Goal: Information Seeking & Learning: Learn about a topic

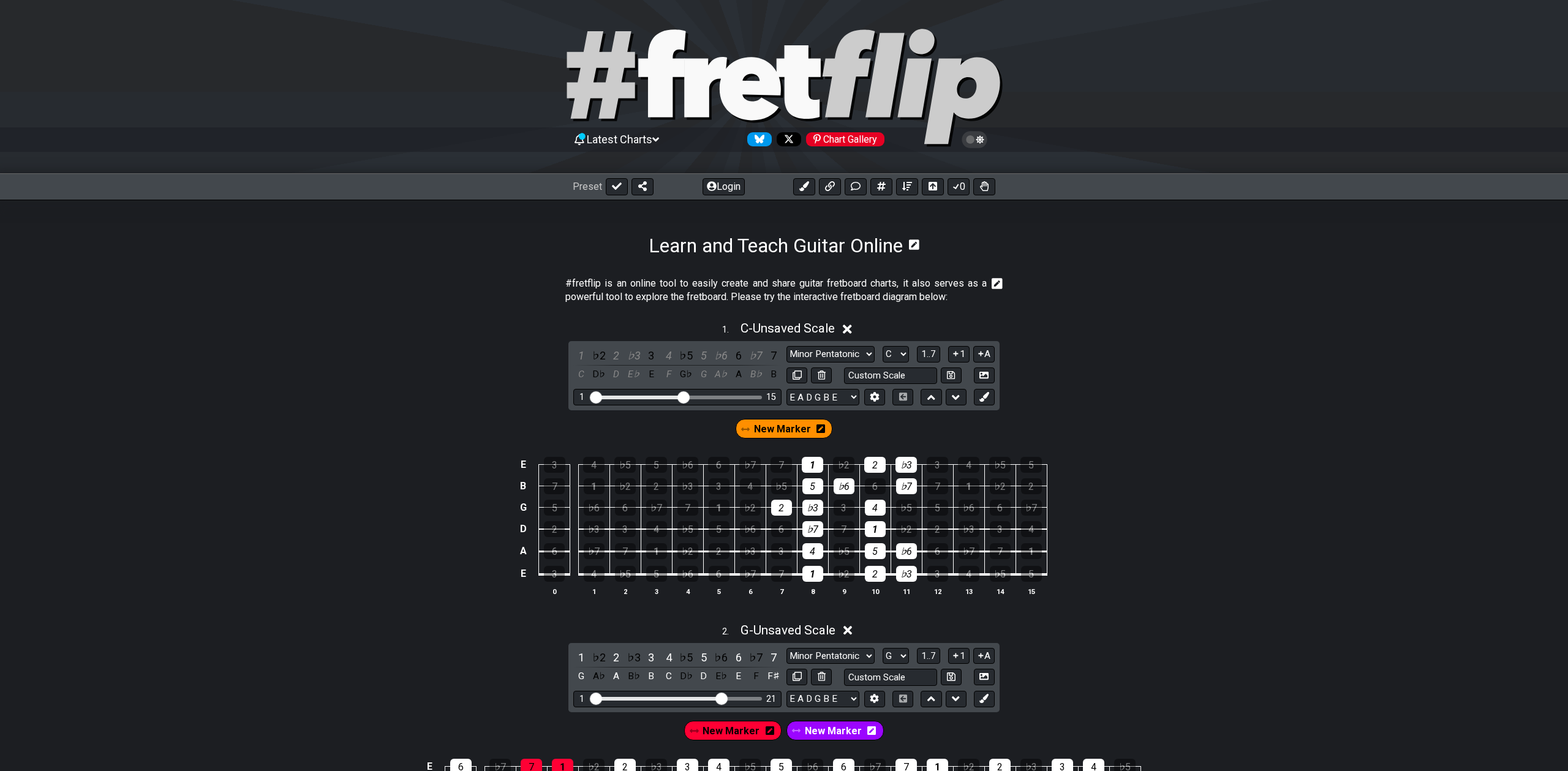
select select "C"
select select "G"
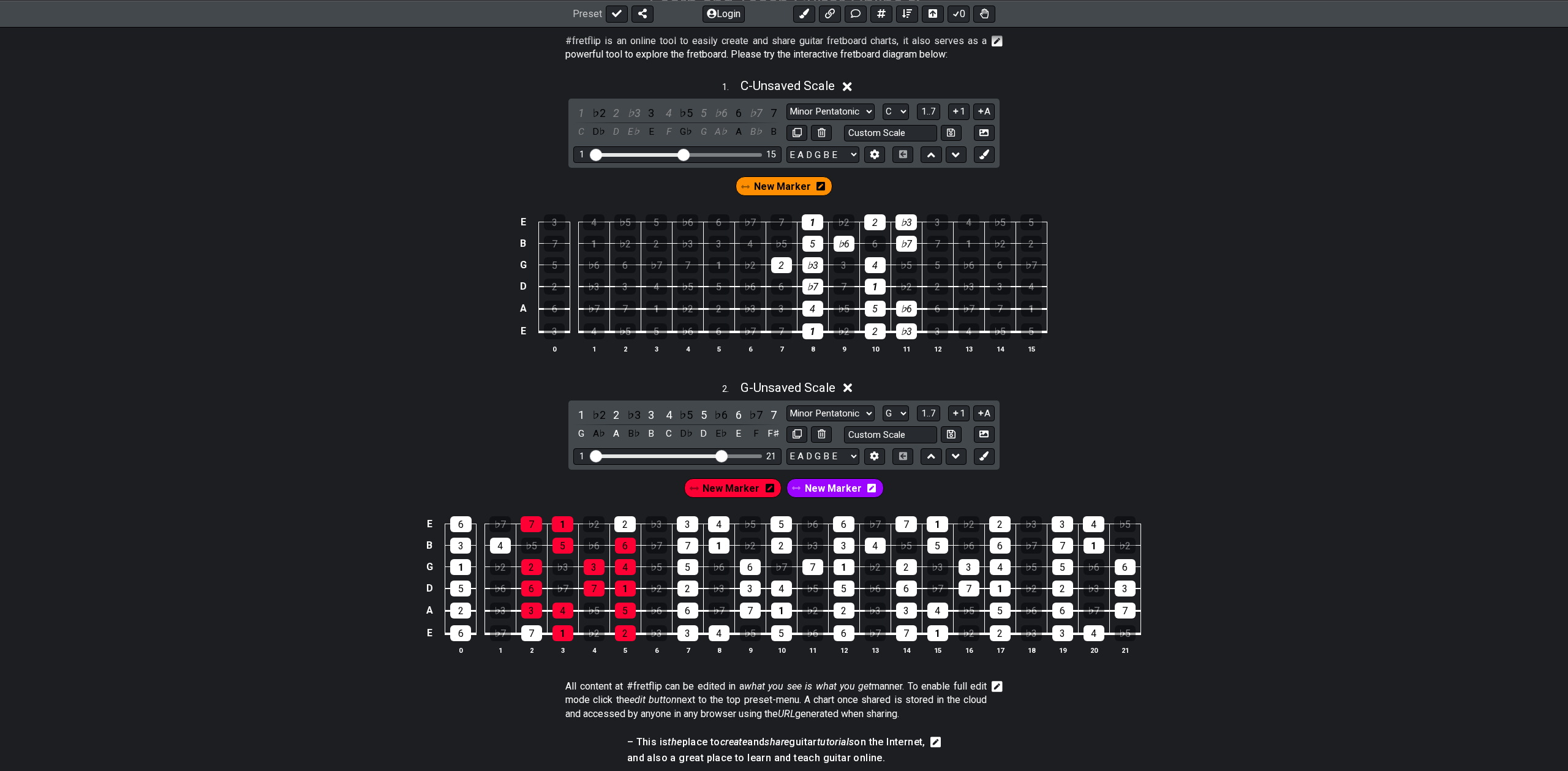
click at [851, 387] on icon at bounding box center [848, 389] width 9 height 9
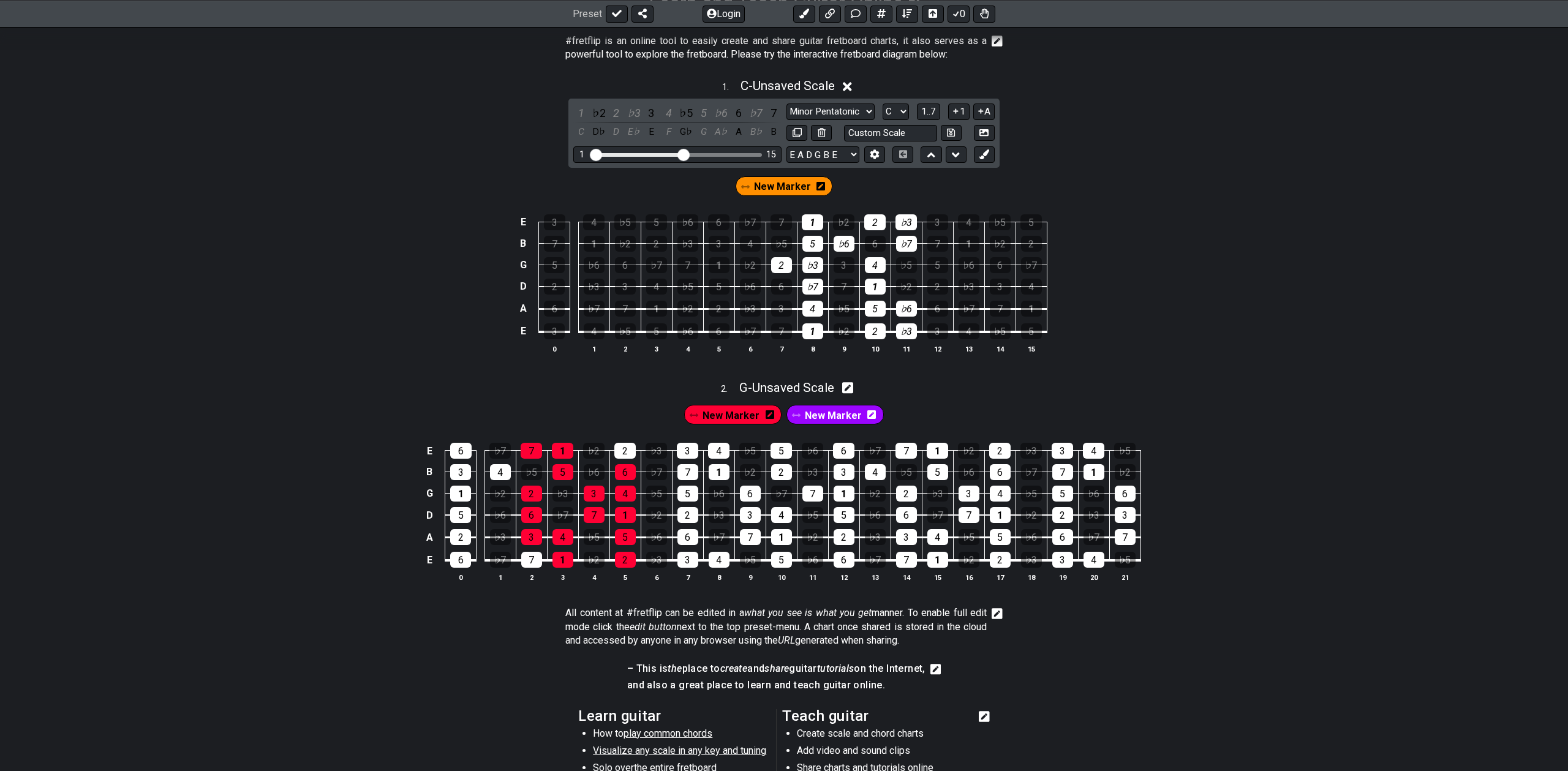
click at [851, 389] on icon at bounding box center [848, 388] width 12 height 13
select select "G"
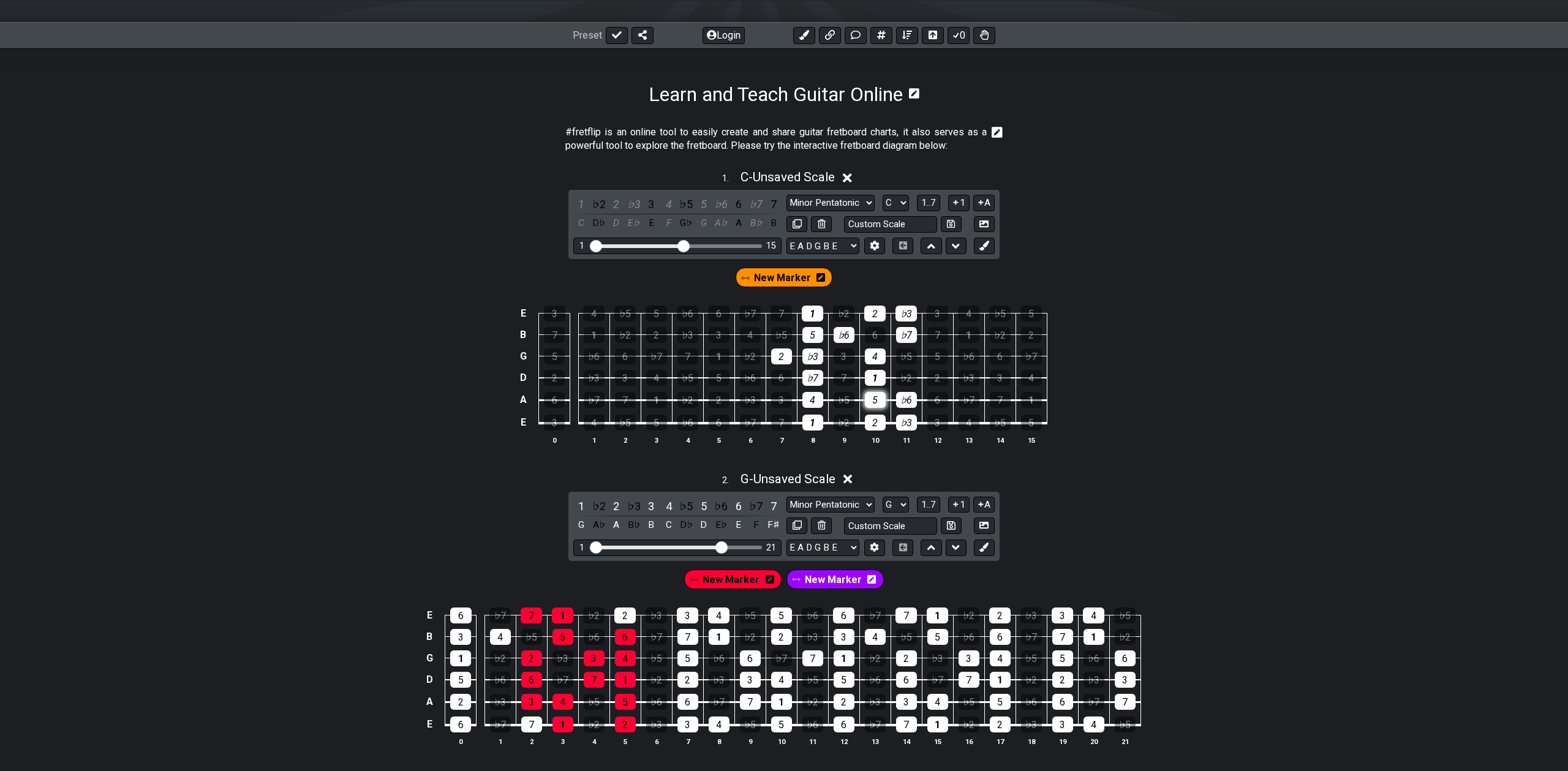
scroll to position [140, 0]
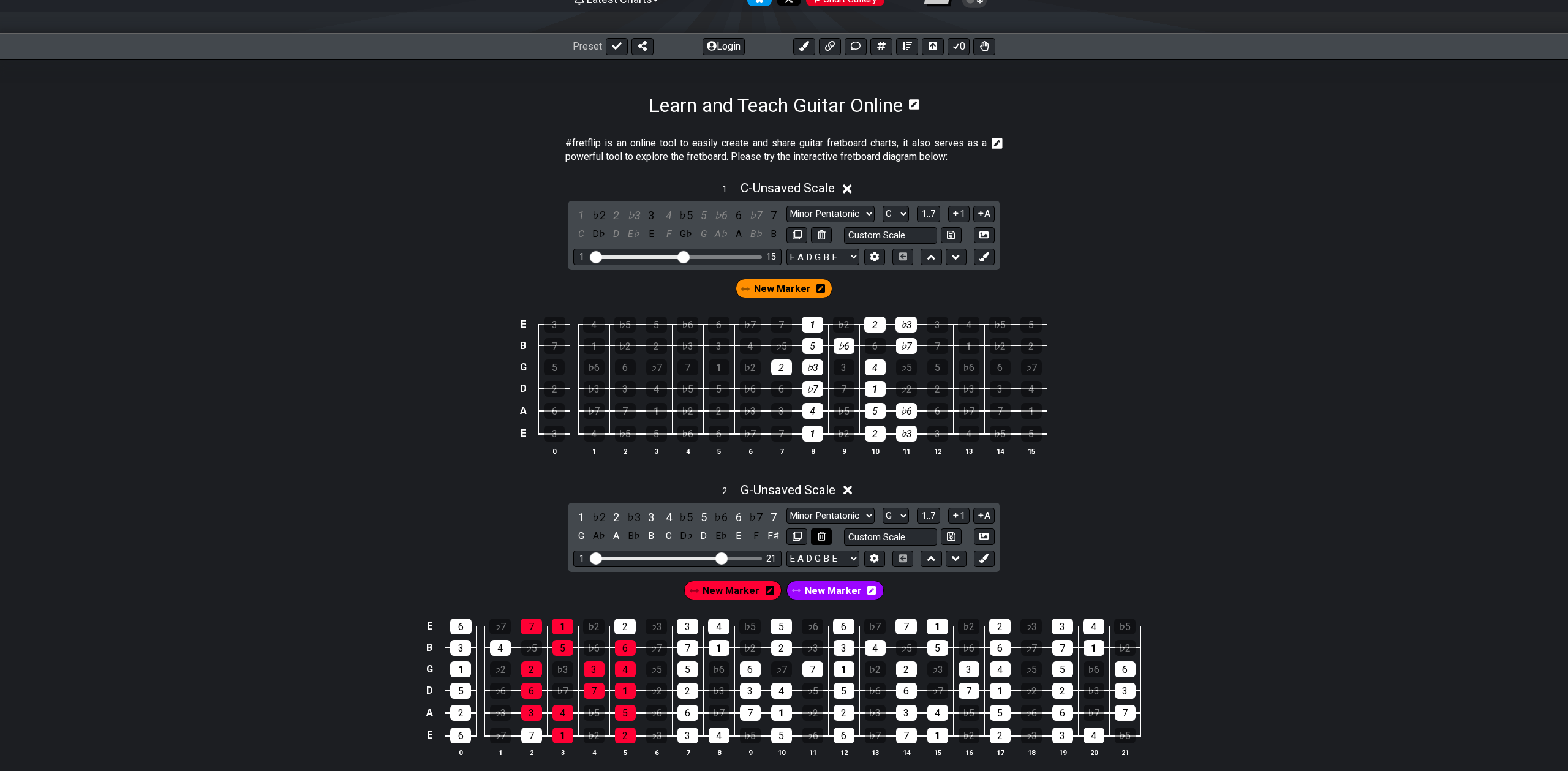
click at [824, 538] on icon at bounding box center [822, 536] width 8 height 9
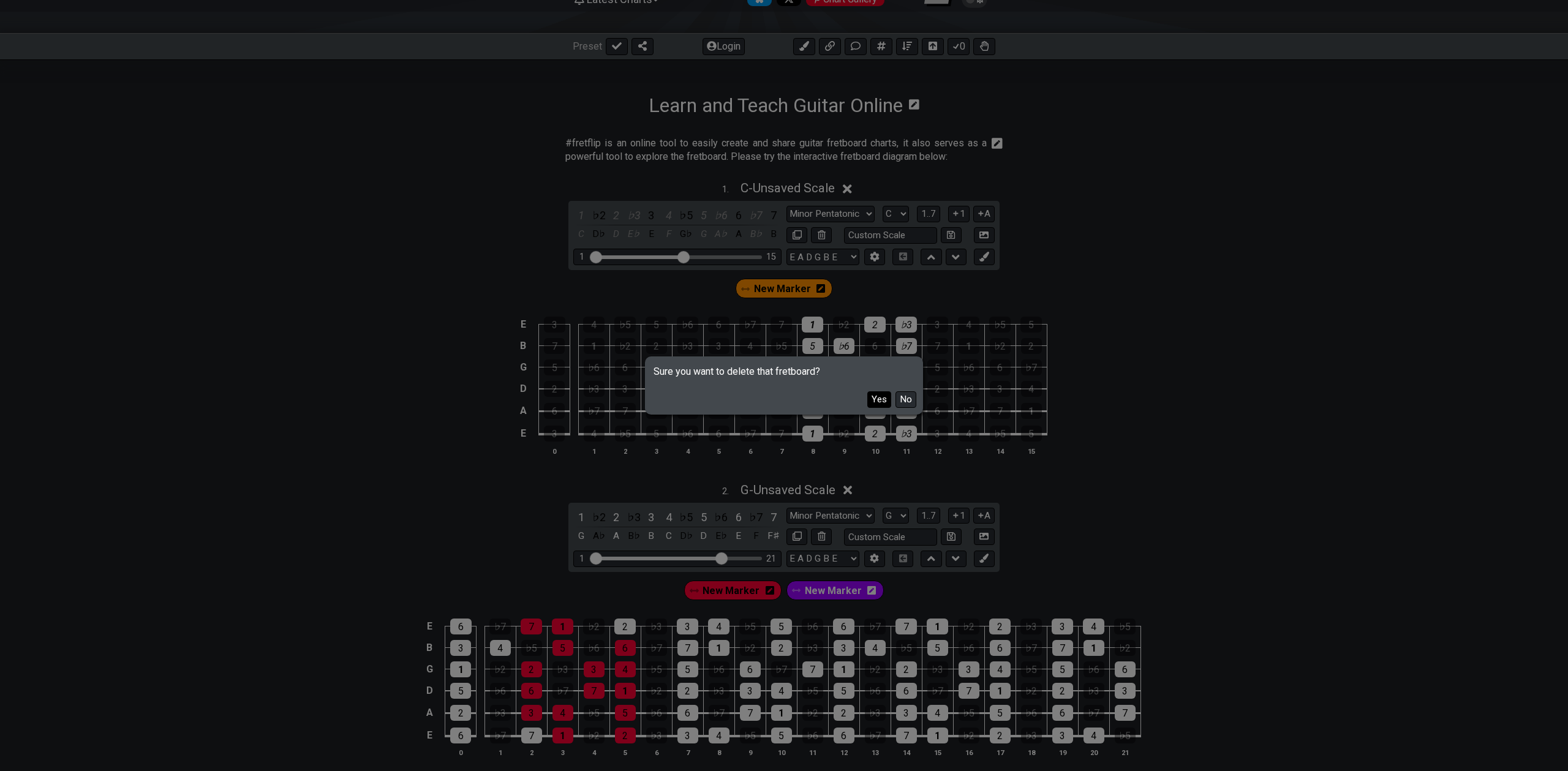
click at [876, 395] on button "Yes" at bounding box center [879, 400] width 24 height 17
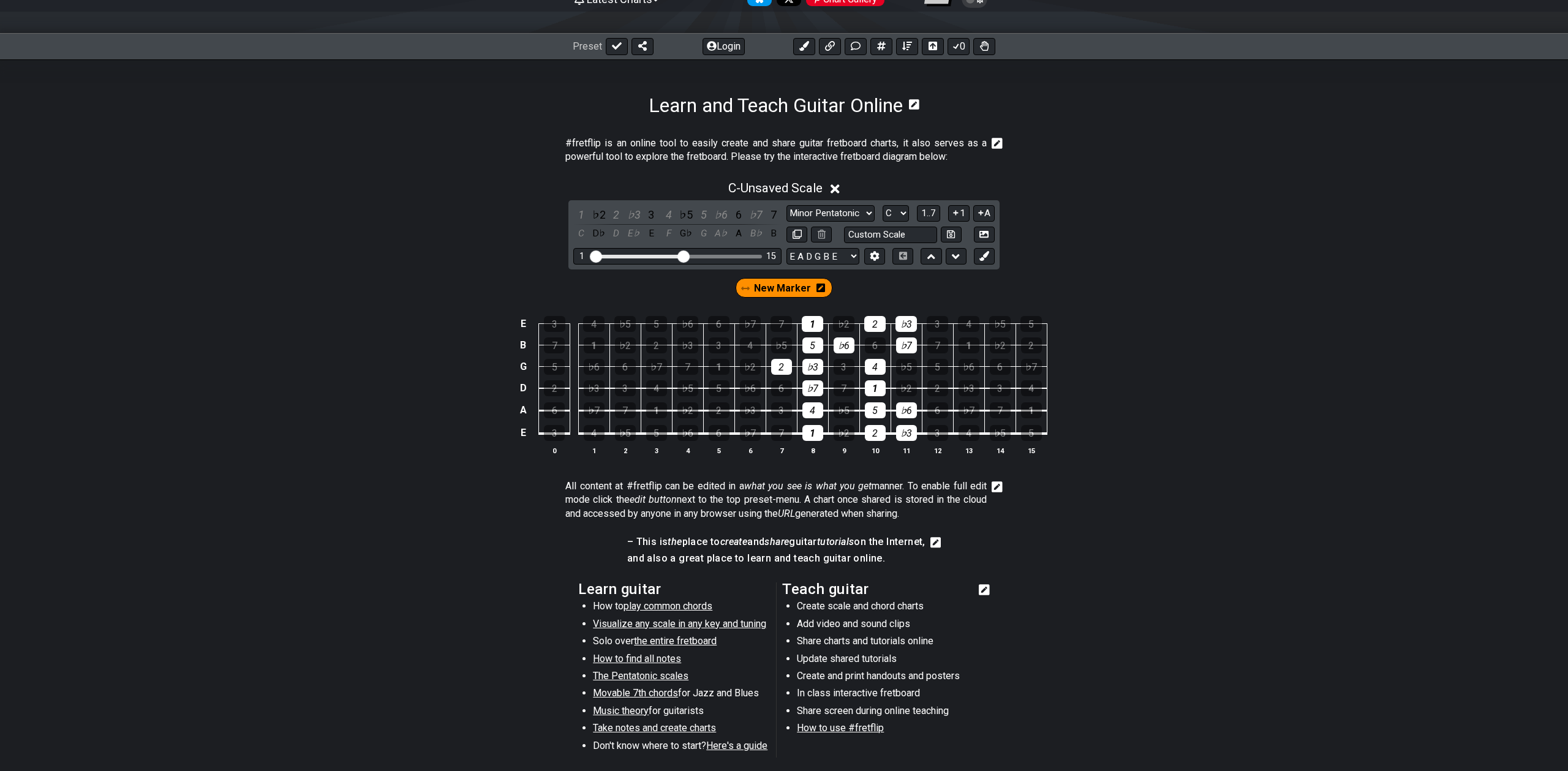
scroll to position [0, 0]
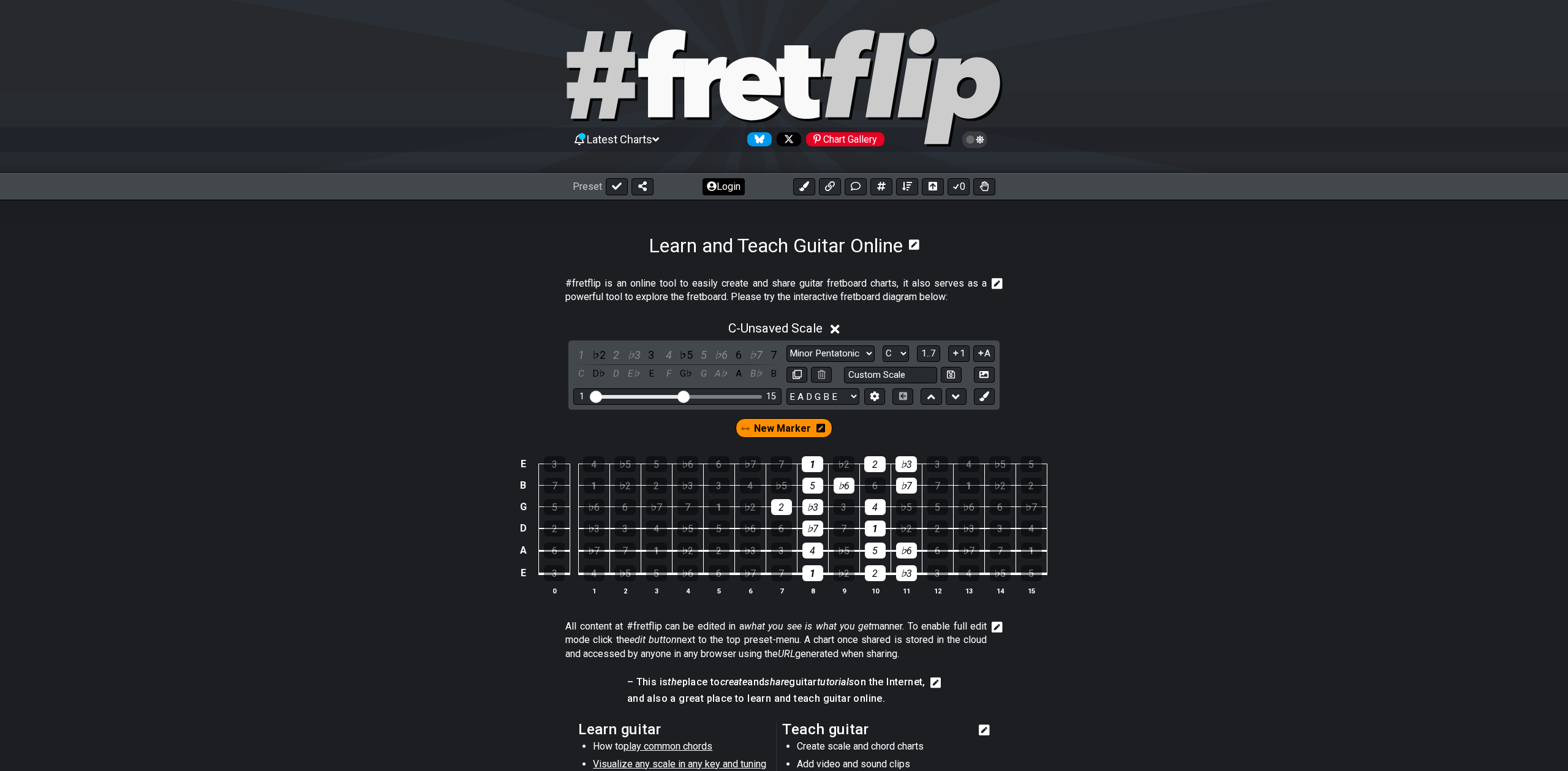
click at [711, 182] on icon at bounding box center [711, 186] width 10 height 10
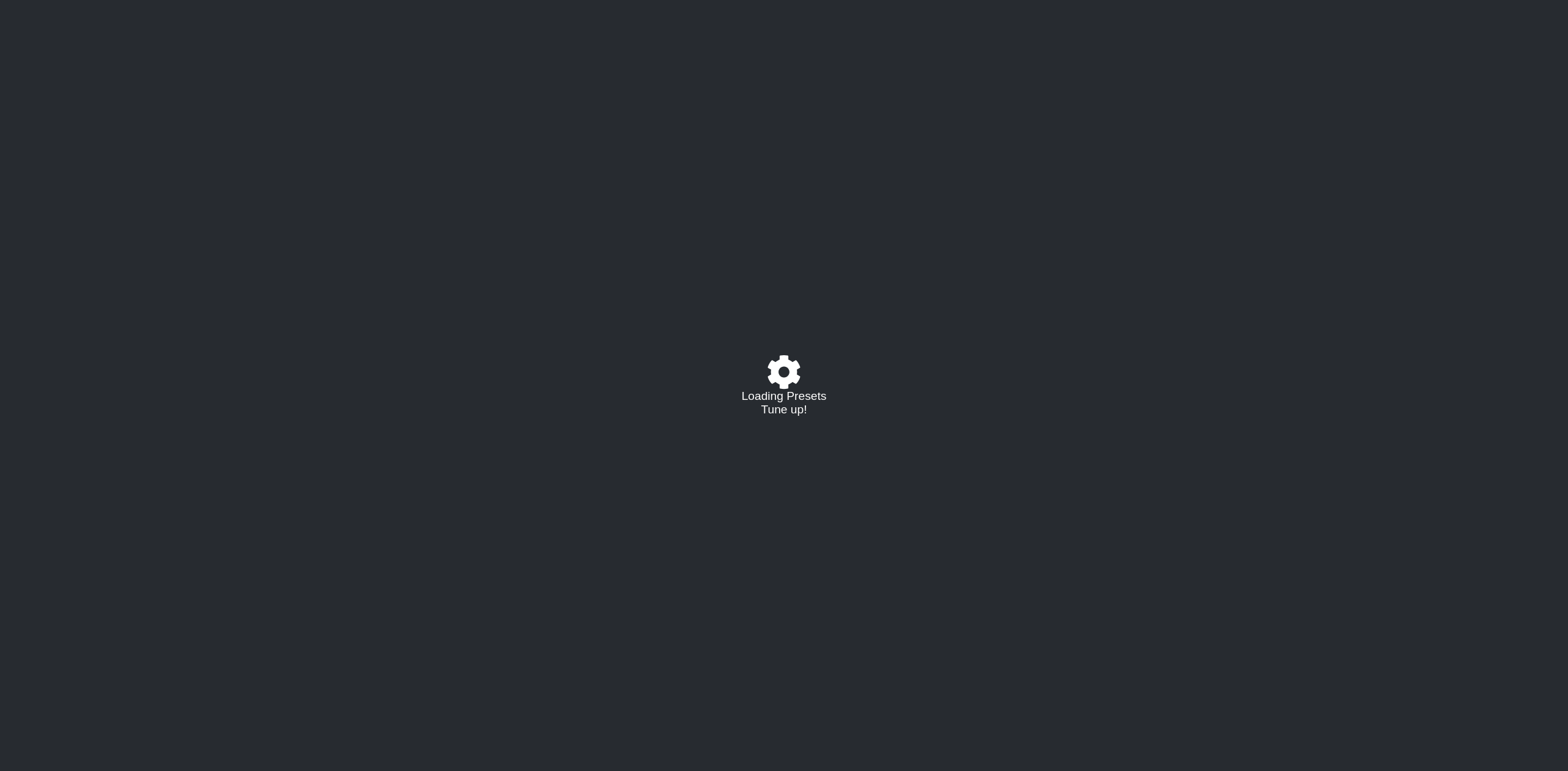
select select "C"
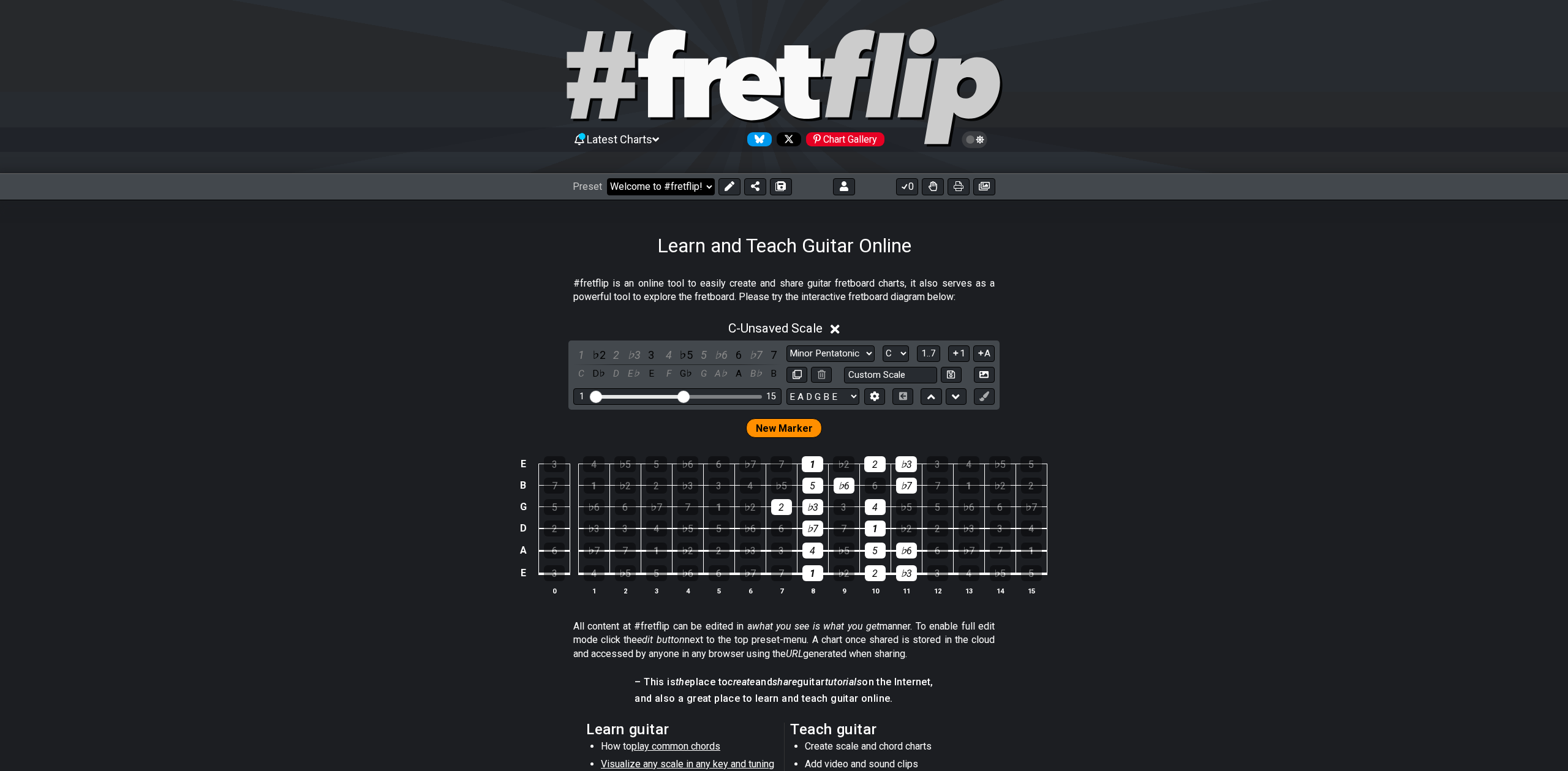
click at [696, 190] on select "Welcome to #fretflip! Initial Preset Custom Preset Minor Pentatonic Major Penta…" at bounding box center [661, 187] width 108 height 17
click at [845, 191] on button at bounding box center [844, 187] width 22 height 17
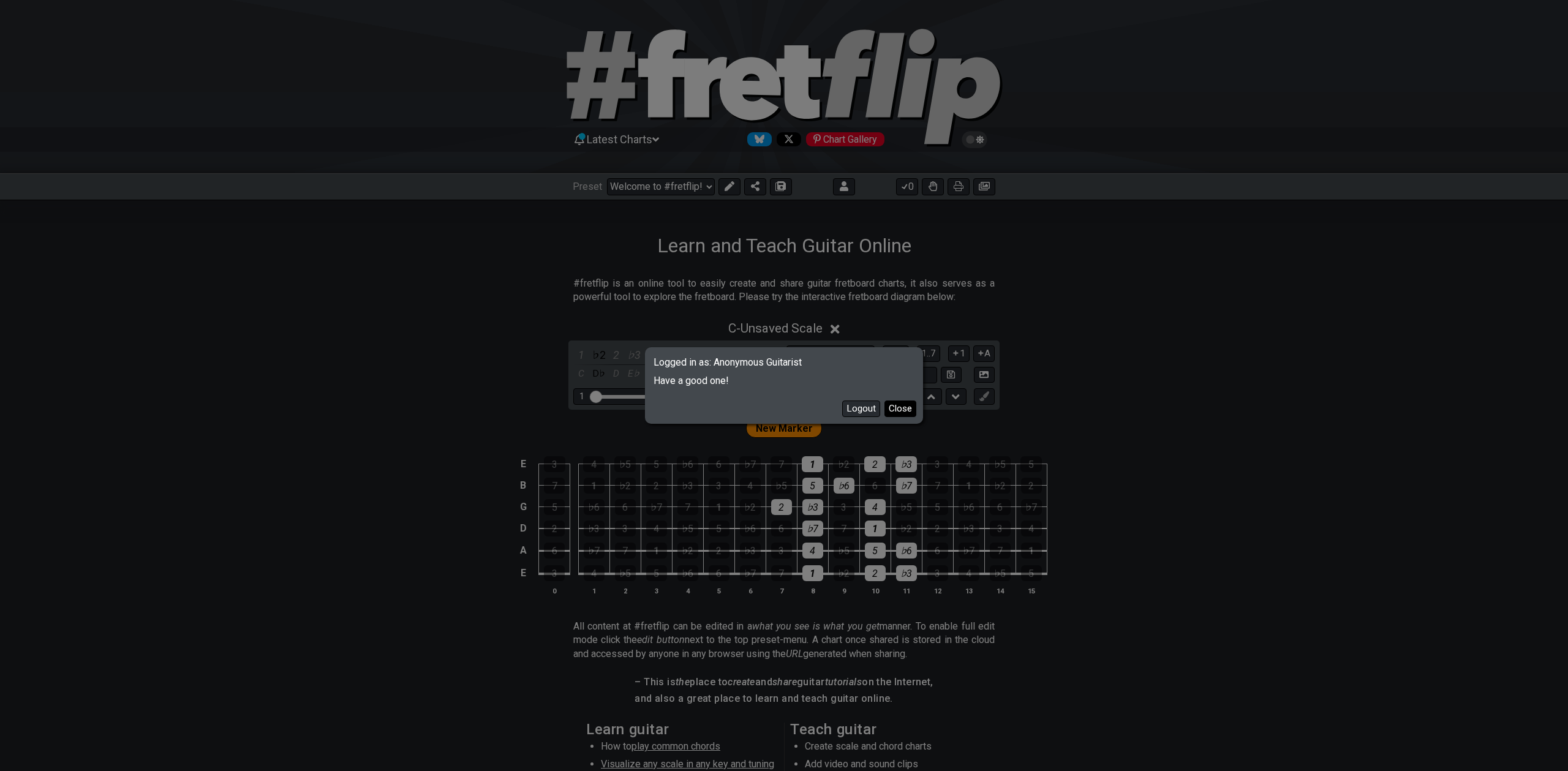
click at [913, 408] on button "Close" at bounding box center [900, 409] width 32 height 17
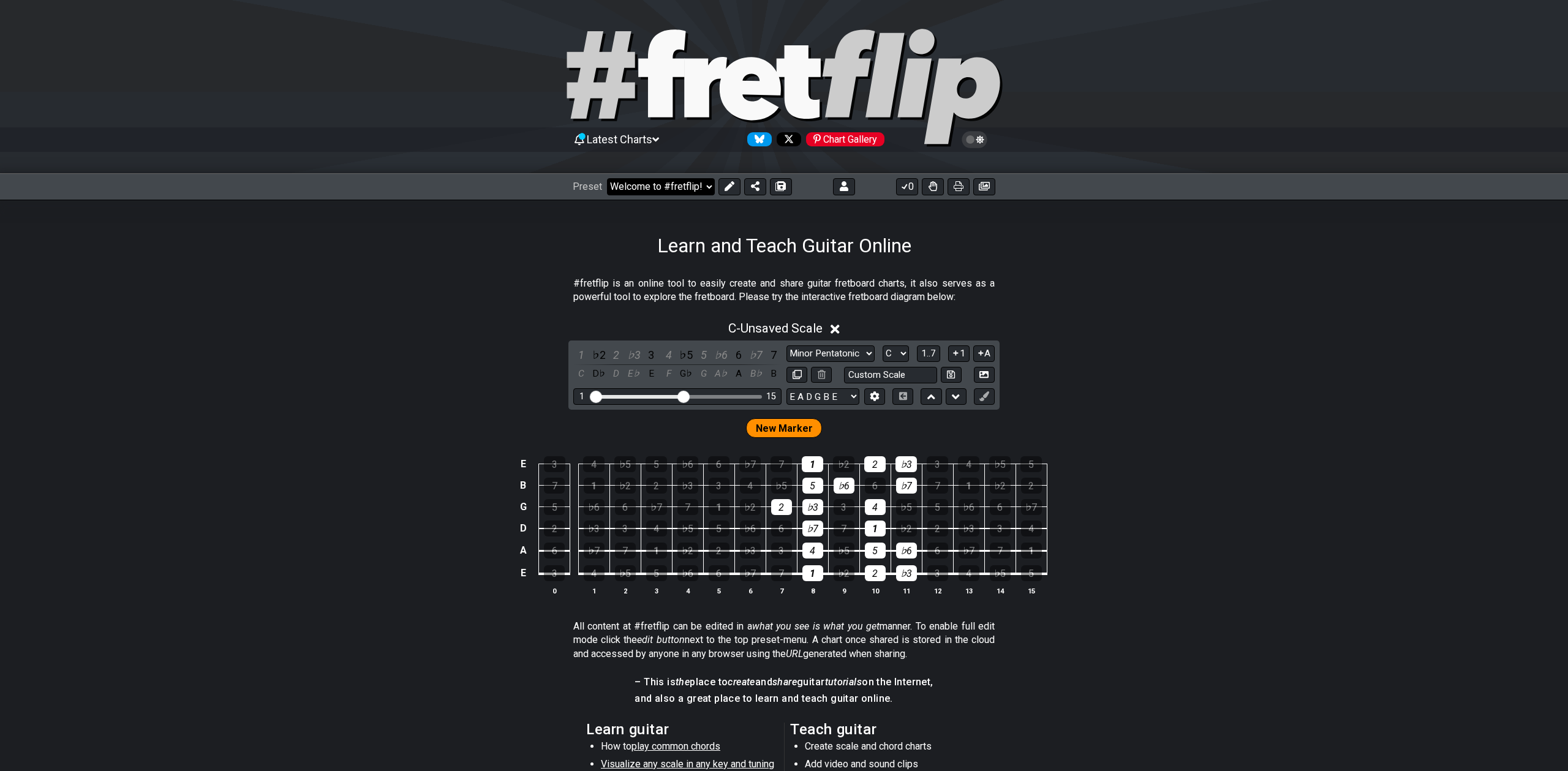
click at [674, 185] on select "Welcome to #fretflip! Initial Preset Custom Preset Minor Pentatonic Major Penta…" at bounding box center [661, 187] width 108 height 17
click at [607, 178] on select "Welcome to #fretflip! Initial Preset Custom Preset Minor Pentatonic Major Penta…" at bounding box center [661, 187] width 108 height 17
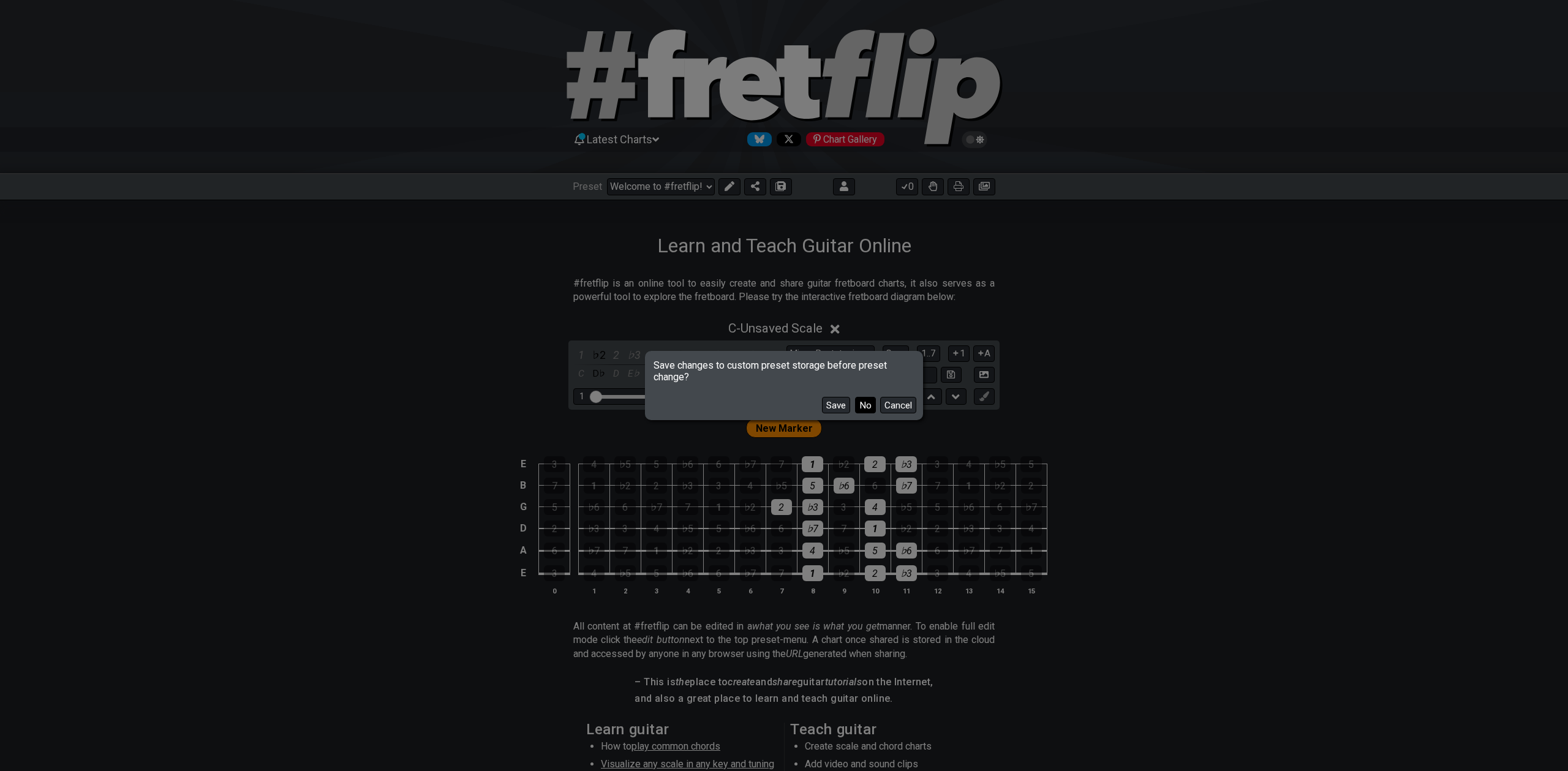
click at [870, 406] on button "No" at bounding box center [866, 406] width 21 height 17
select select "/user-defined"
select select "A"
select select "Testing 1, 3 and 4"
select select "C"
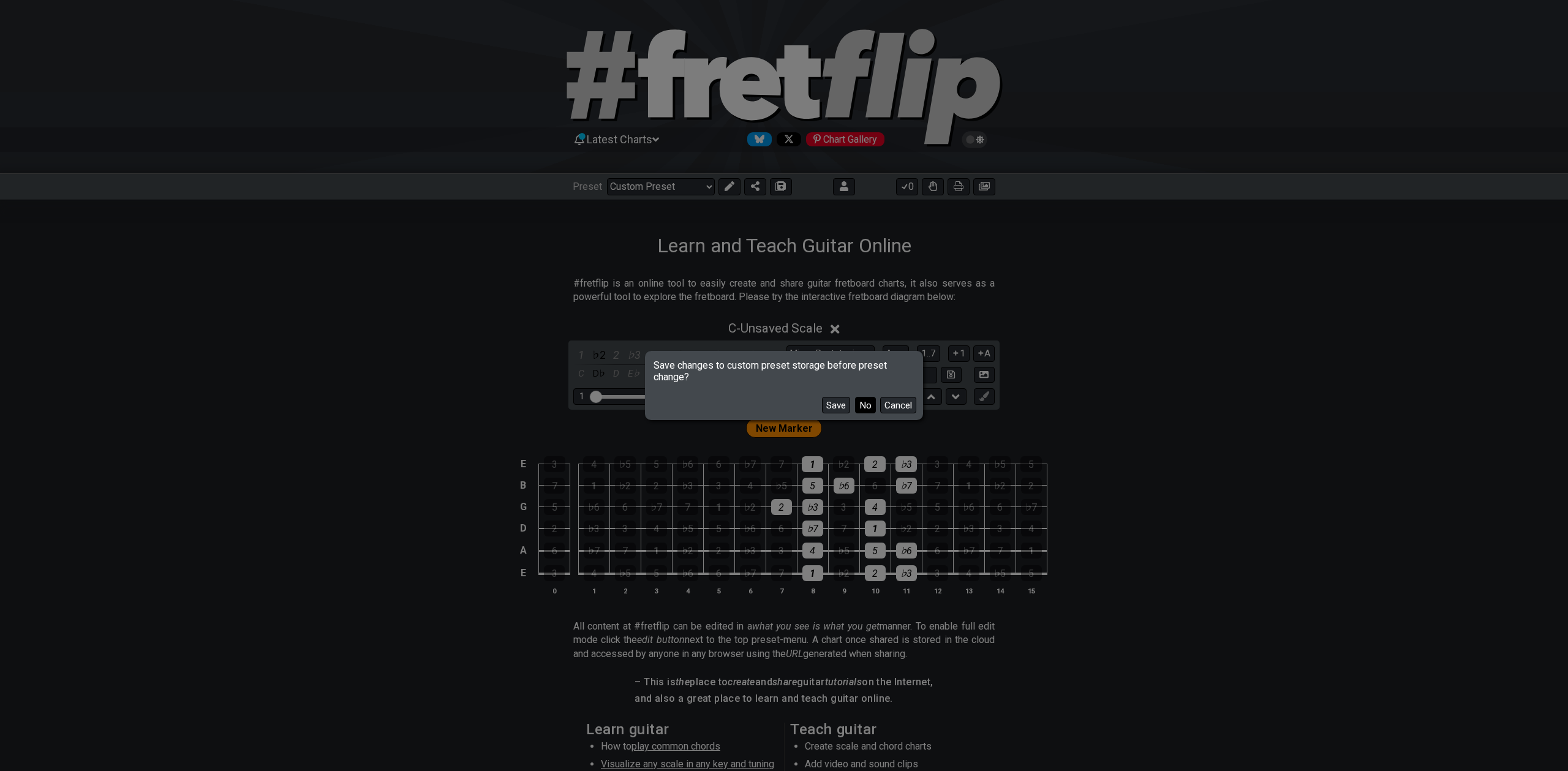
select select "C"
select select "A"
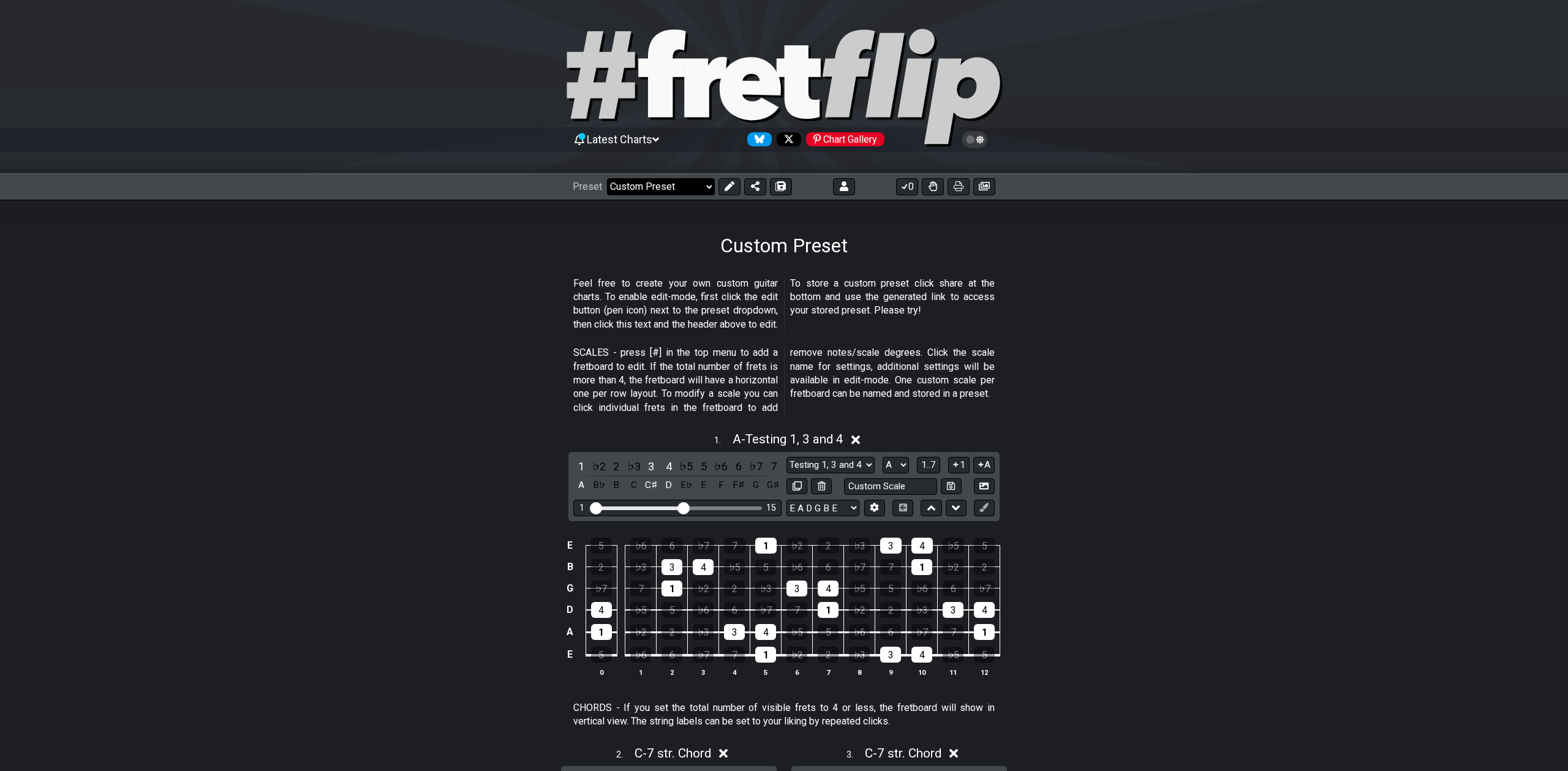
click at [694, 193] on select "Welcome to #fretflip! Initial Preset Custom Preset Minor Pentatonic Major Penta…" at bounding box center [661, 187] width 108 height 17
click at [848, 190] on button at bounding box center [844, 187] width 22 height 17
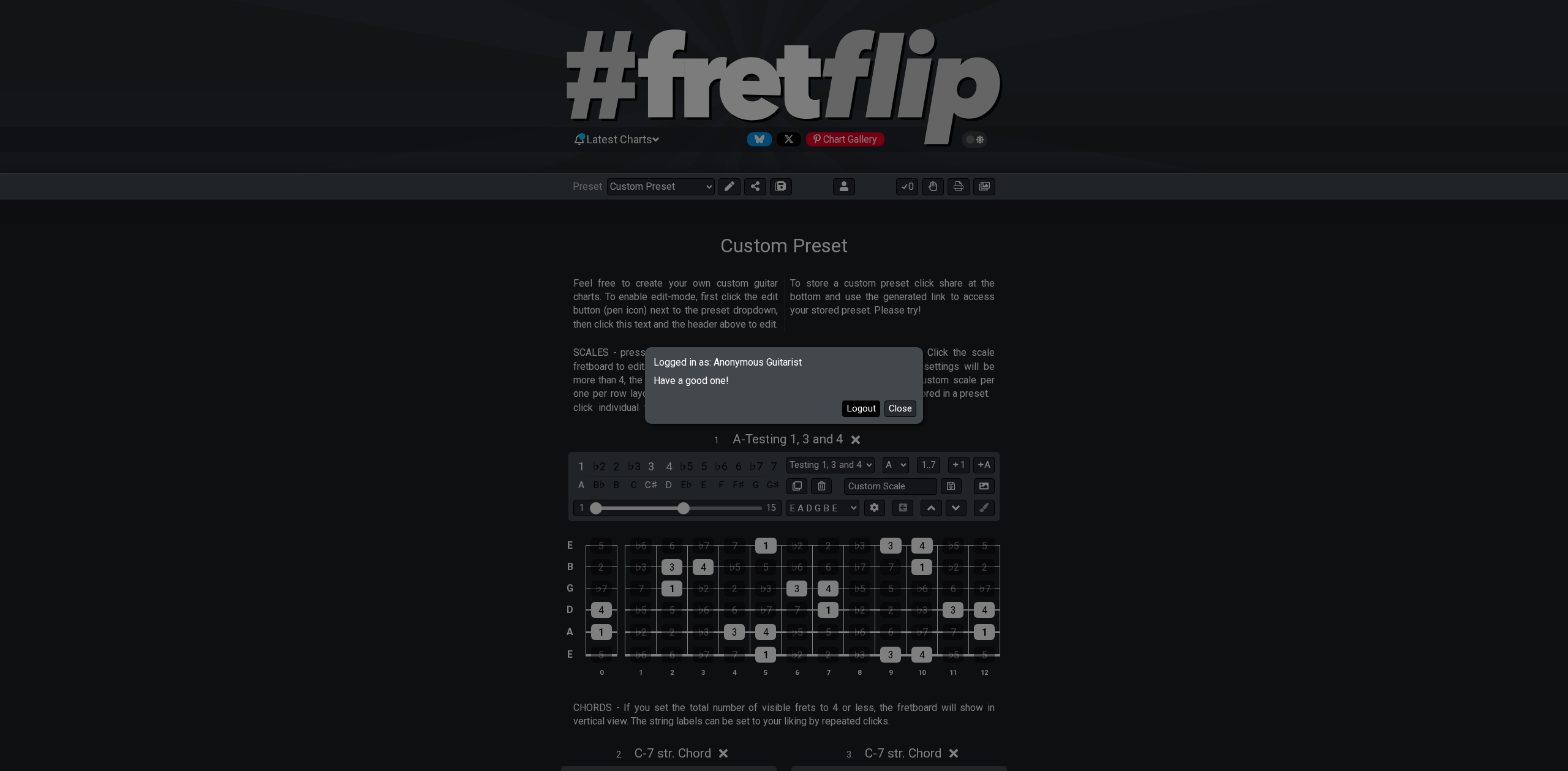
click at [864, 413] on button "Logout" at bounding box center [861, 409] width 38 height 17
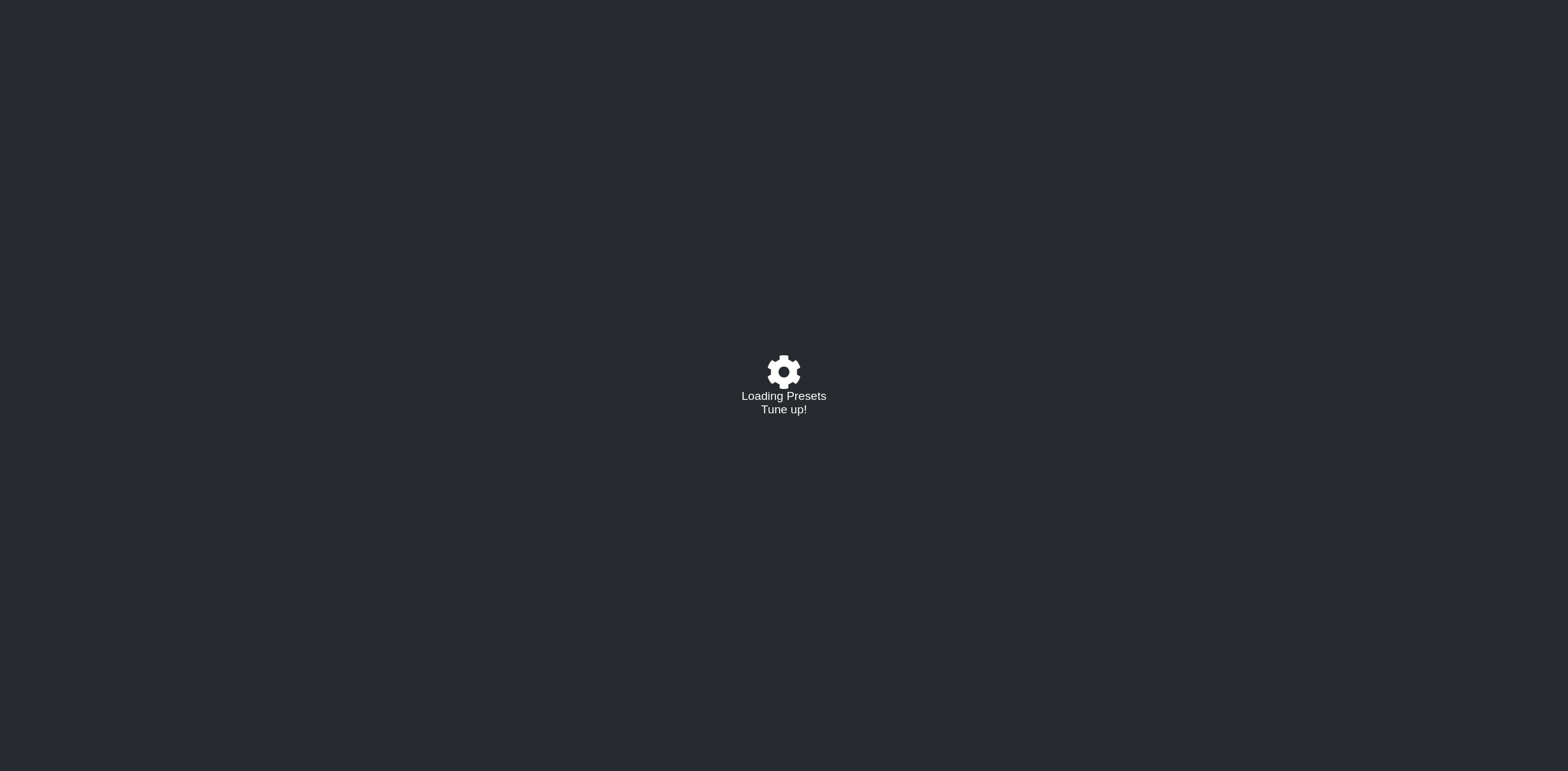
select select "C"
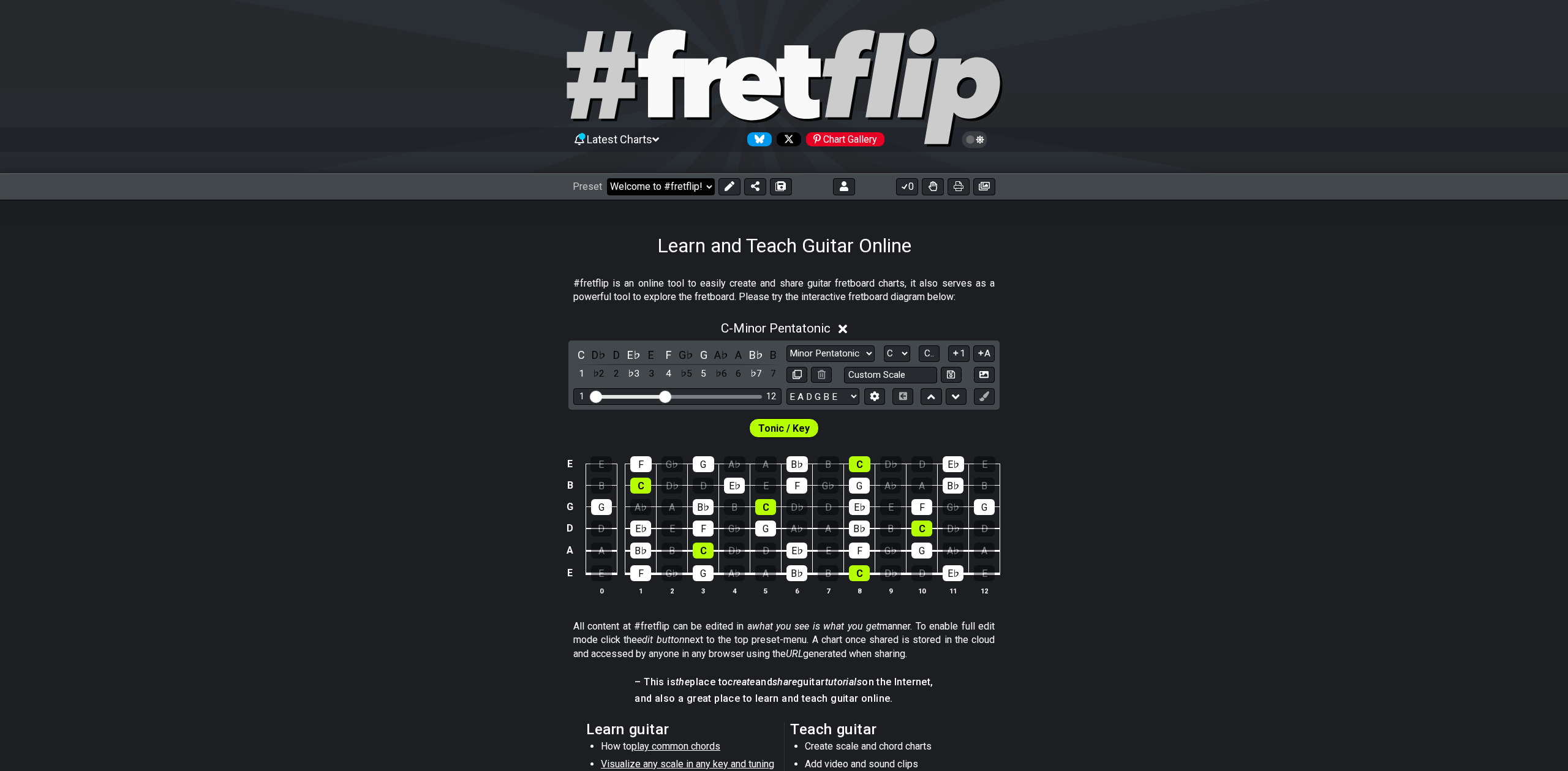
click at [692, 185] on select "Welcome to #fretflip! Initial Preset Custom Preset Minor Pentatonic Major Penta…" at bounding box center [661, 187] width 108 height 17
click at [607, 178] on select "Welcome to #fretflip! Initial Preset Custom Preset Drop Voicings - 4th String D…" at bounding box center [661, 187] width 108 height 17
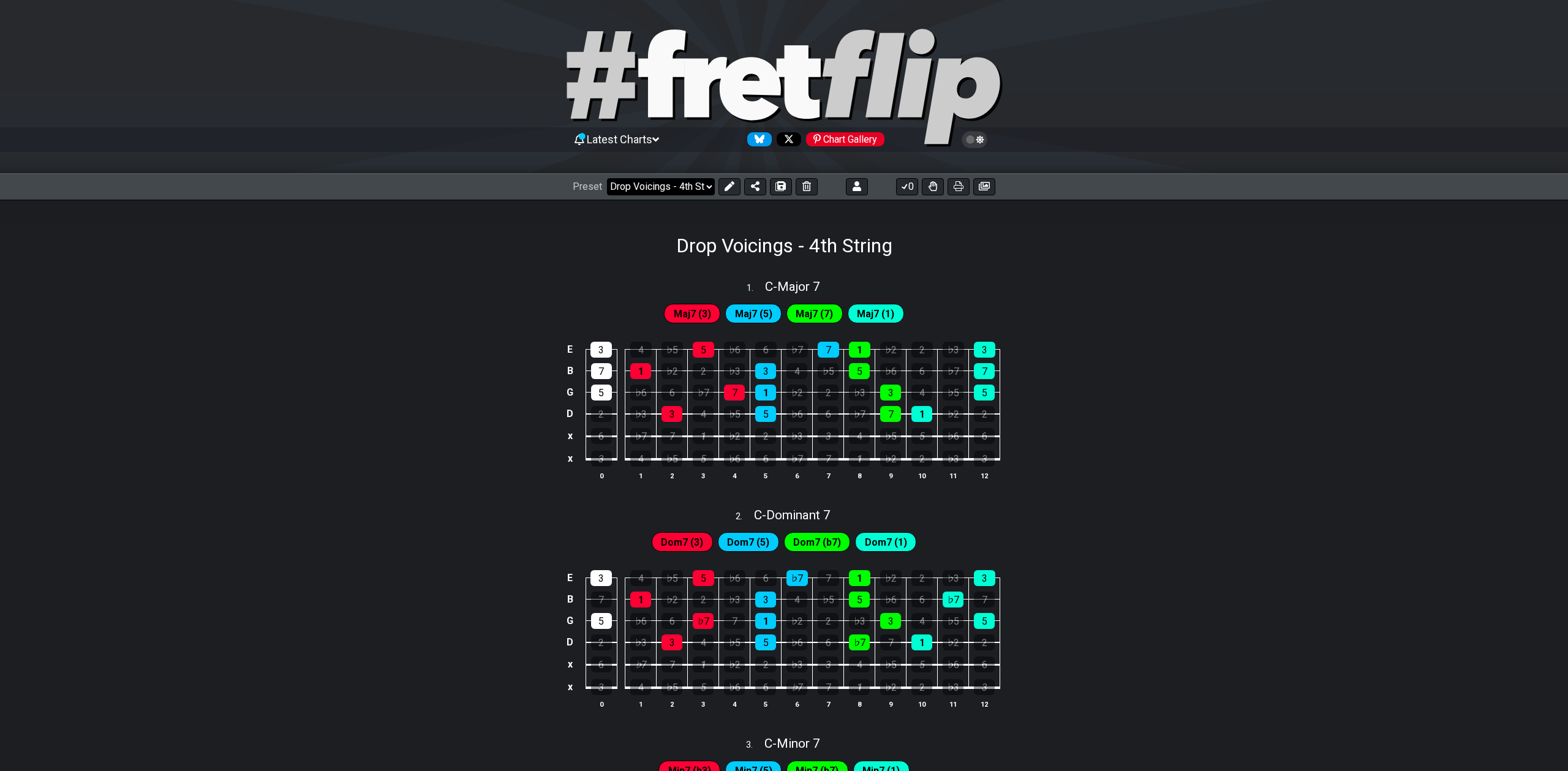
click at [693, 191] on select "Welcome to #fretflip! Initial Preset Custom Preset Drop Voicings - 4th String D…" at bounding box center [661, 187] width 108 height 17
click at [607, 178] on select "Welcome to #fretflip! Initial Preset Custom Preset Drop Voicings - 4th String D…" at bounding box center [661, 187] width 108 height 17
select select "/user-defined"
select select "A"
select select "C"
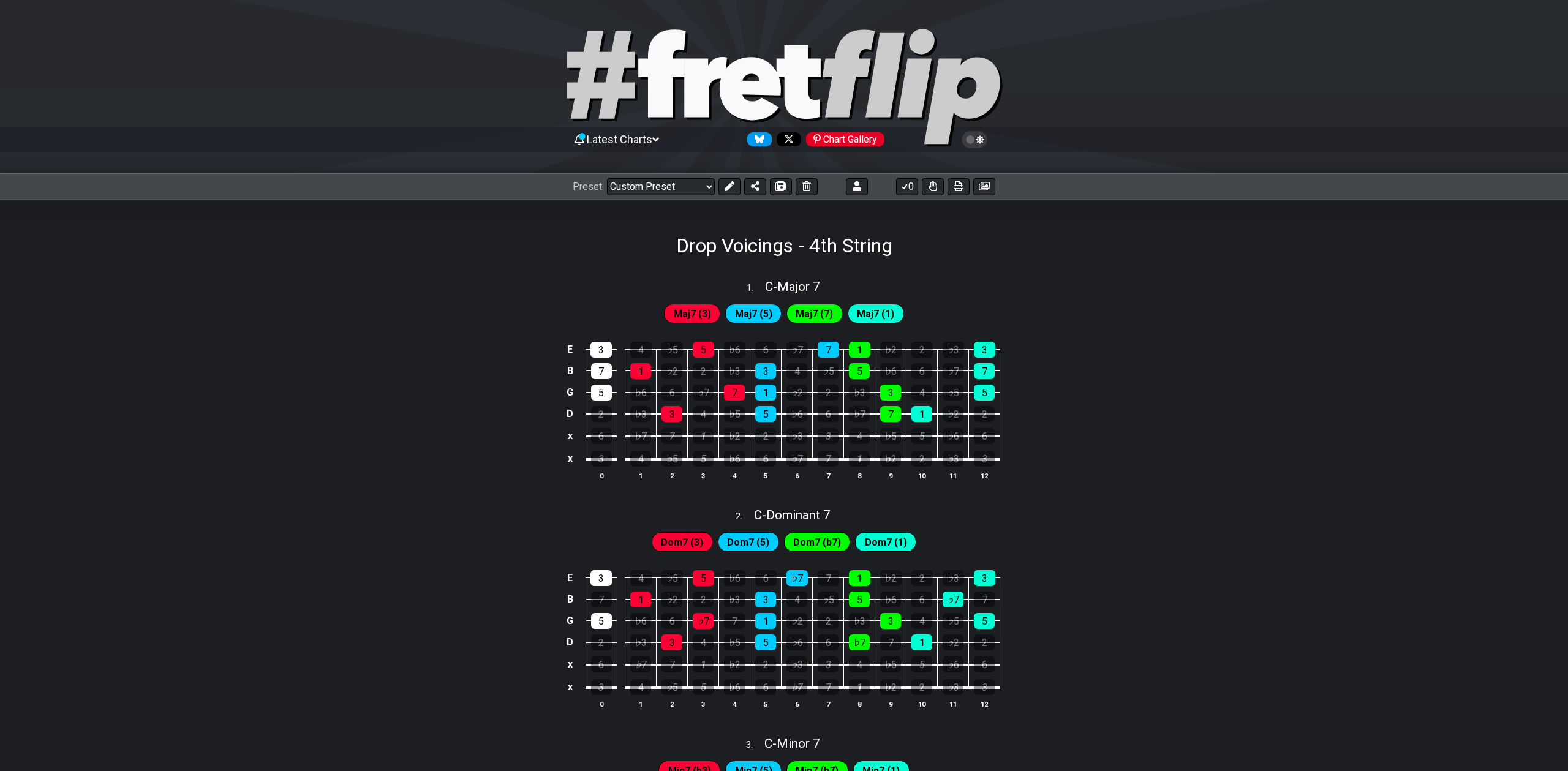
select select "C"
select select "A"
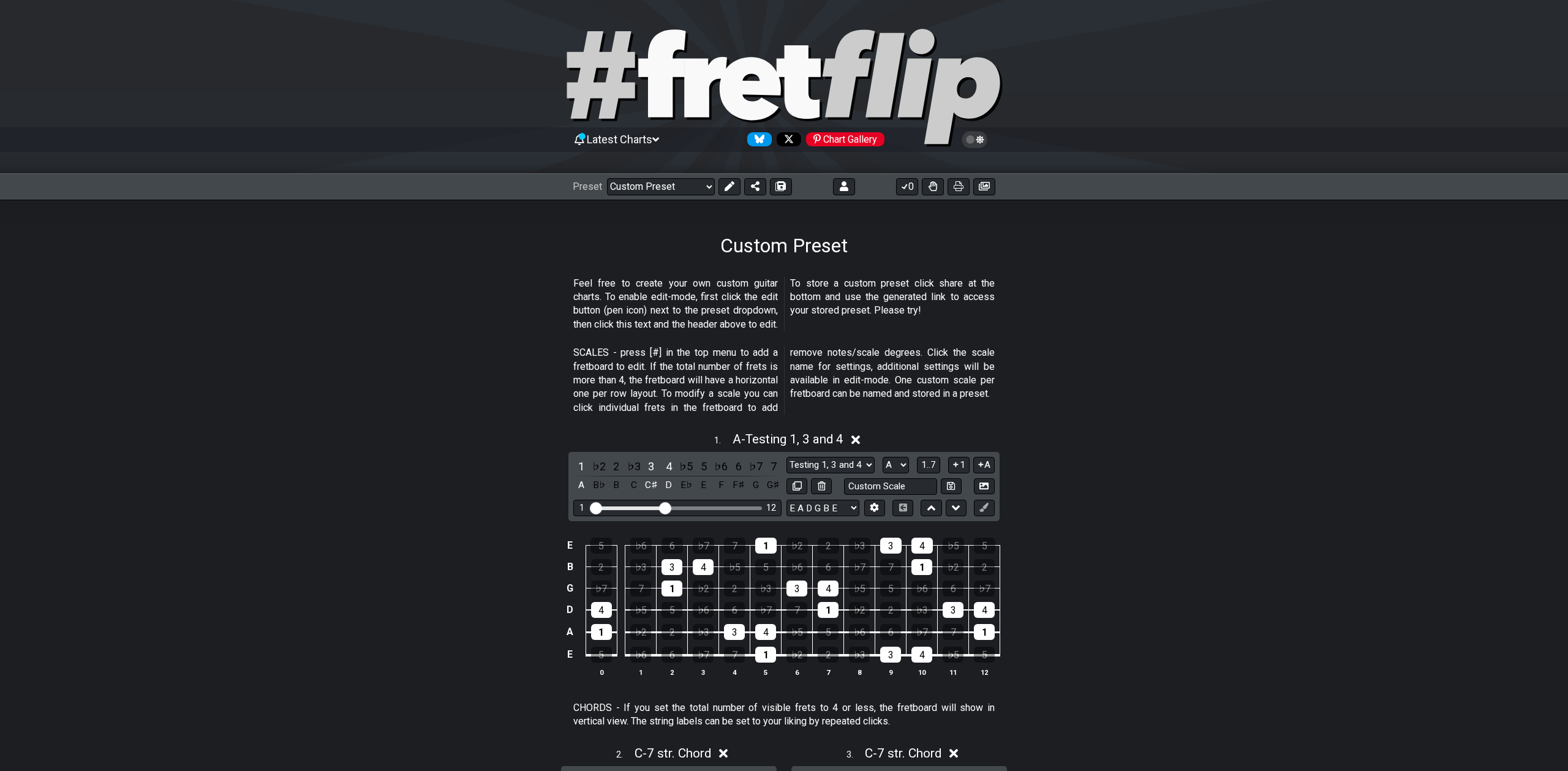
click at [857, 439] on icon at bounding box center [856, 440] width 9 height 9
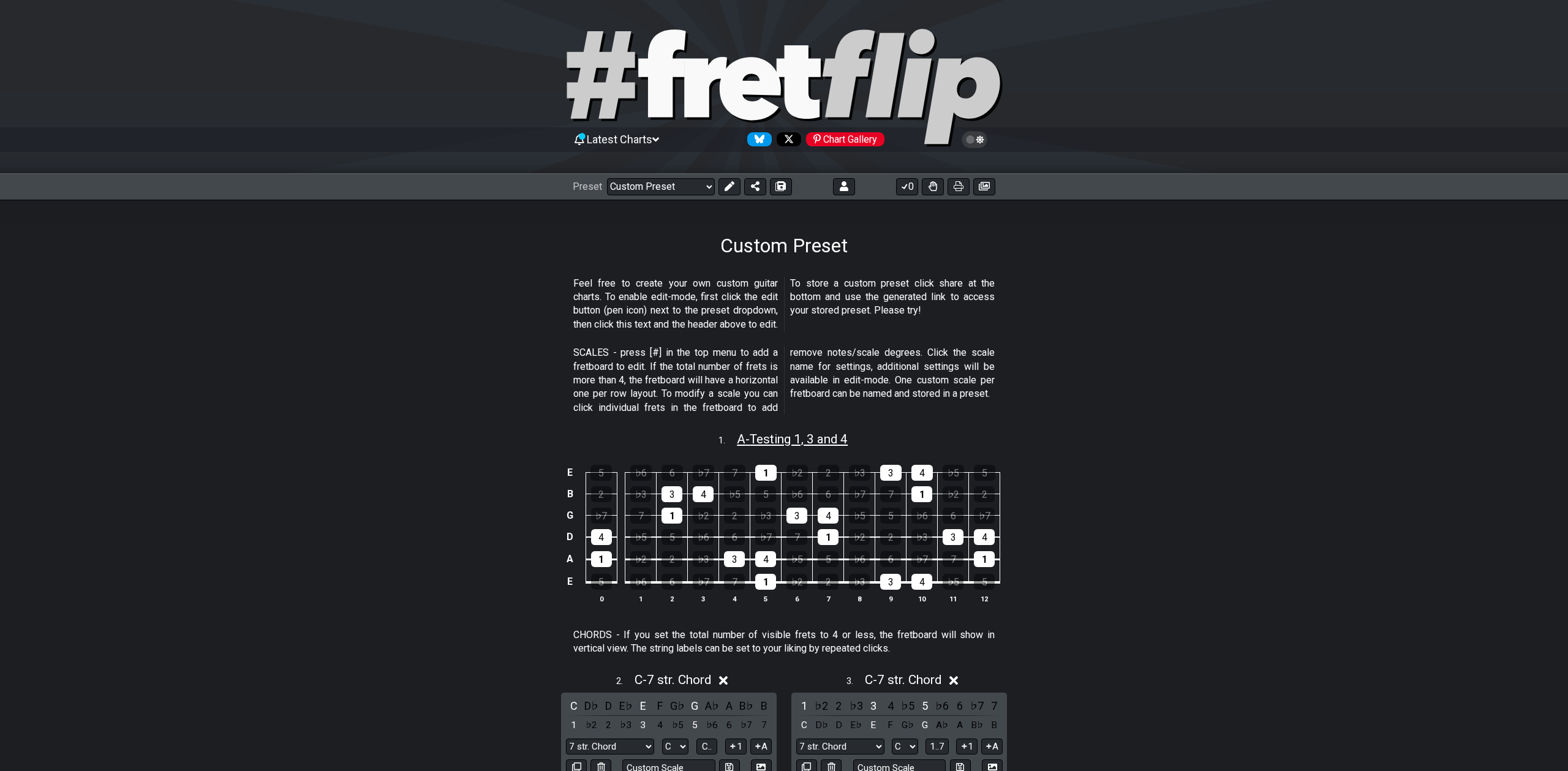
scroll to position [99, 0]
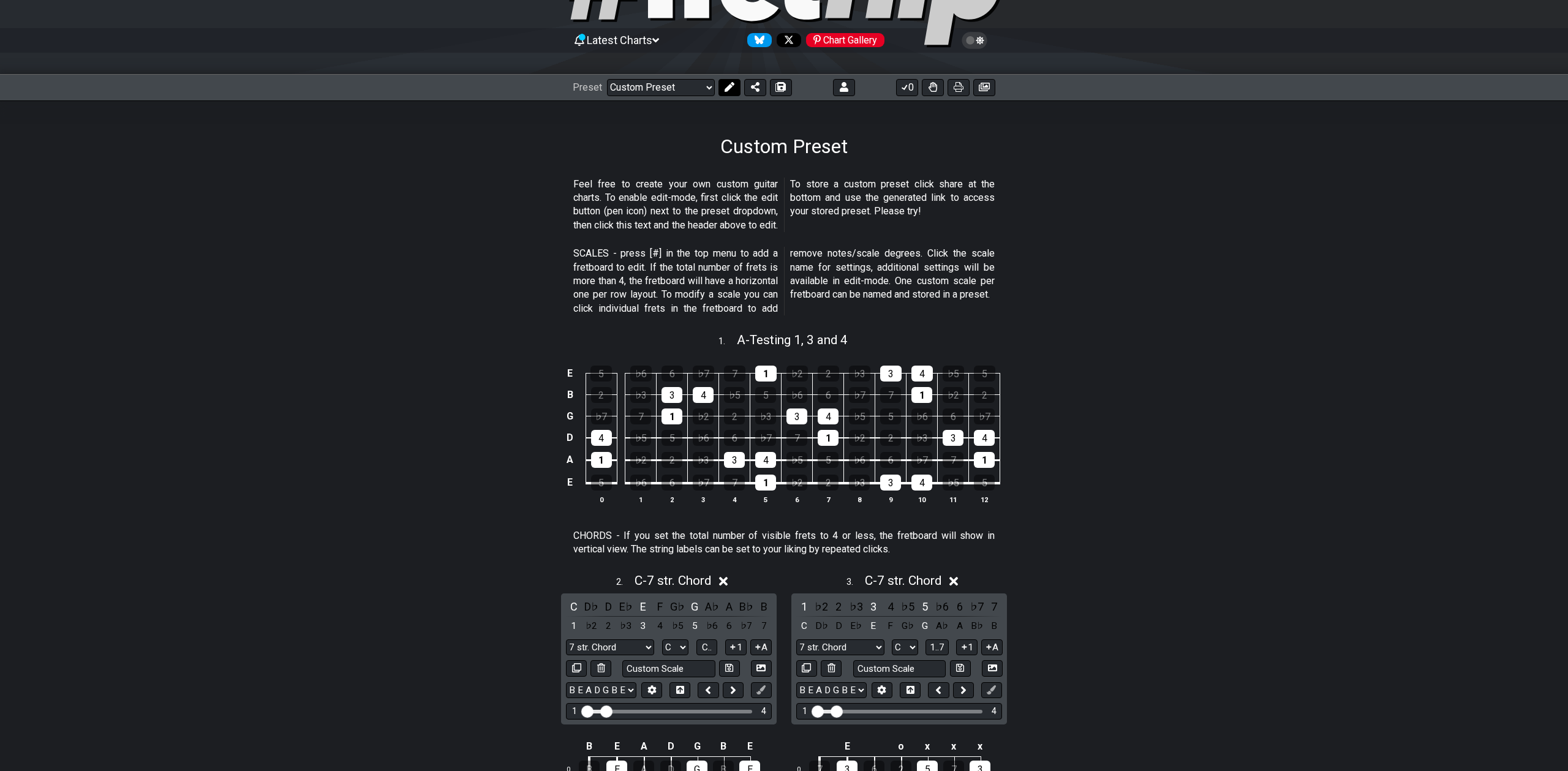
click at [726, 88] on icon at bounding box center [729, 87] width 10 height 10
click at [954, 585] on icon at bounding box center [954, 581] width 9 height 9
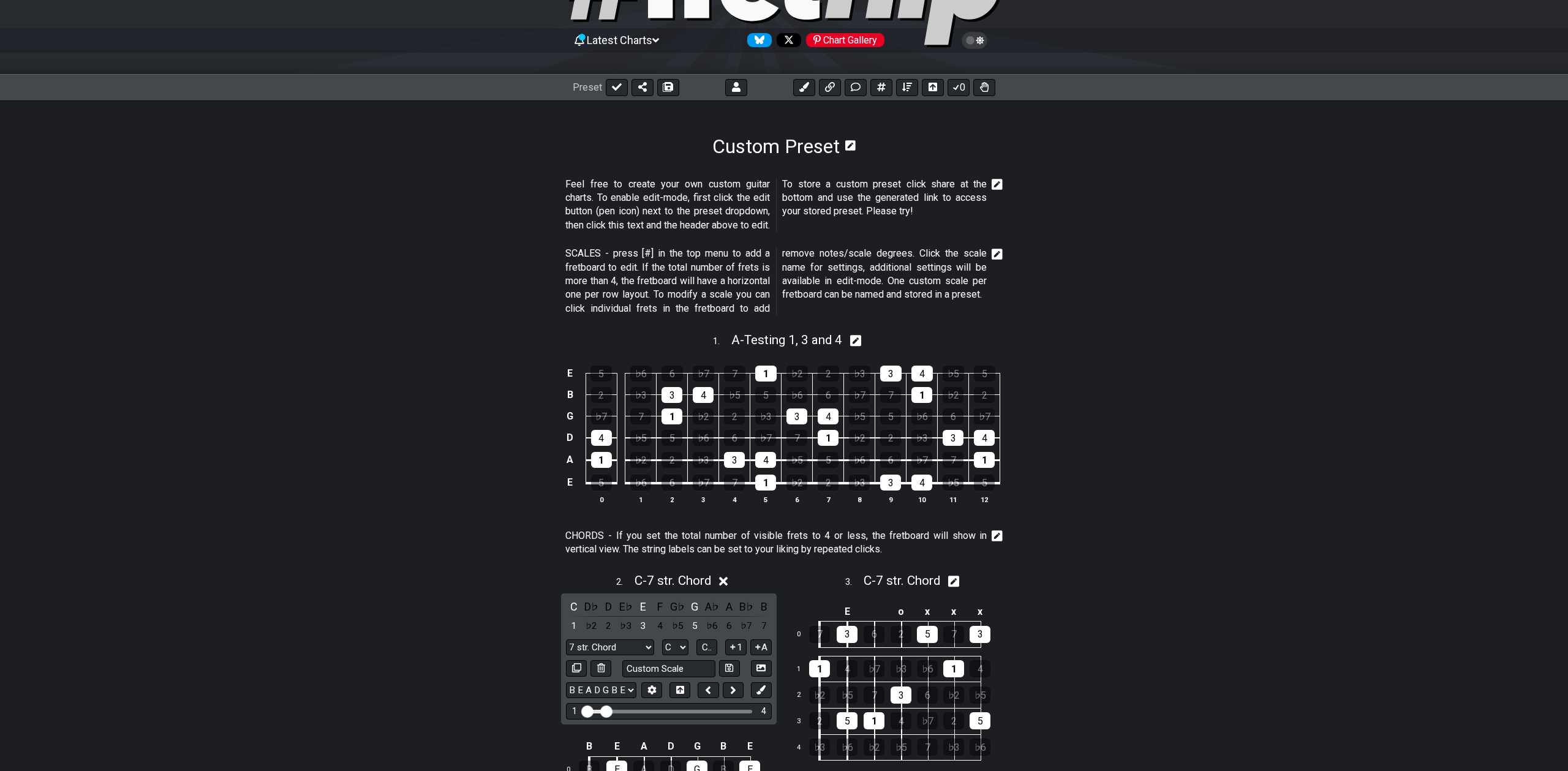
click at [724, 579] on icon at bounding box center [724, 581] width 9 height 9
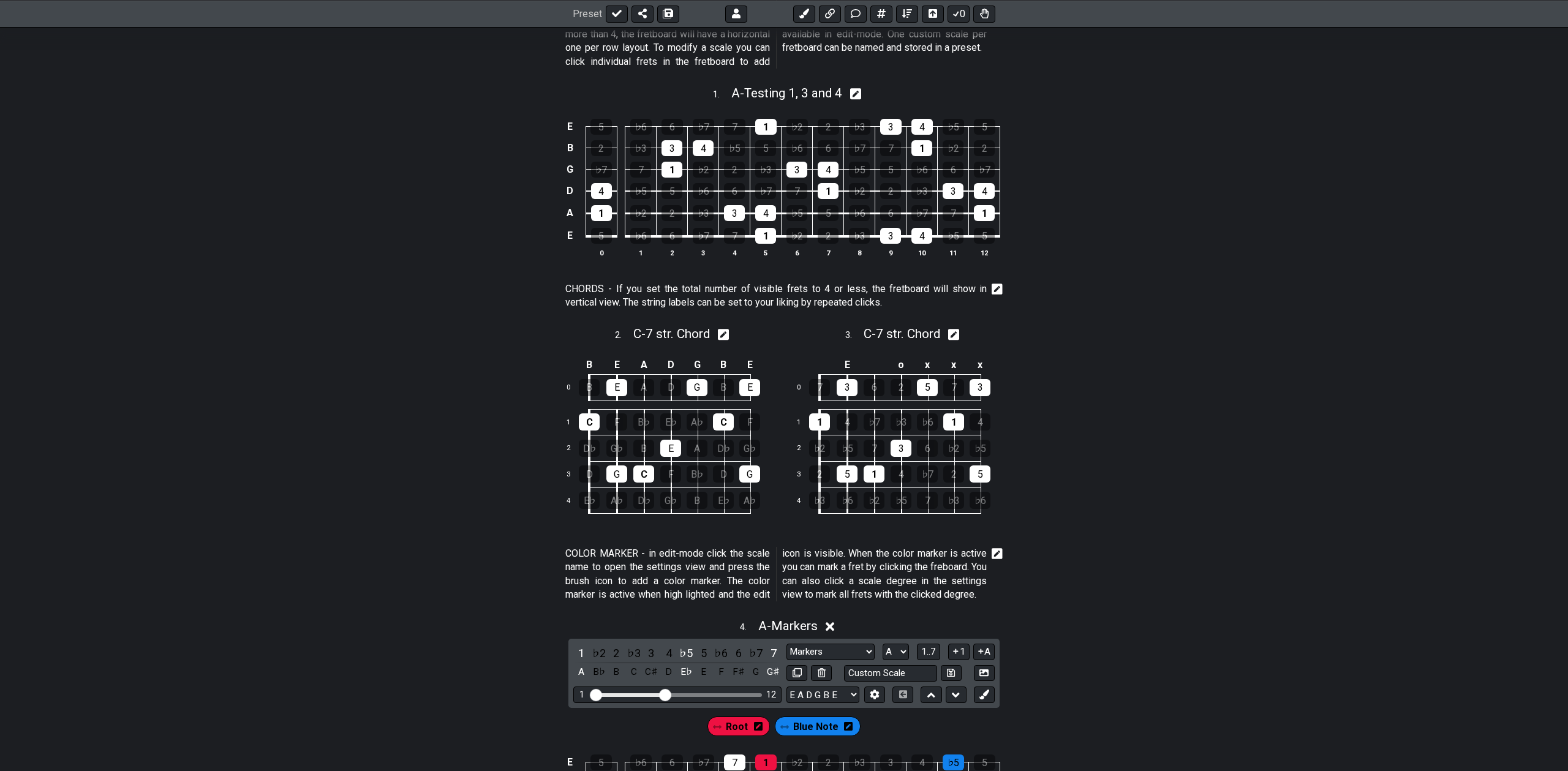
scroll to position [28, 0]
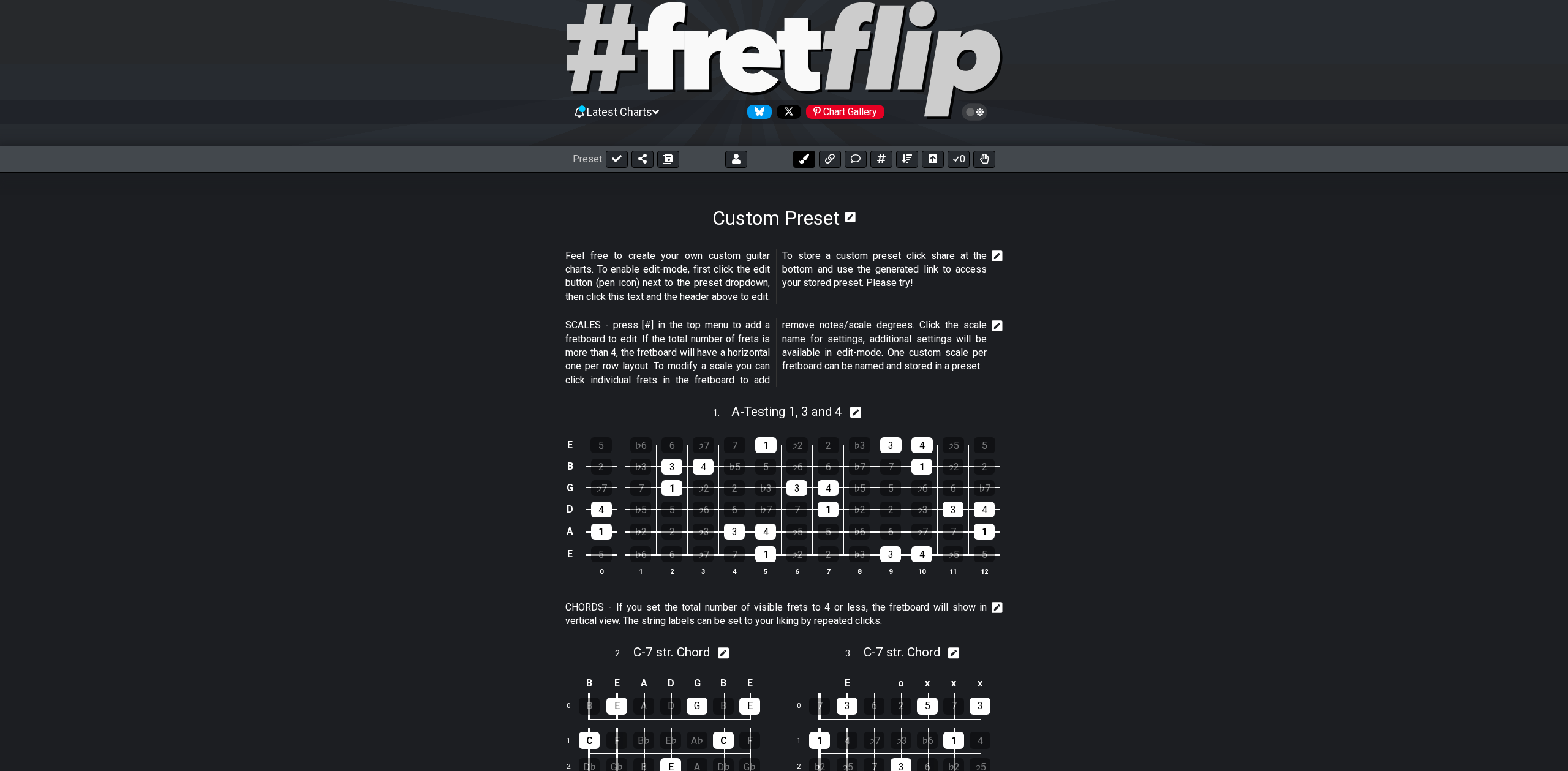
click at [798, 159] on button at bounding box center [804, 159] width 22 height 17
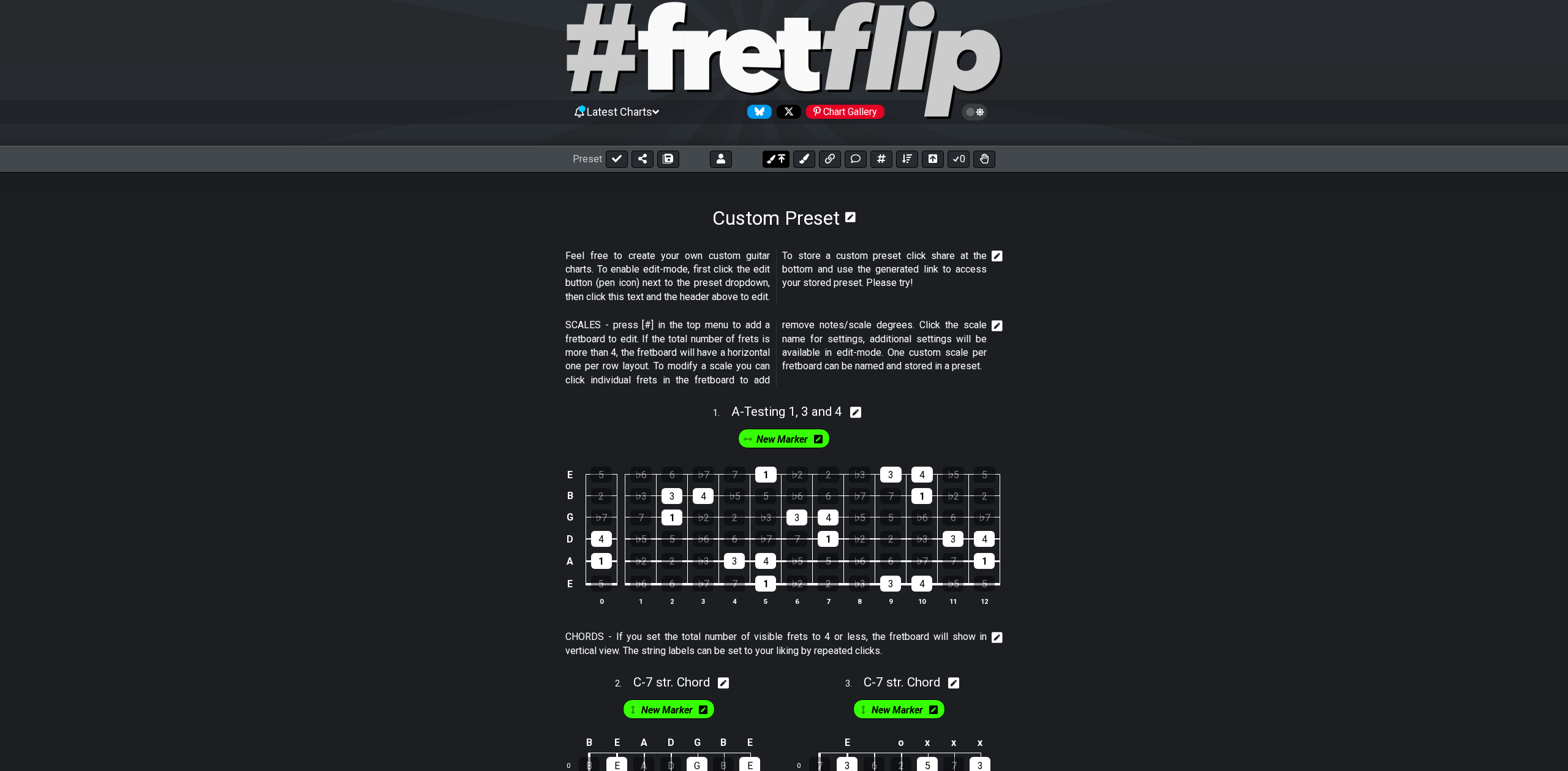
click at [778, 162] on icon at bounding box center [781, 158] width 7 height 10
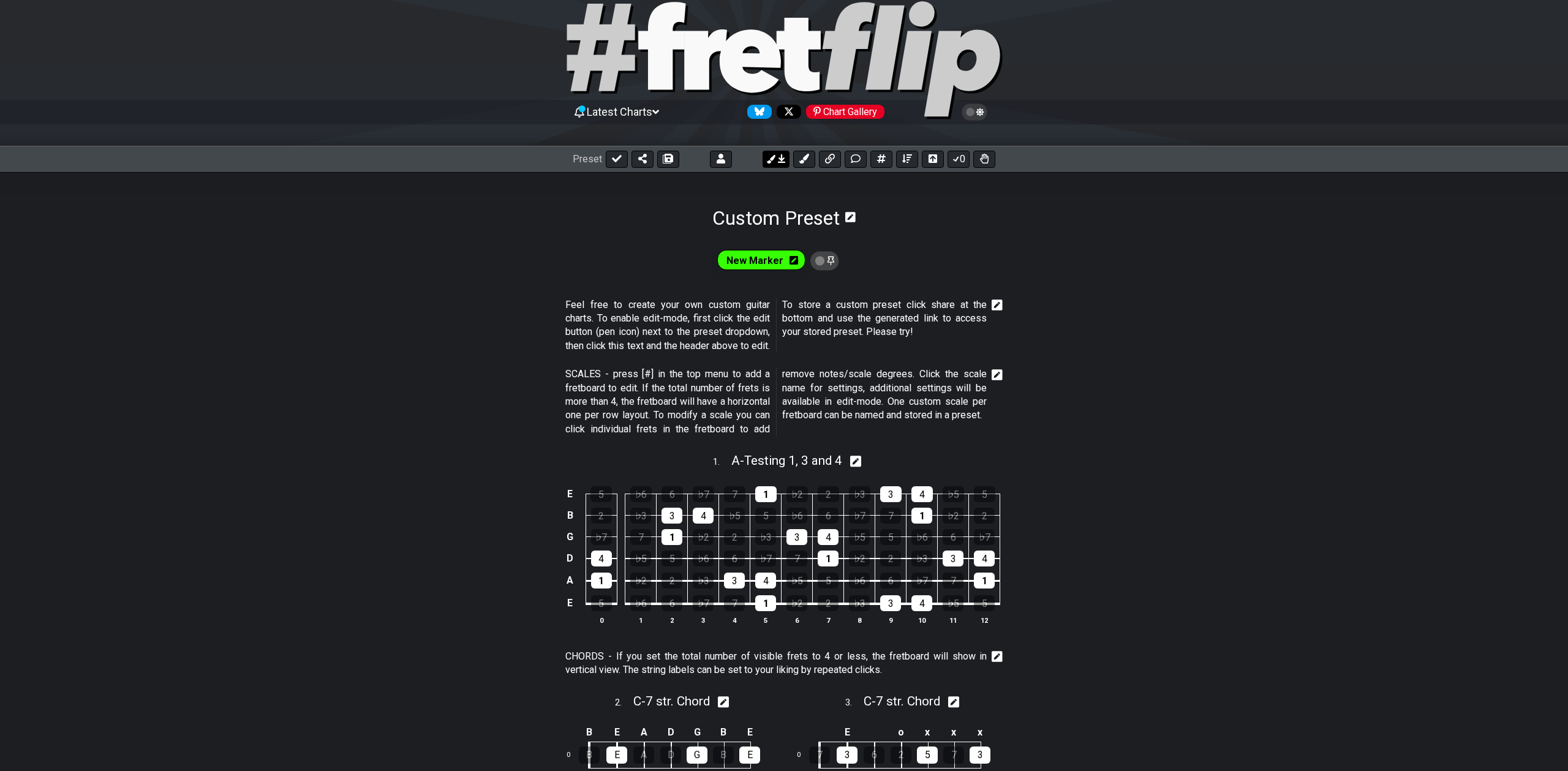
click at [778, 162] on icon at bounding box center [781, 158] width 7 height 8
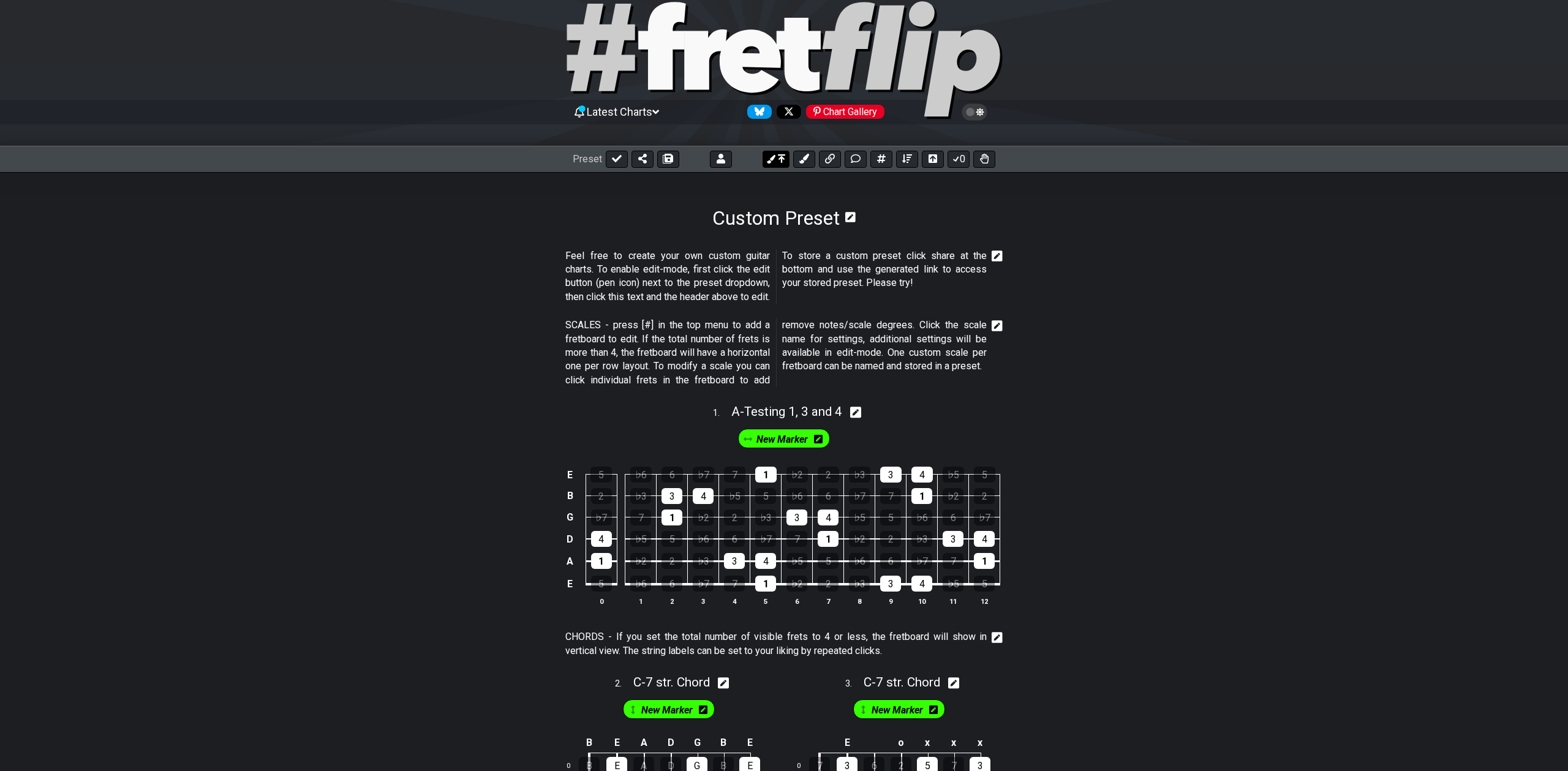
click at [778, 162] on icon at bounding box center [781, 158] width 7 height 10
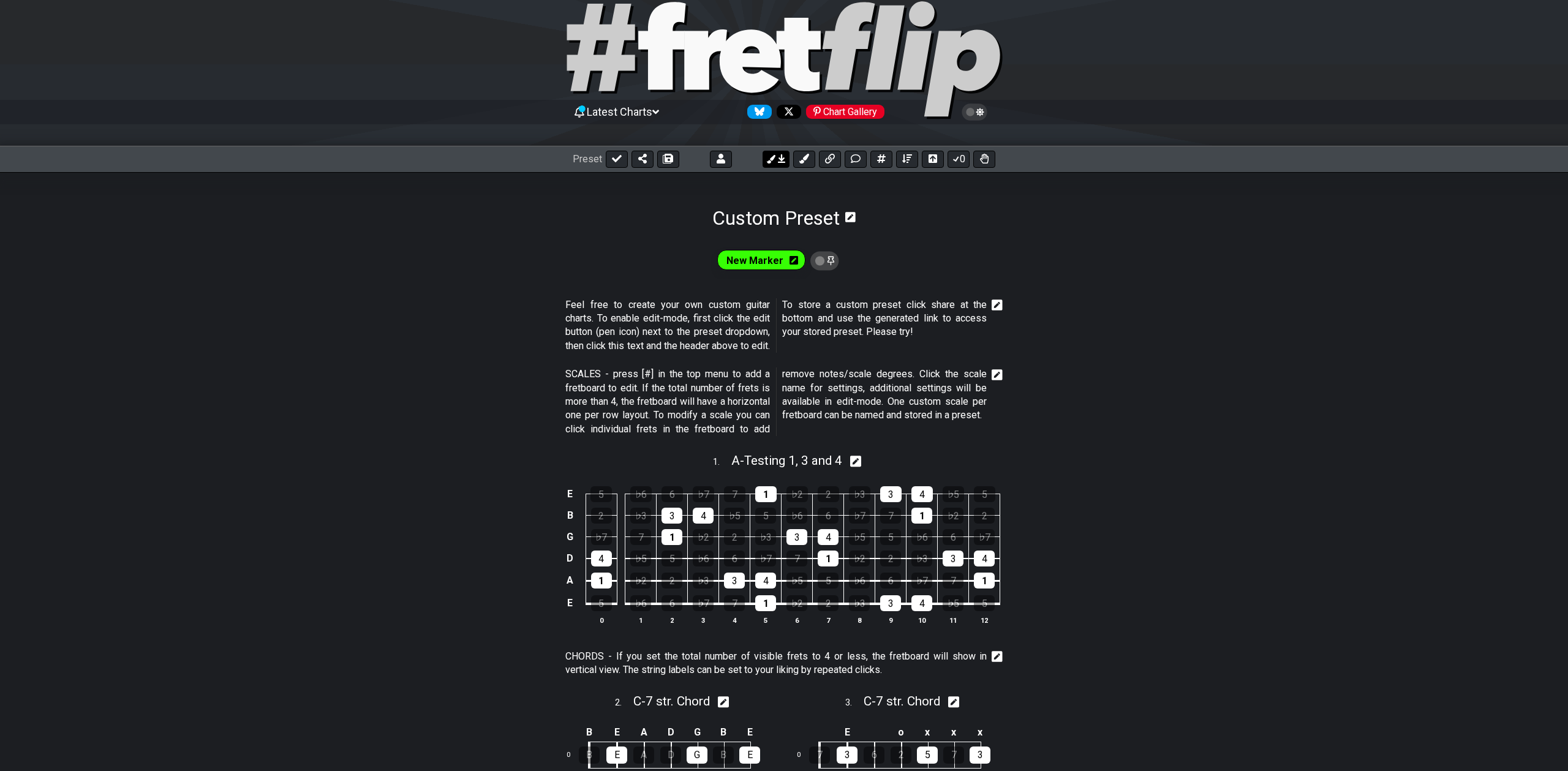
click at [778, 162] on icon at bounding box center [781, 158] width 7 height 8
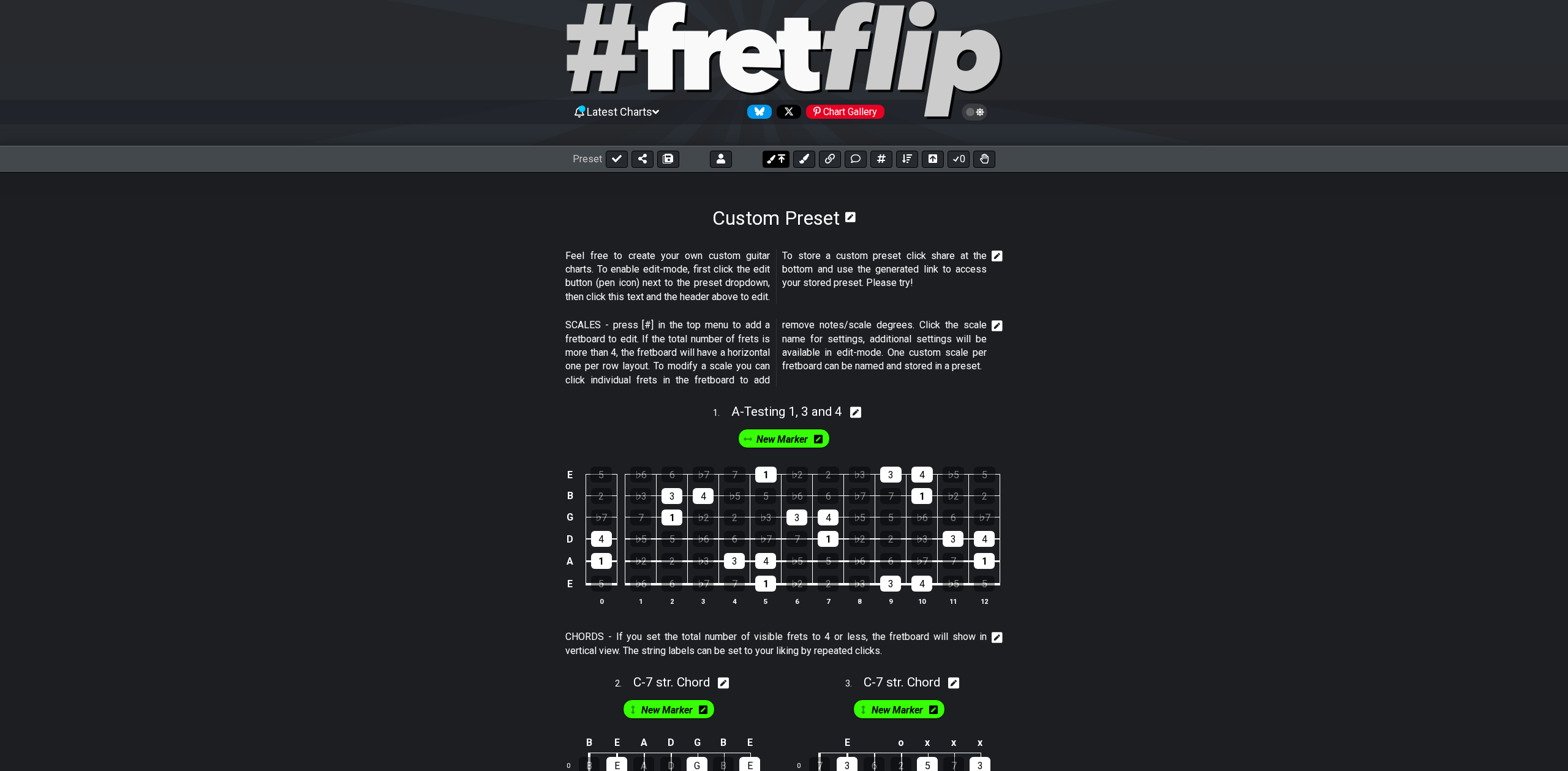
click at [778, 162] on icon at bounding box center [781, 158] width 7 height 10
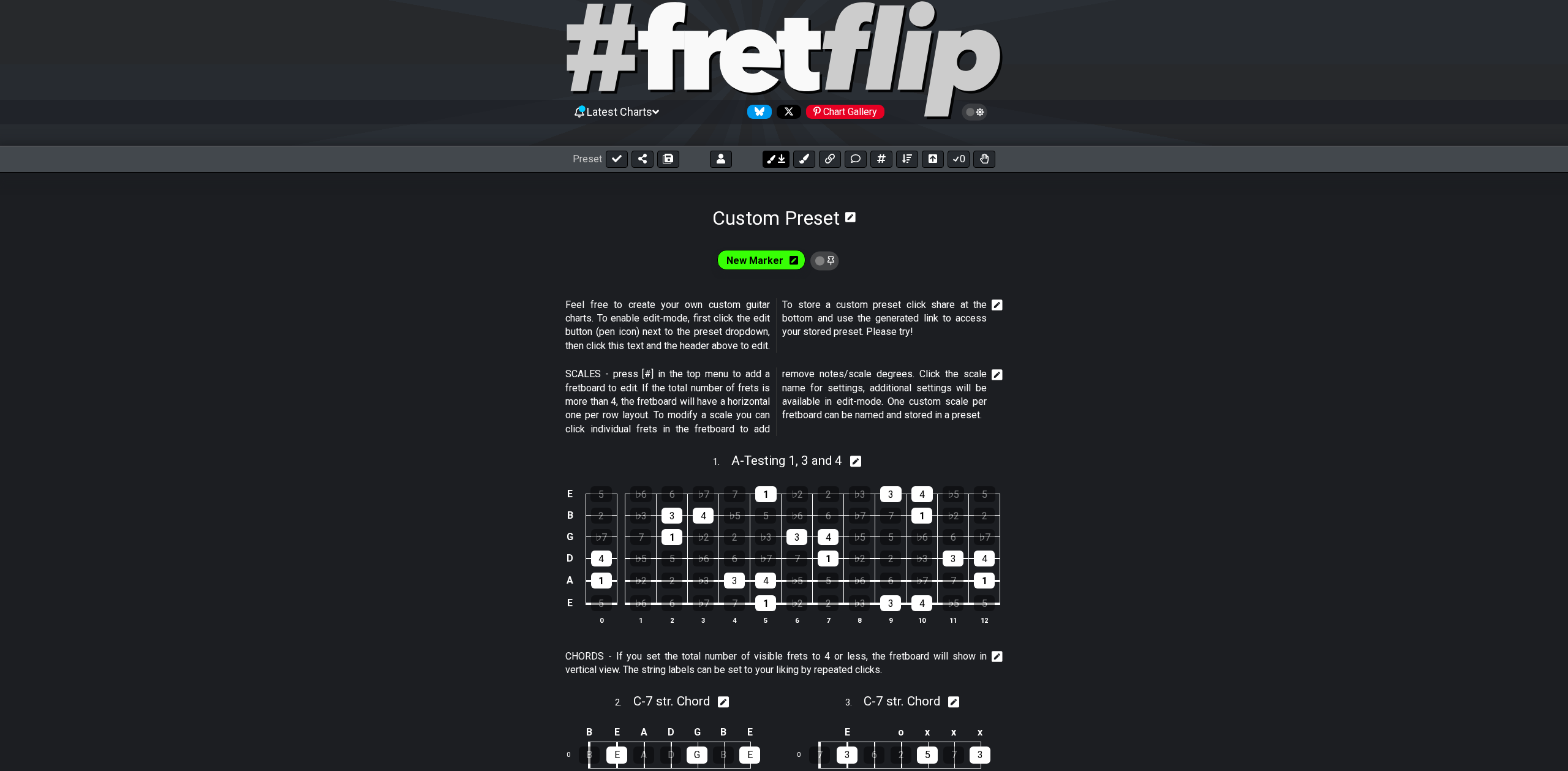
click at [778, 162] on icon at bounding box center [781, 158] width 7 height 8
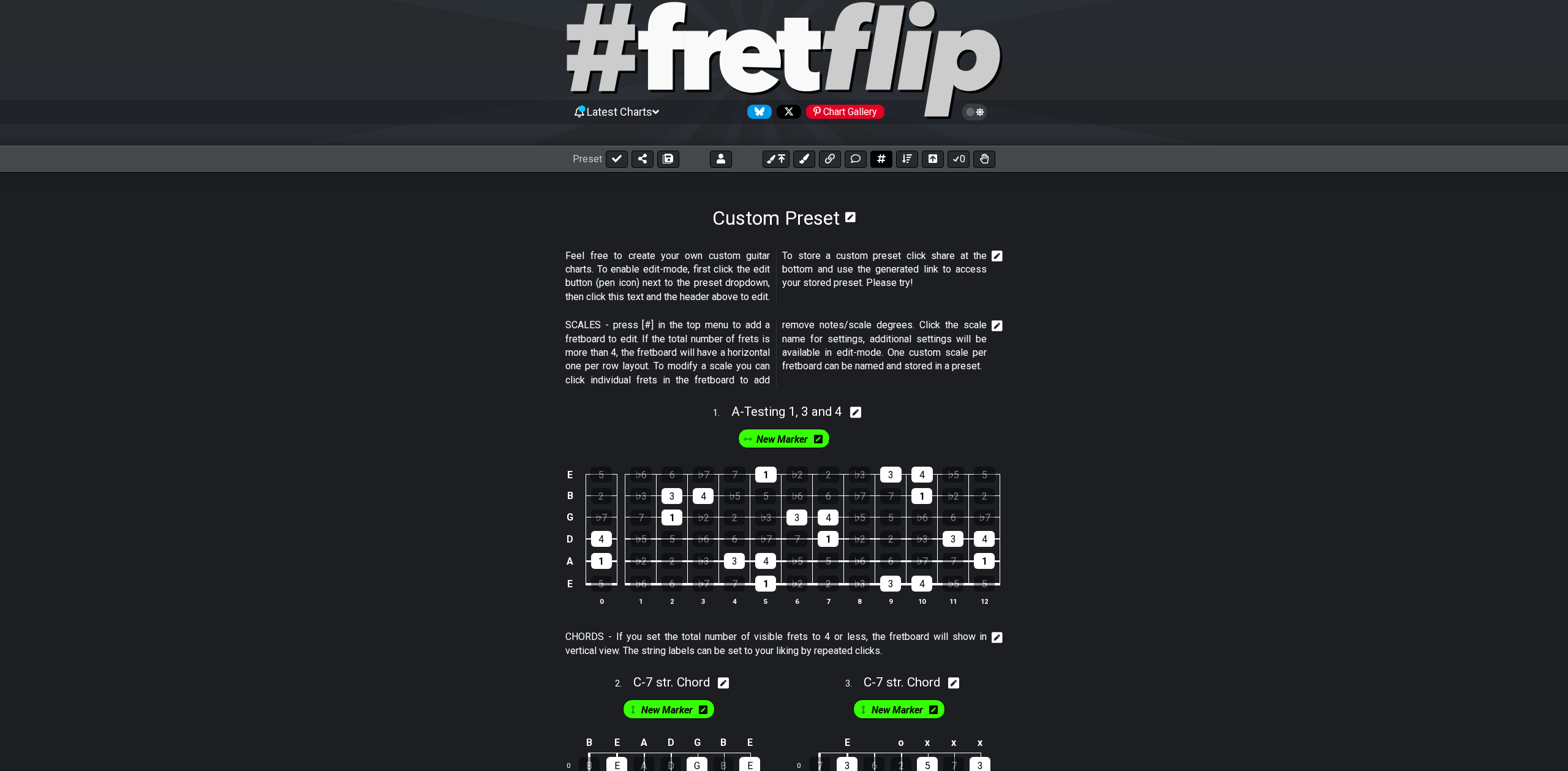
click at [879, 154] on icon at bounding box center [881, 158] width 8 height 10
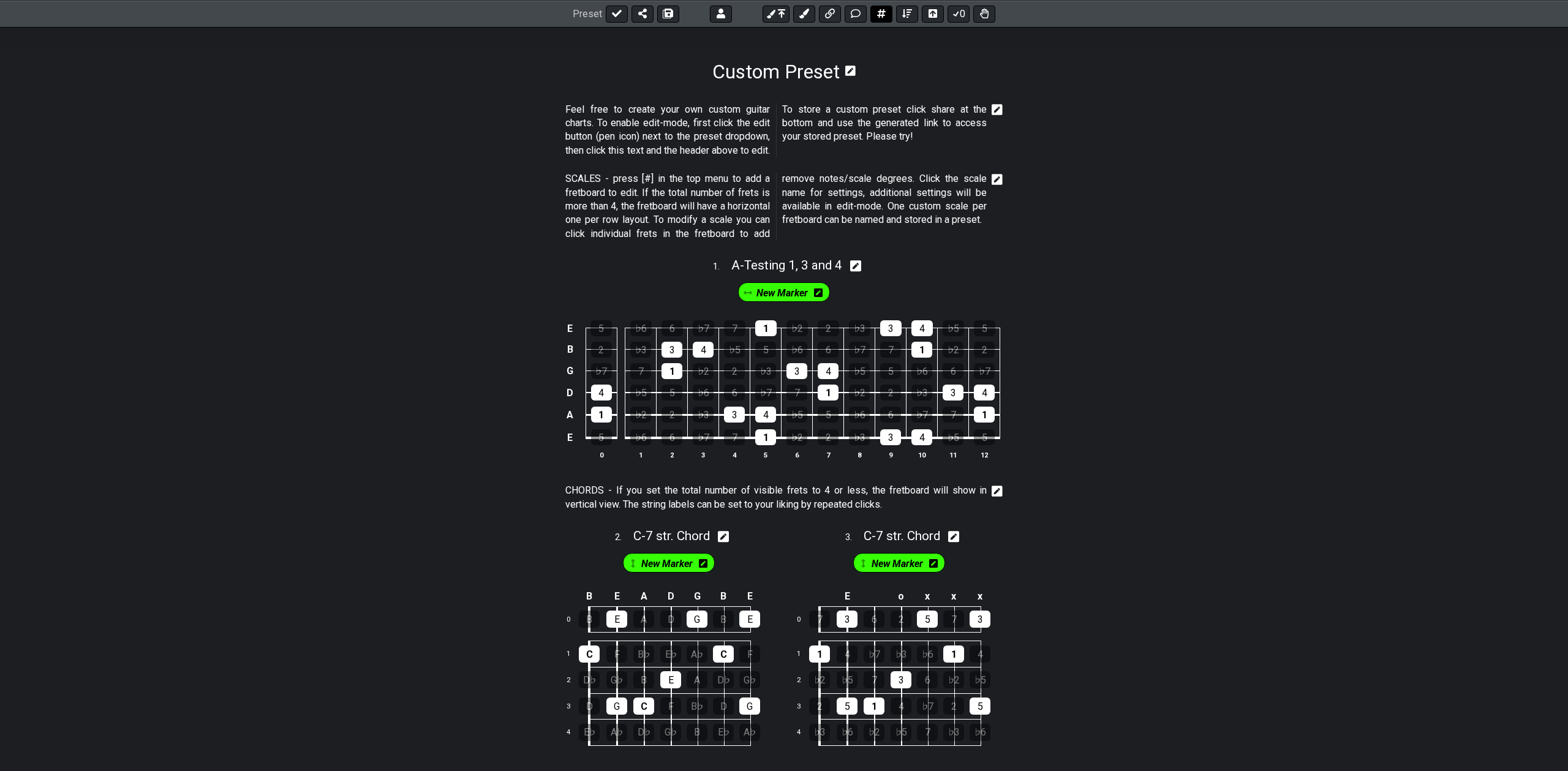
select select "A"
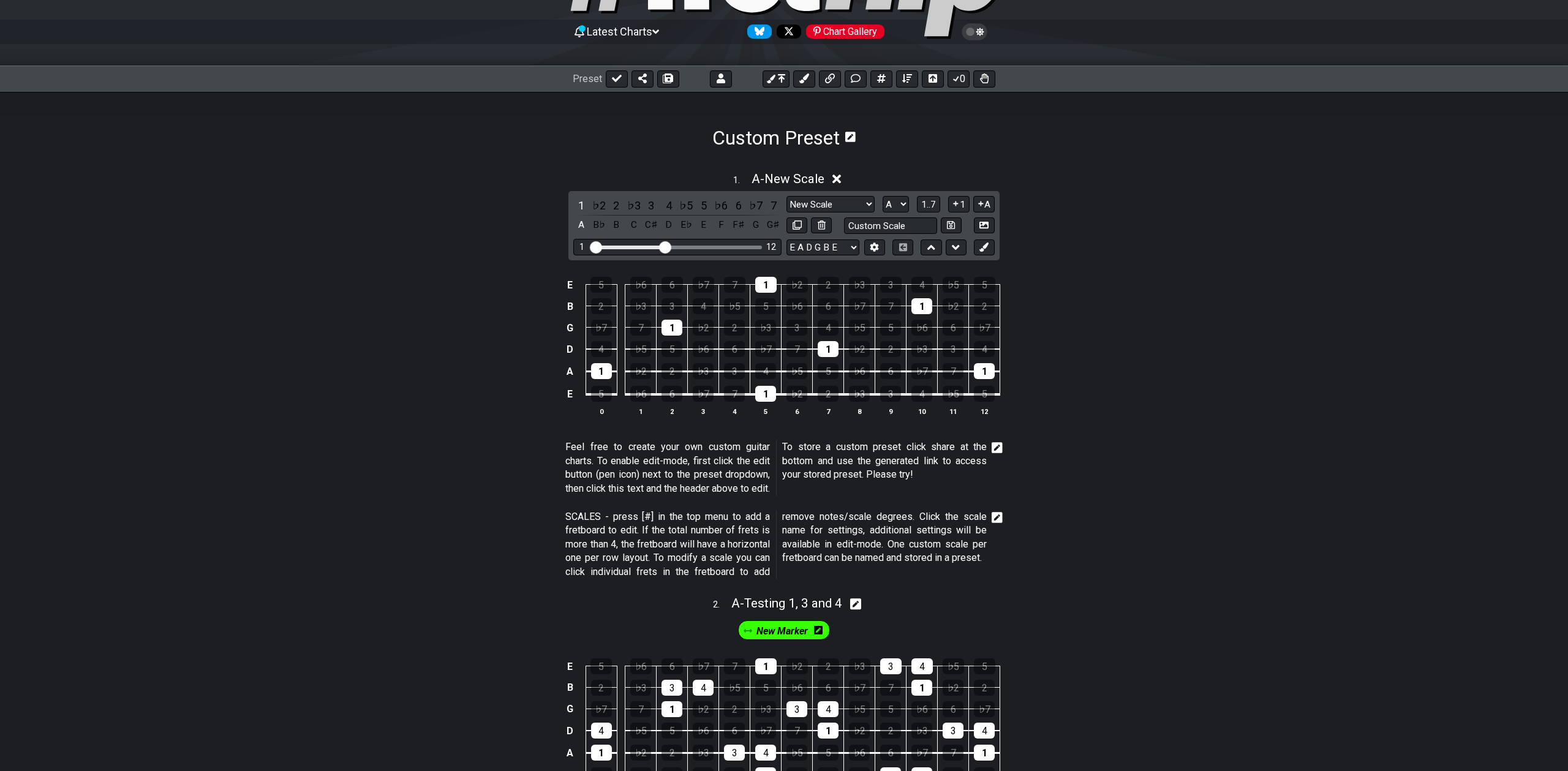
scroll to position [0, 0]
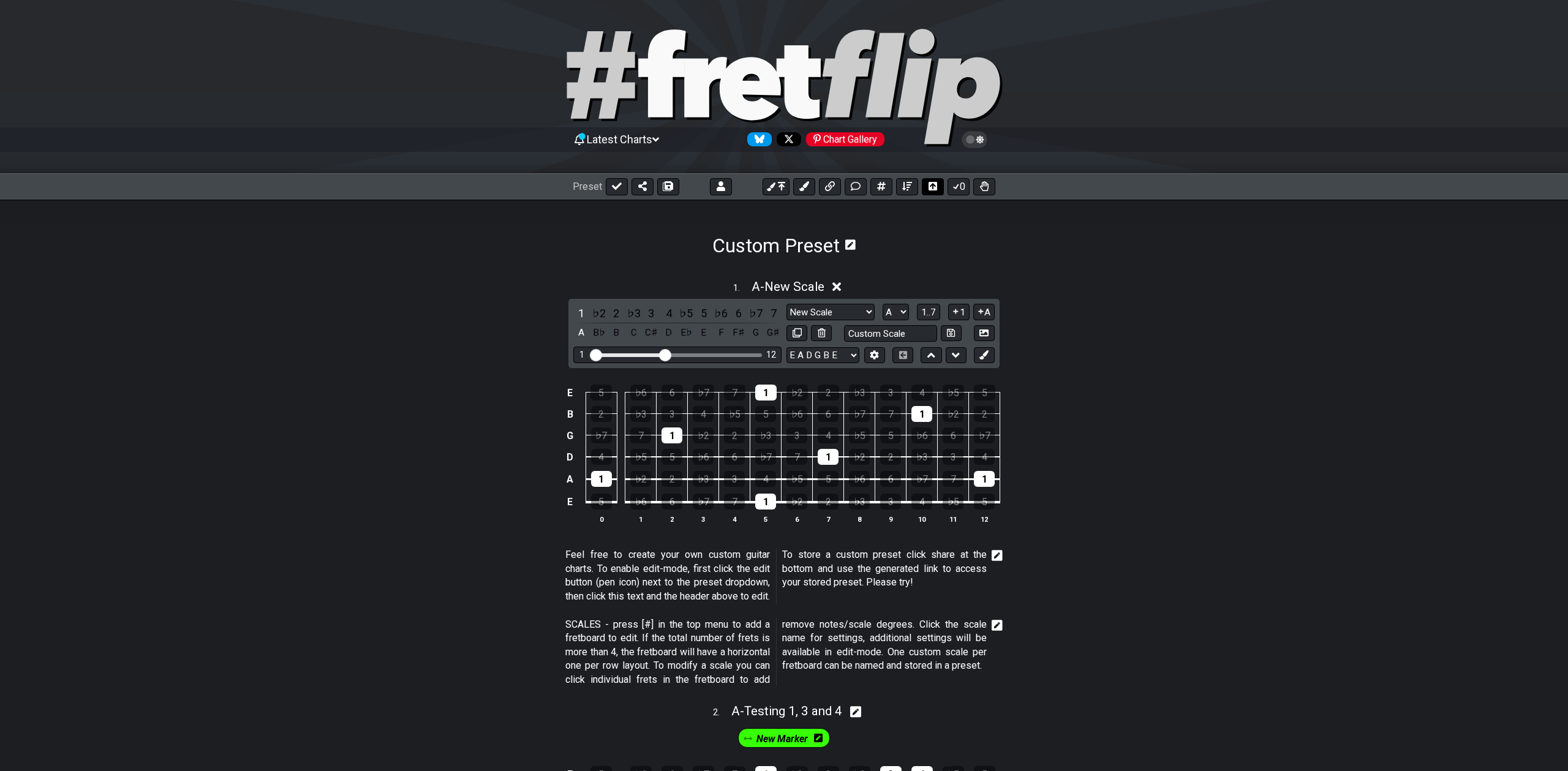
click at [935, 185] on icon at bounding box center [932, 186] width 8 height 8
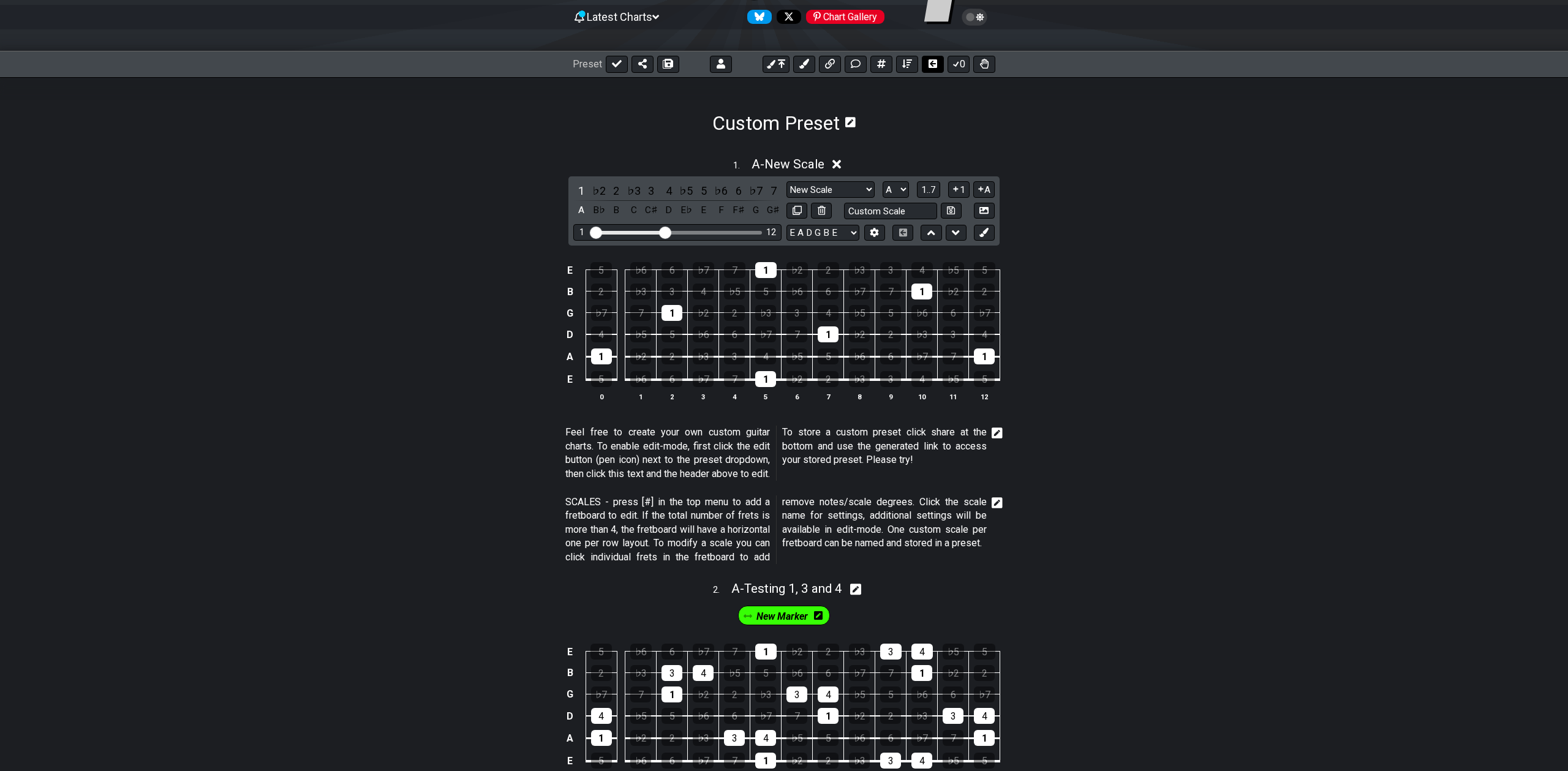
scroll to position [14, 0]
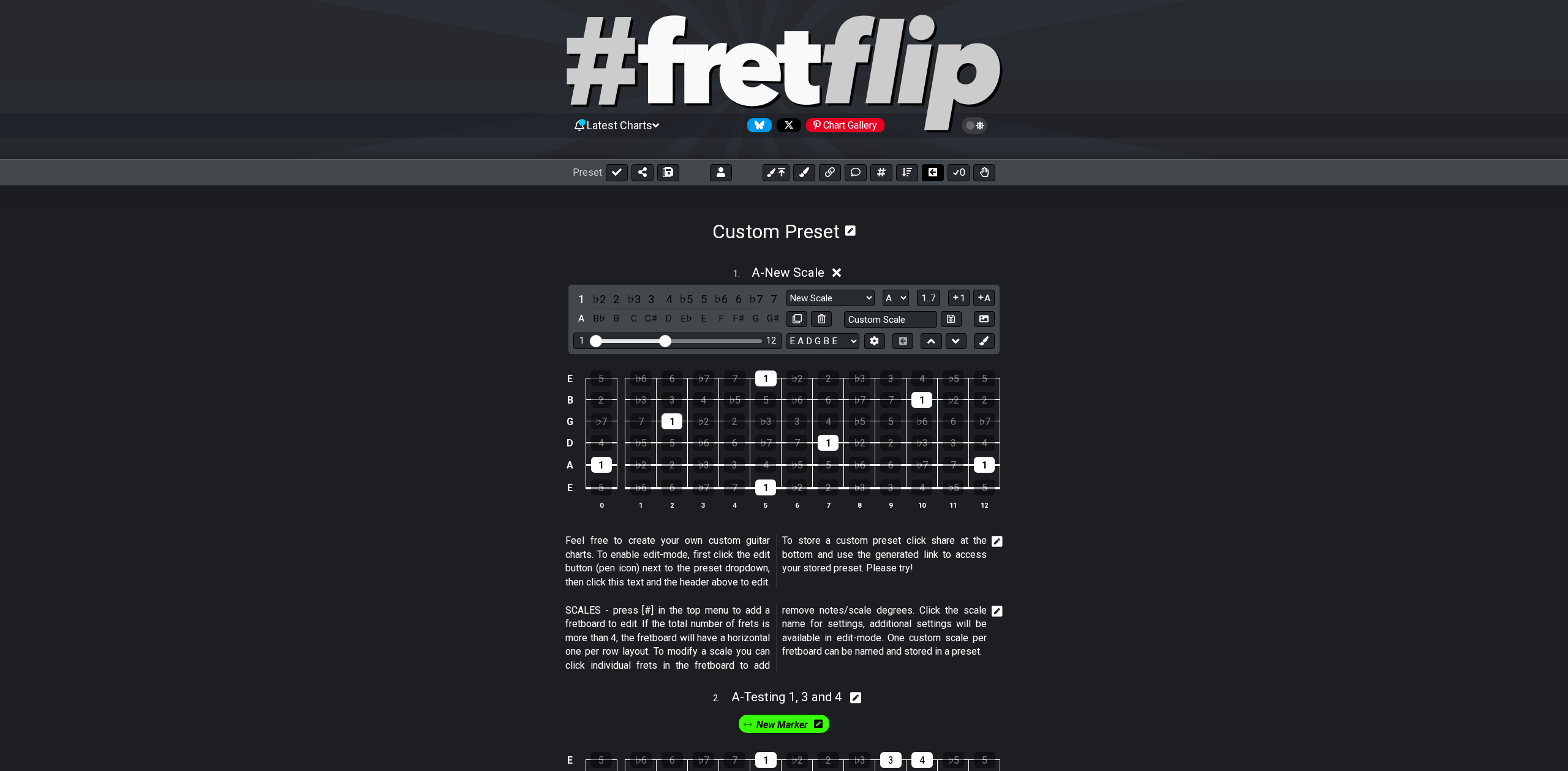
click at [928, 170] on icon at bounding box center [932, 172] width 10 height 8
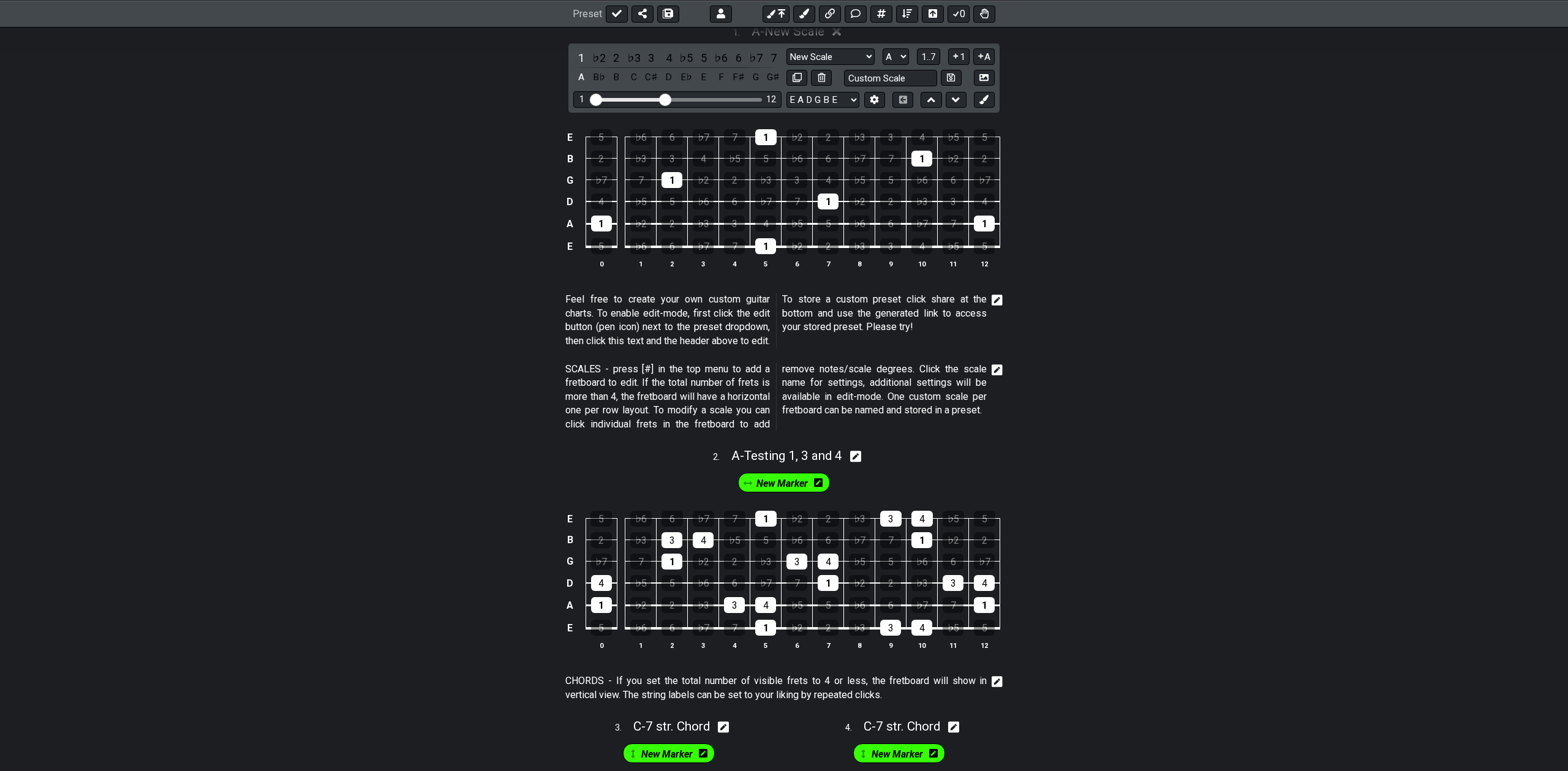
scroll to position [0, 0]
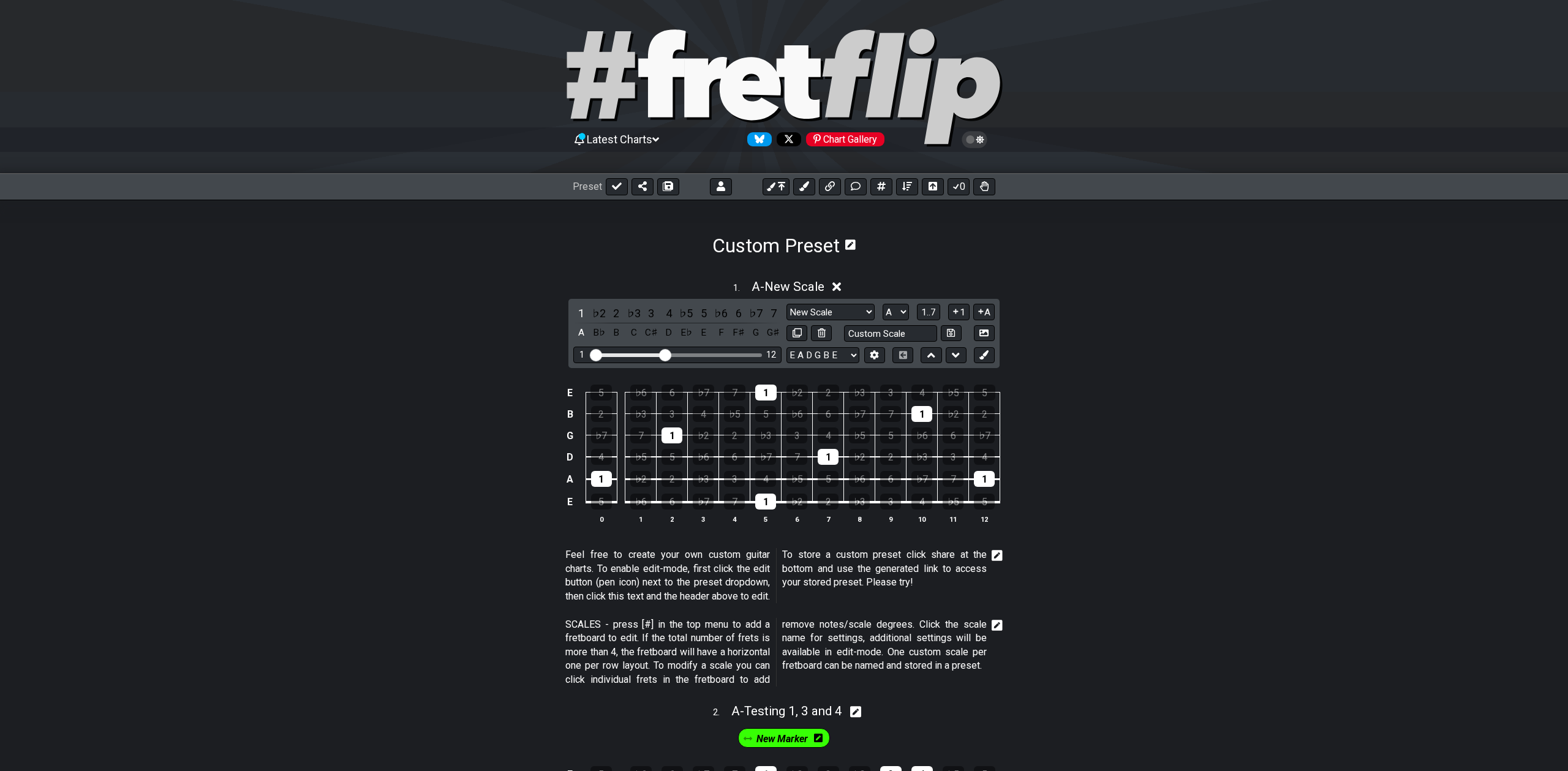
click at [933, 196] on div "Preset 0" at bounding box center [784, 187] width 1568 height 27
click at [932, 185] on icon at bounding box center [932, 186] width 8 height 10
click at [829, 251] on h1 "Custom Preset" at bounding box center [776, 246] width 128 height 23
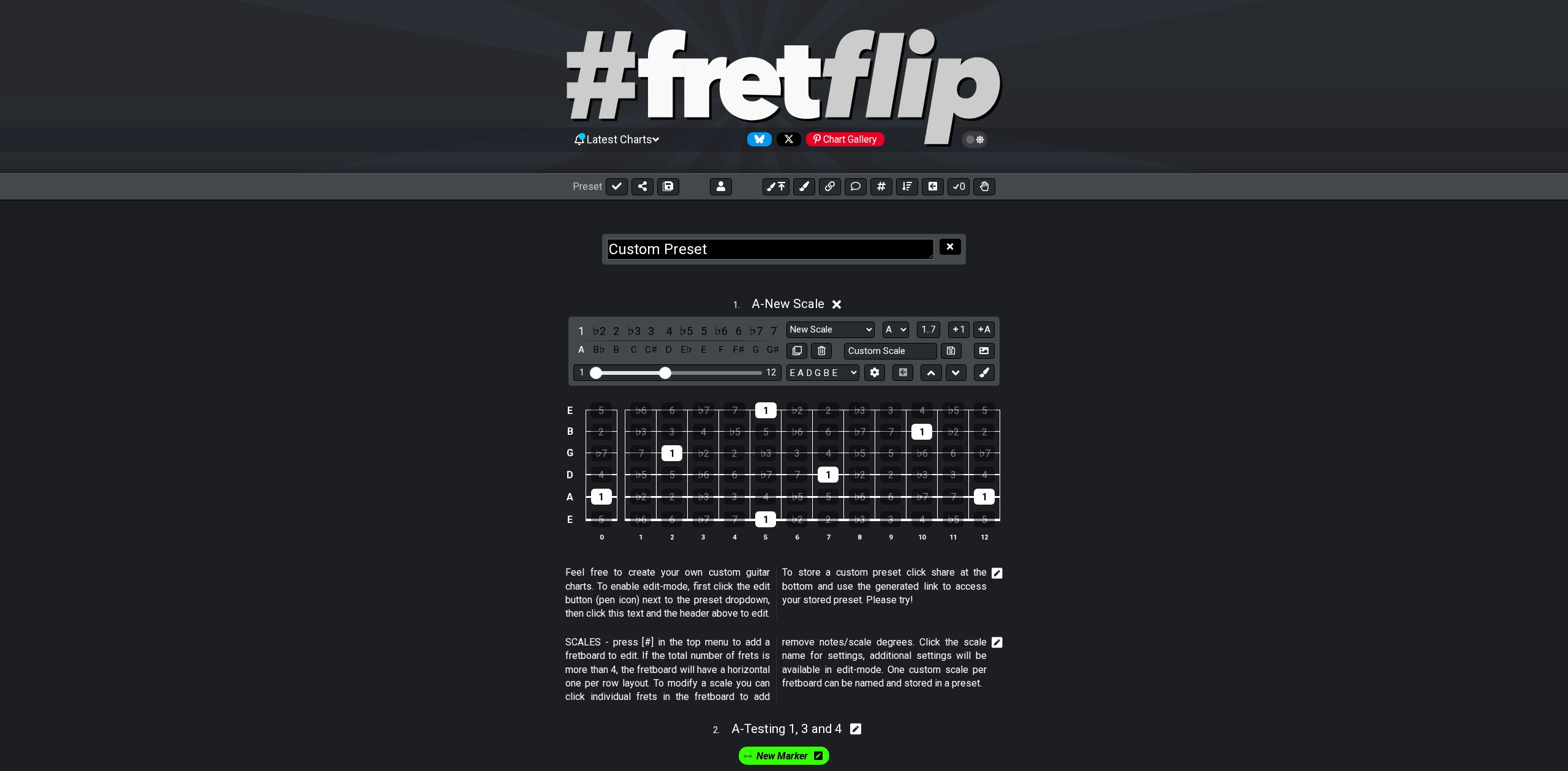
click at [951, 249] on icon at bounding box center [949, 246] width 6 height 9
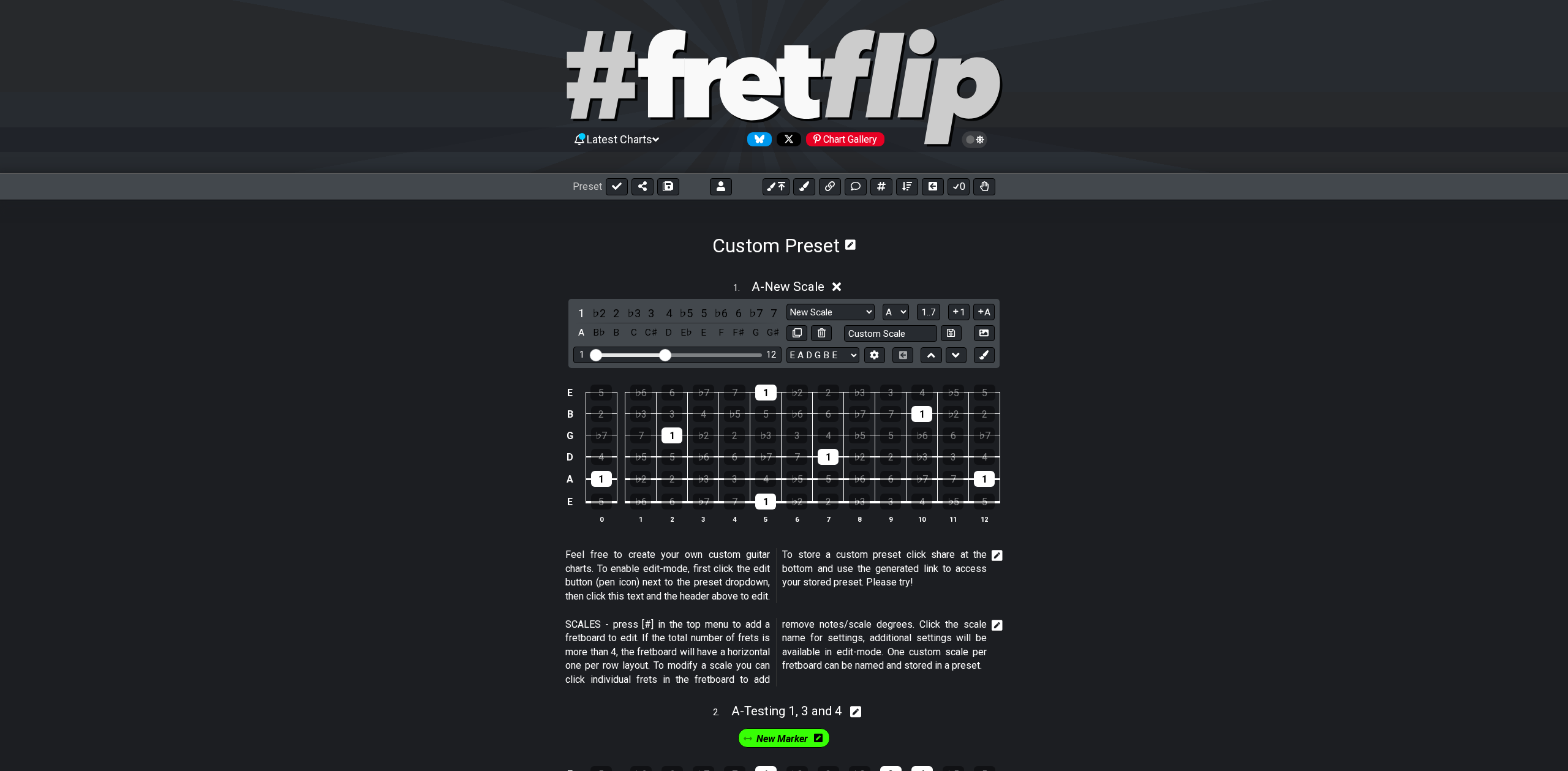
click at [853, 245] on icon at bounding box center [851, 245] width 10 height 10
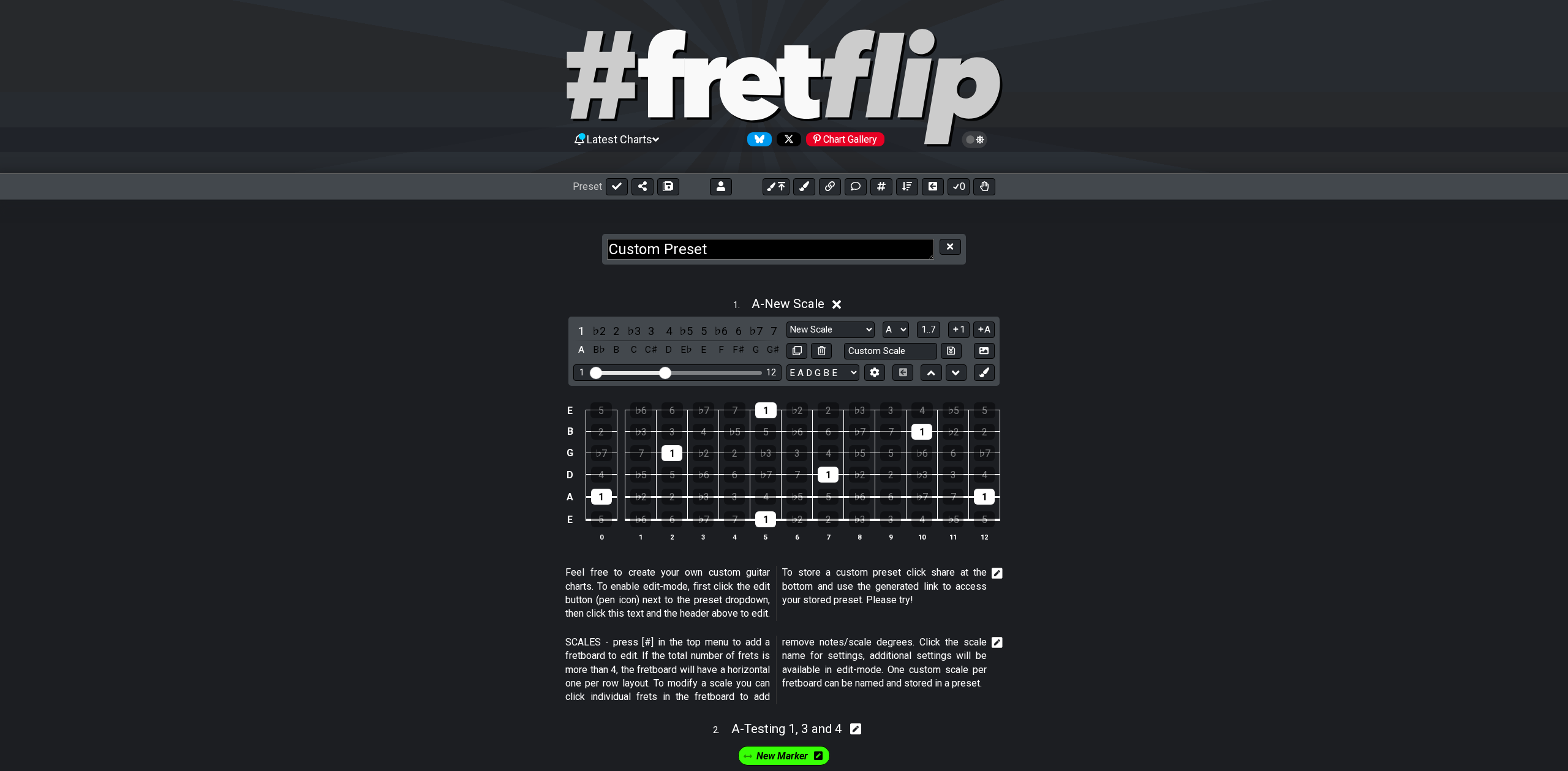
click at [868, 264] on div "Custom Preset" at bounding box center [783, 249] width 363 height 31
click at [893, 289] on div "1 . A - New Scale" at bounding box center [784, 301] width 1568 height 23
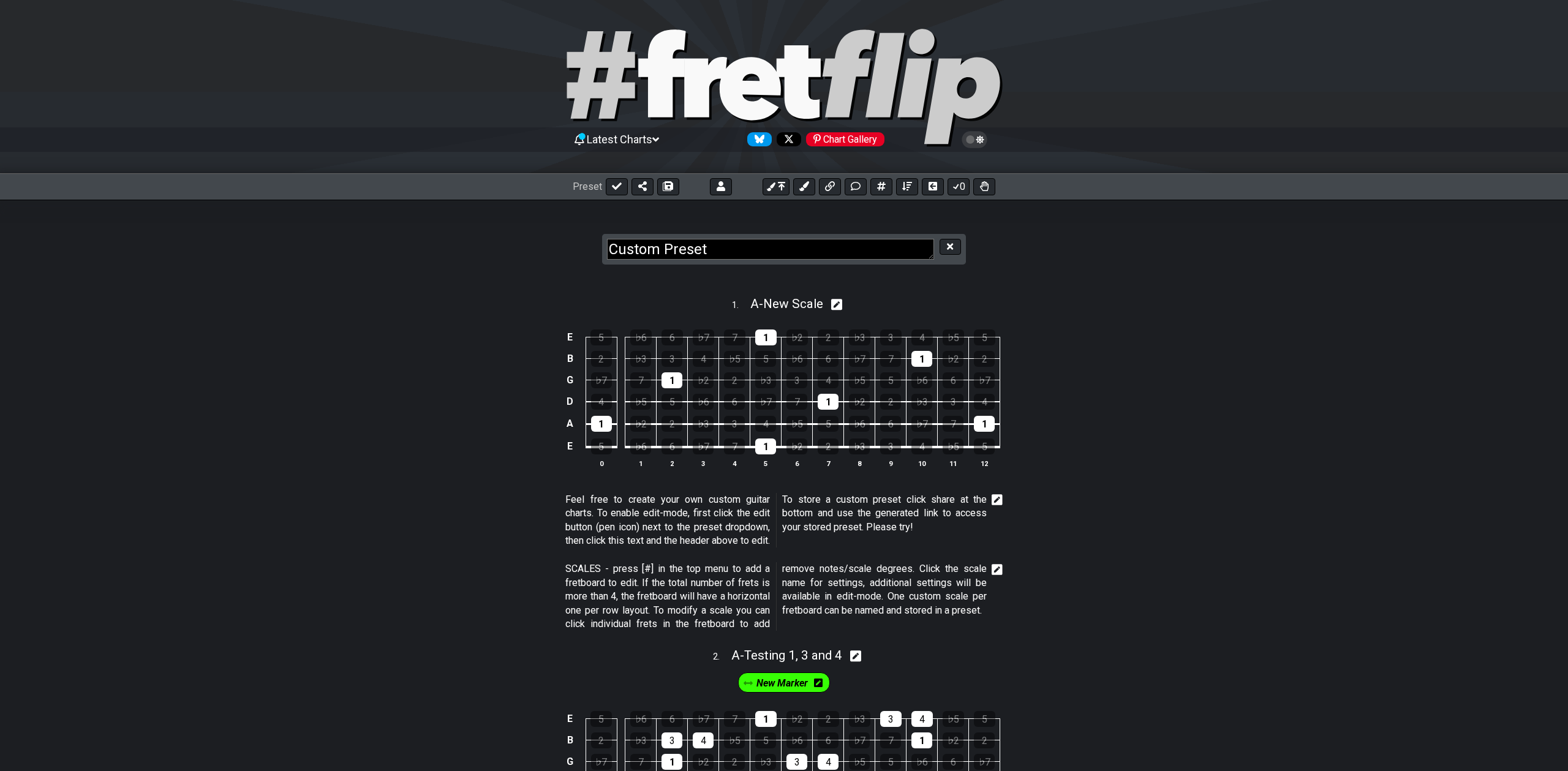
click at [956, 247] on button at bounding box center [950, 247] width 21 height 17
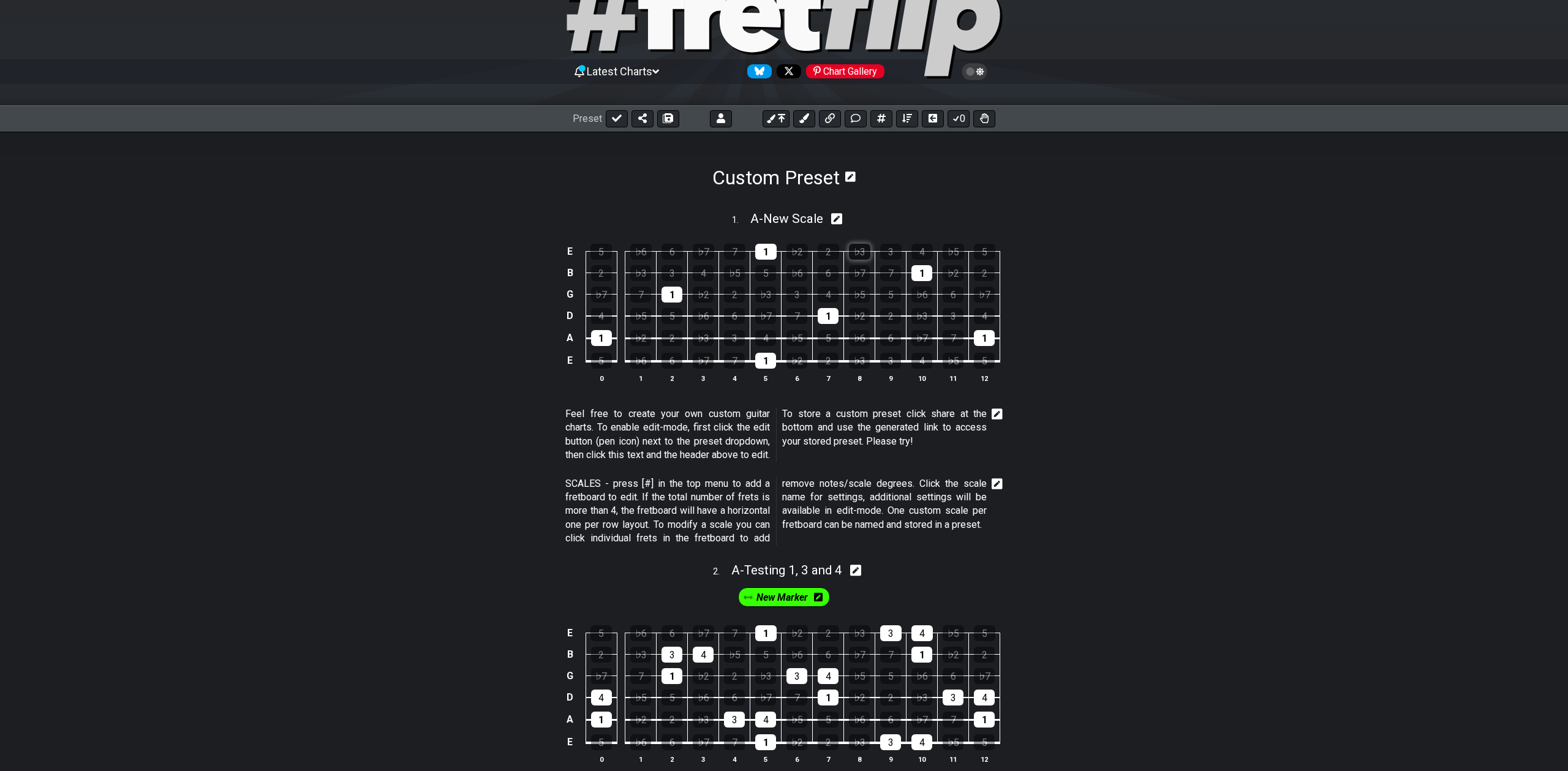
scroll to position [81, 0]
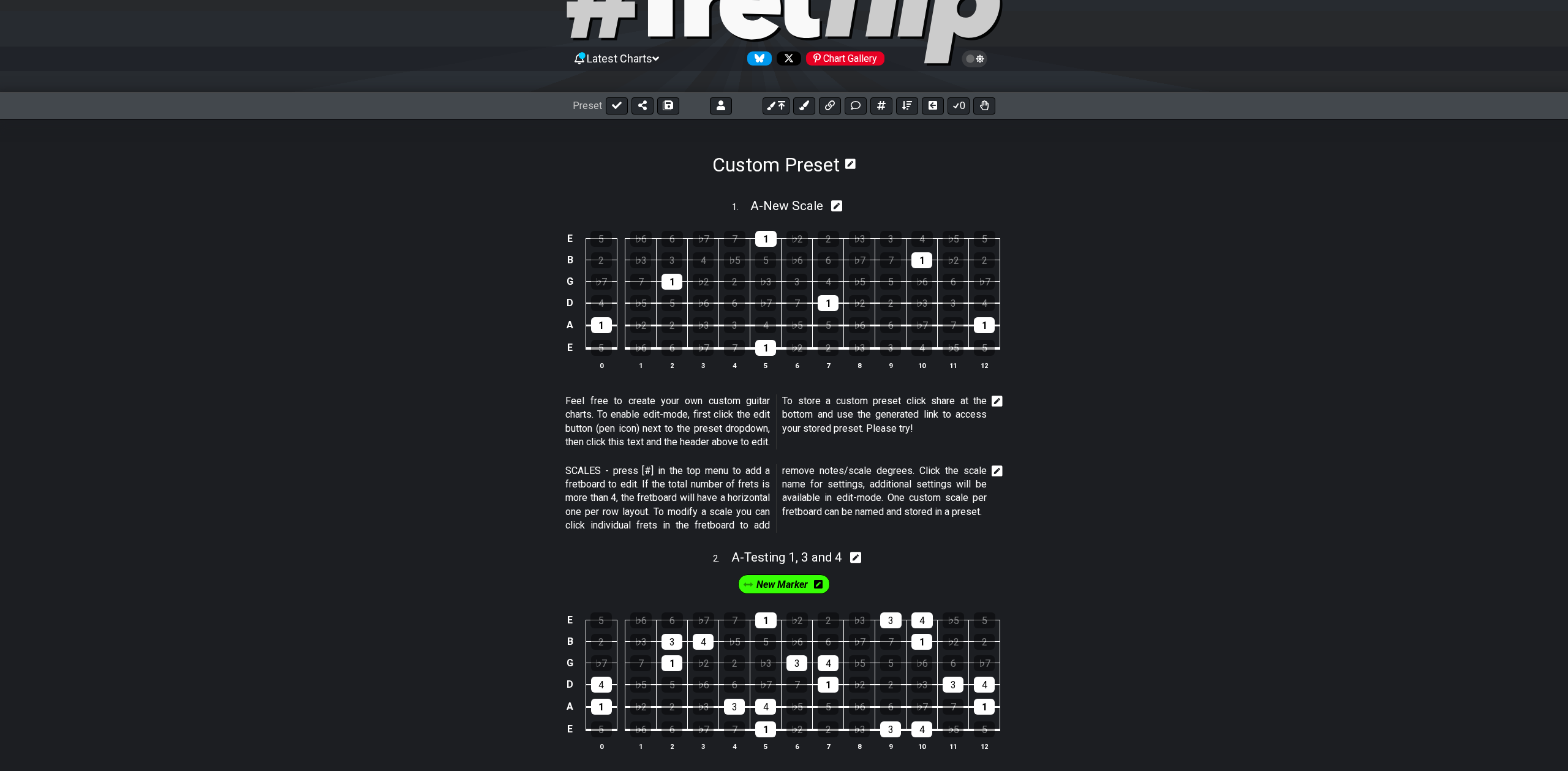
click at [921, 539] on div "SCALES - press [#] in the top menu to add a fretboard to edit. If the total num…" at bounding box center [784, 501] width 437 height 84
click at [857, 512] on p "SCALES - press [#] in the top menu to add a fretboard to edit. If the total num…" at bounding box center [776, 499] width 421 height 69
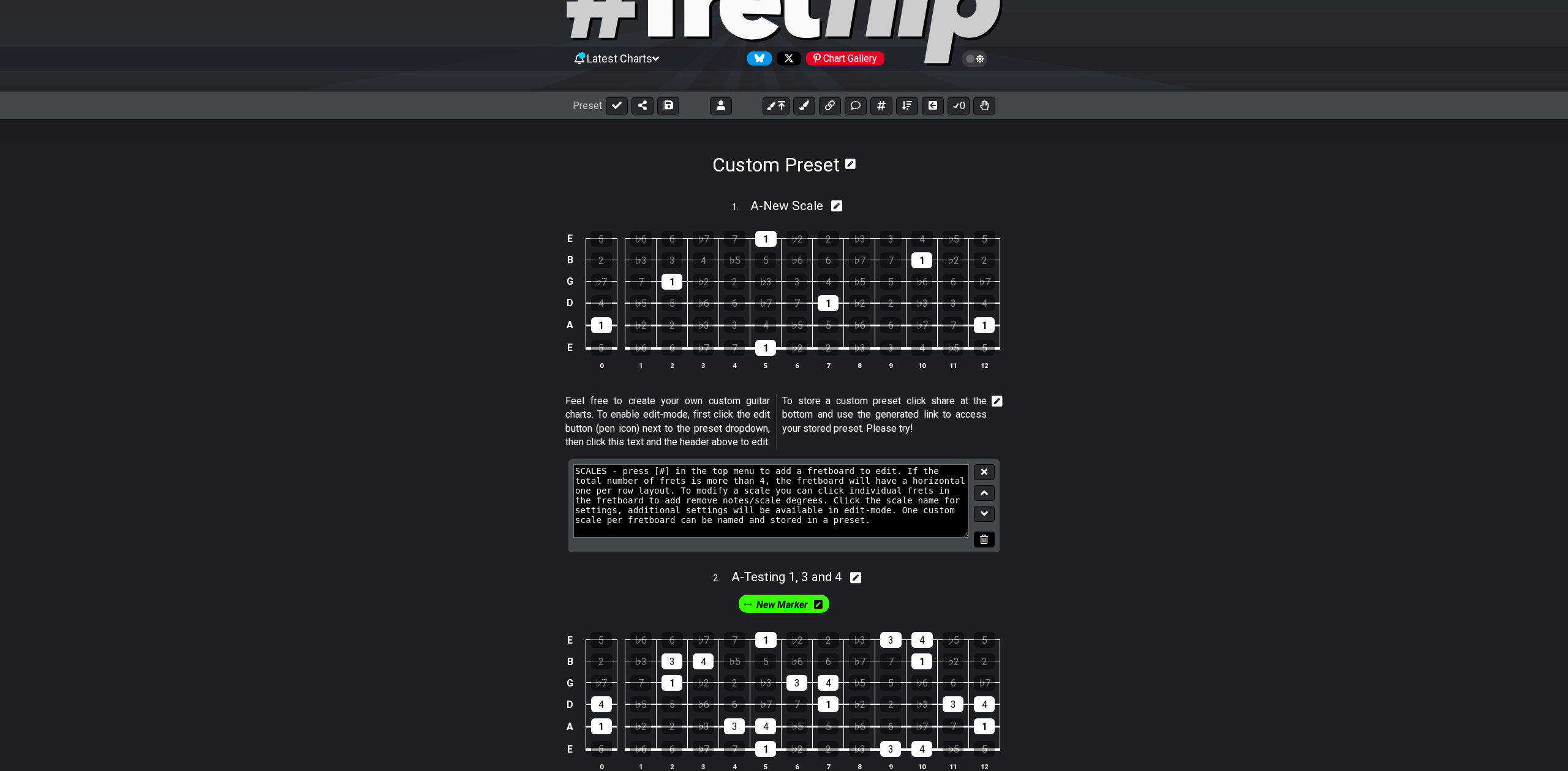
click at [986, 543] on icon at bounding box center [984, 539] width 8 height 9
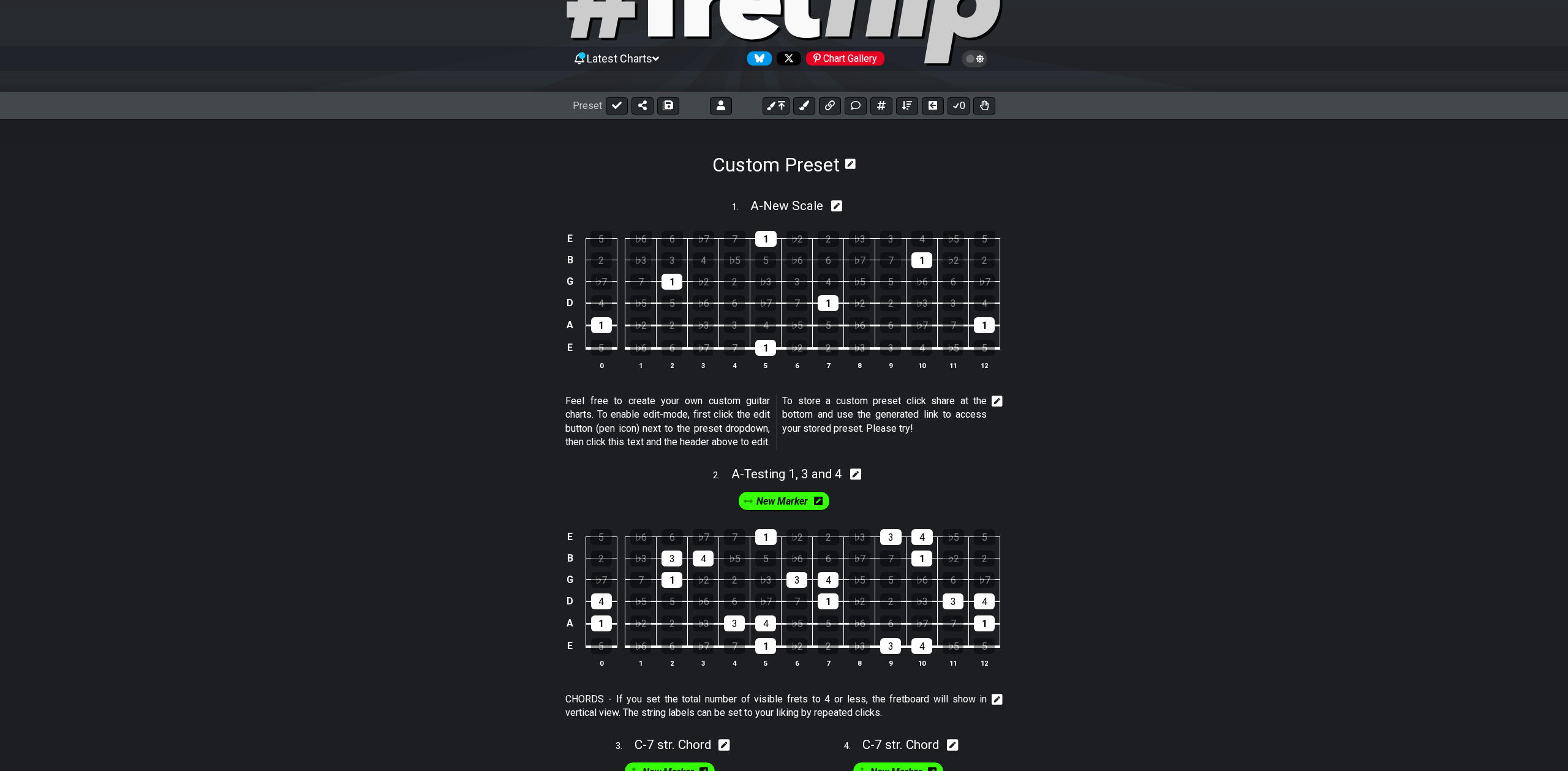
click at [920, 415] on p "Feel free to create your own custom guitar charts. To enable edit-mode, first c…" at bounding box center [776, 422] width 421 height 55
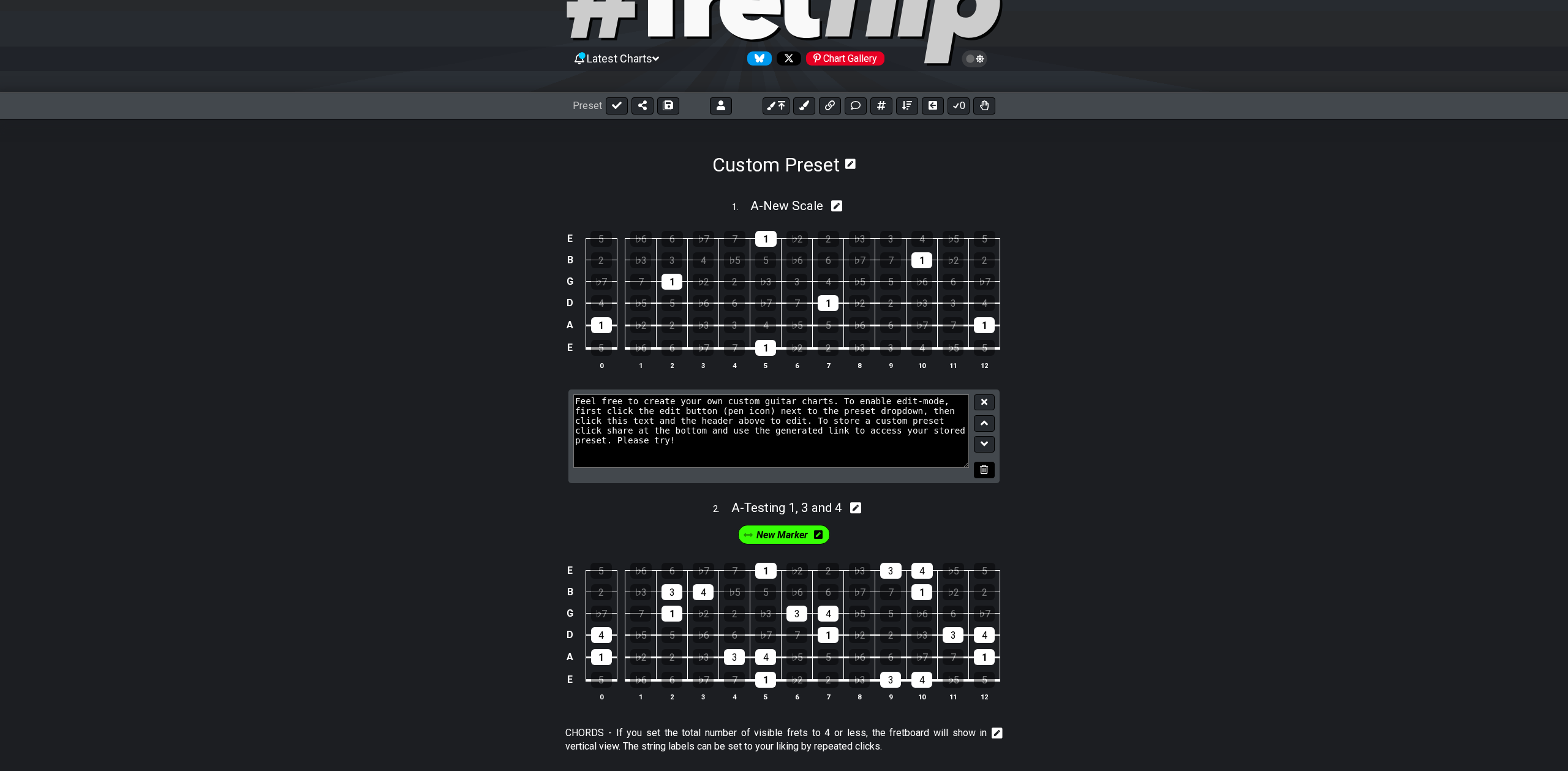
click at [982, 474] on icon at bounding box center [984, 469] width 8 height 9
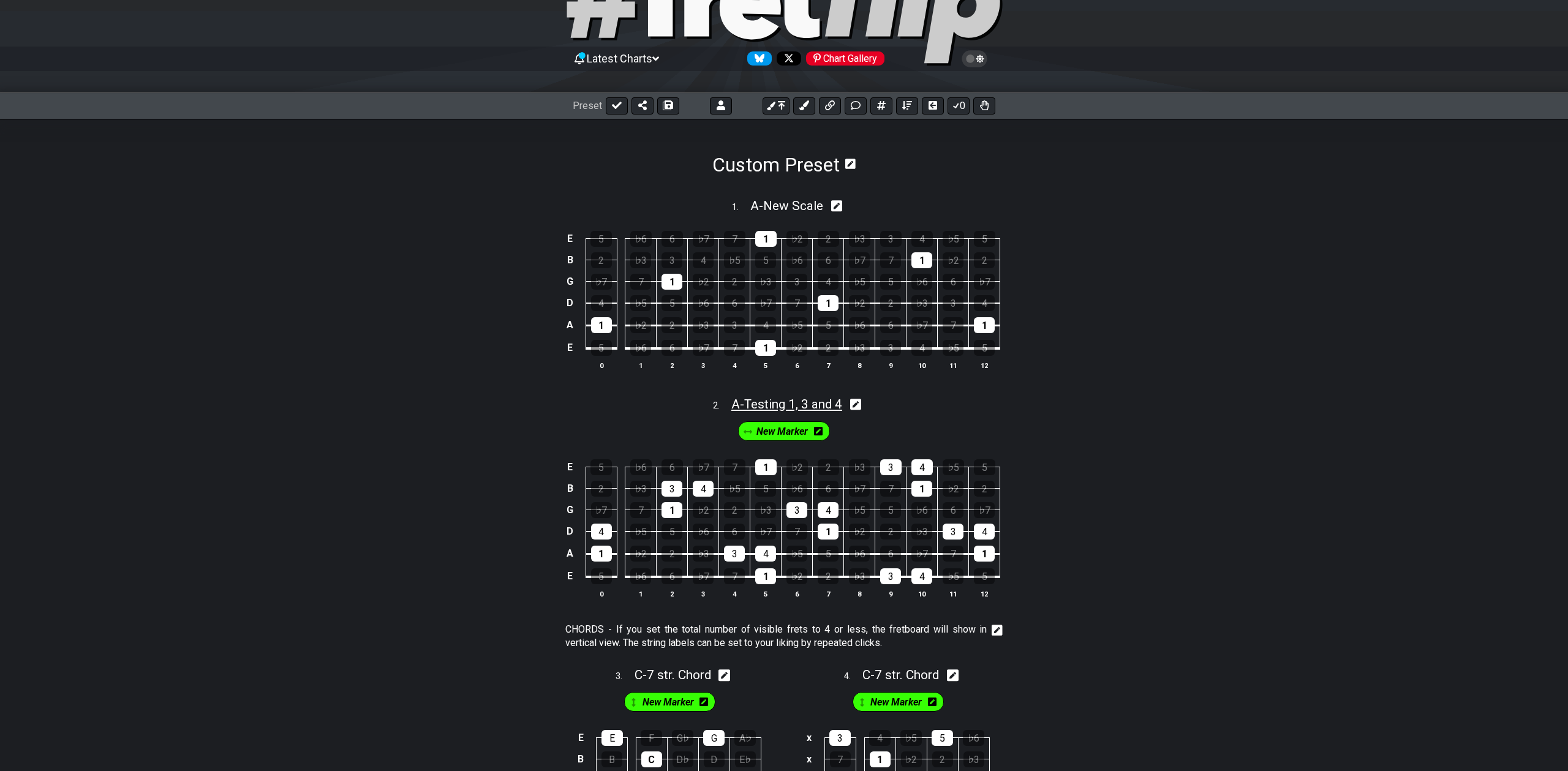
click at [794, 398] on span "A - Testing 1, 3 and 4" at bounding box center [787, 404] width 111 height 15
select select "A"
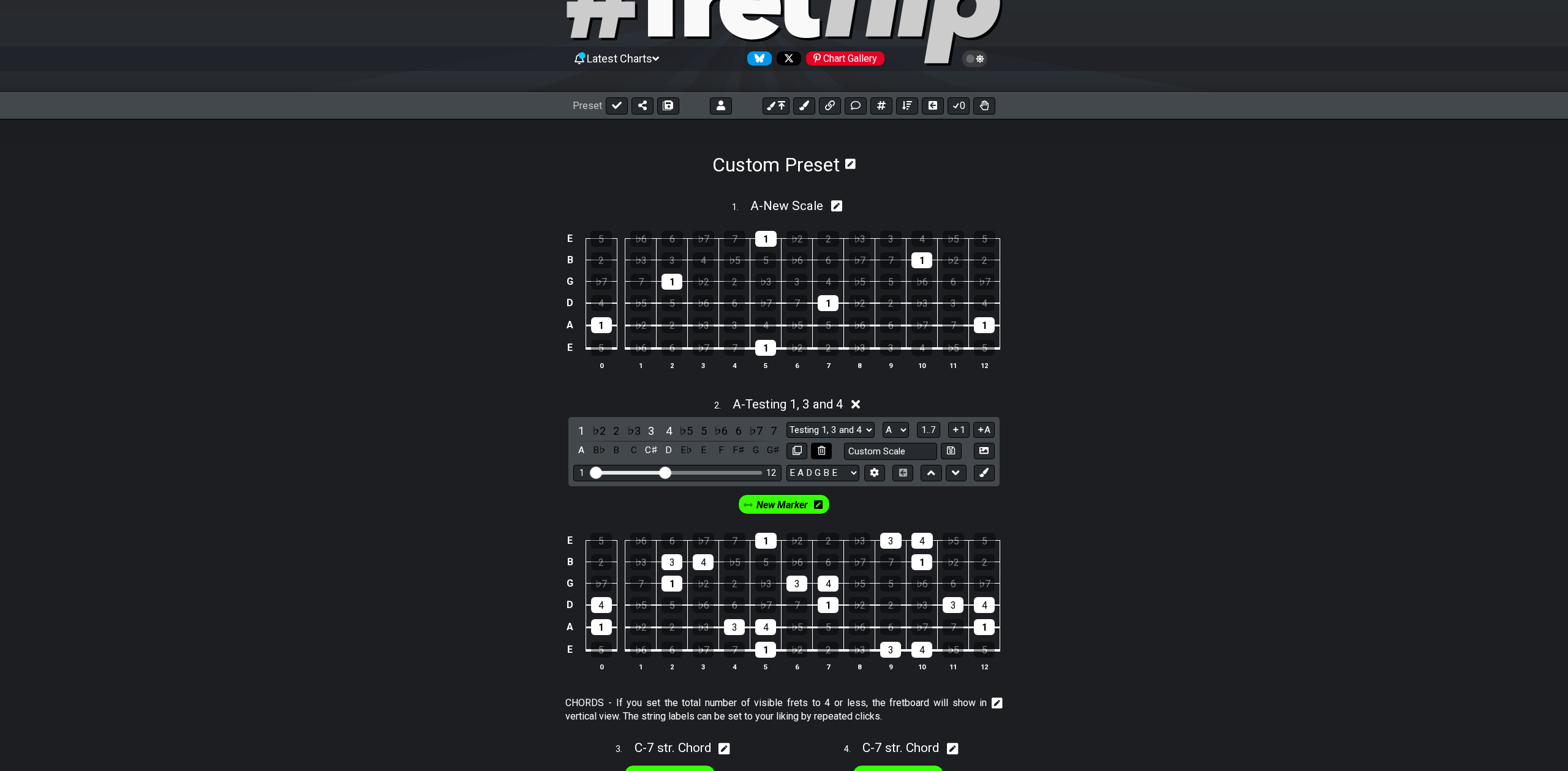
click at [822, 452] on icon at bounding box center [822, 450] width 8 height 9
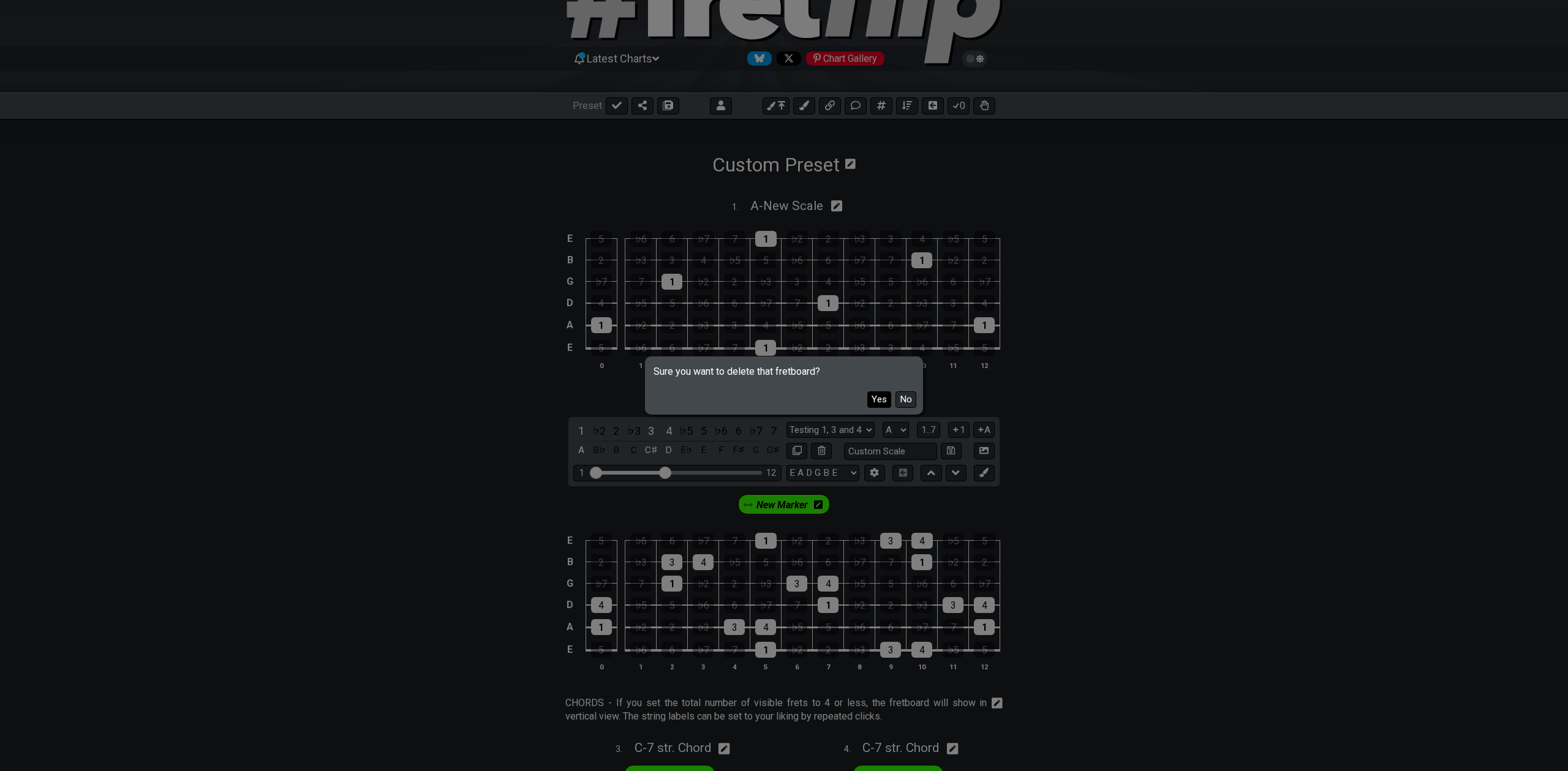
click at [875, 400] on button "Yes" at bounding box center [879, 400] width 24 height 17
select select "A"
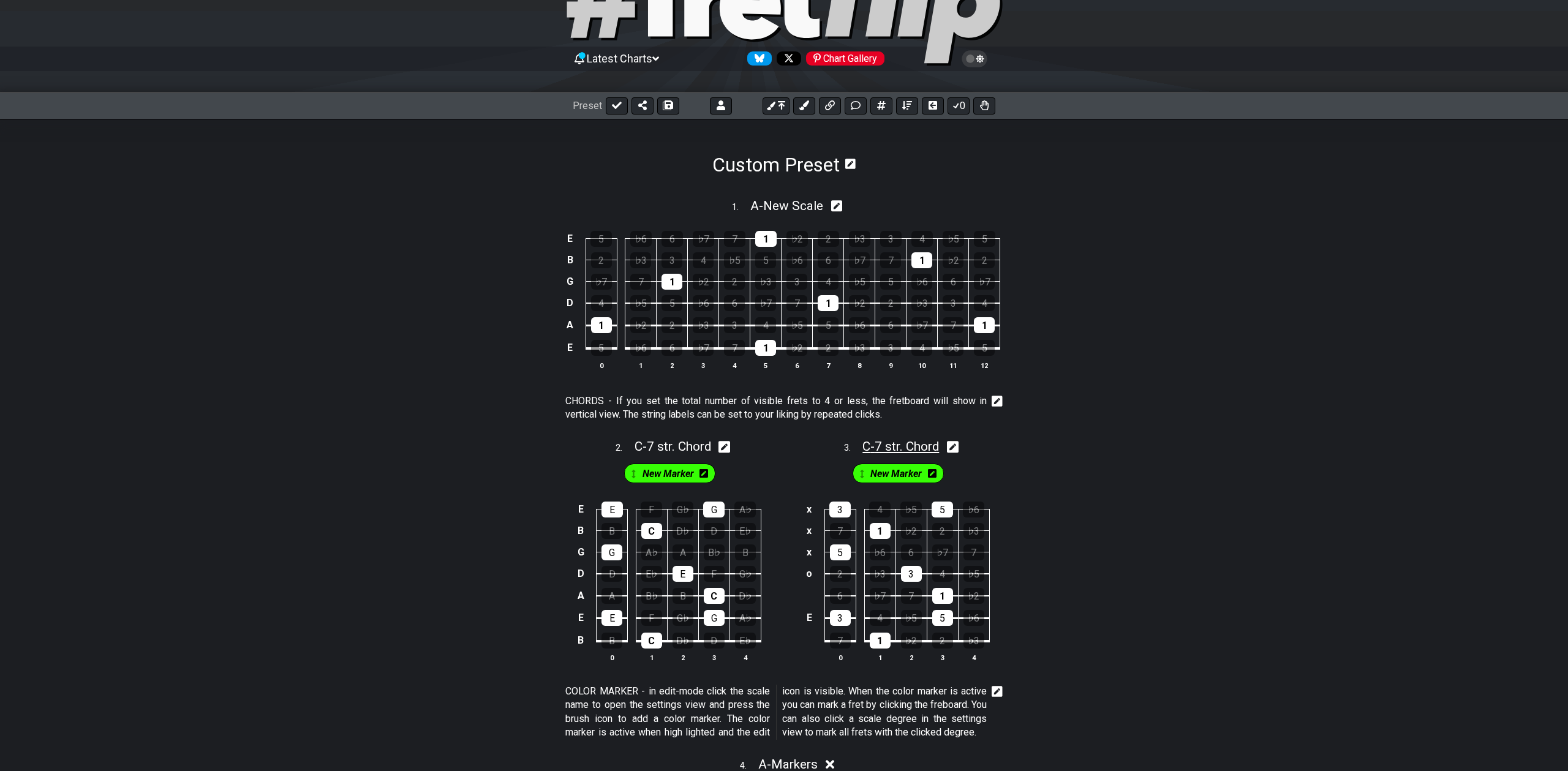
click at [890, 444] on span "C - 7 str. Chord" at bounding box center [901, 446] width 76 height 15
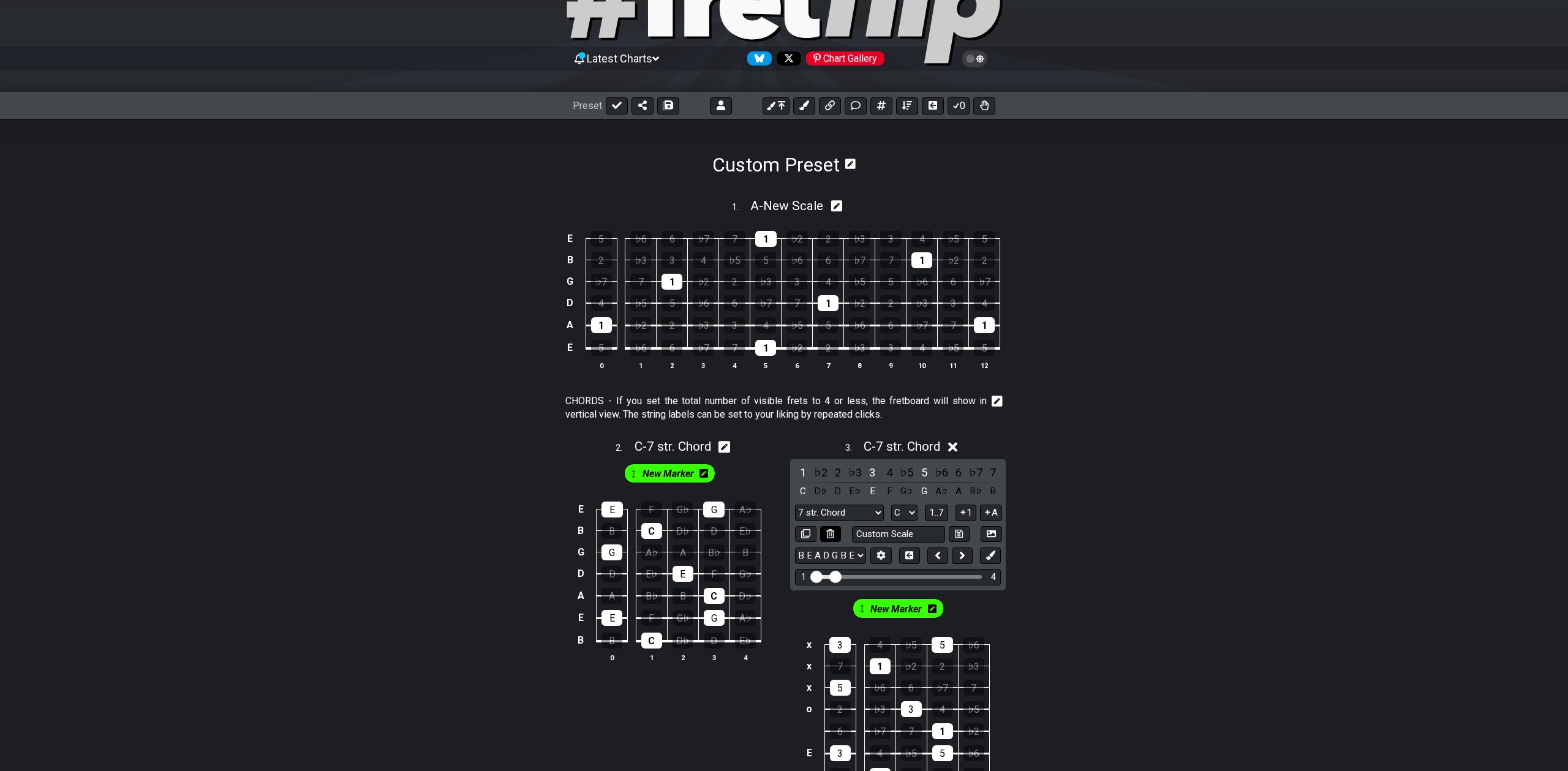
click at [829, 532] on icon at bounding box center [830, 534] width 8 height 9
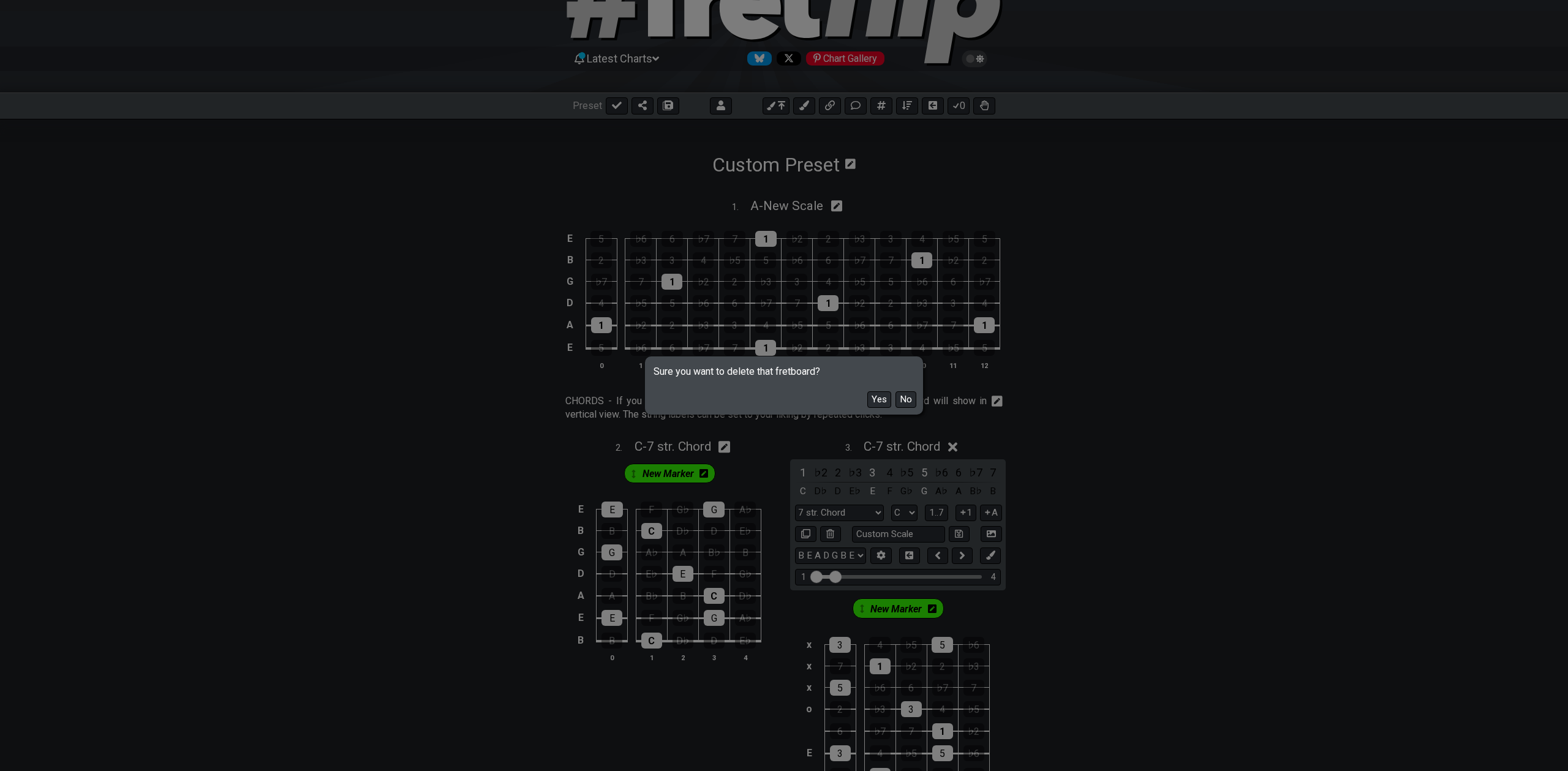
click at [877, 398] on button "Yes" at bounding box center [879, 400] width 24 height 17
select select "A"
select select "Markers"
select select "E A D G B E"
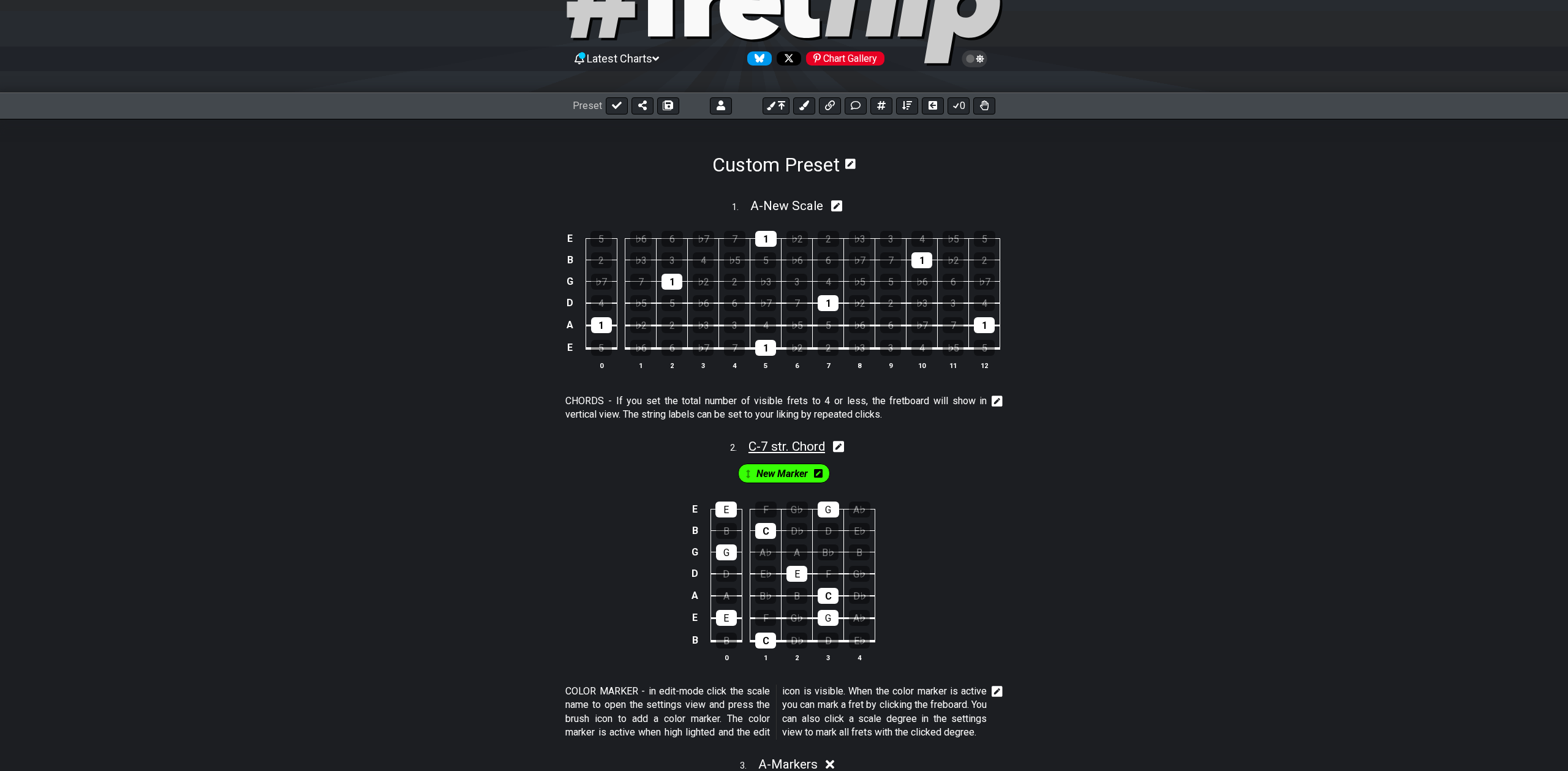
click at [789, 452] on span "C - 7 str. Chord" at bounding box center [787, 446] width 76 height 15
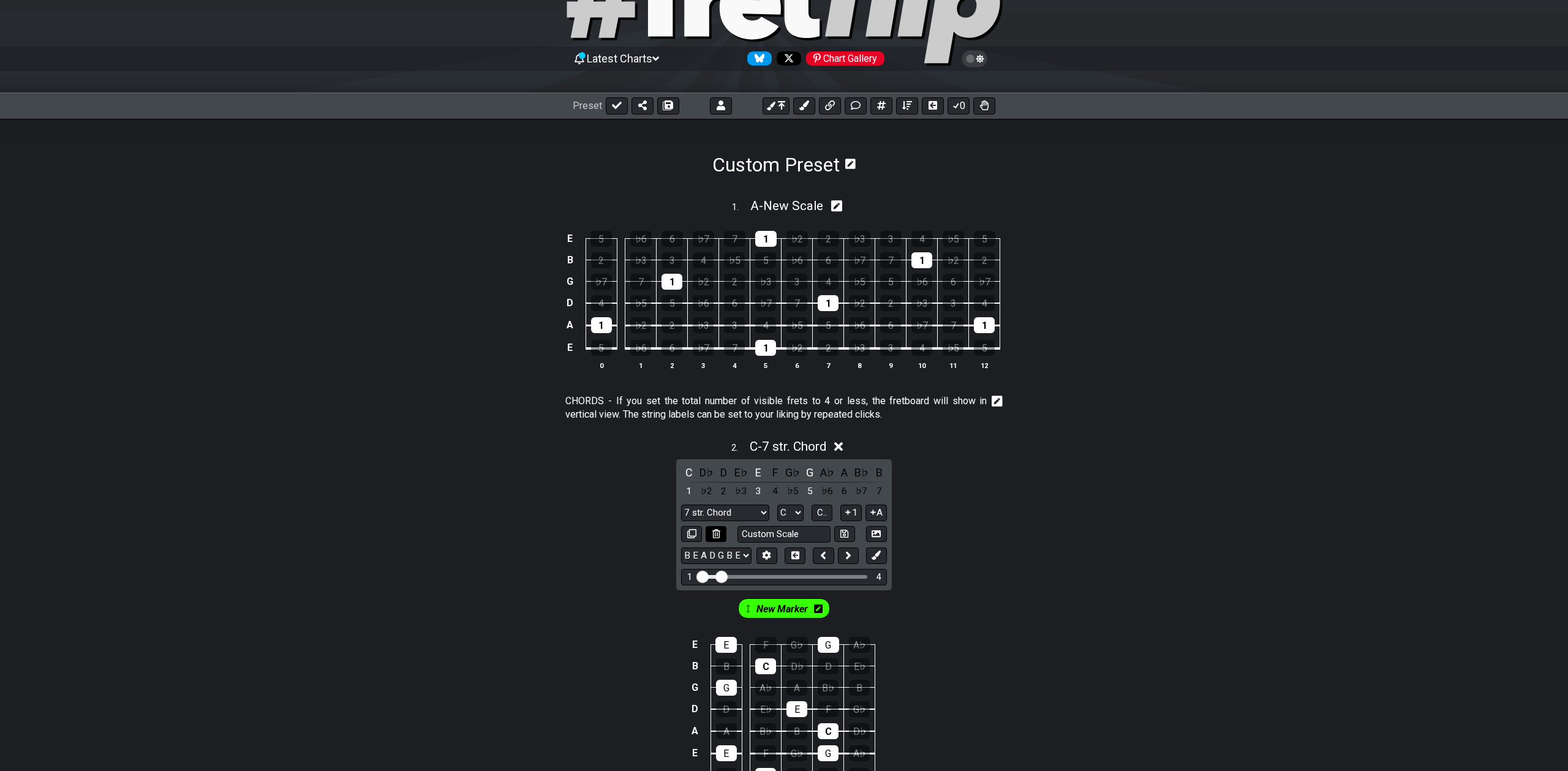
click at [718, 535] on icon at bounding box center [716, 534] width 8 height 9
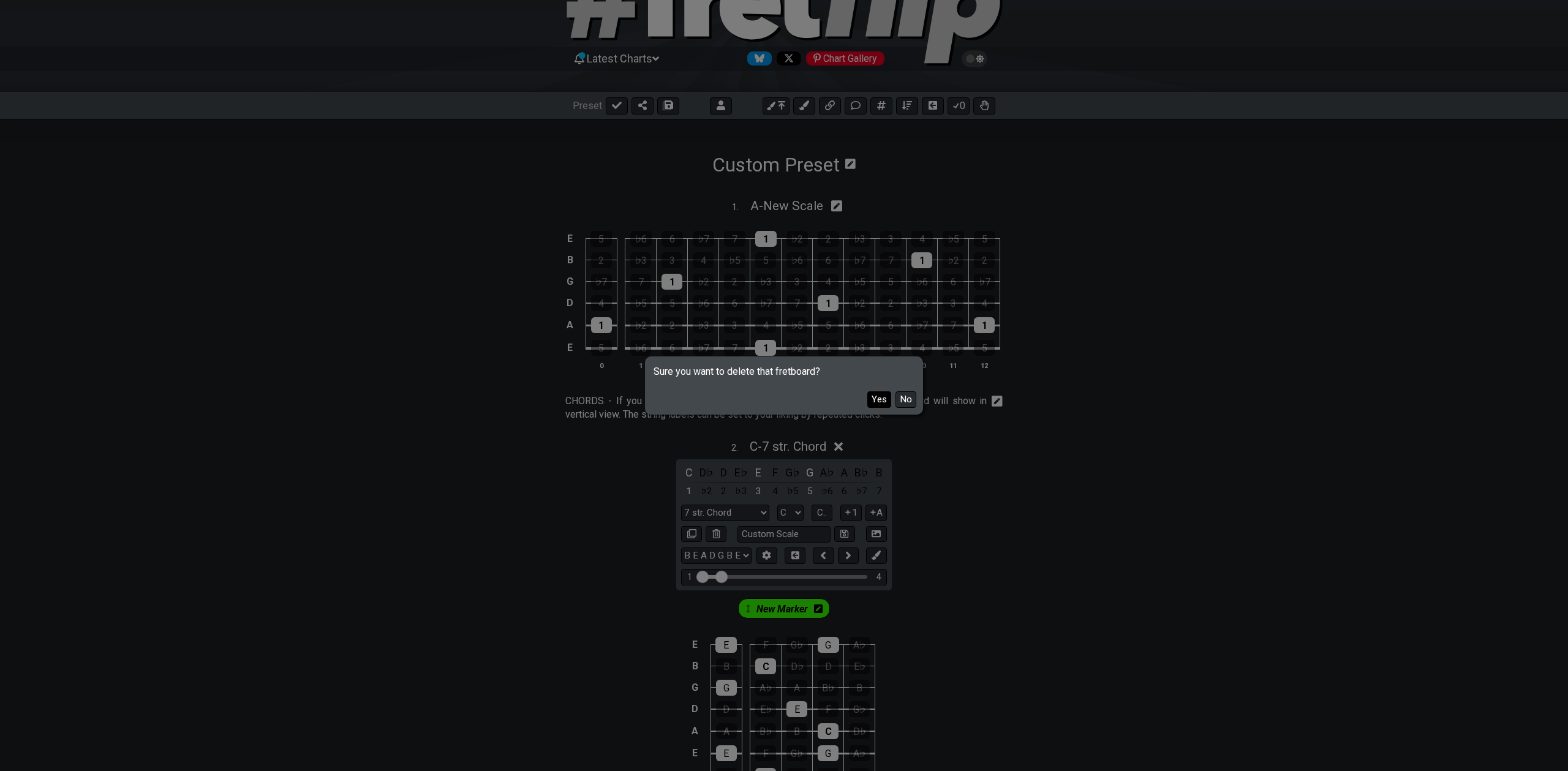
click at [874, 400] on button "Yes" at bounding box center [879, 400] width 24 height 17
select select "A"
select select "Markers"
select select "E A D G B E"
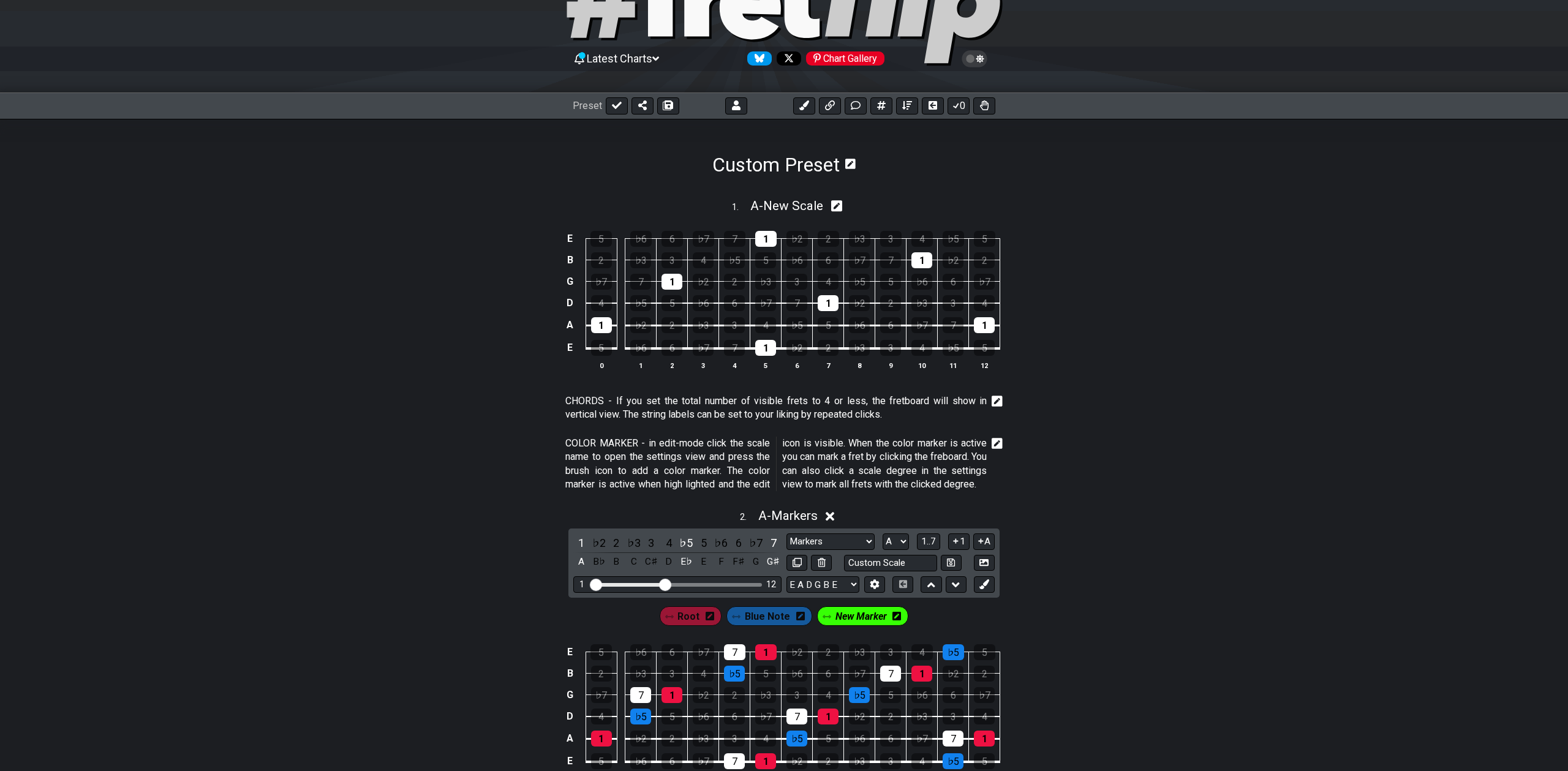
click at [835, 409] on p "CHORDS - If you set the total number of visible frets to 4 or less, the fretboa…" at bounding box center [776, 408] width 421 height 28
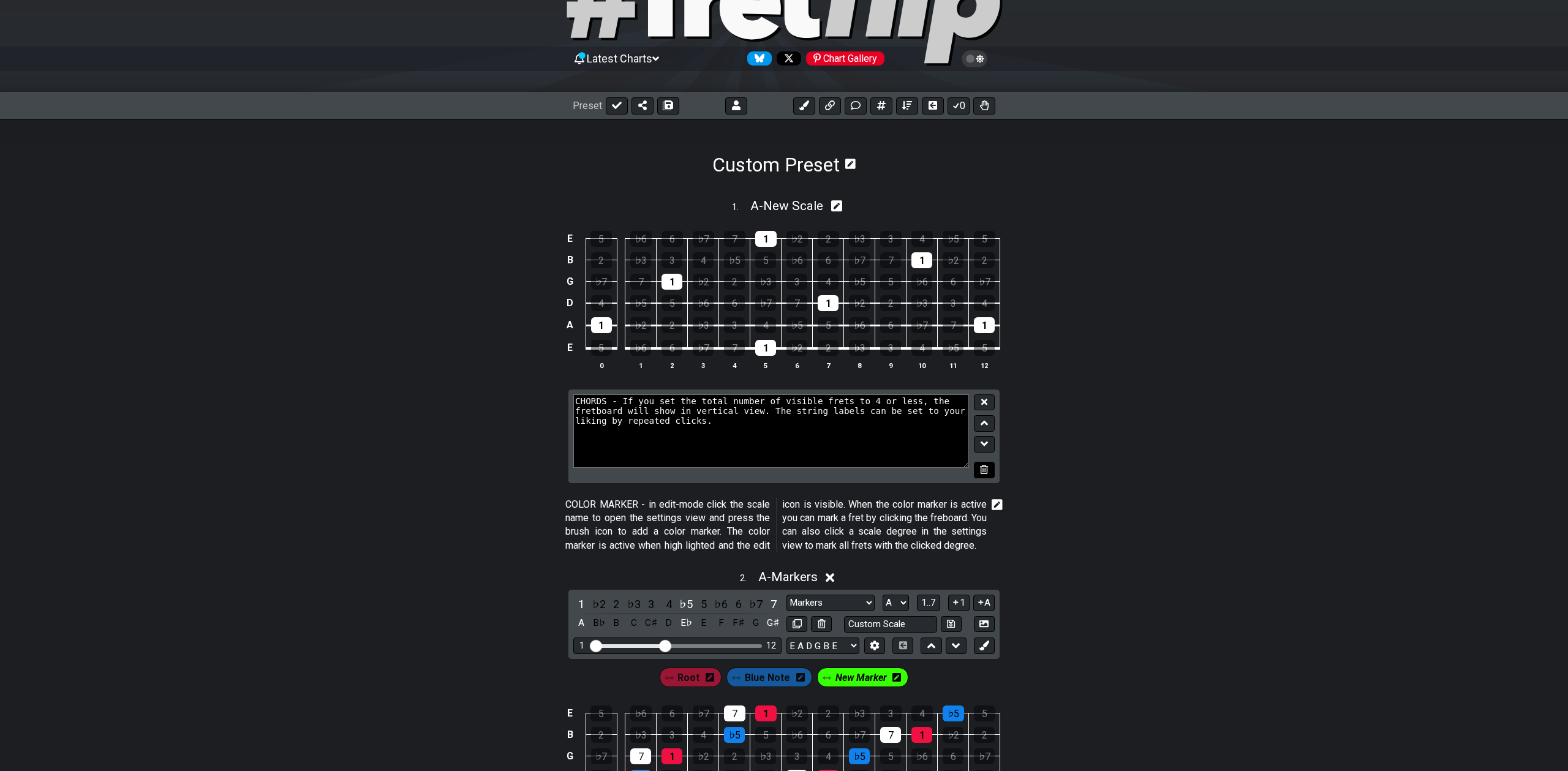
click at [990, 472] on button at bounding box center [984, 470] width 21 height 17
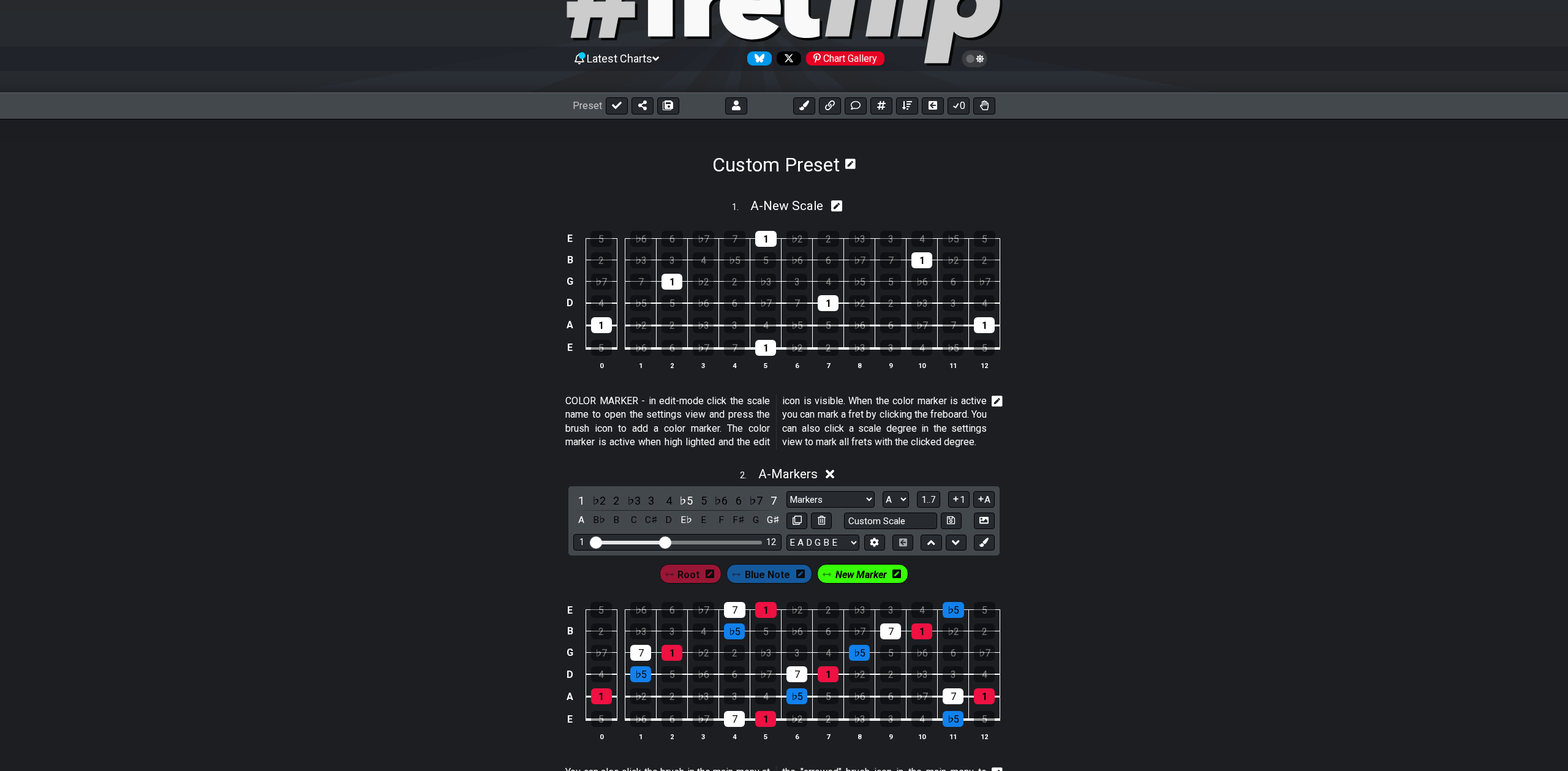
click at [881, 408] on p "COLOR MARKER - in edit-mode click the scale name to open the settings view and …" at bounding box center [776, 422] width 421 height 55
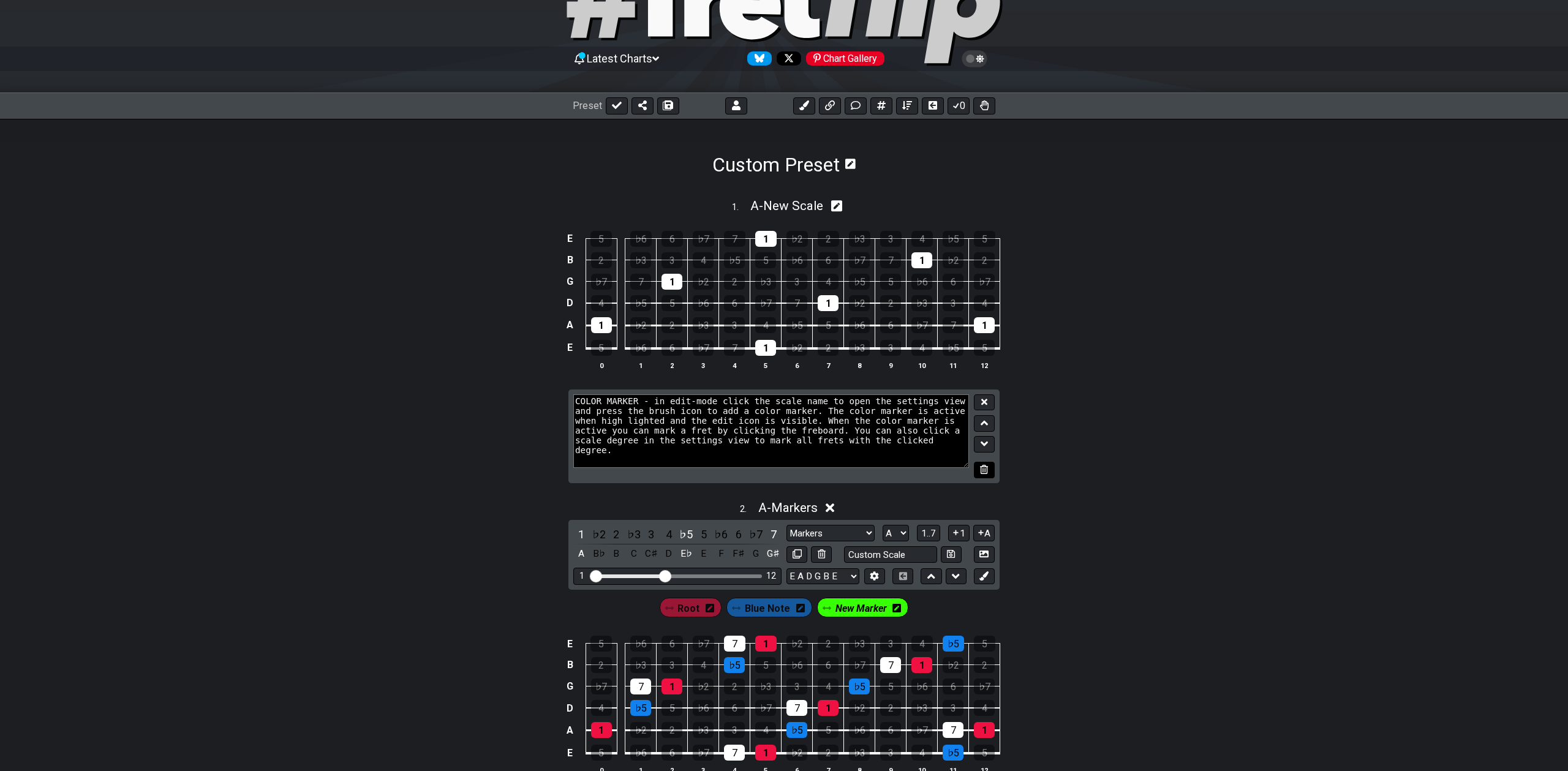
click at [982, 473] on icon at bounding box center [984, 469] width 8 height 9
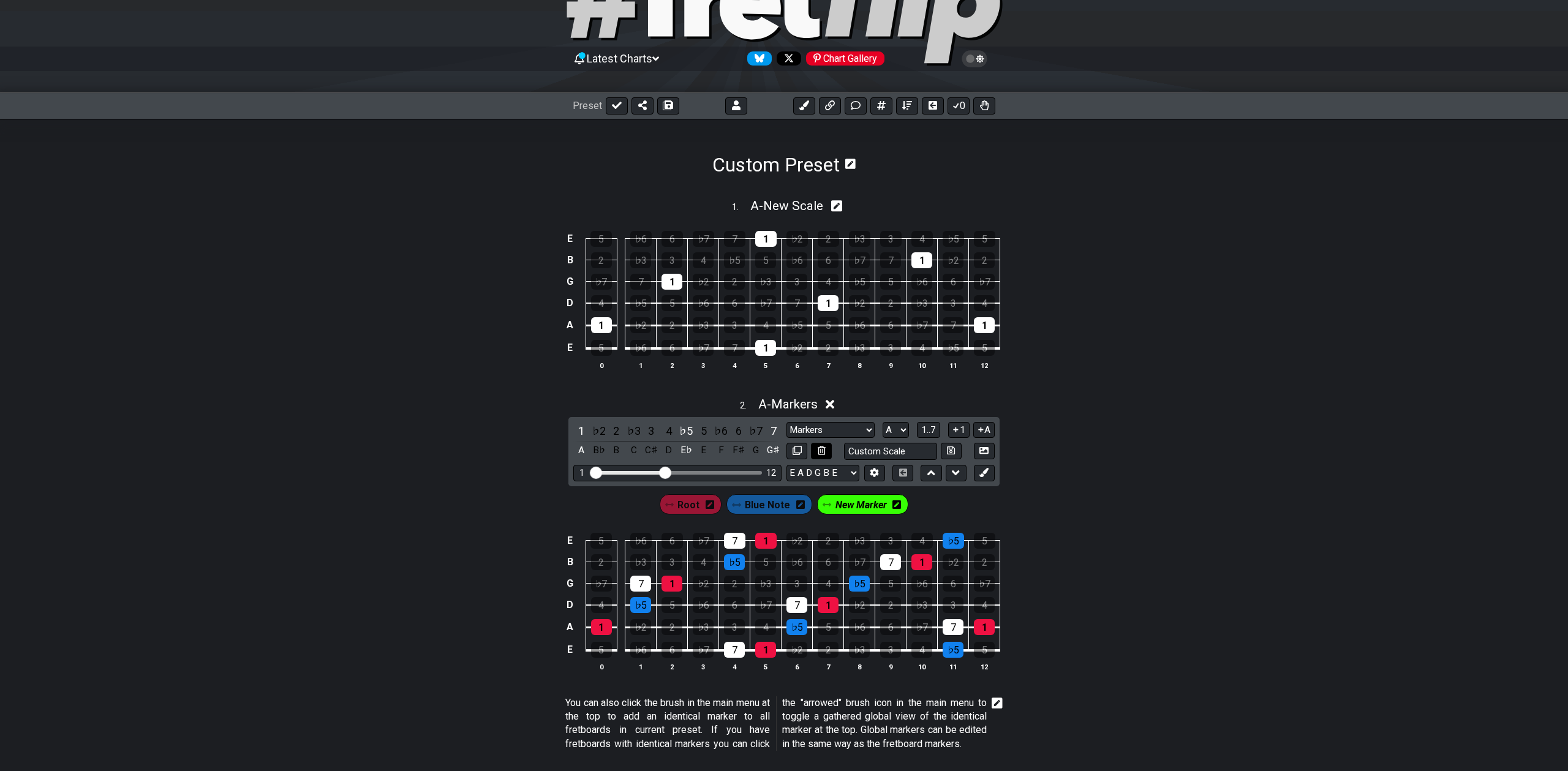
click at [820, 446] on icon at bounding box center [822, 450] width 8 height 9
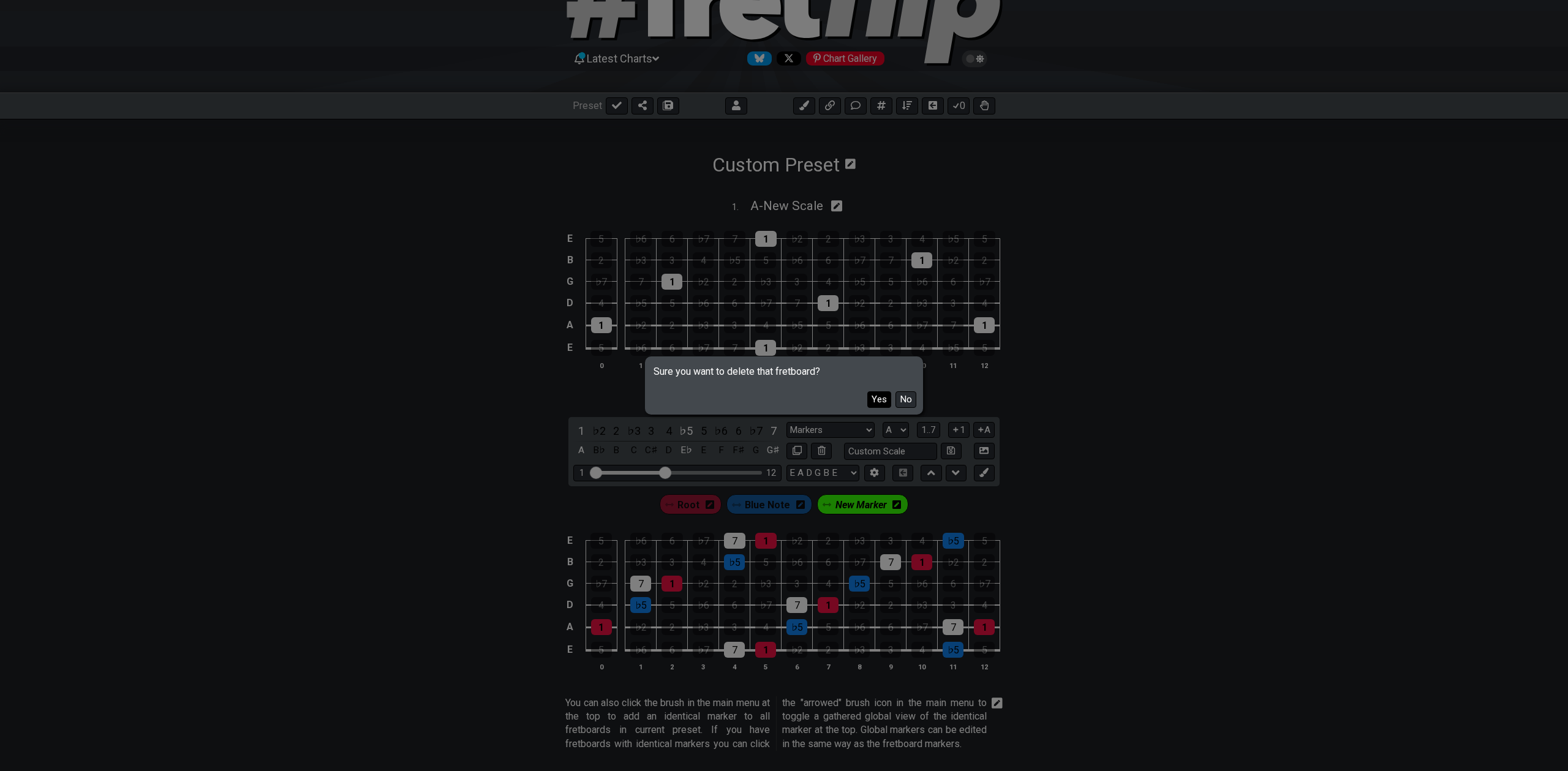
click at [875, 400] on button "Yes" at bounding box center [879, 400] width 24 height 17
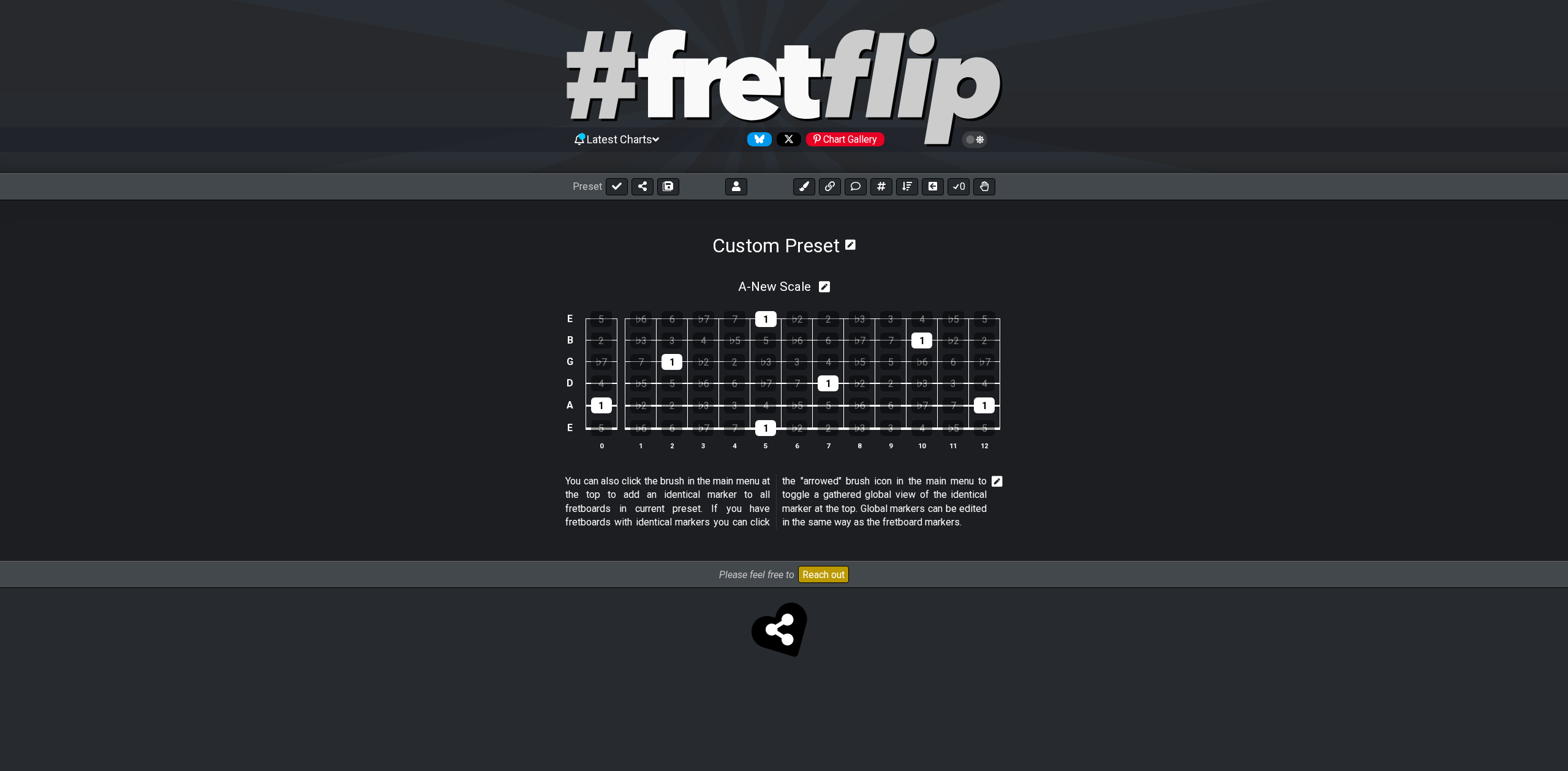
click at [829, 286] on icon at bounding box center [825, 287] width 12 height 12
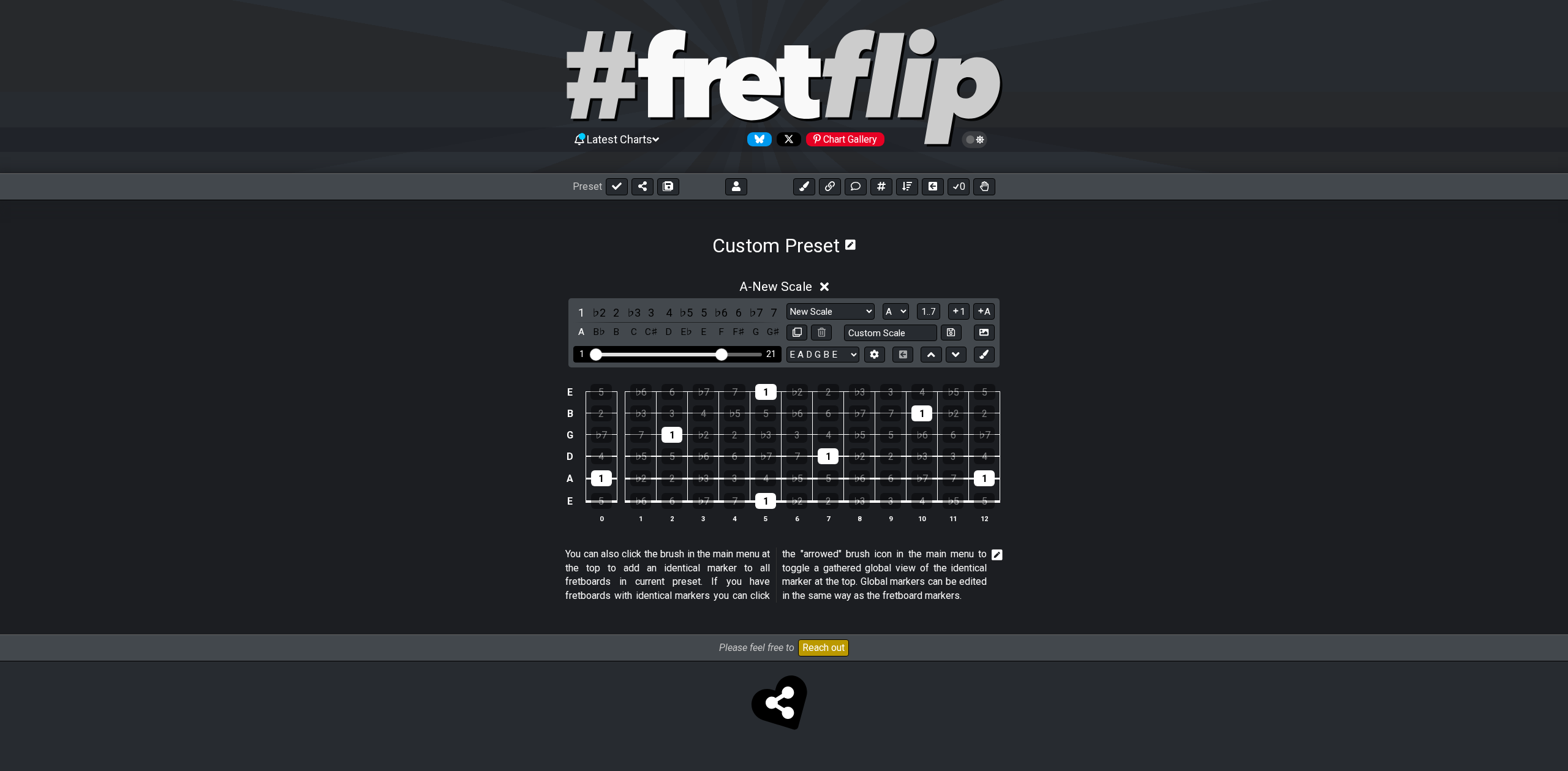
drag, startPoint x: 665, startPoint y: 353, endPoint x: 723, endPoint y: 358, distance: 58.2
click at [723, 353] on input "Visible fret range" at bounding box center [677, 353] width 174 height 0
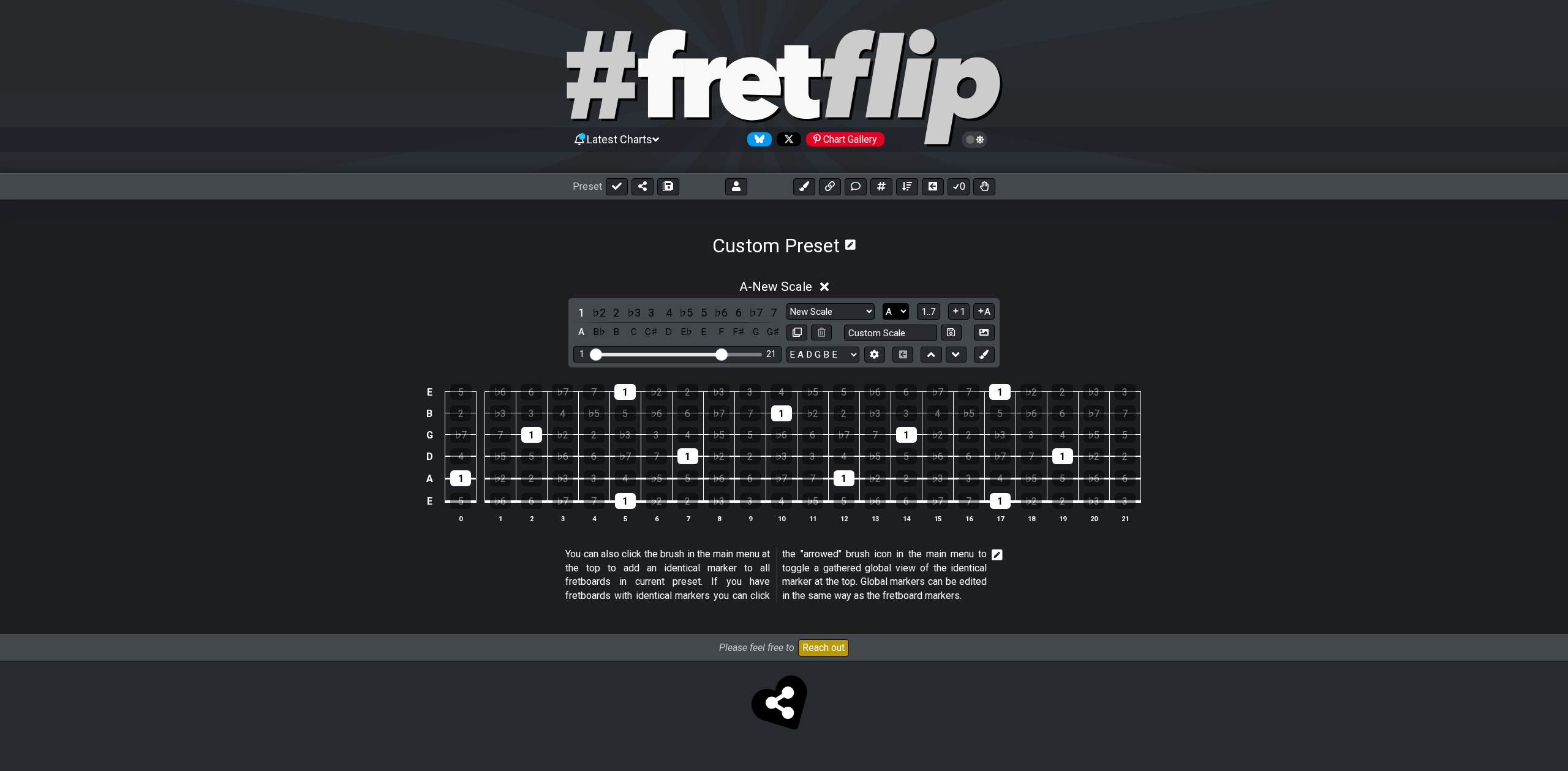
click at [907, 308] on select "A♭ A A♯ B♭ B C C♯ D♭ D D♯ E♭ E F F♯ G♭ G G♯" at bounding box center [895, 312] width 27 height 17
click at [882, 303] on select "A♭ A A♯ B♭ B C C♯ D♭ D D♯ E♭ E F F♯ G♭ G G♯" at bounding box center [895, 312] width 27 height 17
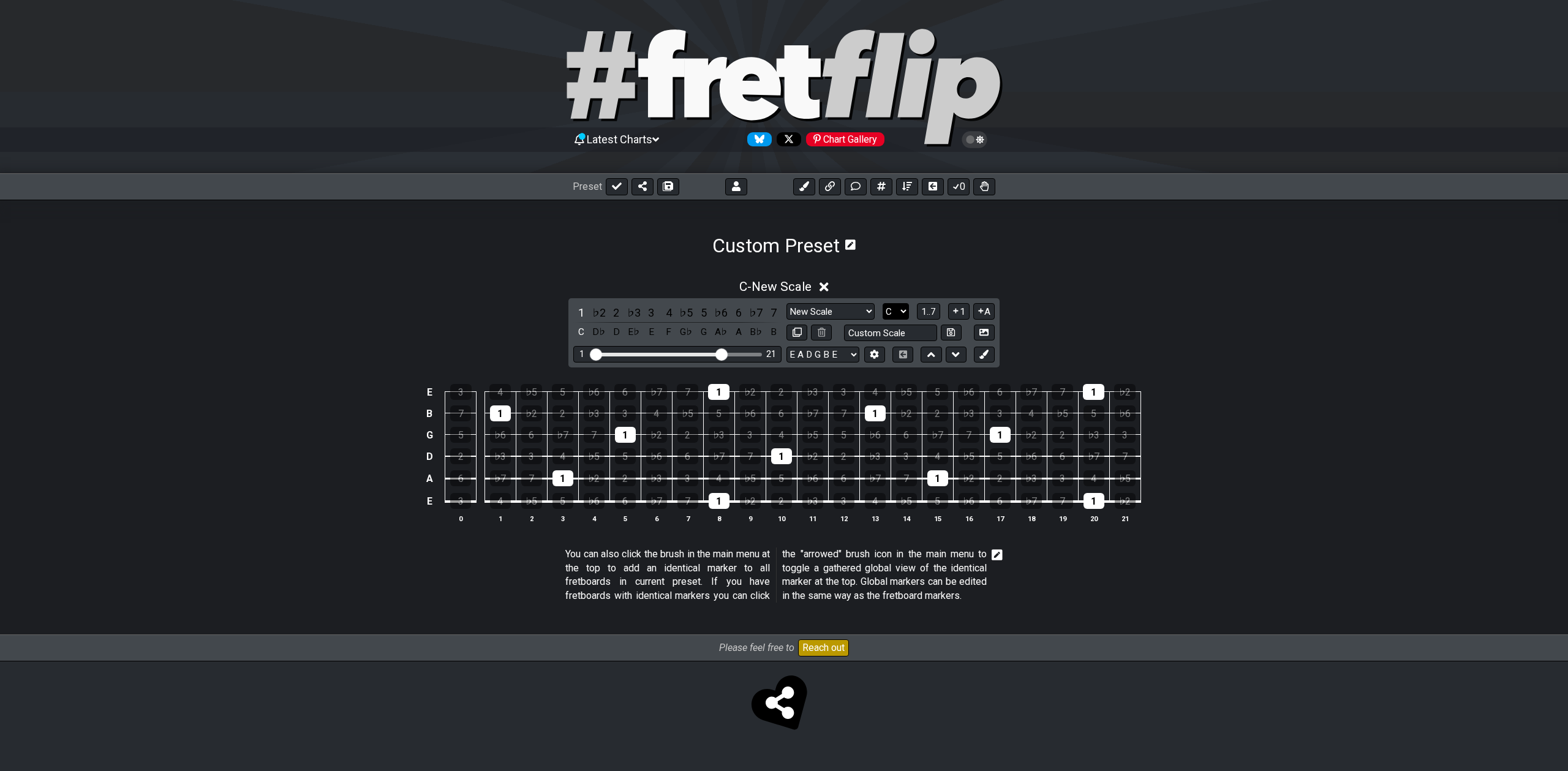
click at [894, 312] on select "A♭ A A♯ B♭ B C C♯ D♭ D D♯ E♭ E F F♯ G♭ G G♯" at bounding box center [895, 312] width 27 height 17
select select "G"
click at [882, 303] on select "A♭ A A♯ B♭ B C C♯ D♭ D D♯ E♭ E F F♯ G♭ G G♯" at bounding box center [895, 312] width 27 height 17
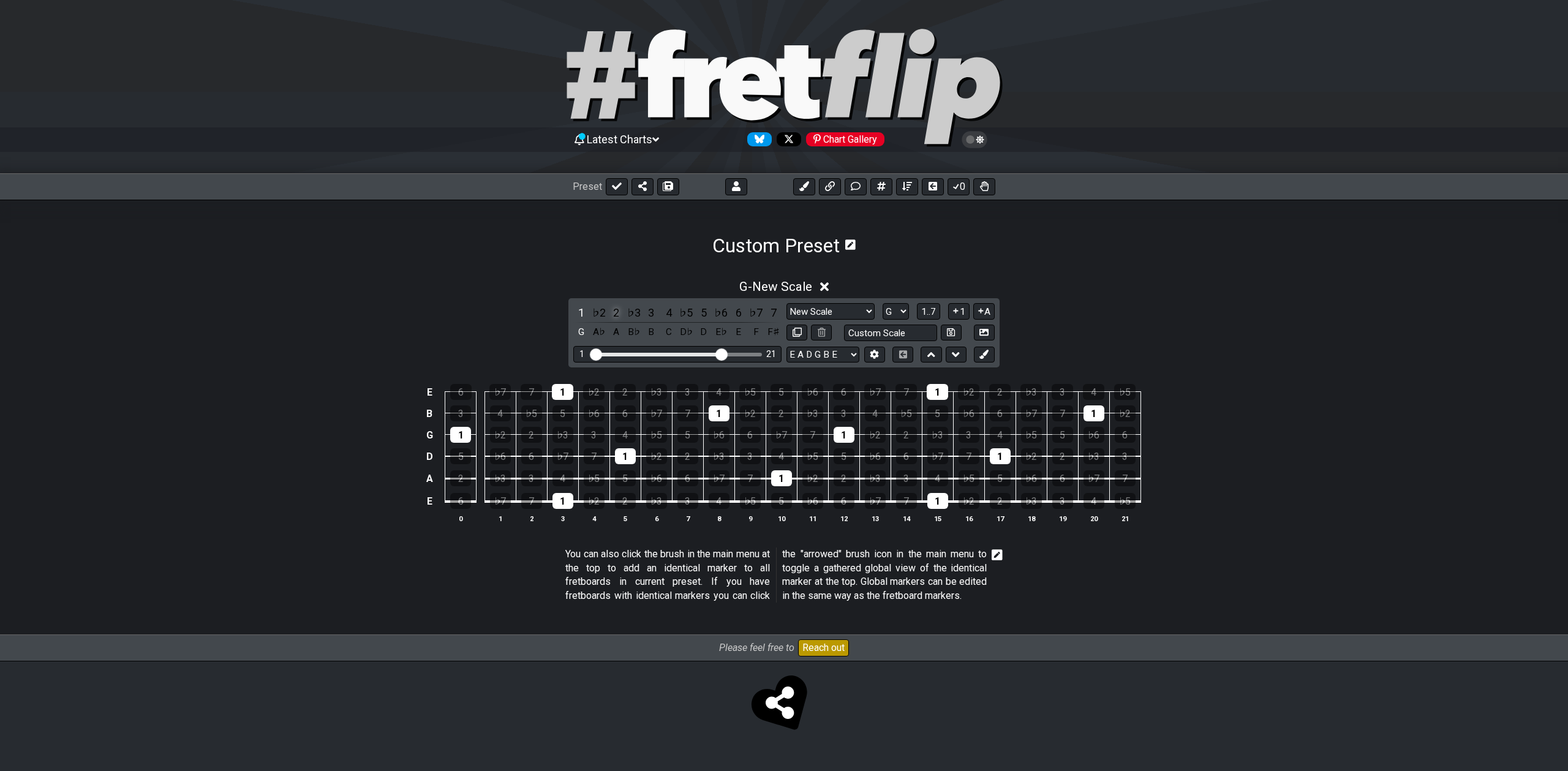
click at [614, 310] on div "2" at bounding box center [616, 313] width 16 height 17
click at [650, 312] on div "3" at bounding box center [651, 313] width 16 height 17
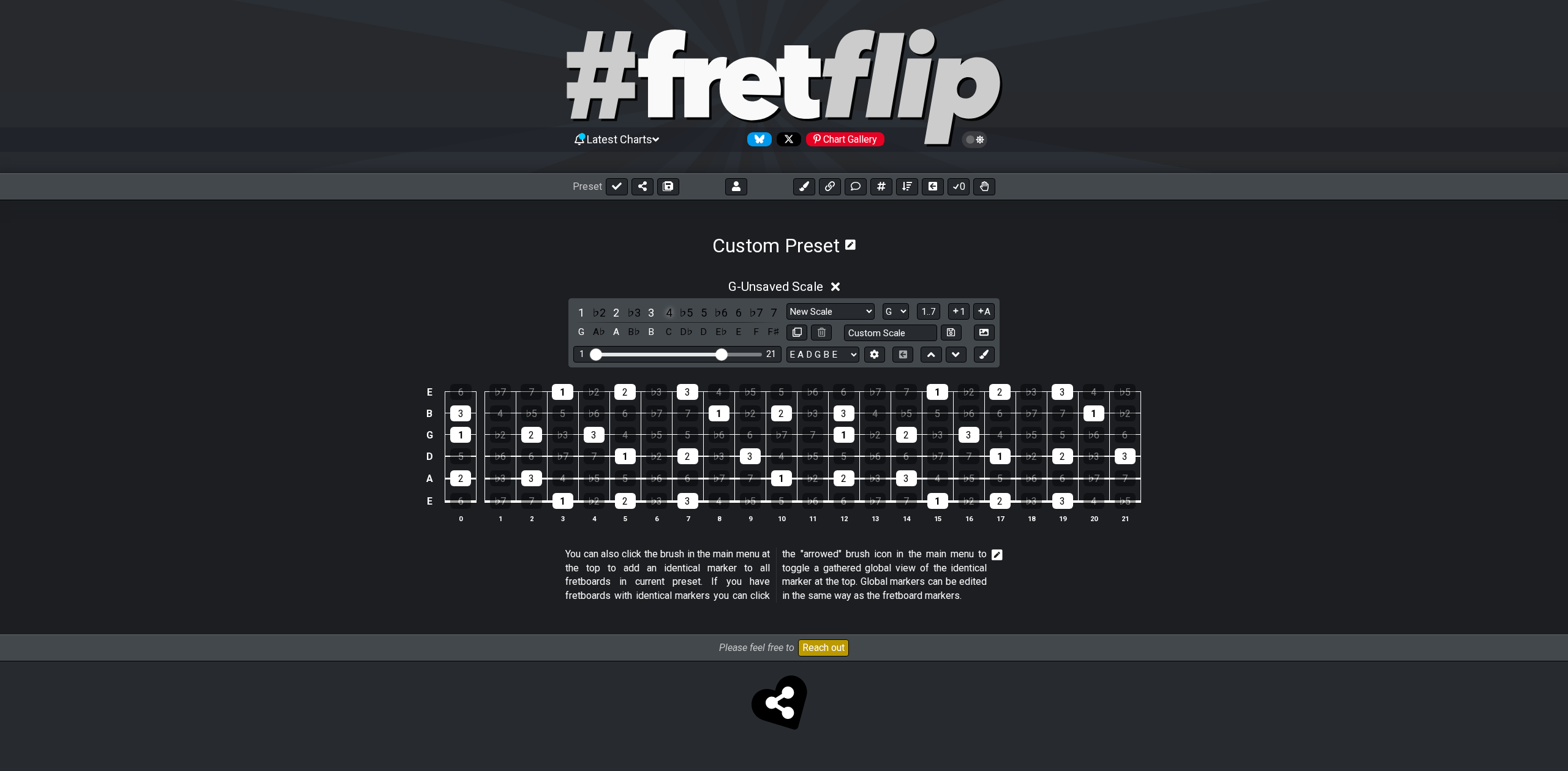
click at [672, 312] on div "4" at bounding box center [669, 313] width 16 height 17
click at [704, 313] on div "5" at bounding box center [704, 313] width 16 height 17
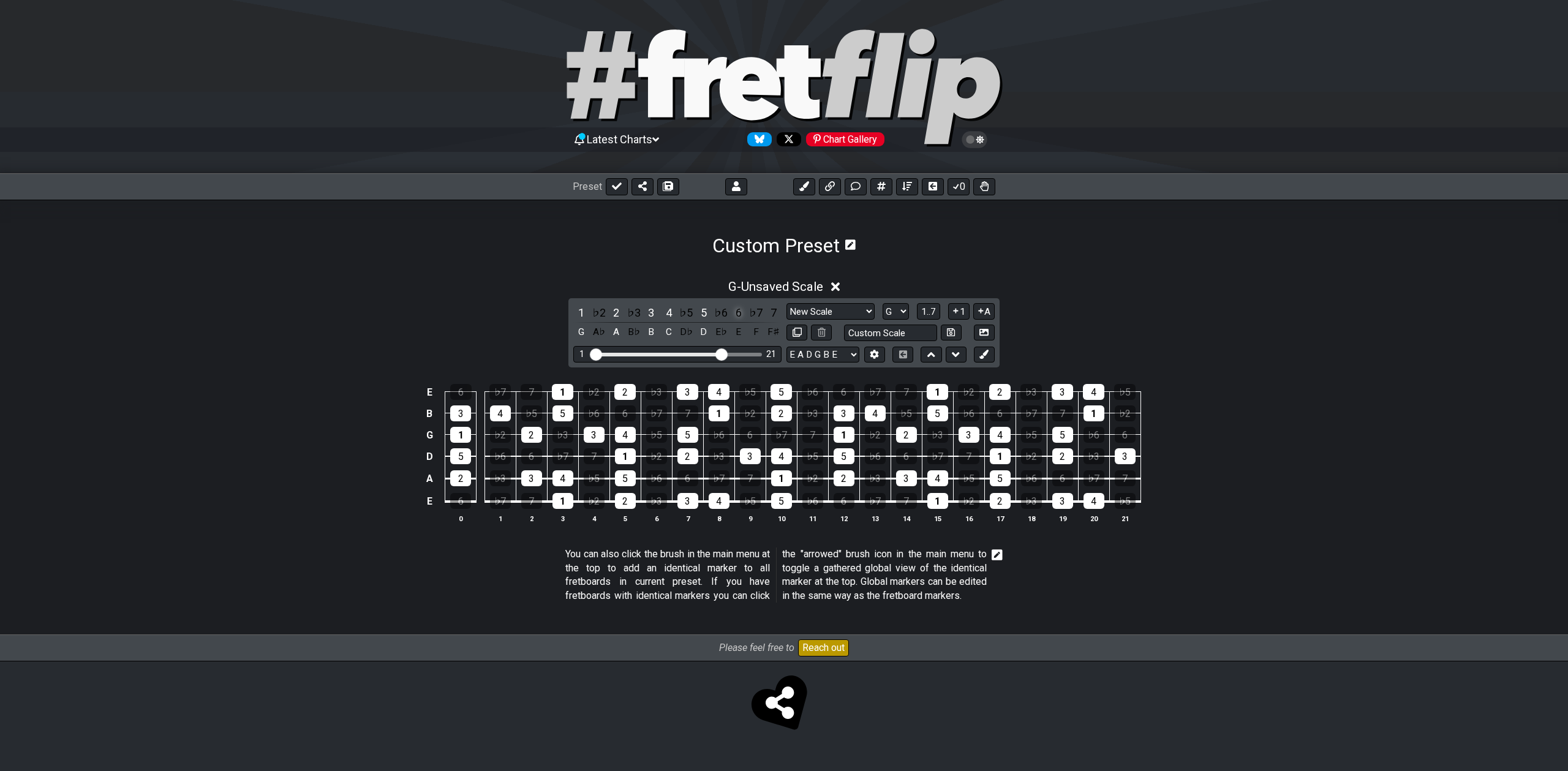
click at [742, 313] on div "6" at bounding box center [739, 313] width 16 height 17
click at [778, 313] on div "7" at bounding box center [774, 313] width 16 height 17
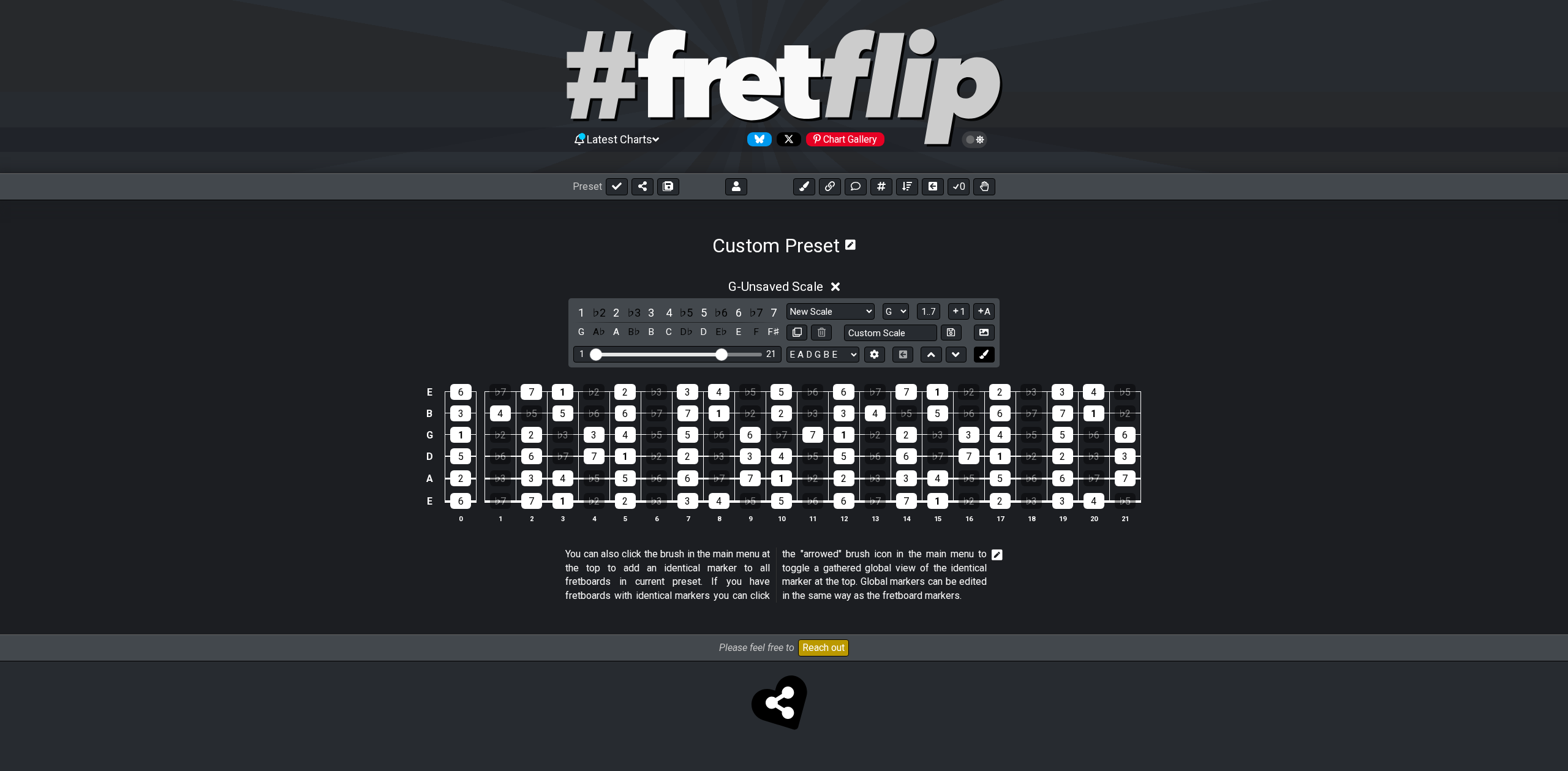
click at [980, 355] on icon at bounding box center [984, 354] width 9 height 9
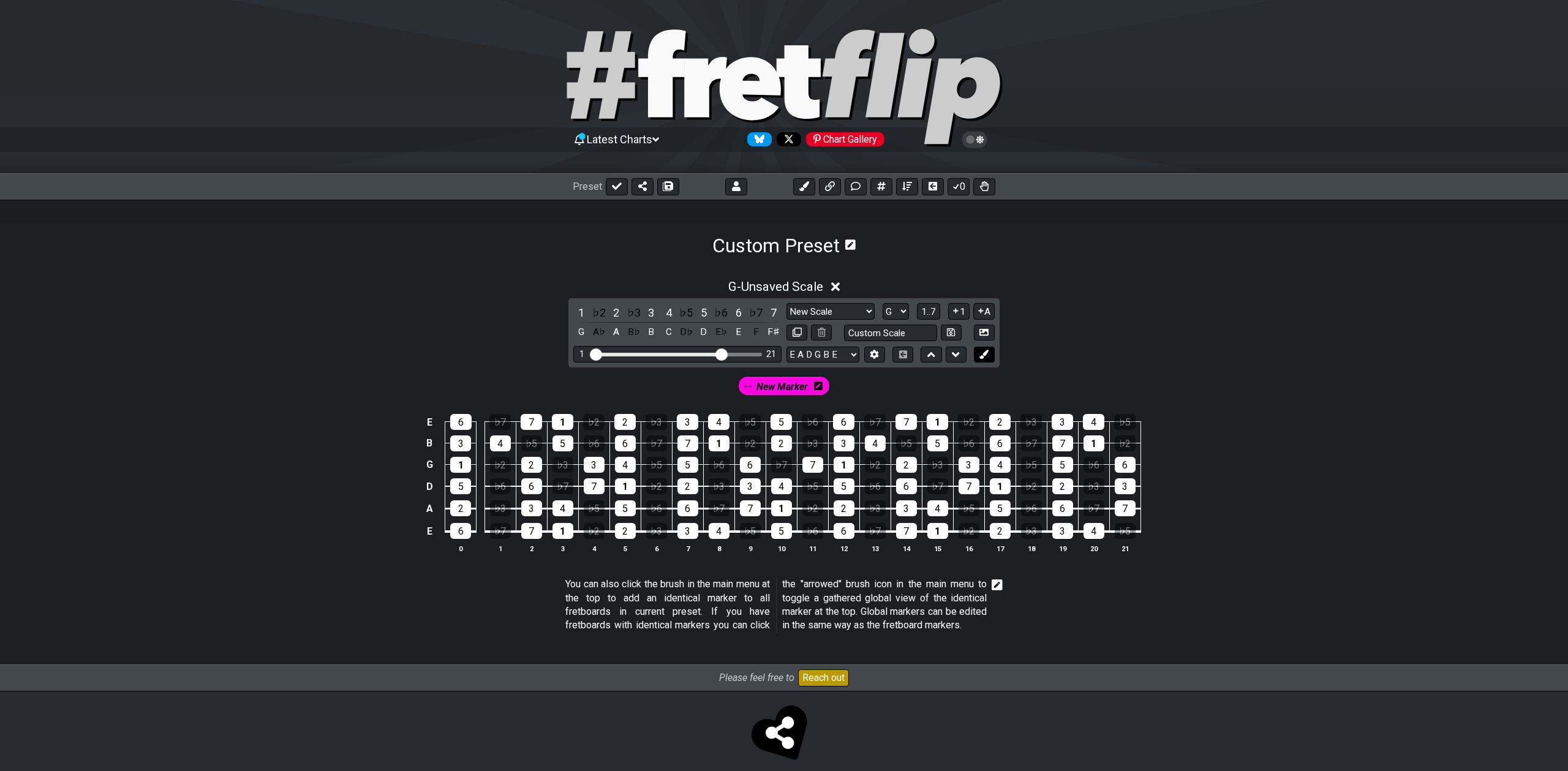
click at [981, 355] on icon at bounding box center [984, 354] width 9 height 9
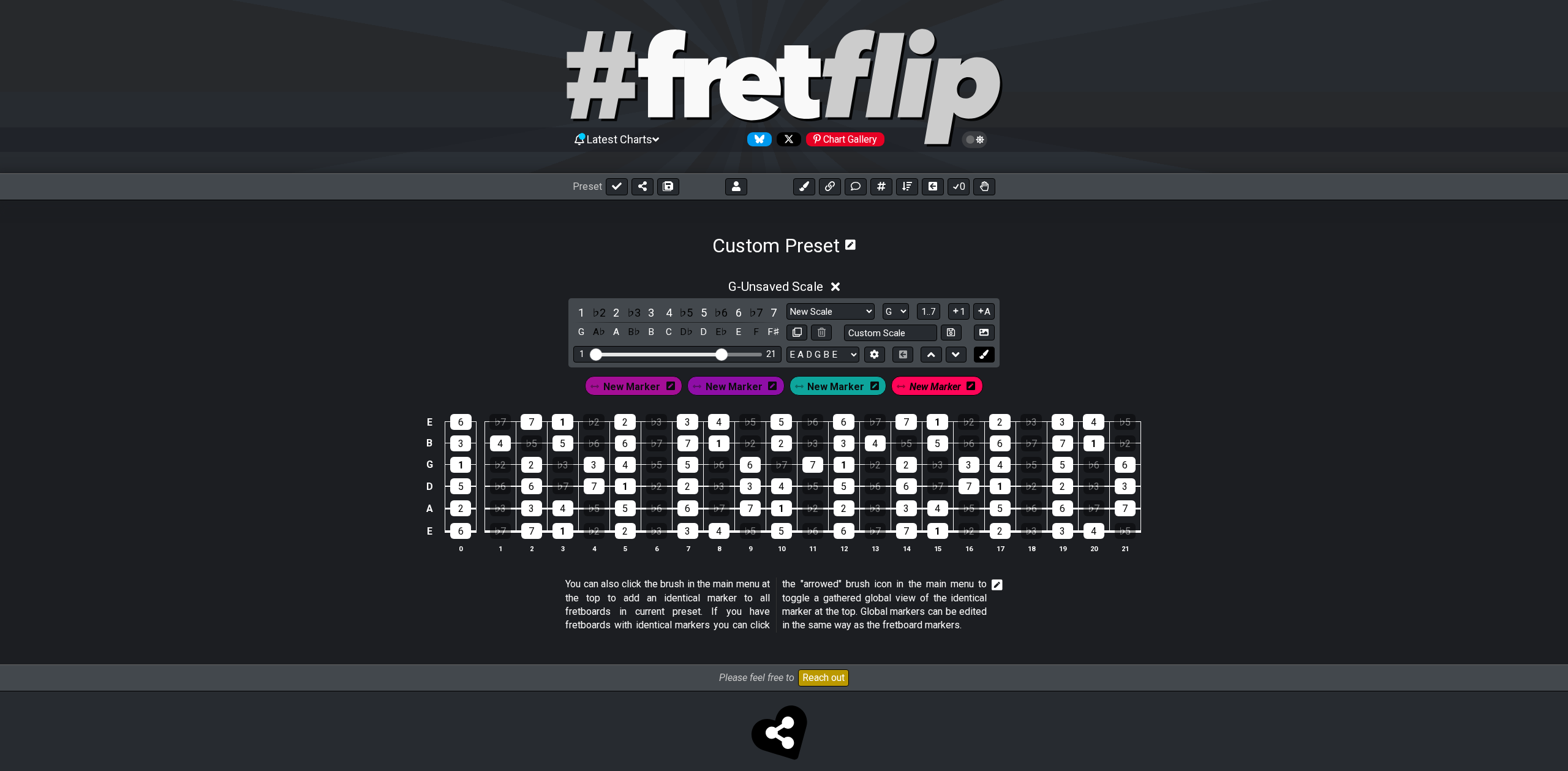
click at [981, 355] on icon at bounding box center [984, 354] width 9 height 9
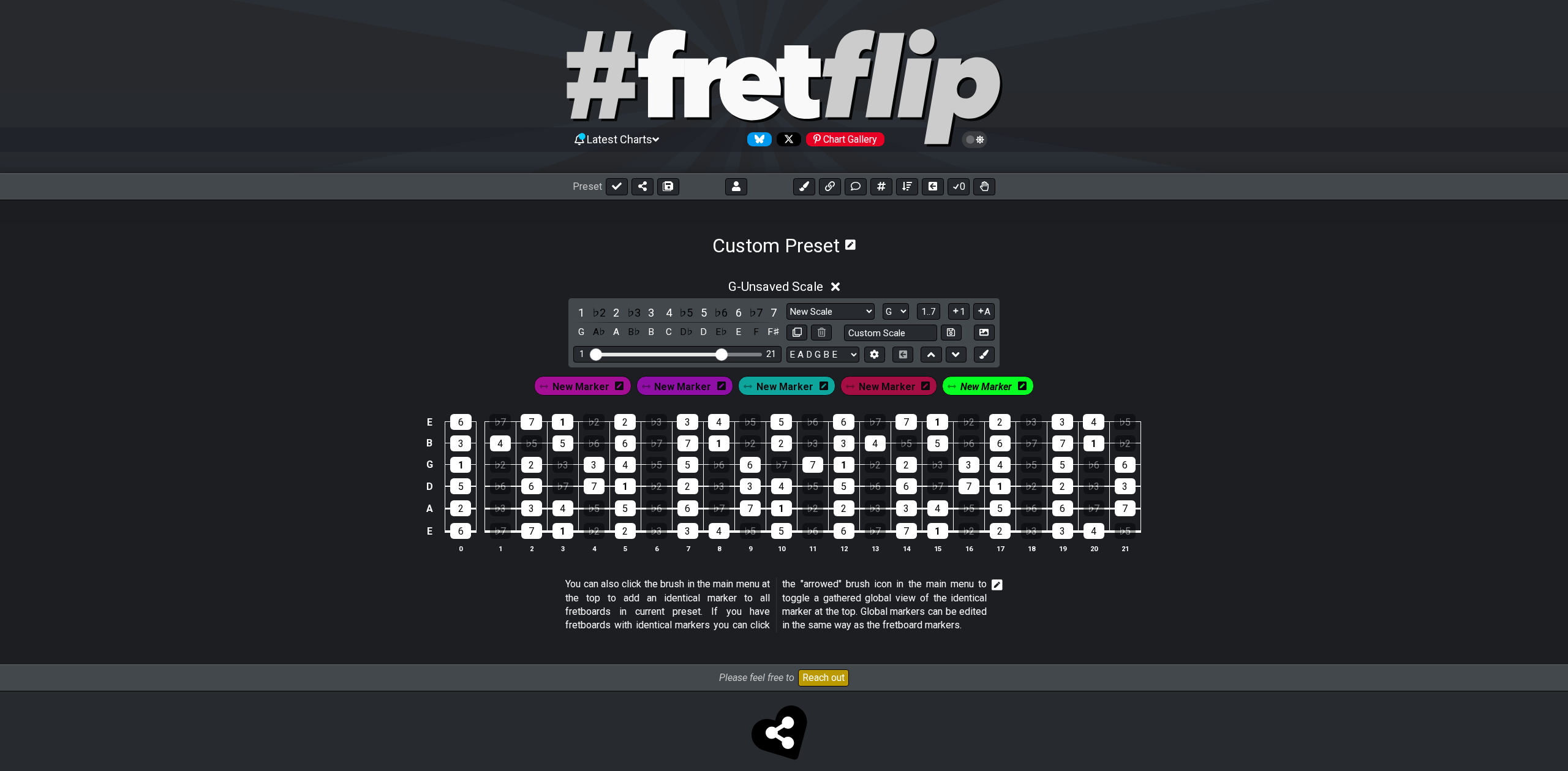
click at [588, 398] on div "New Marker" at bounding box center [583, 386] width 102 height 25
click at [583, 390] on span "New Marker" at bounding box center [581, 386] width 57 height 17
click at [987, 359] on button at bounding box center [984, 355] width 21 height 17
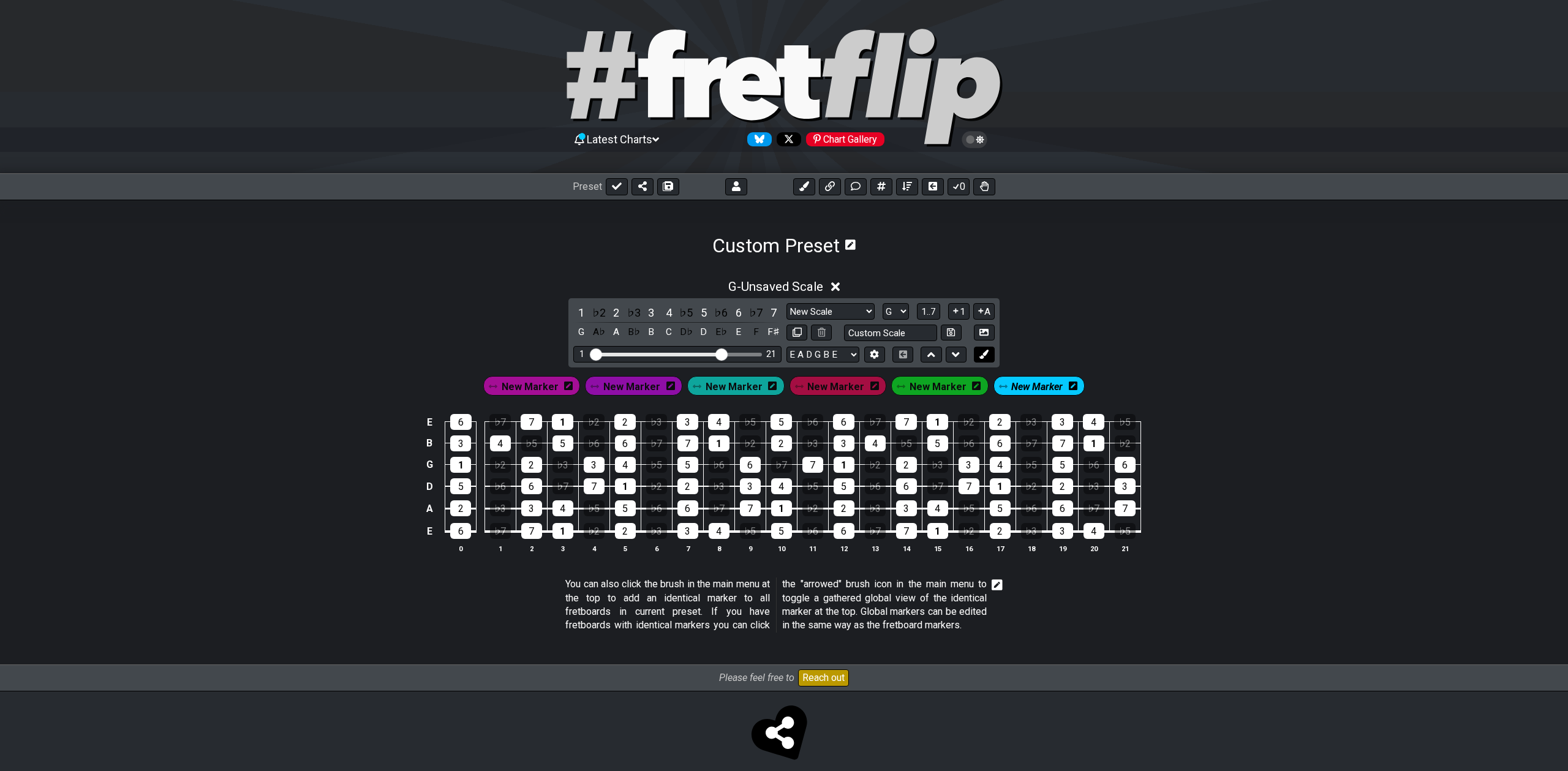
click at [987, 359] on button at bounding box center [984, 355] width 21 height 17
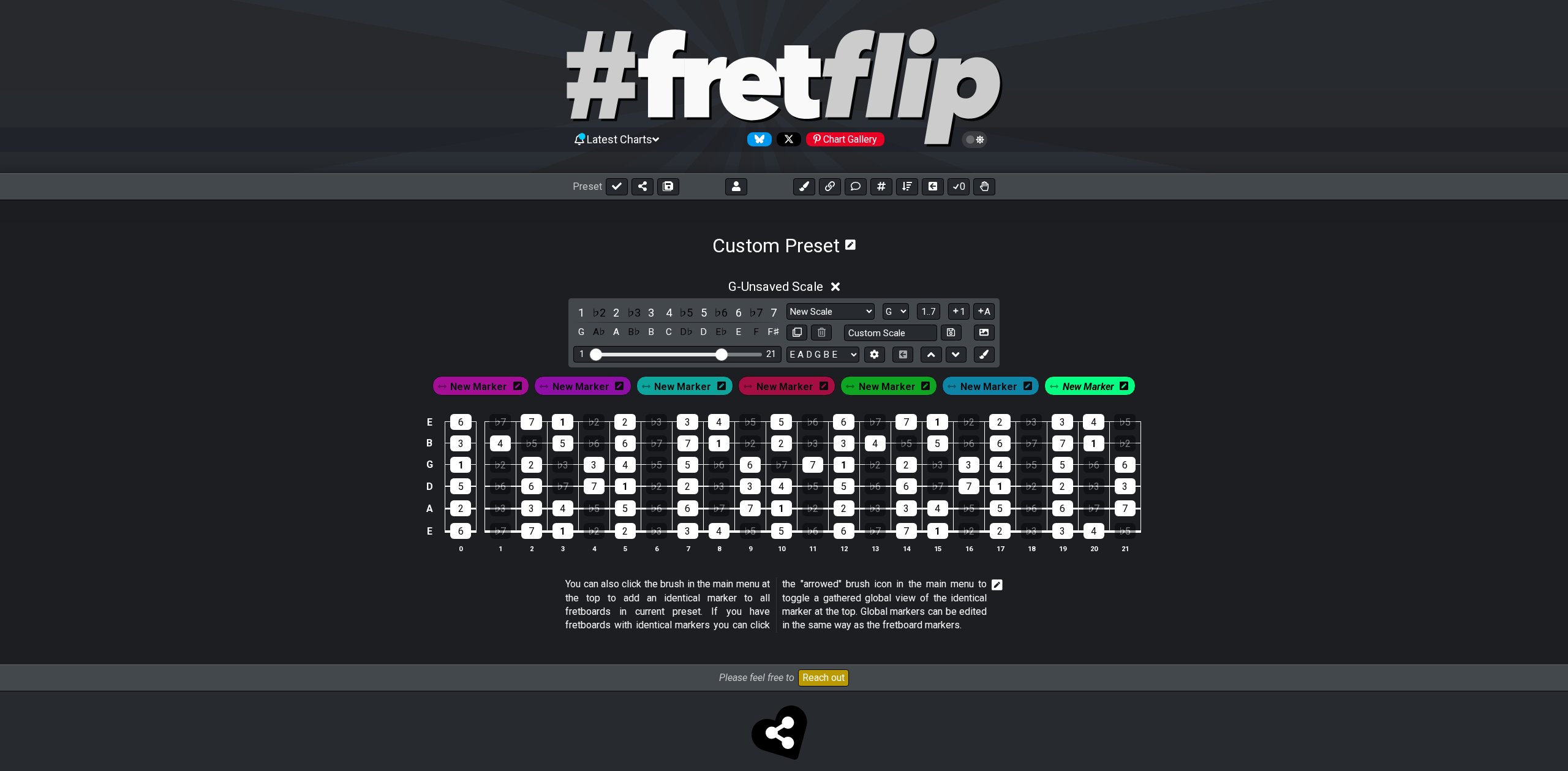
click at [522, 386] on icon at bounding box center [517, 386] width 8 height 8
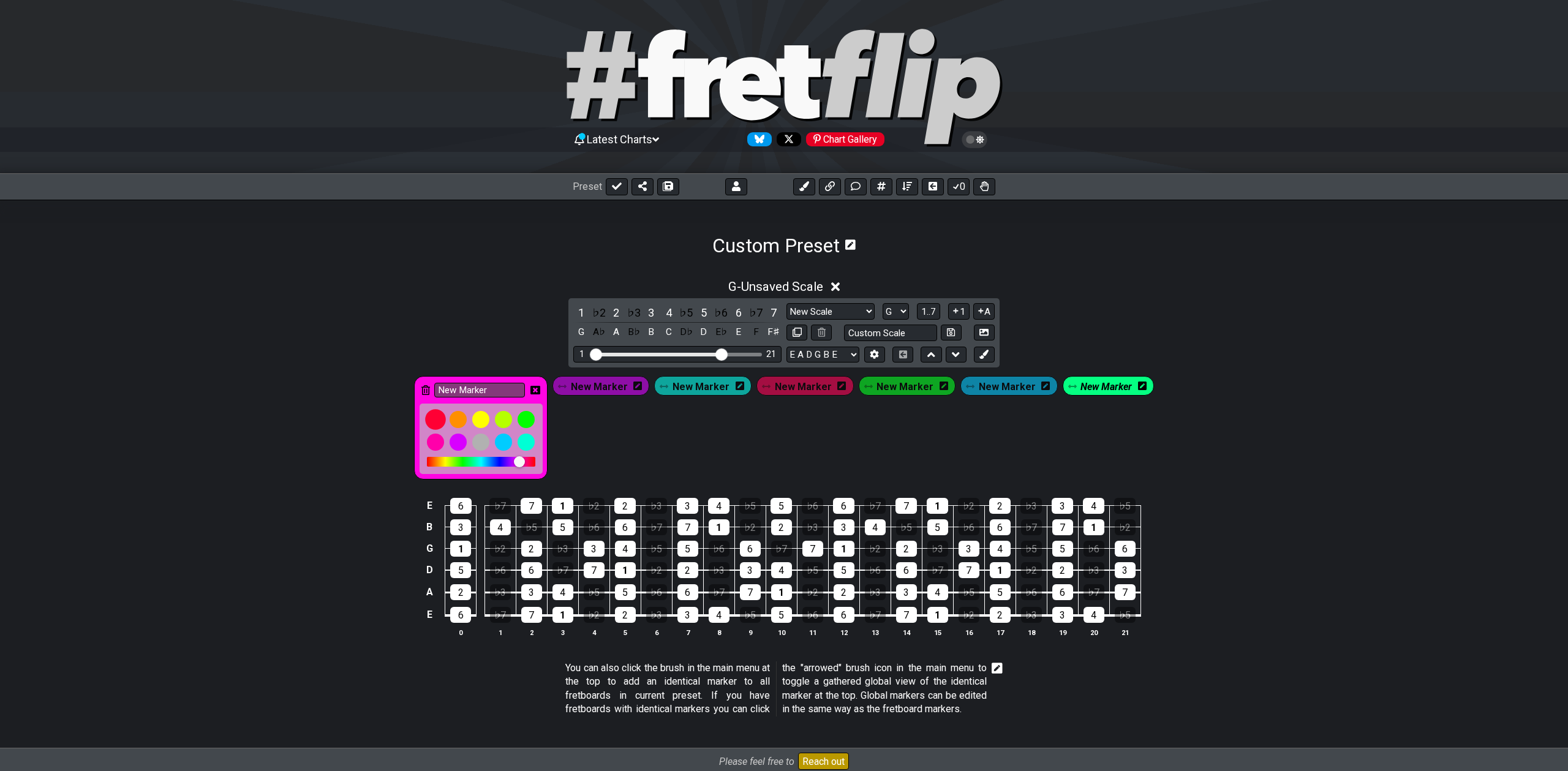
click at [446, 422] on div at bounding box center [435, 419] width 21 height 21
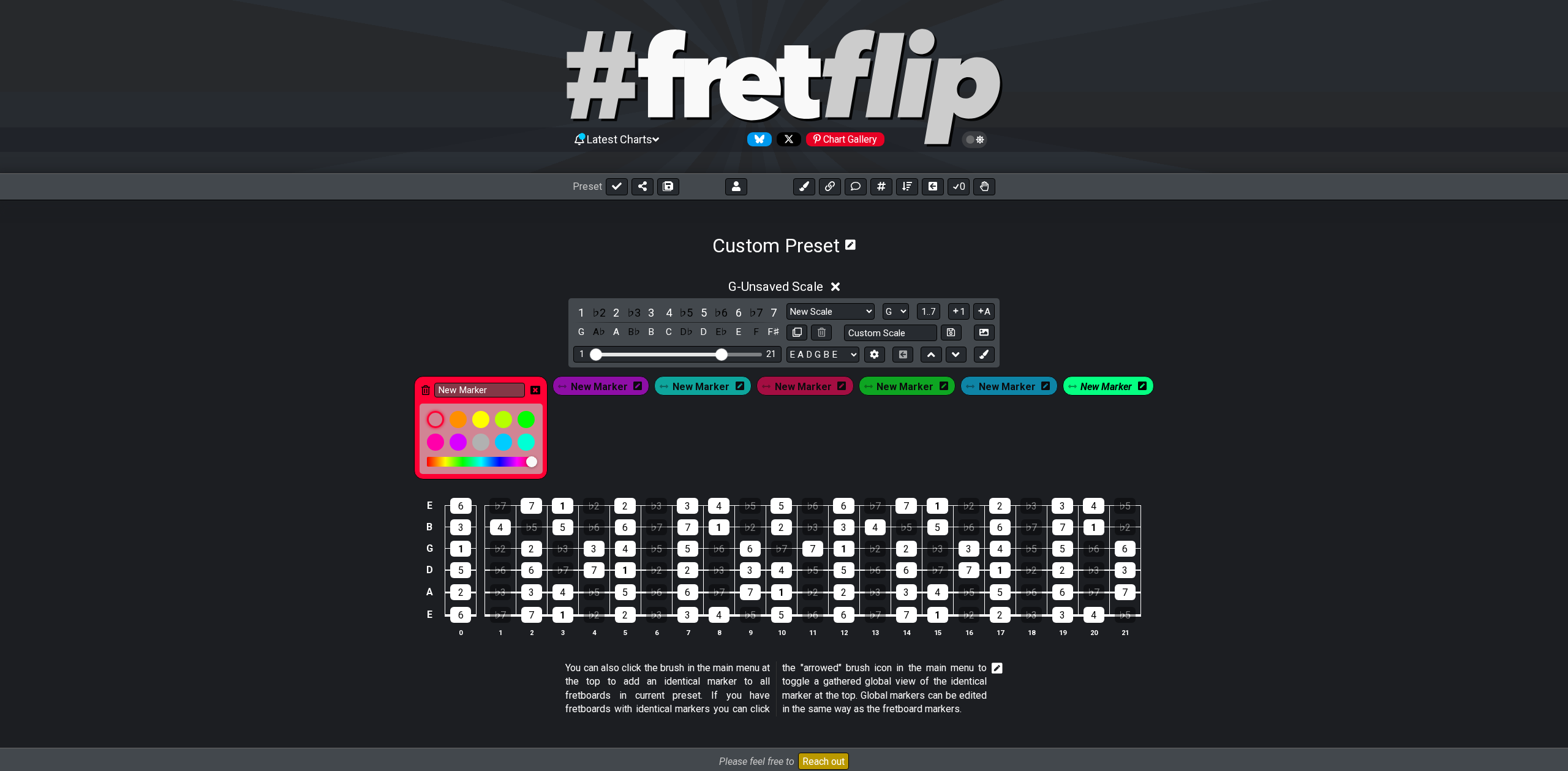
click at [642, 388] on icon at bounding box center [637, 386] width 8 height 8
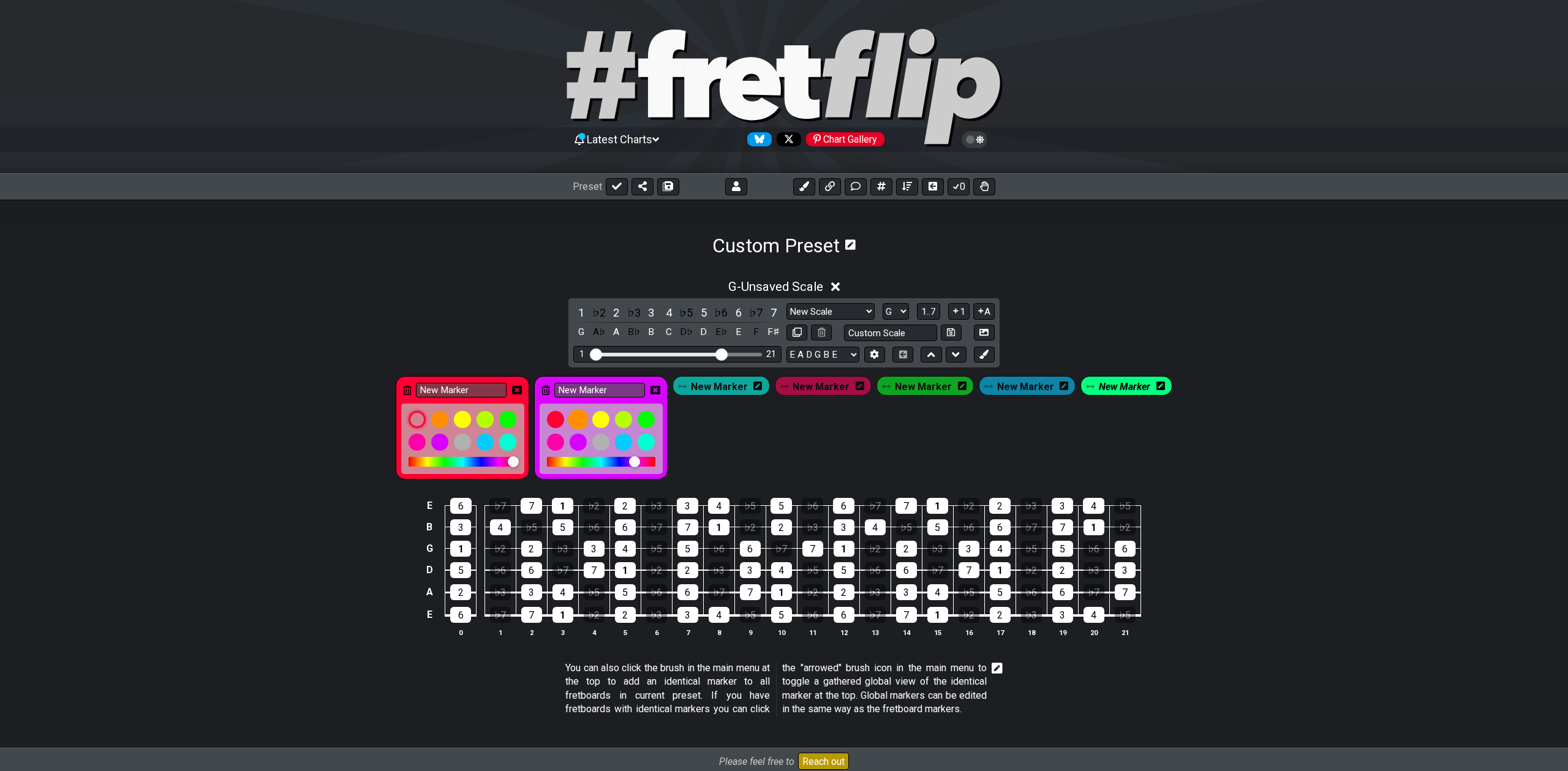
click at [585, 420] on div at bounding box center [578, 419] width 21 height 21
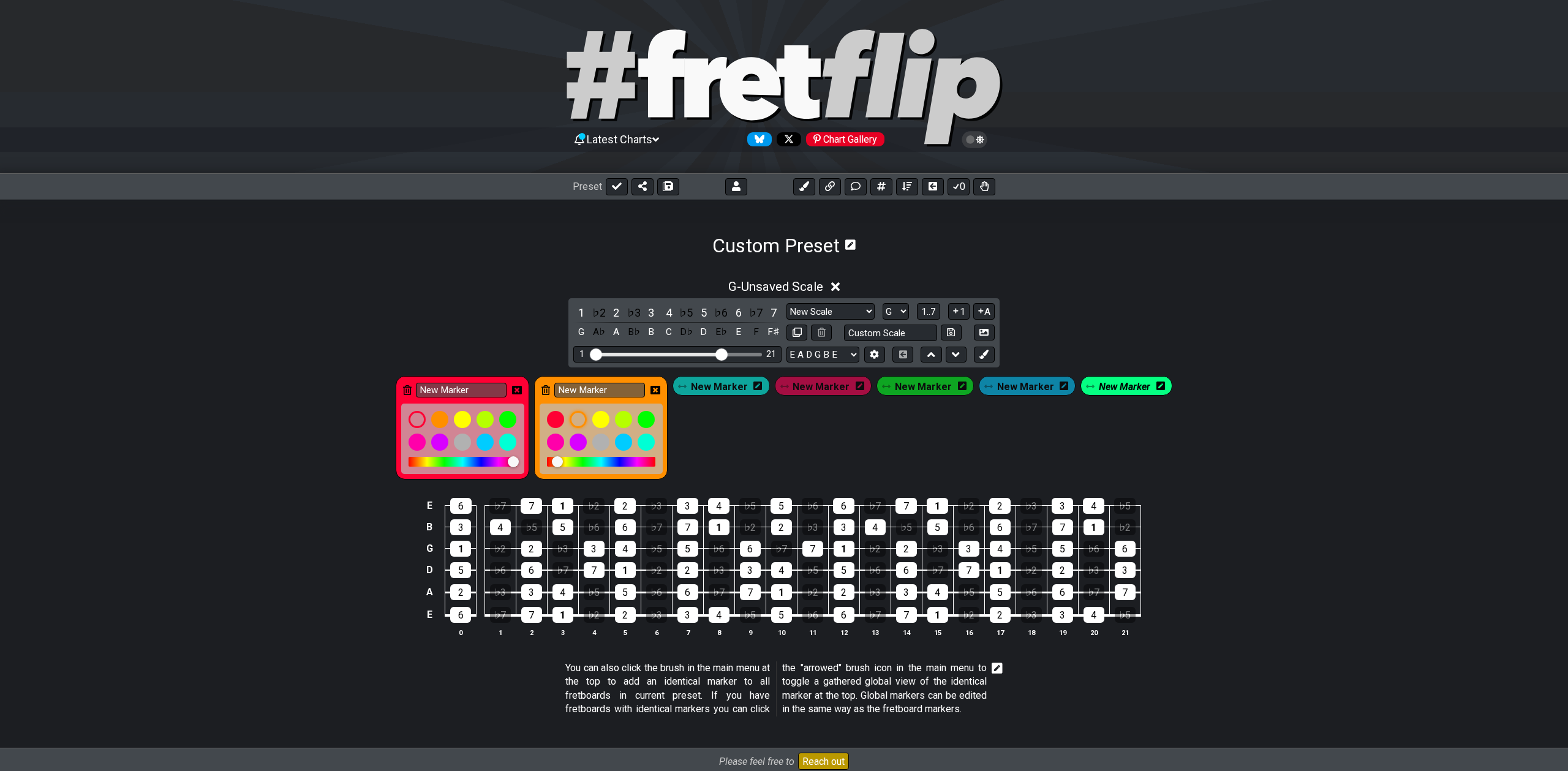
click at [762, 386] on icon at bounding box center [757, 386] width 8 height 10
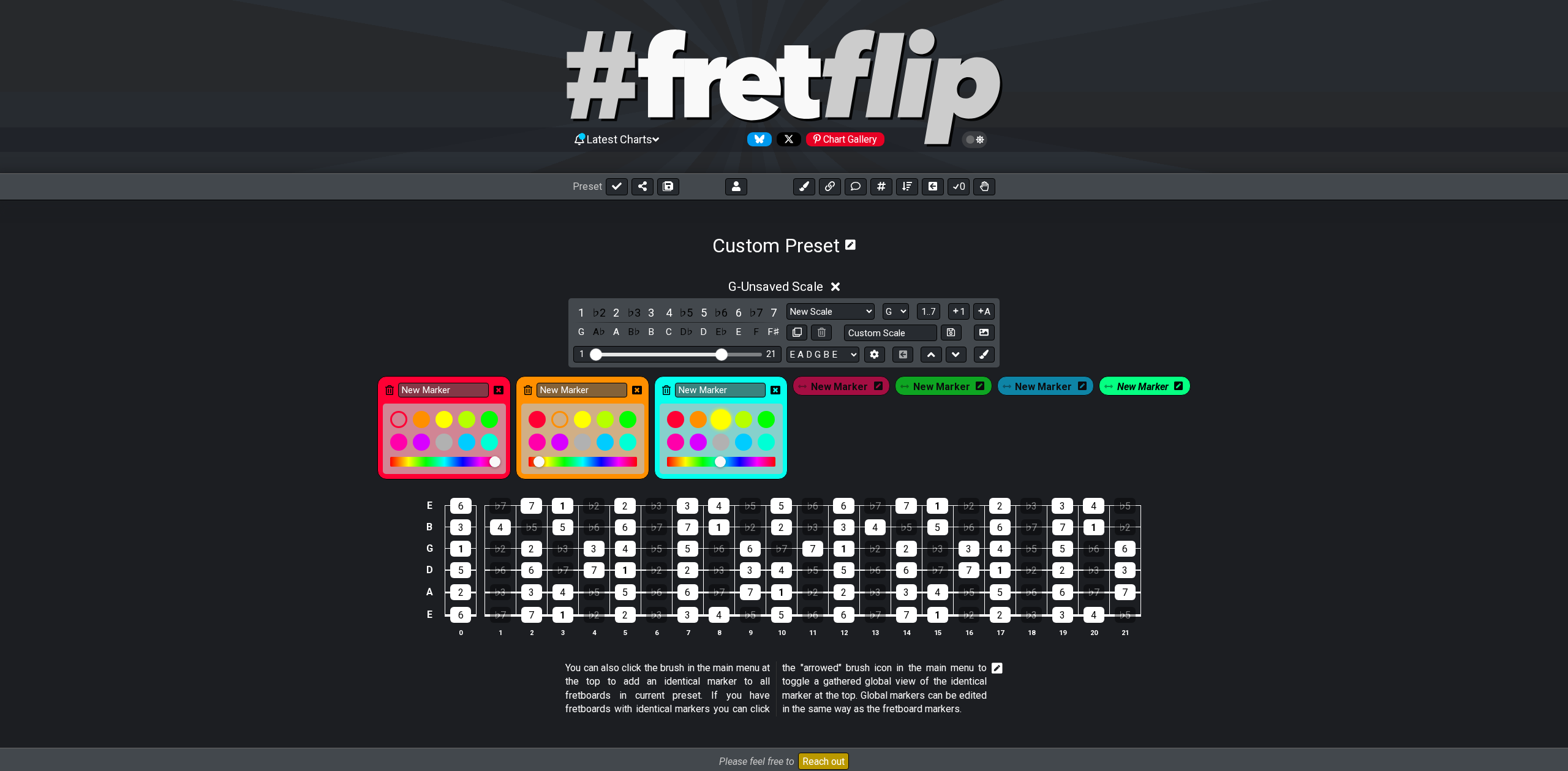
click at [722, 419] on div at bounding box center [722, 419] width 21 height 21
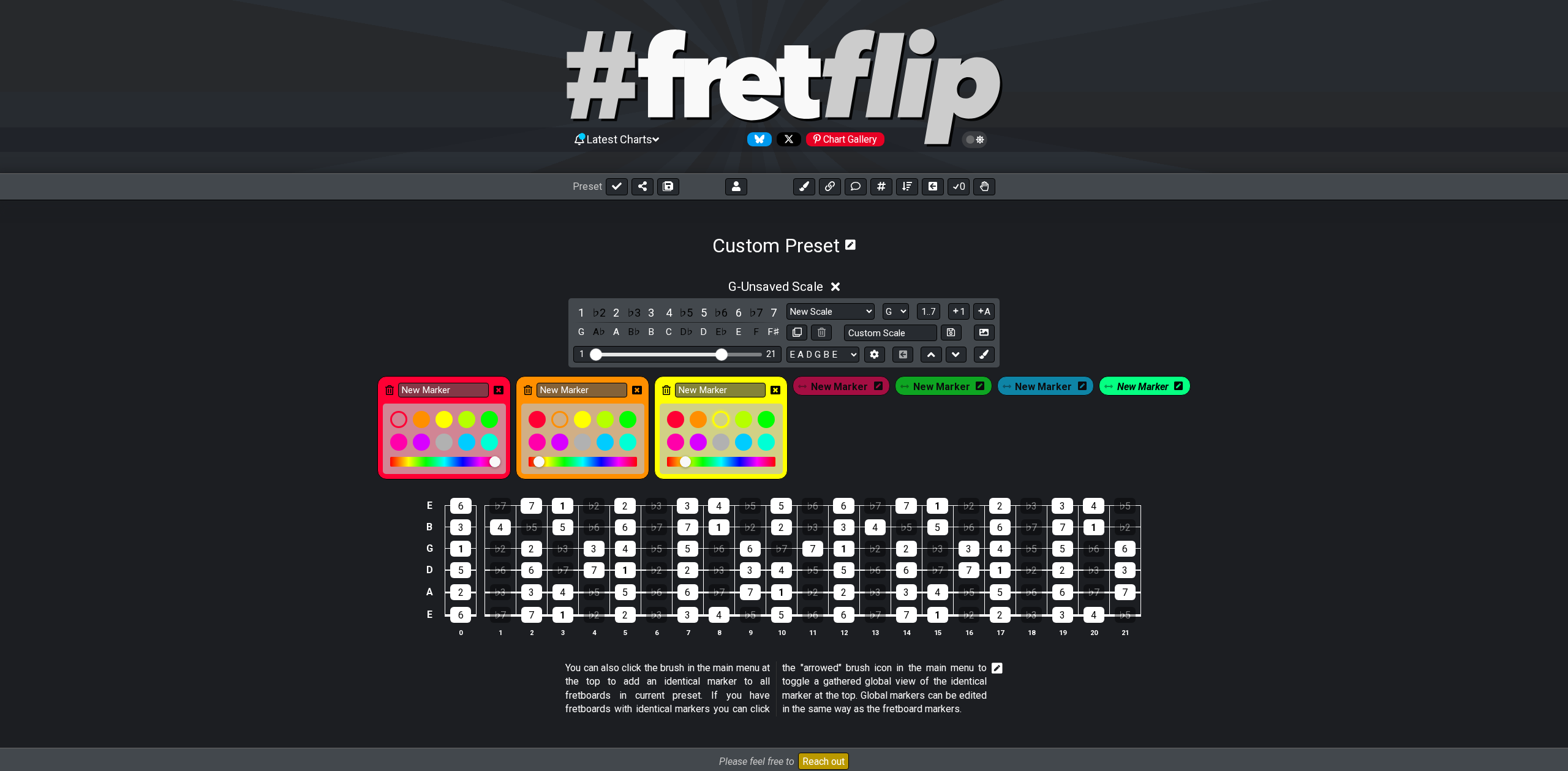
click at [882, 383] on icon at bounding box center [878, 386] width 8 height 8
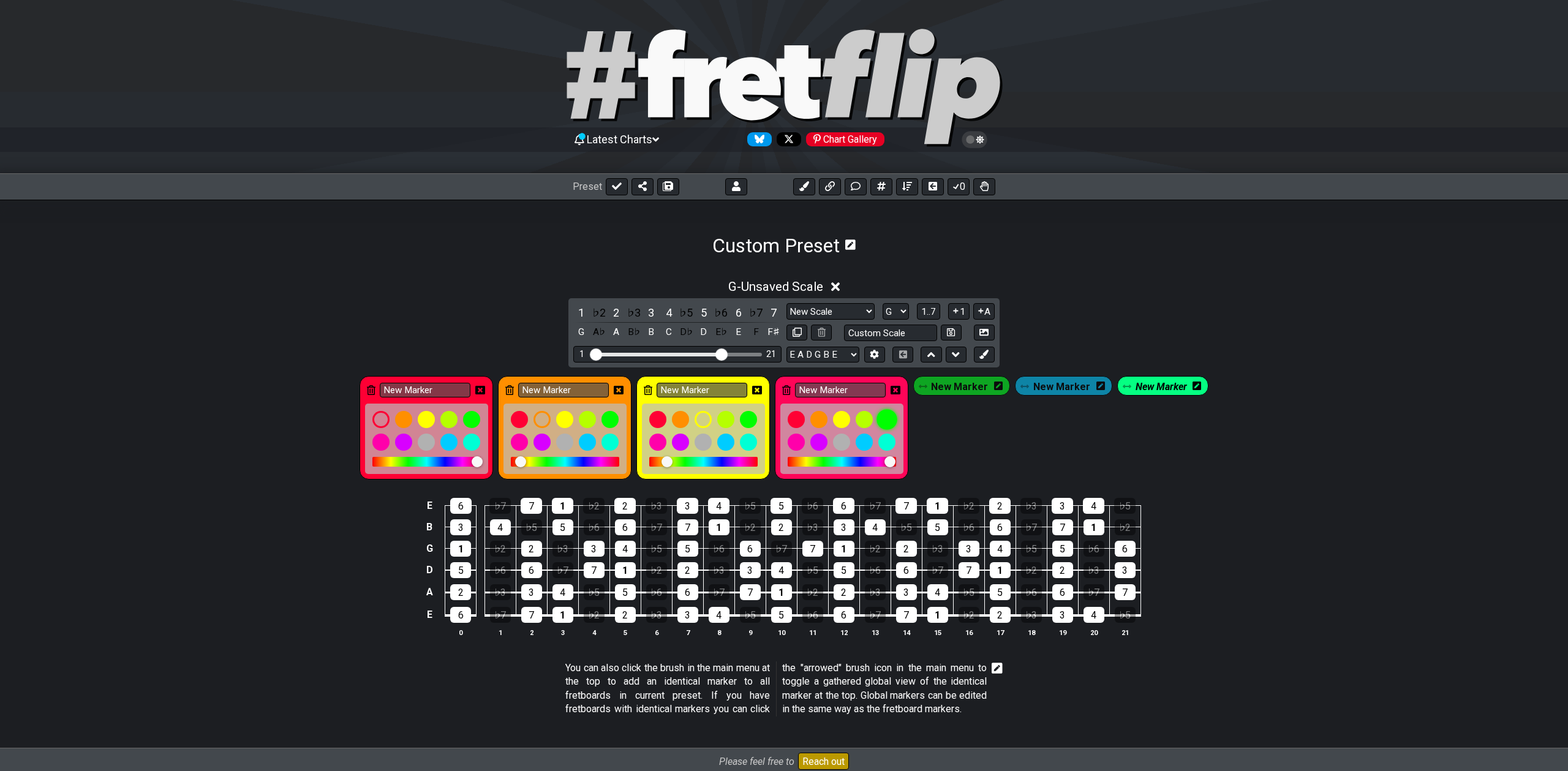
click at [894, 422] on div at bounding box center [887, 419] width 21 height 21
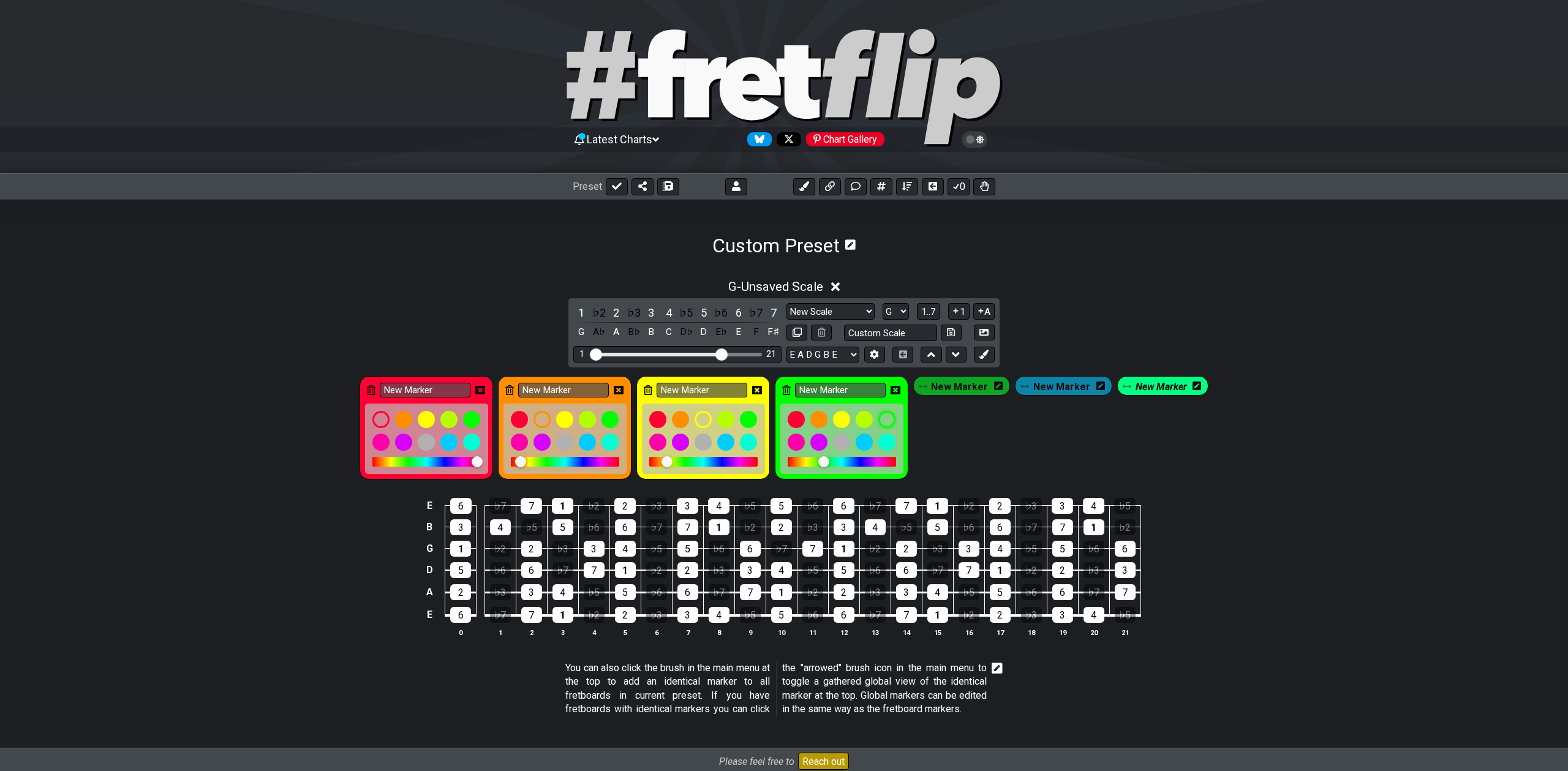
click at [999, 387] on icon at bounding box center [998, 386] width 8 height 8
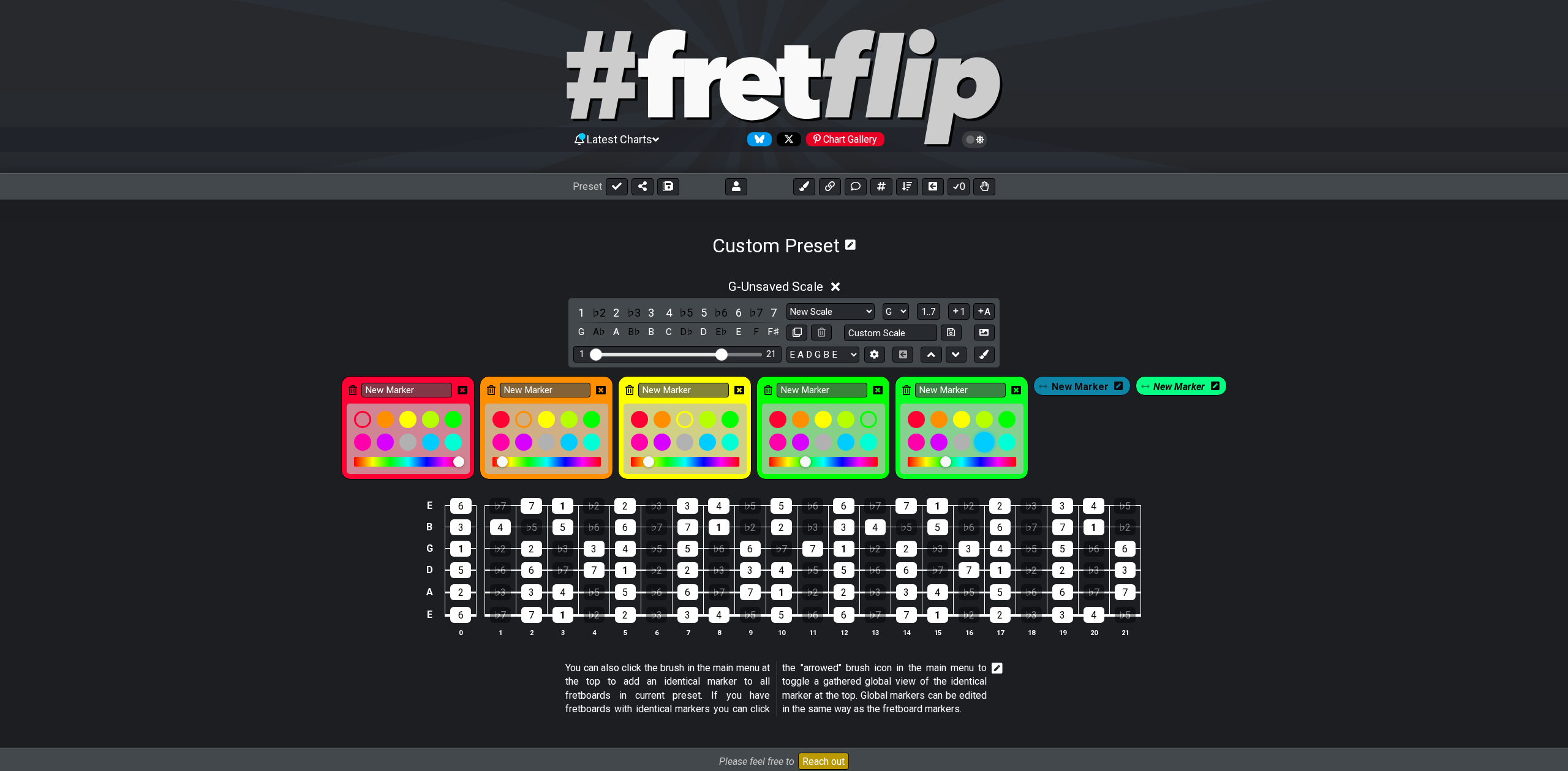
click at [982, 442] on div at bounding box center [984, 442] width 21 height 21
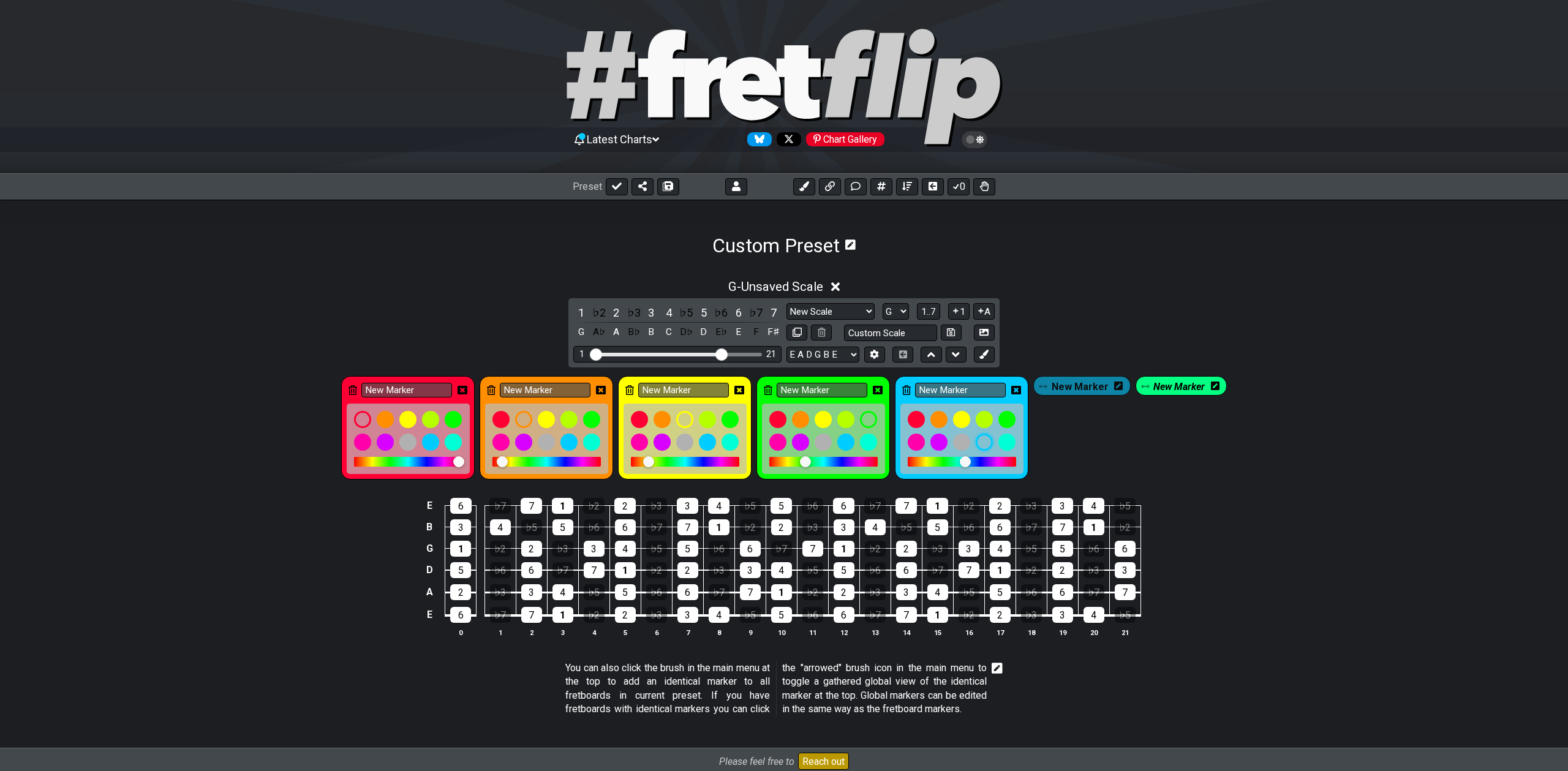
click at [879, 387] on icon at bounding box center [877, 390] width 10 height 8
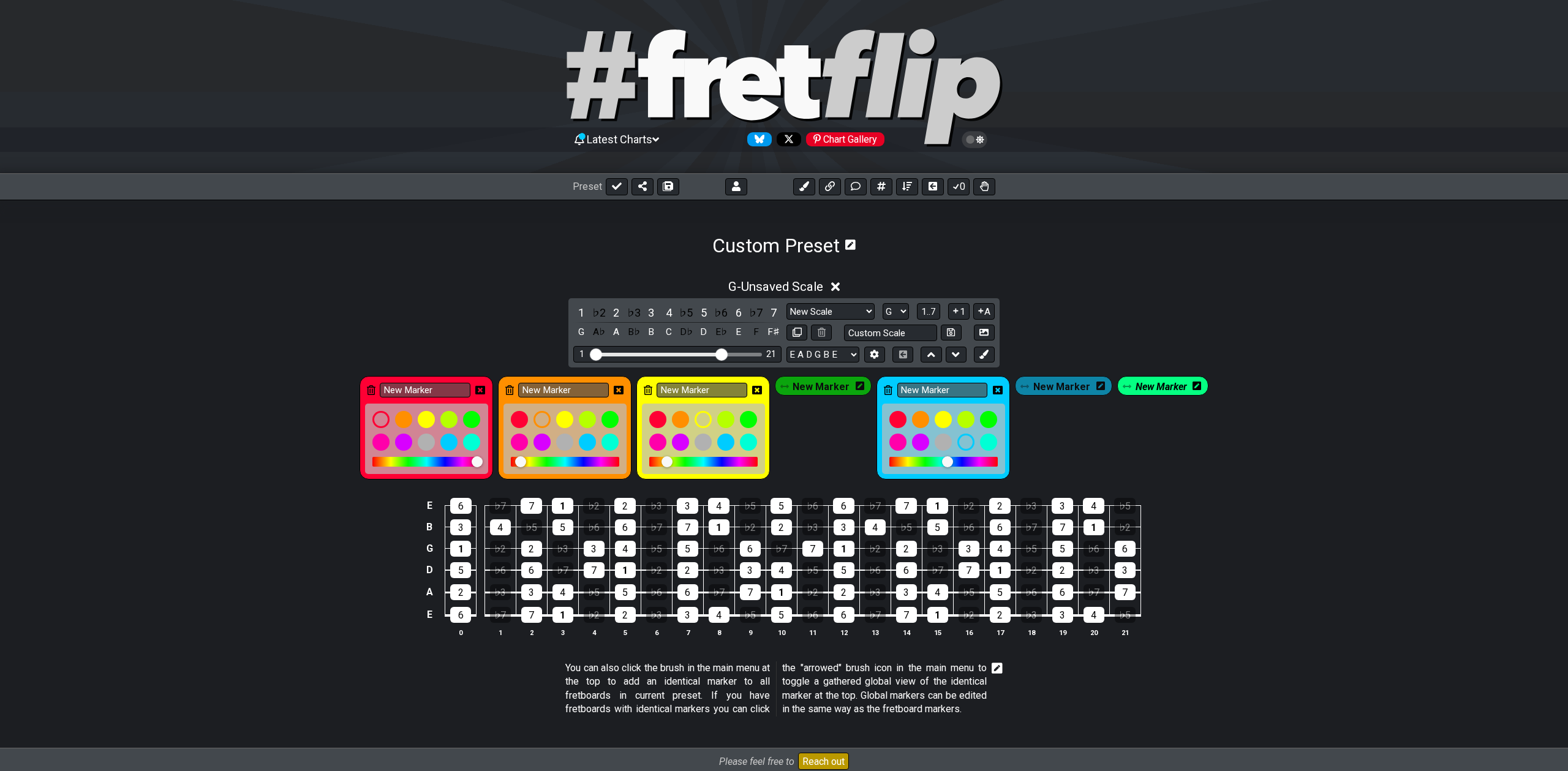
click at [835, 386] on span "New Marker" at bounding box center [821, 386] width 57 height 17
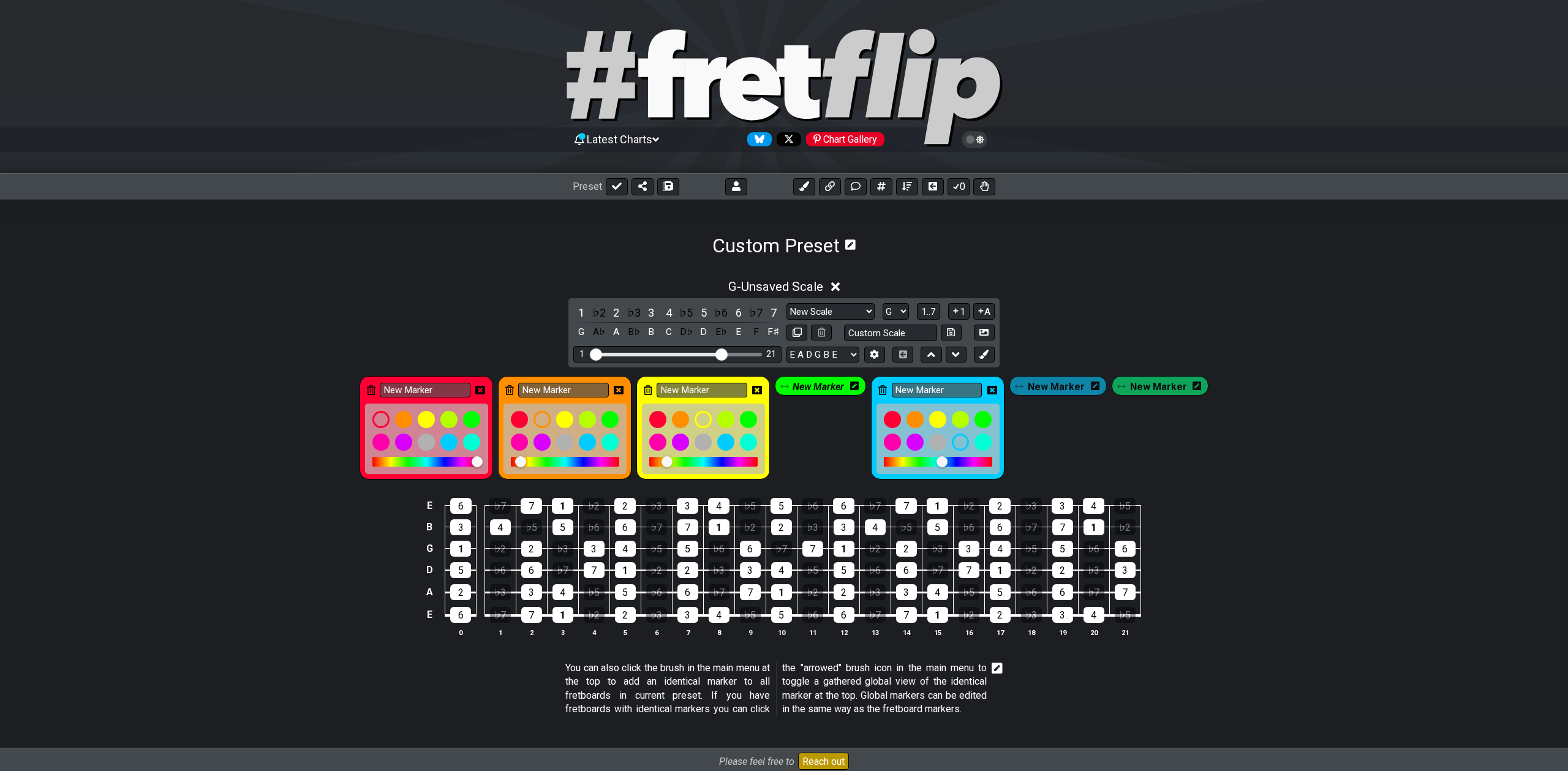
click at [859, 386] on icon at bounding box center [854, 386] width 8 height 8
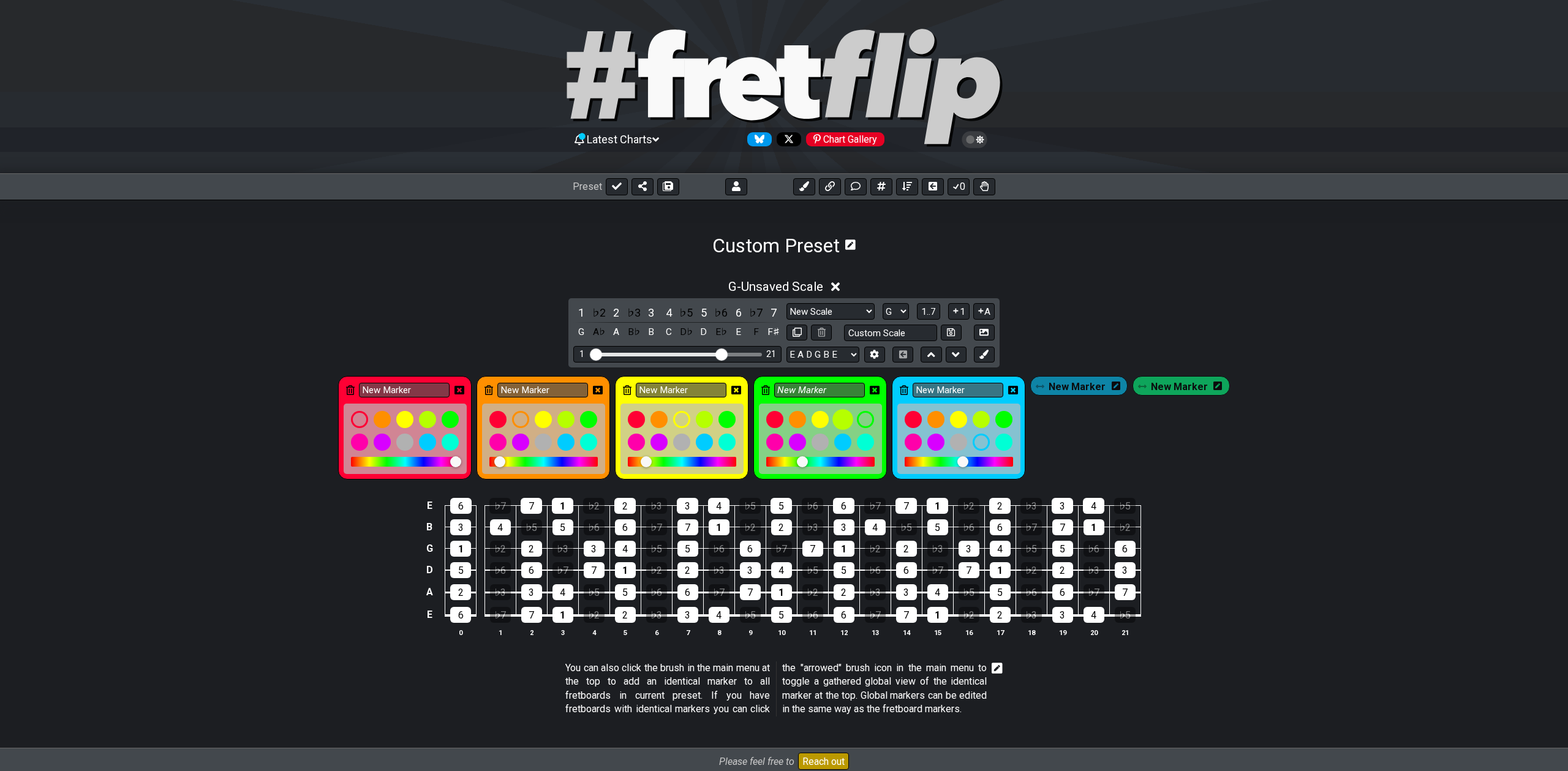
click at [847, 417] on div at bounding box center [844, 419] width 21 height 21
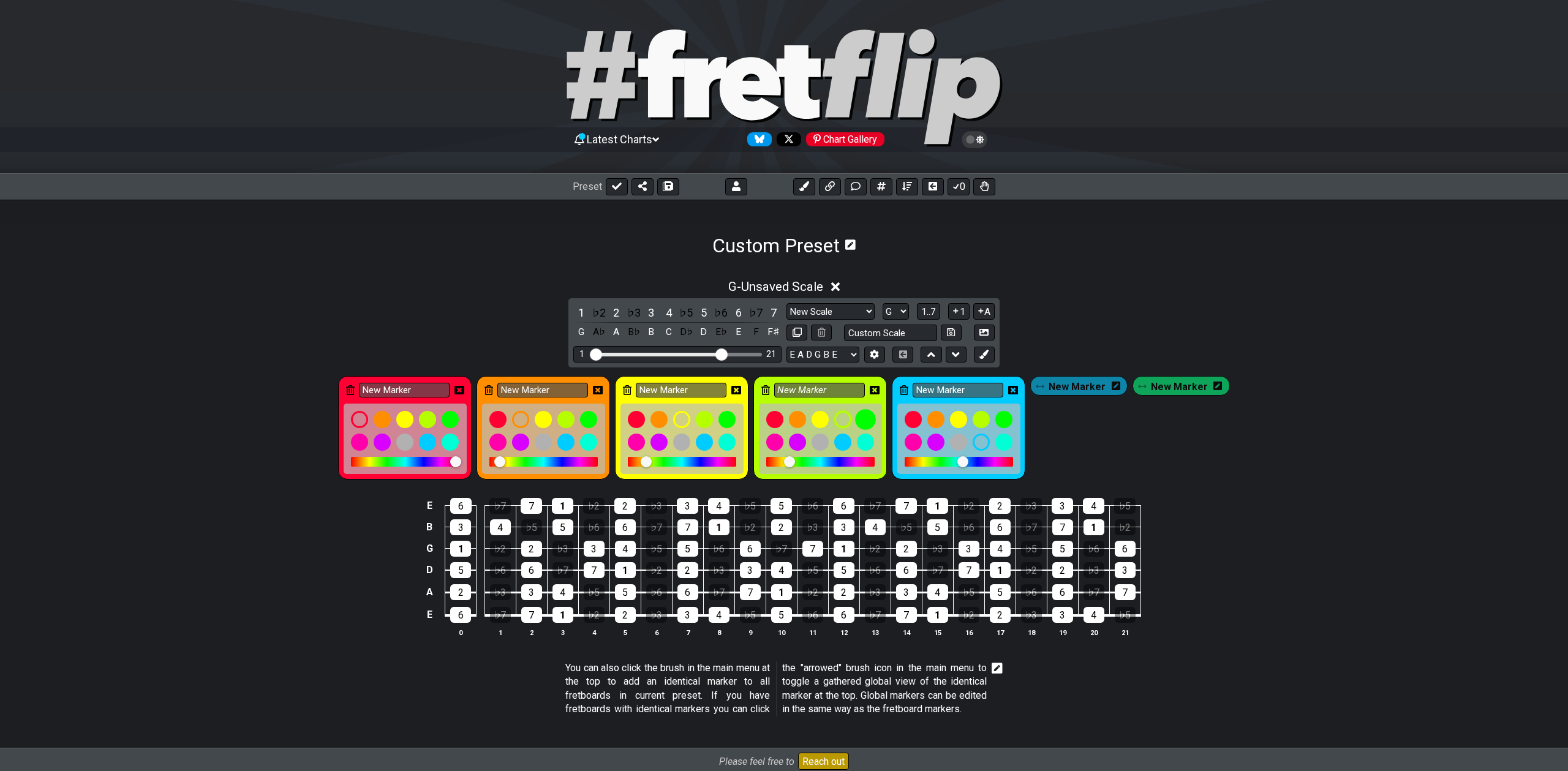
click at [867, 418] on div at bounding box center [866, 419] width 21 height 21
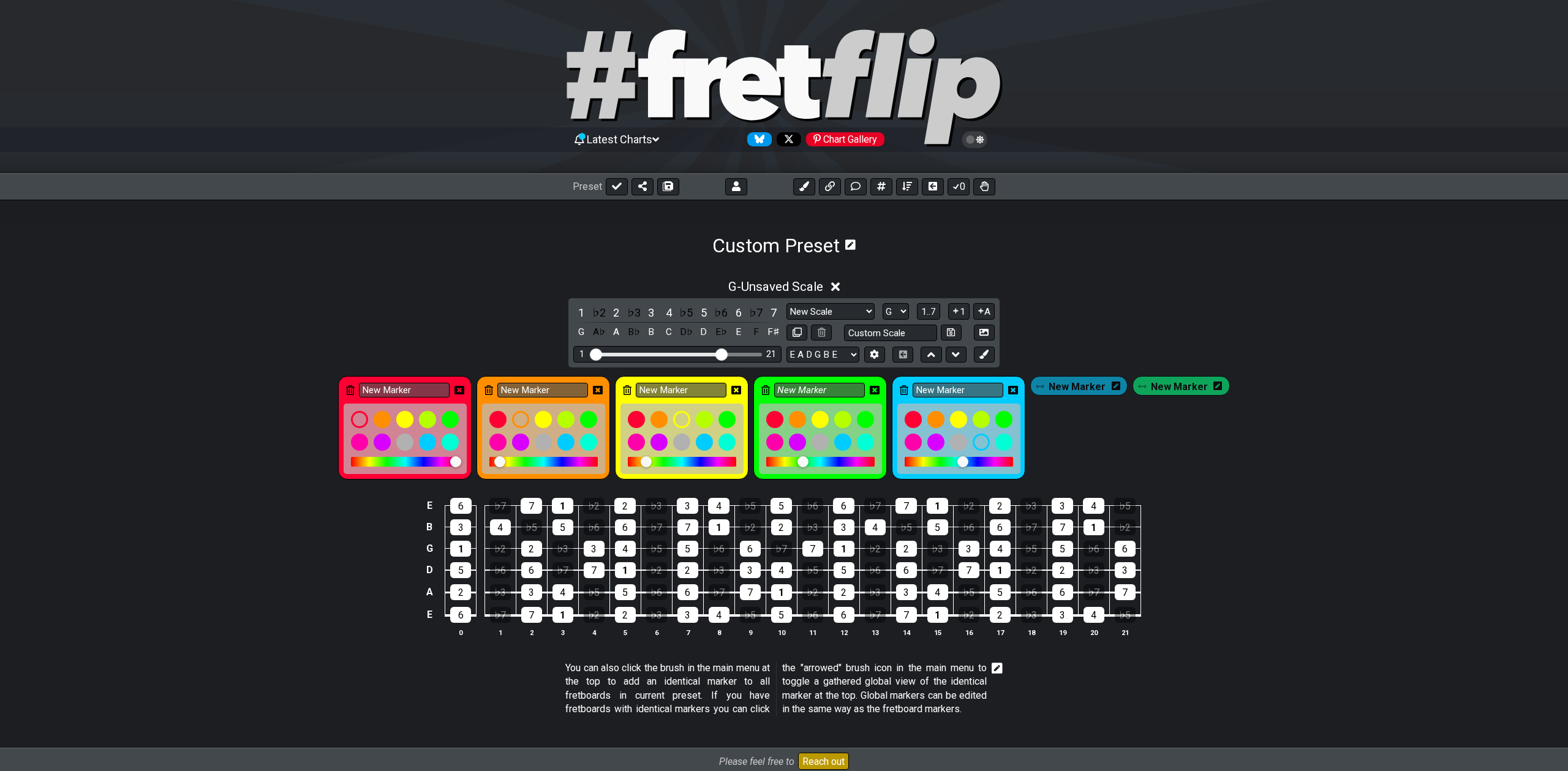
drag, startPoint x: 807, startPoint y: 462, endPoint x: 822, endPoint y: 463, distance: 15.0
click at [822, 463] on div at bounding box center [820, 461] width 108 height 10
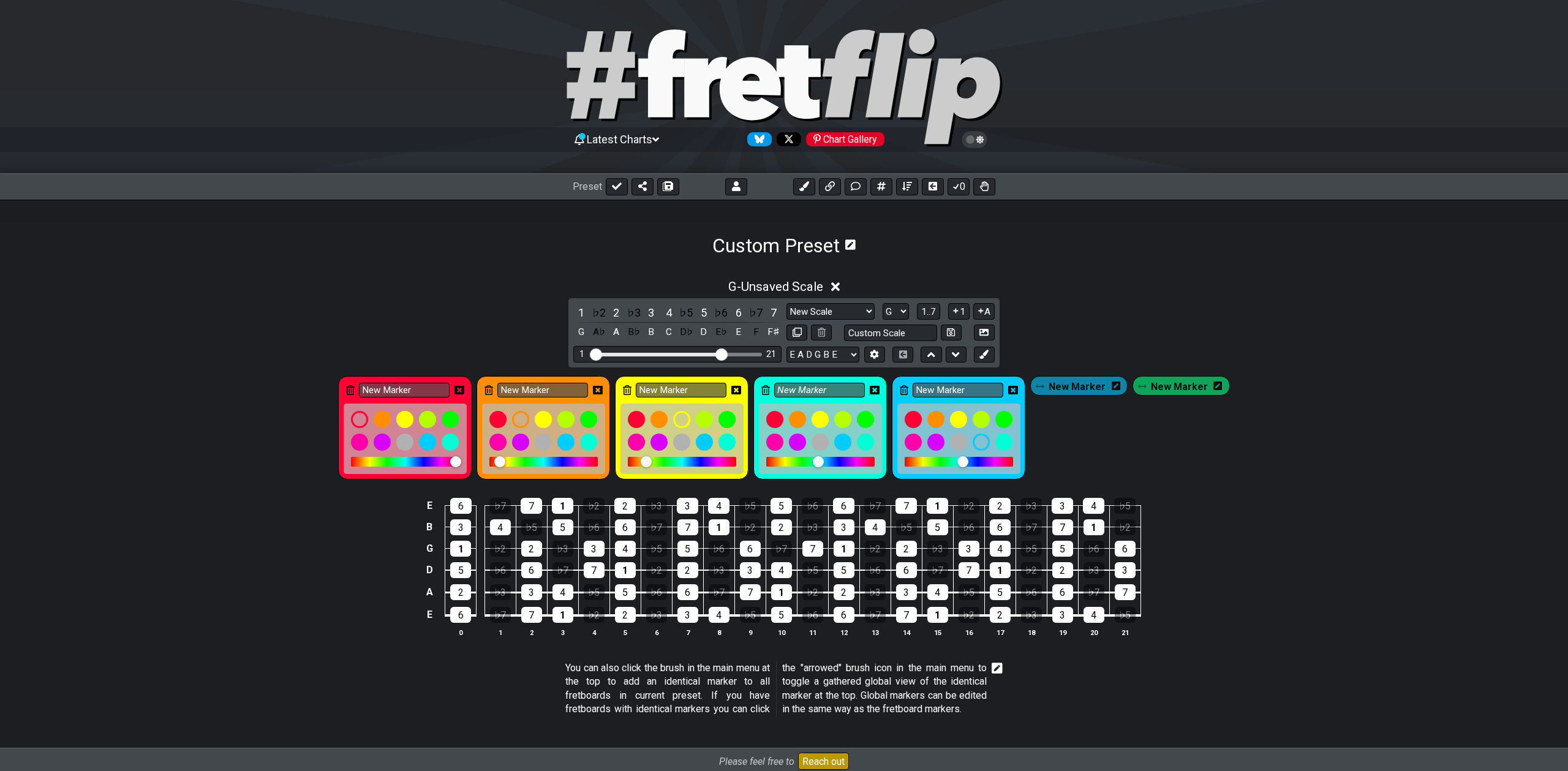
click at [812, 462] on div at bounding box center [820, 461] width 108 height 10
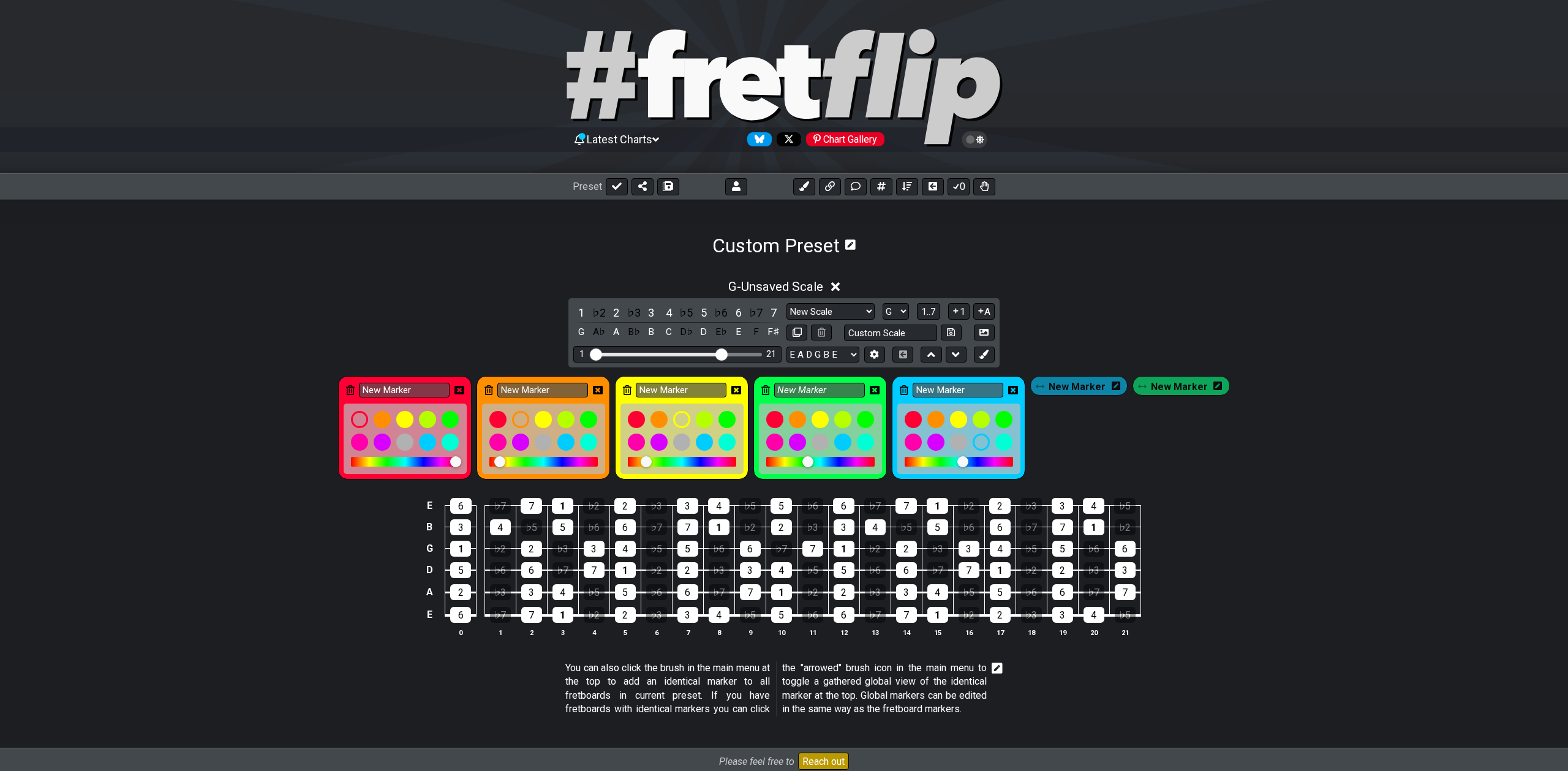
click at [812, 462] on div at bounding box center [807, 461] width 11 height 11
click at [1090, 386] on span "New Marker" at bounding box center [1077, 386] width 57 height 17
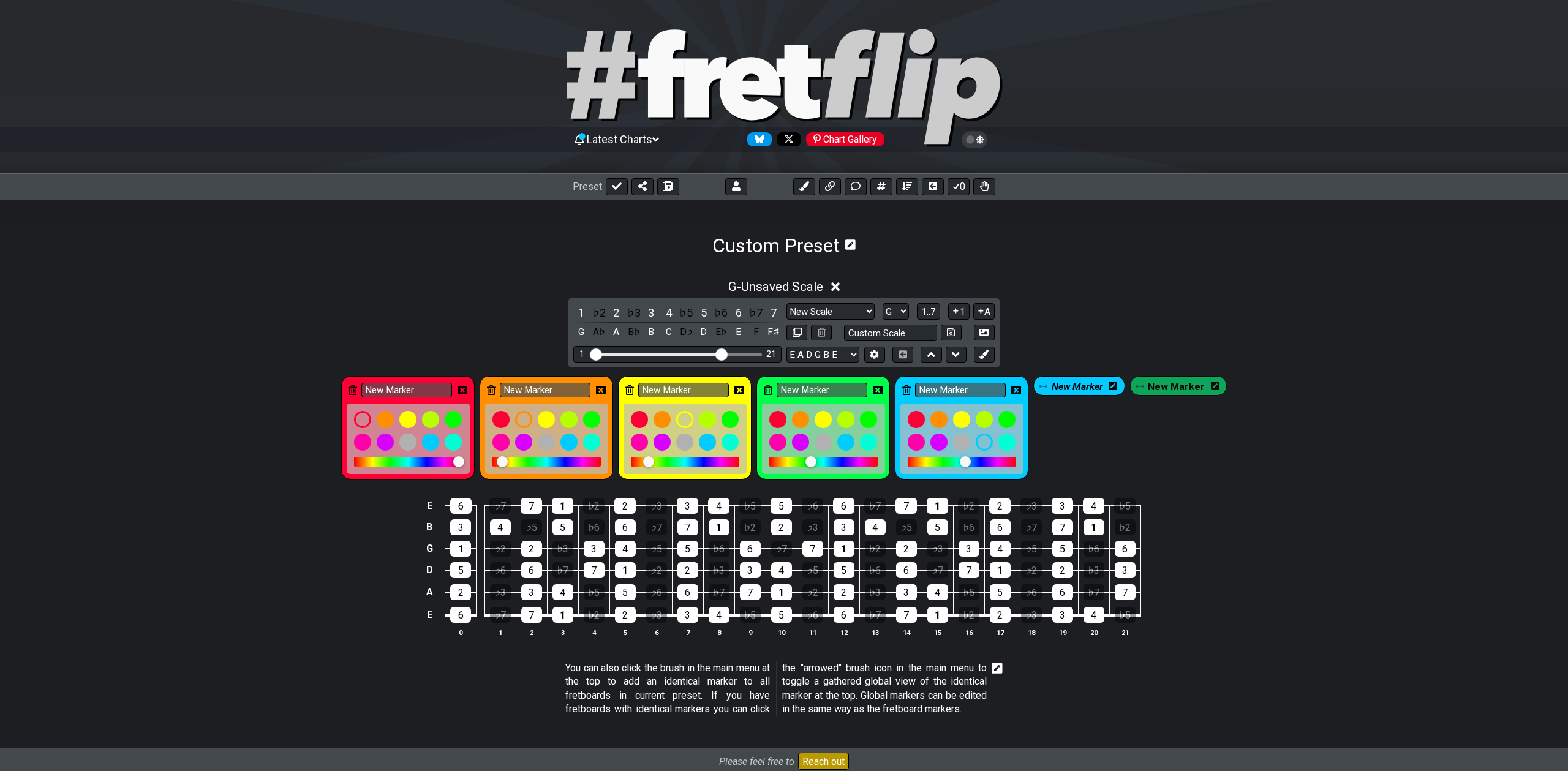
click at [1116, 386] on icon at bounding box center [1113, 386] width 8 height 10
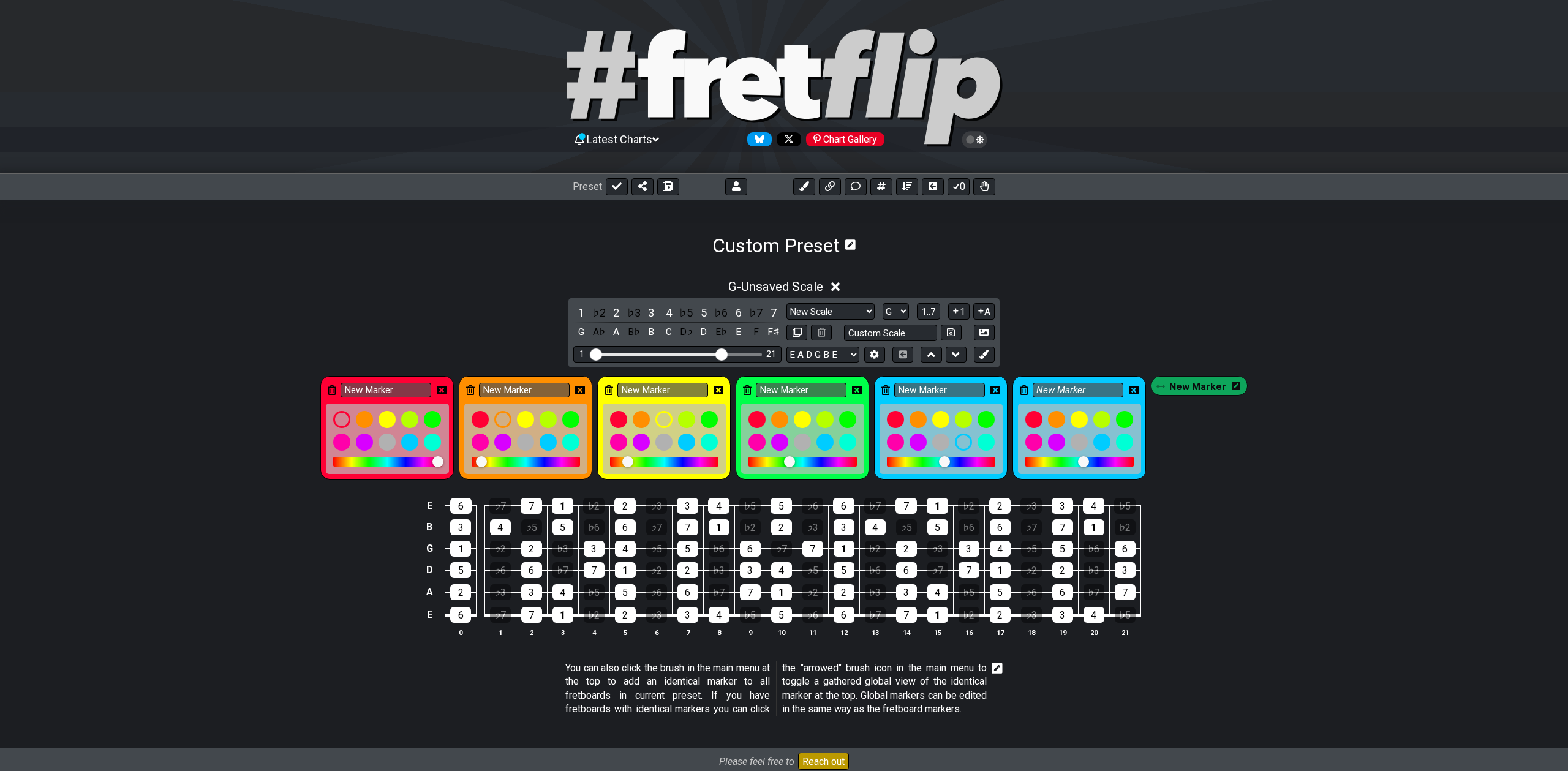
click at [1101, 469] on div at bounding box center [1079, 439] width 123 height 71
click at [1094, 463] on div at bounding box center [1089, 462] width 11 height 11
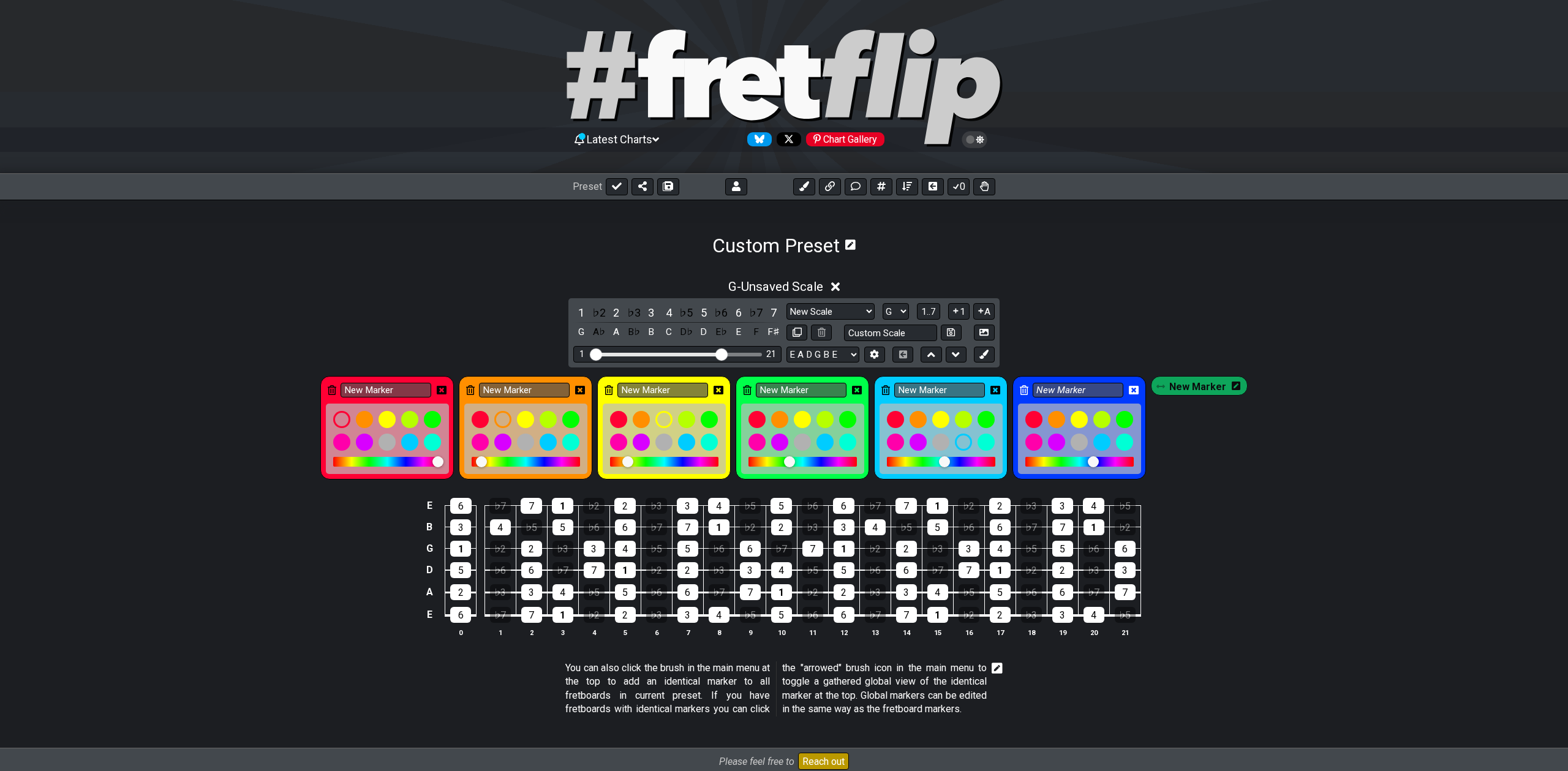
click at [1236, 384] on icon at bounding box center [1236, 386] width 8 height 10
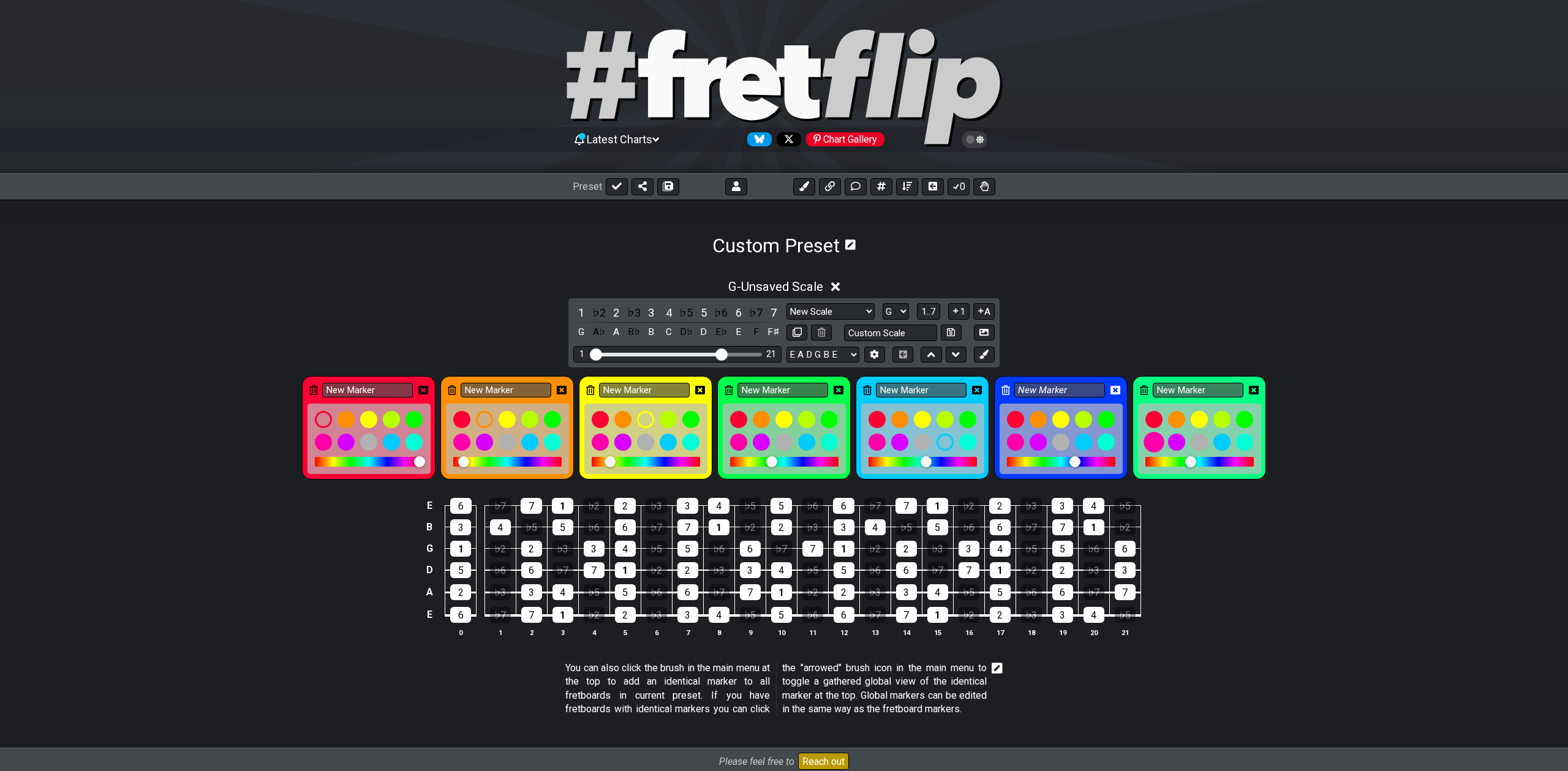
click at [1146, 441] on div at bounding box center [1154, 442] width 21 height 21
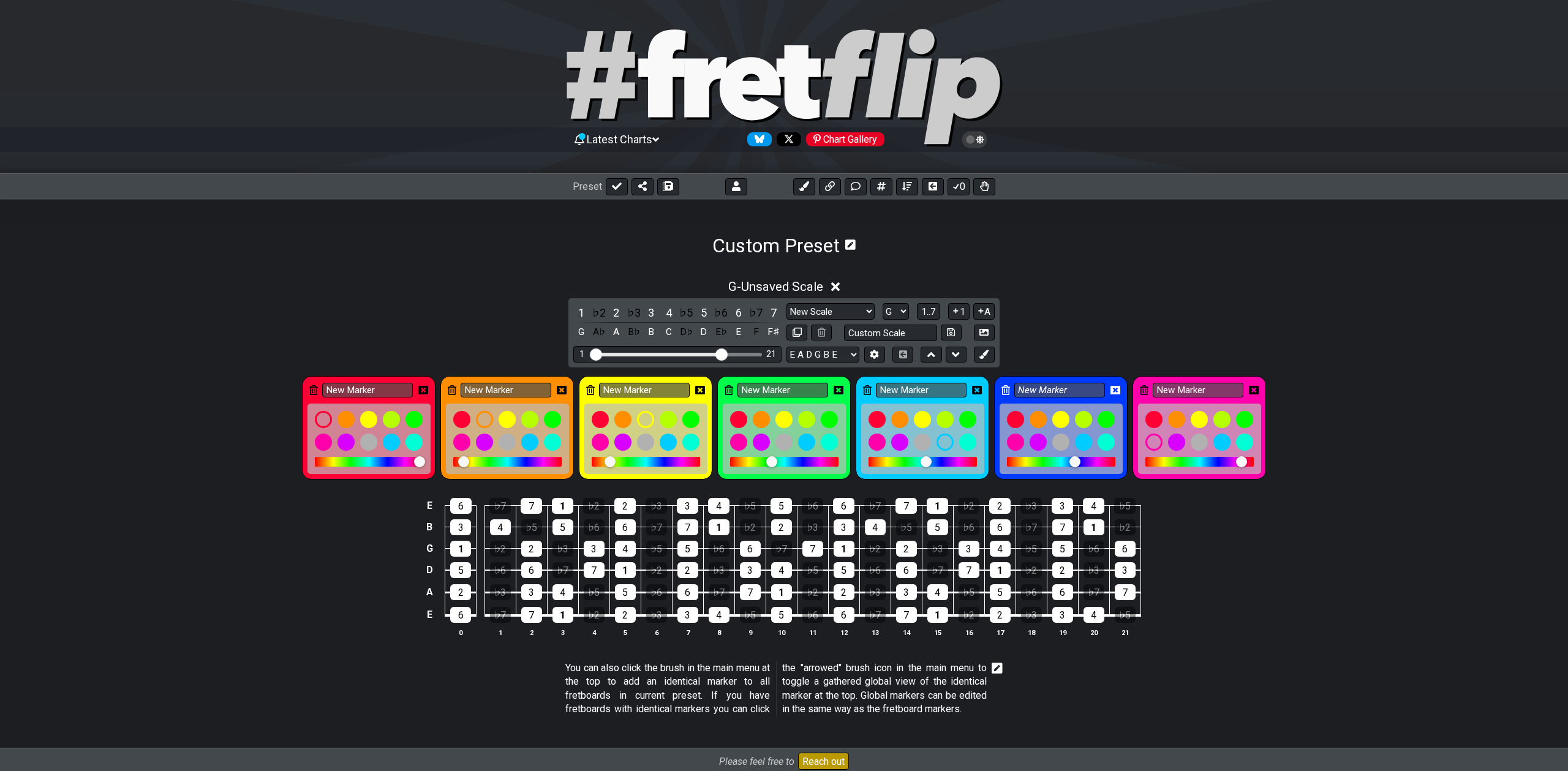
click at [1236, 464] on div at bounding box center [1241, 461] width 11 height 11
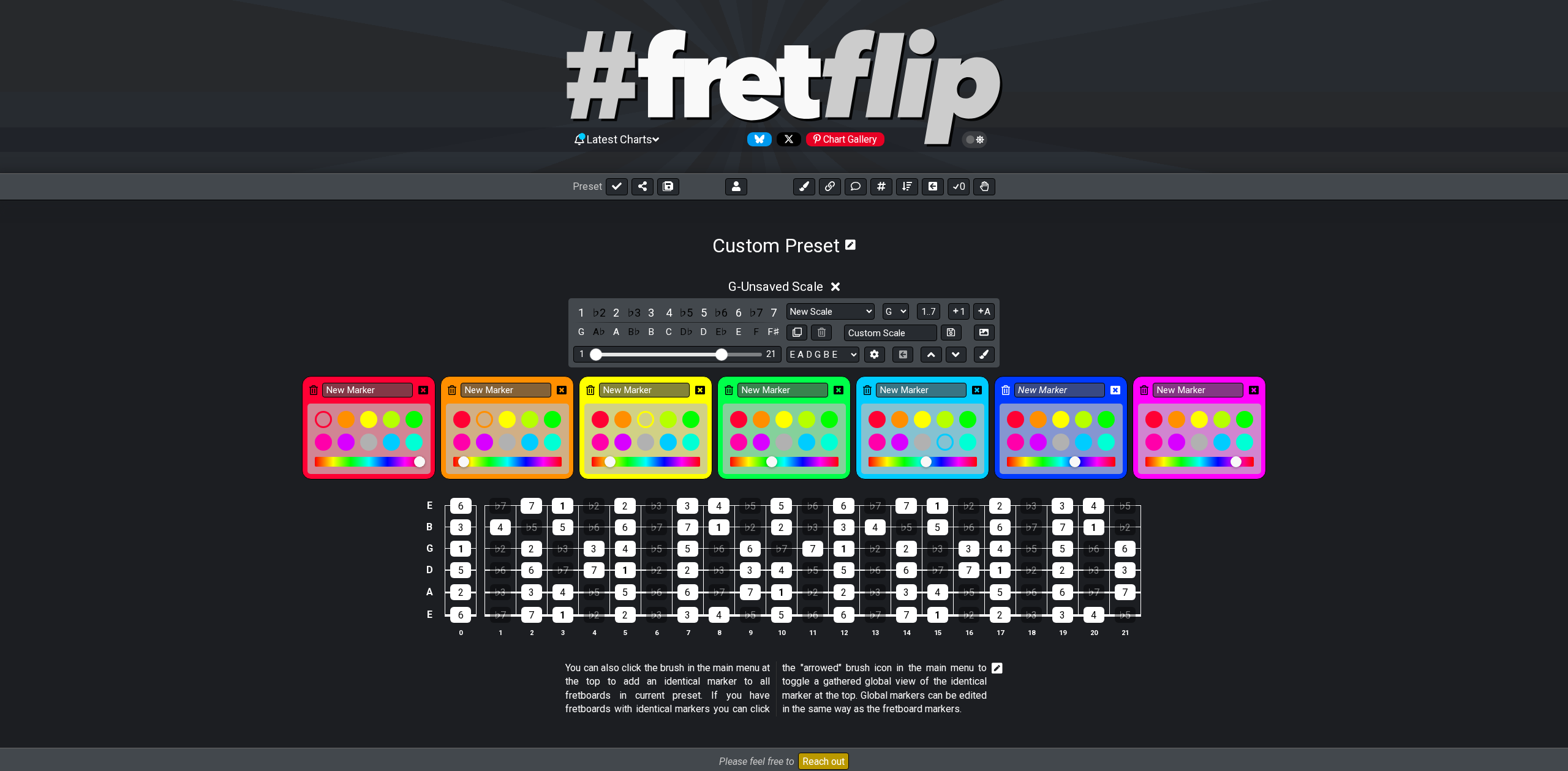
click at [1238, 463] on div at bounding box center [1236, 461] width 11 height 11
click at [773, 462] on div at bounding box center [772, 461] width 11 height 11
click at [775, 462] on div at bounding box center [772, 461] width 11 height 11
click at [776, 462] on div at bounding box center [774, 461] width 11 height 11
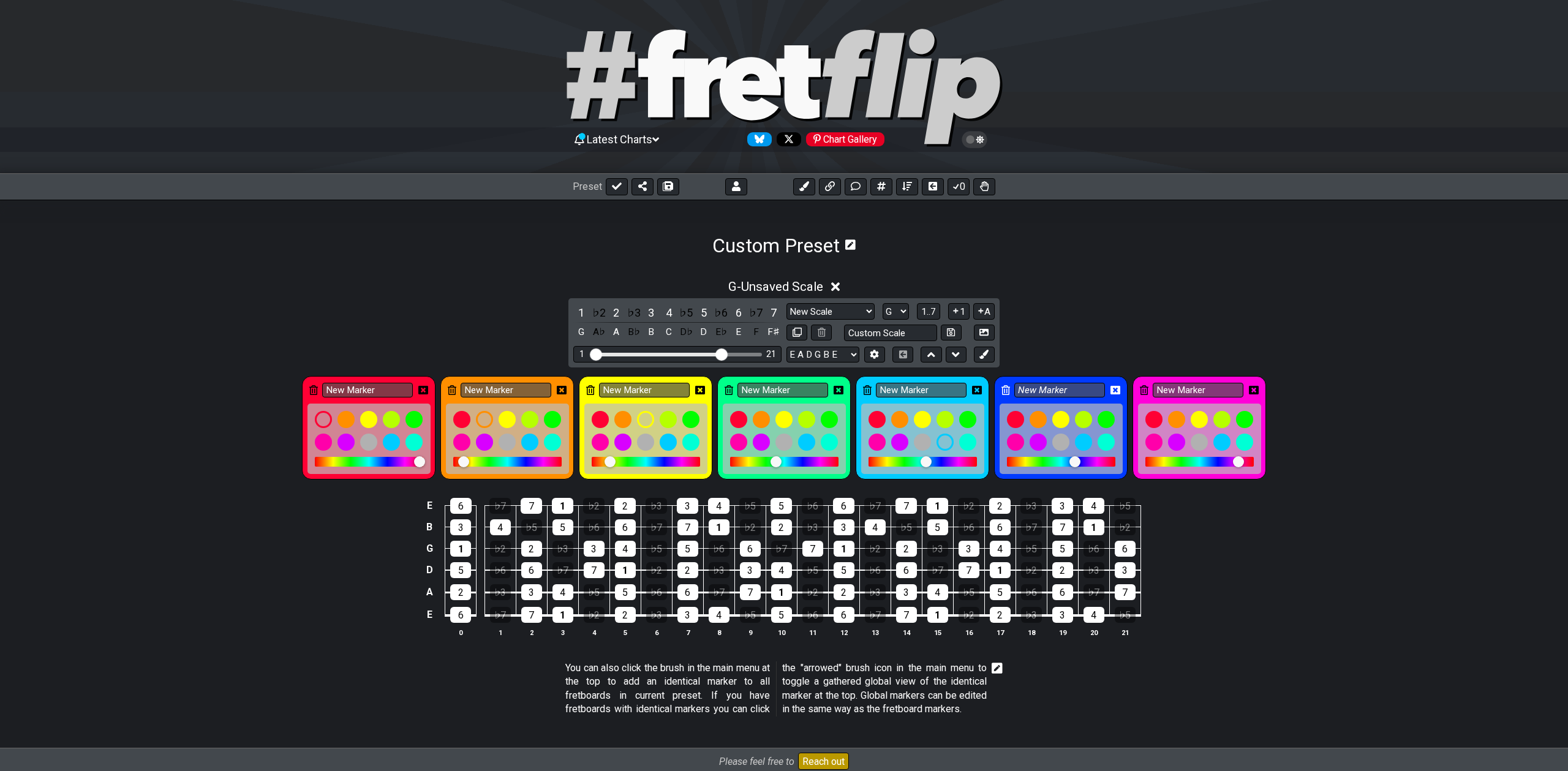
click at [927, 459] on div at bounding box center [926, 461] width 11 height 11
click at [778, 462] on div at bounding box center [776, 461] width 11 height 11
click at [775, 461] on div at bounding box center [778, 461] width 11 height 11
click at [770, 462] on div at bounding box center [774, 461] width 11 height 11
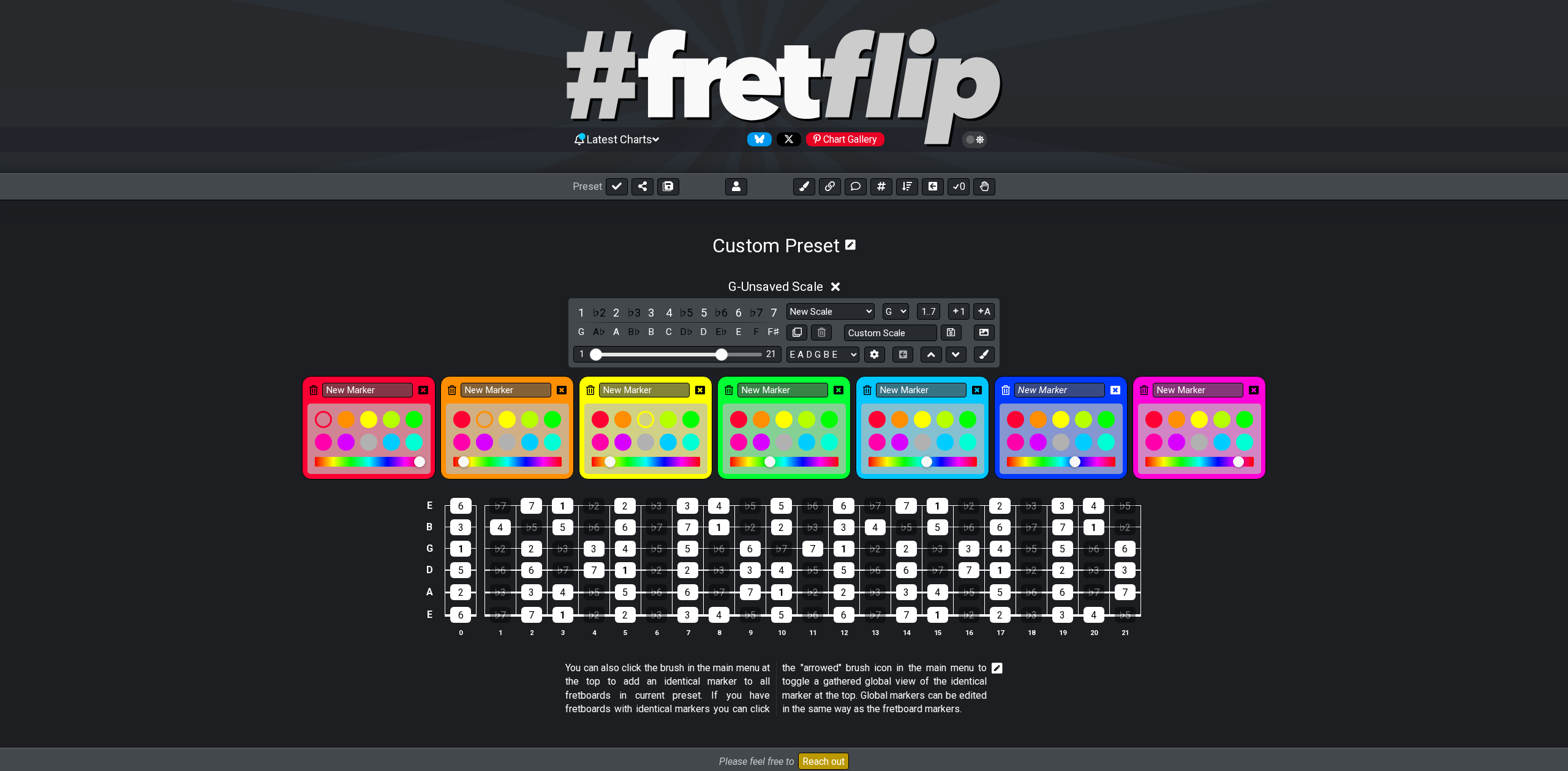
click at [776, 461] on div at bounding box center [775, 462] width 11 height 11
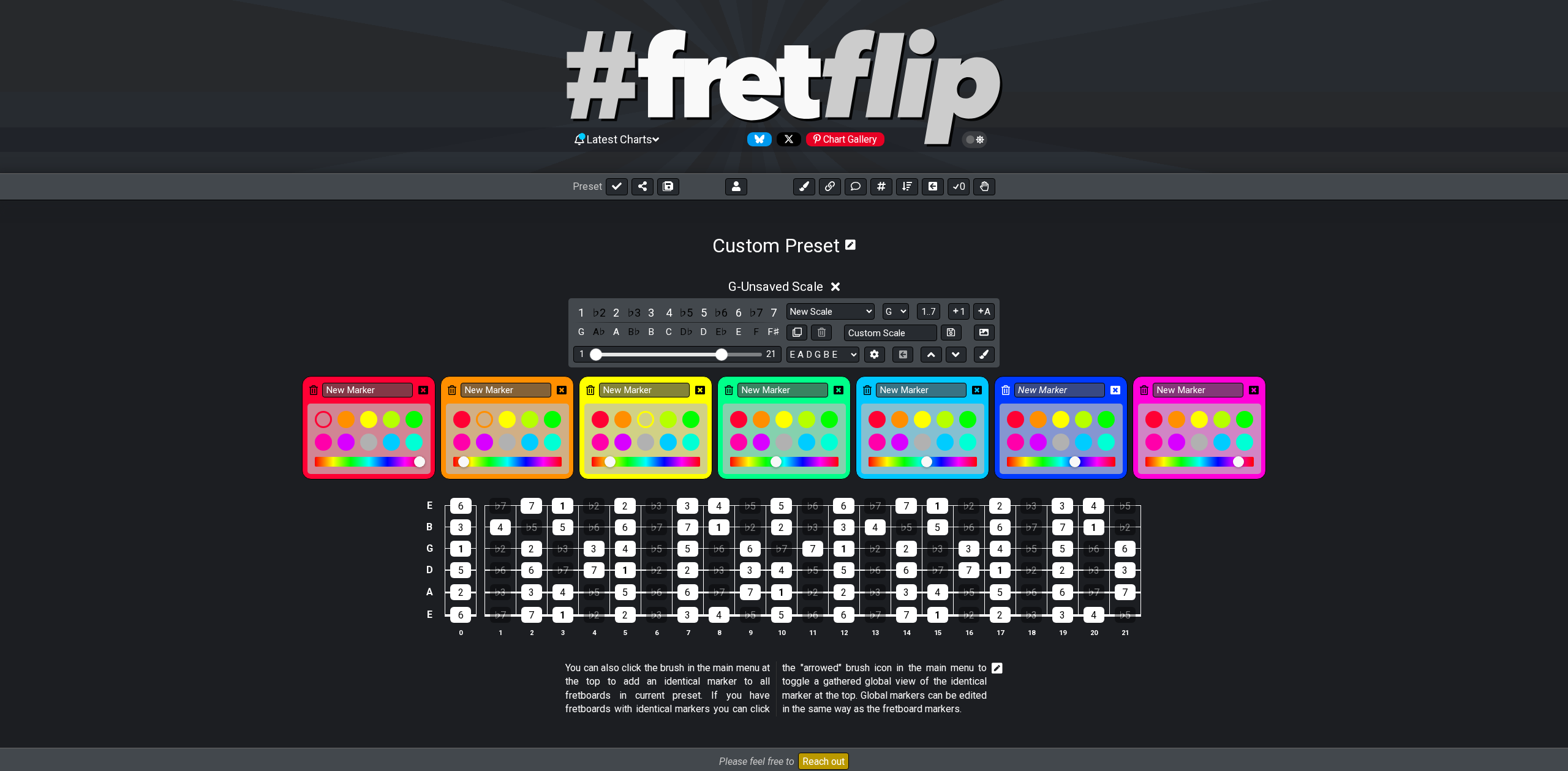
click at [778, 461] on div at bounding box center [776, 461] width 11 height 11
click at [378, 386] on input "New Marker" at bounding box center [367, 391] width 91 height 16
type input "R"
type input "Red"
click at [514, 391] on input "New Marker" at bounding box center [506, 391] width 91 height 16
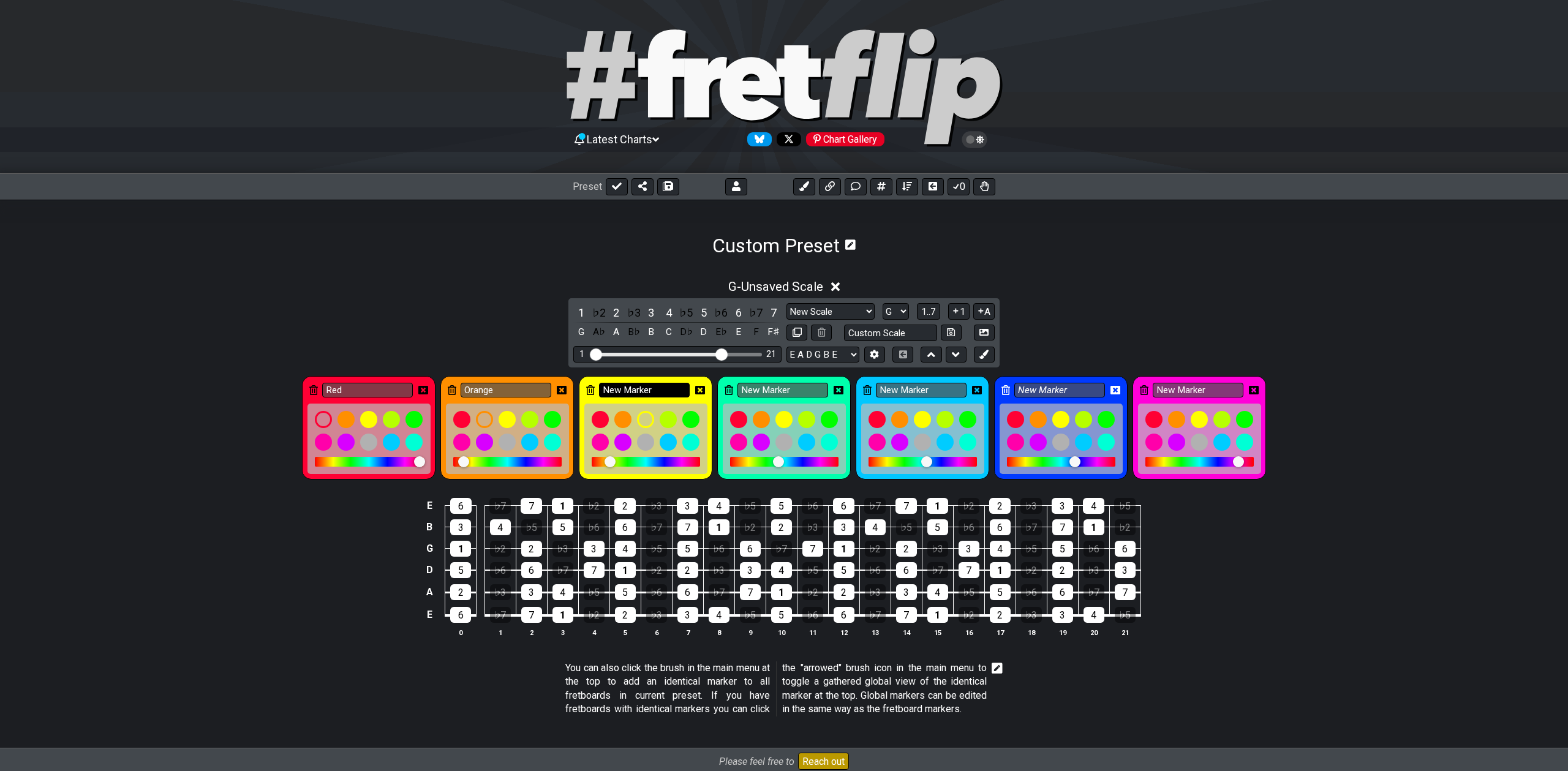
type input "Orange"
click at [621, 387] on input "New Marker" at bounding box center [645, 391] width 91 height 16
type input "Yellow"
click at [765, 390] on input "New Marker" at bounding box center [783, 391] width 91 height 16
type input "Green"
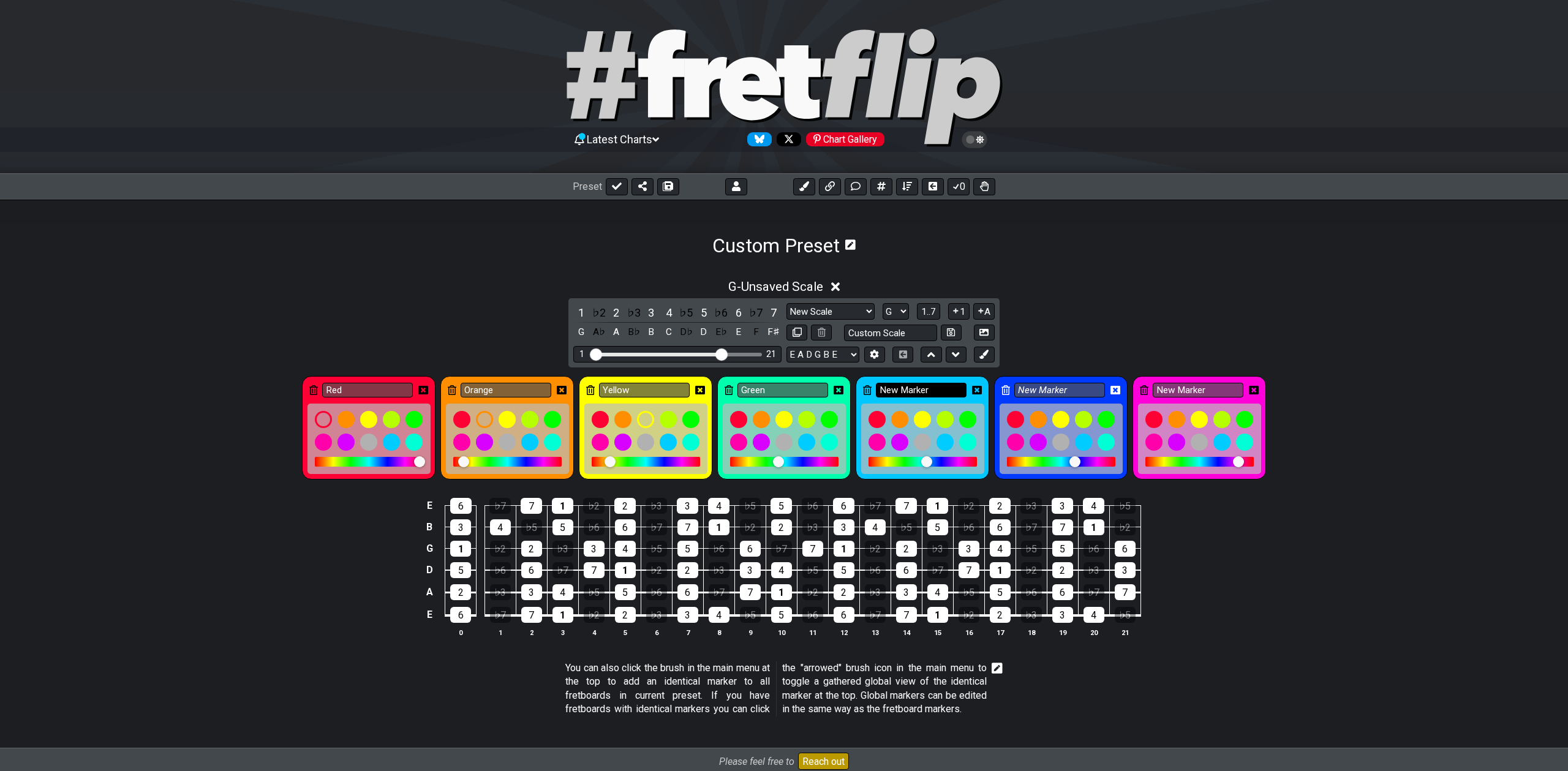
click at [894, 391] on input "New Marker" at bounding box center [921, 391] width 91 height 16
type input "Blue"
click at [1054, 393] on input "New Marker" at bounding box center [1059, 391] width 91 height 16
type input "Blue"
click at [895, 380] on div "Blue" at bounding box center [923, 428] width 133 height 104
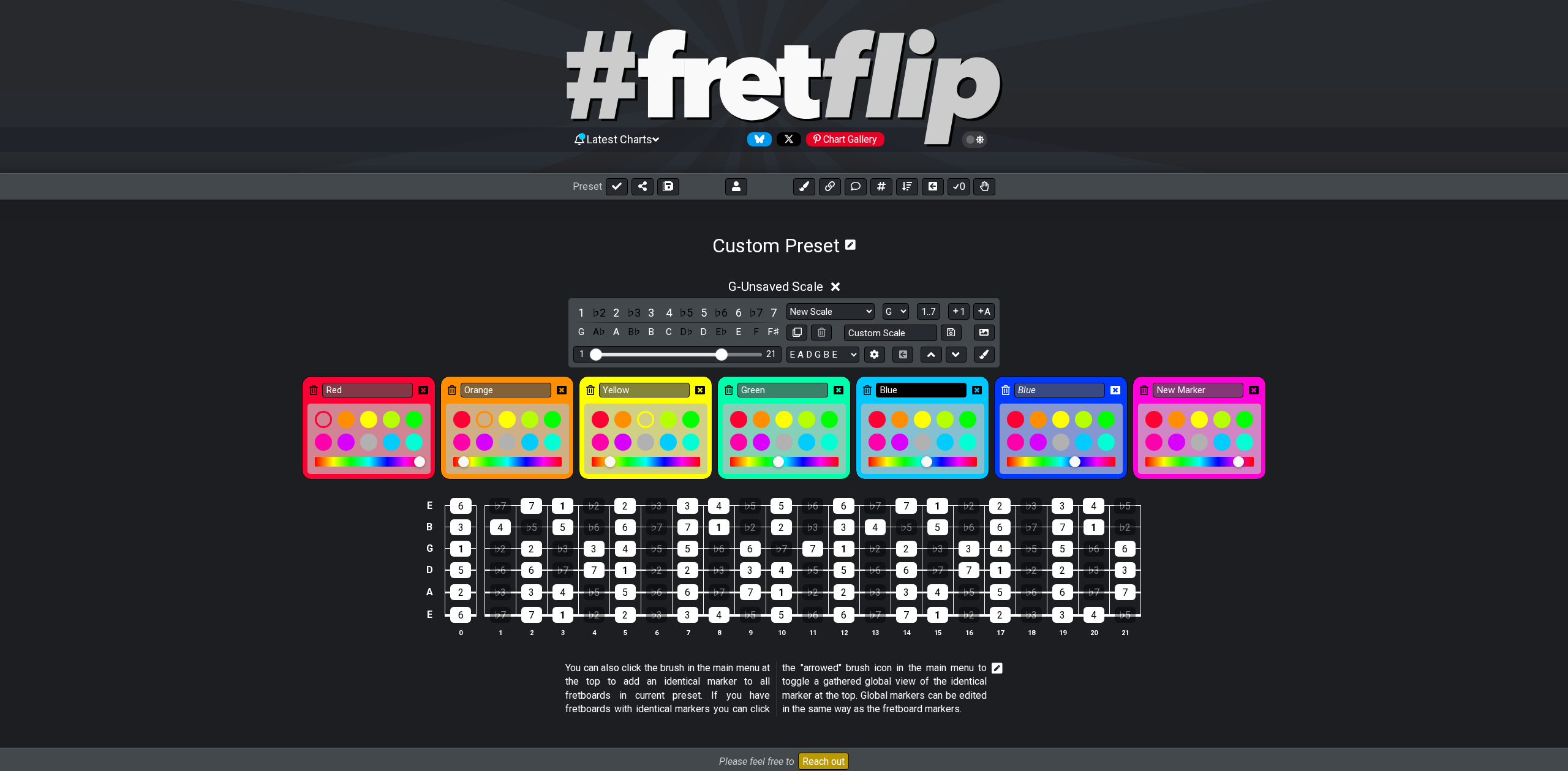
click at [900, 387] on input "Blue" at bounding box center [921, 391] width 91 height 16
type input "Turquoise"
click at [1057, 386] on input "Blue" at bounding box center [1059, 391] width 91 height 16
click at [1222, 392] on input "New Marker" at bounding box center [1198, 391] width 91 height 16
type input "Pink"
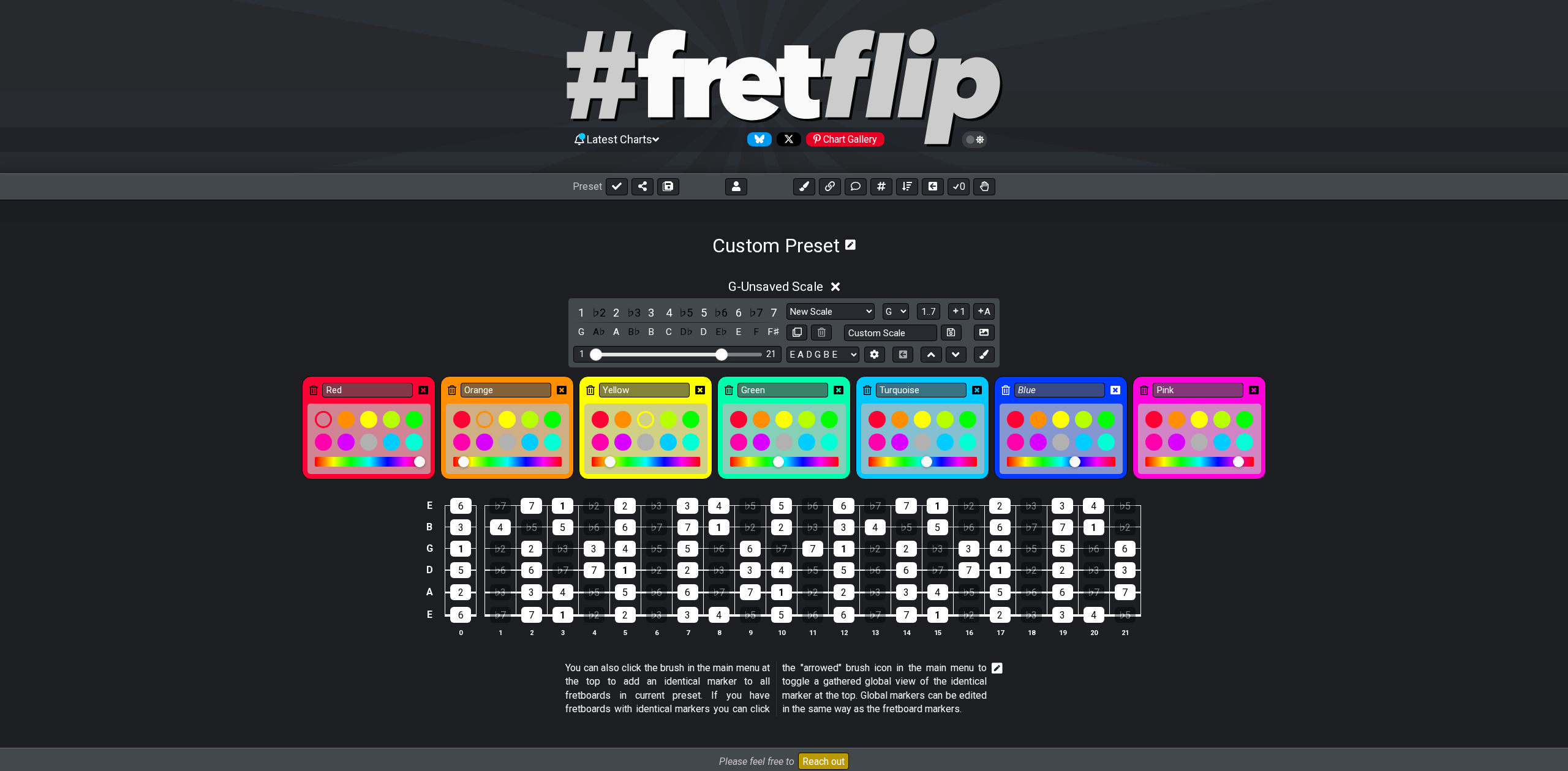
click at [1230, 319] on div "G - Unsaved Scale 1 ♭2 2 ♭3 3 4 ♭5 5 ♭6 6 ♭7 7 G A♭ A B♭ B C D♭ D E♭ E F F♯ New…" at bounding box center [784, 463] width 1568 height 382
click at [422, 392] on icon at bounding box center [423, 390] width 10 height 8
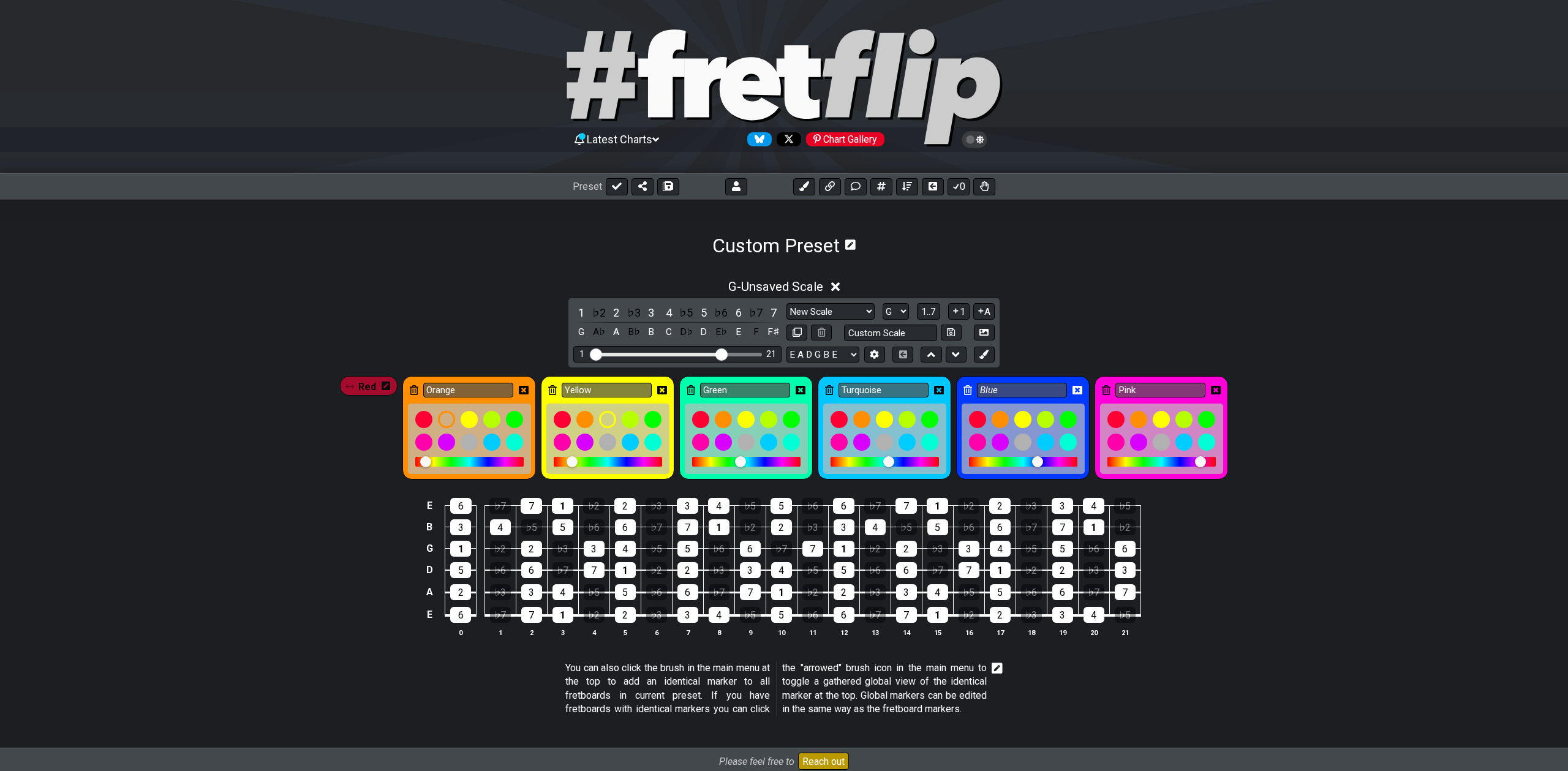
click at [531, 389] on div "Orange" at bounding box center [469, 428] width 133 height 104
click at [521, 389] on icon at bounding box center [524, 390] width 10 height 10
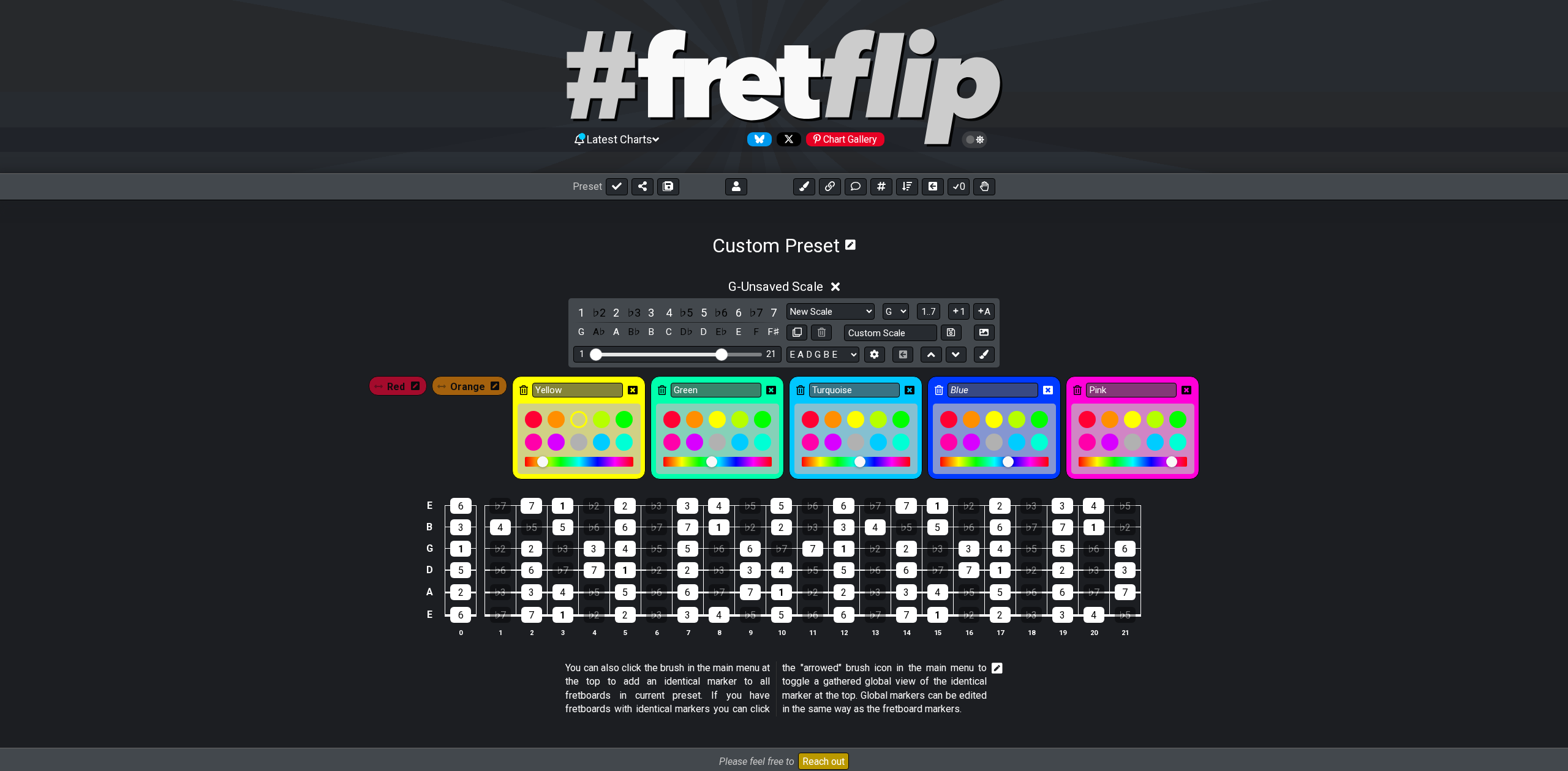
click at [628, 390] on icon at bounding box center [632, 390] width 10 height 8
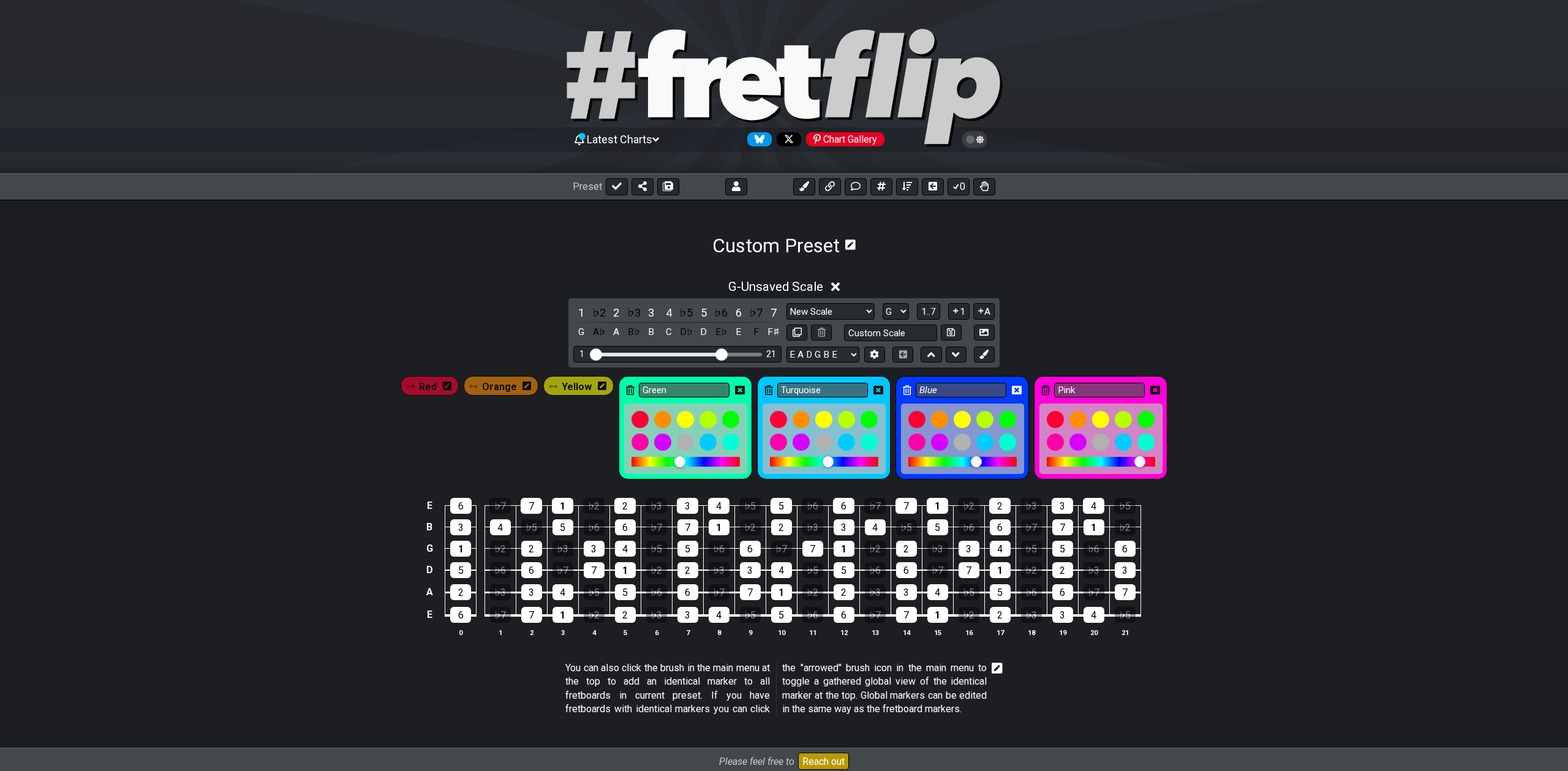
click at [627, 390] on icon at bounding box center [630, 390] width 8 height 10
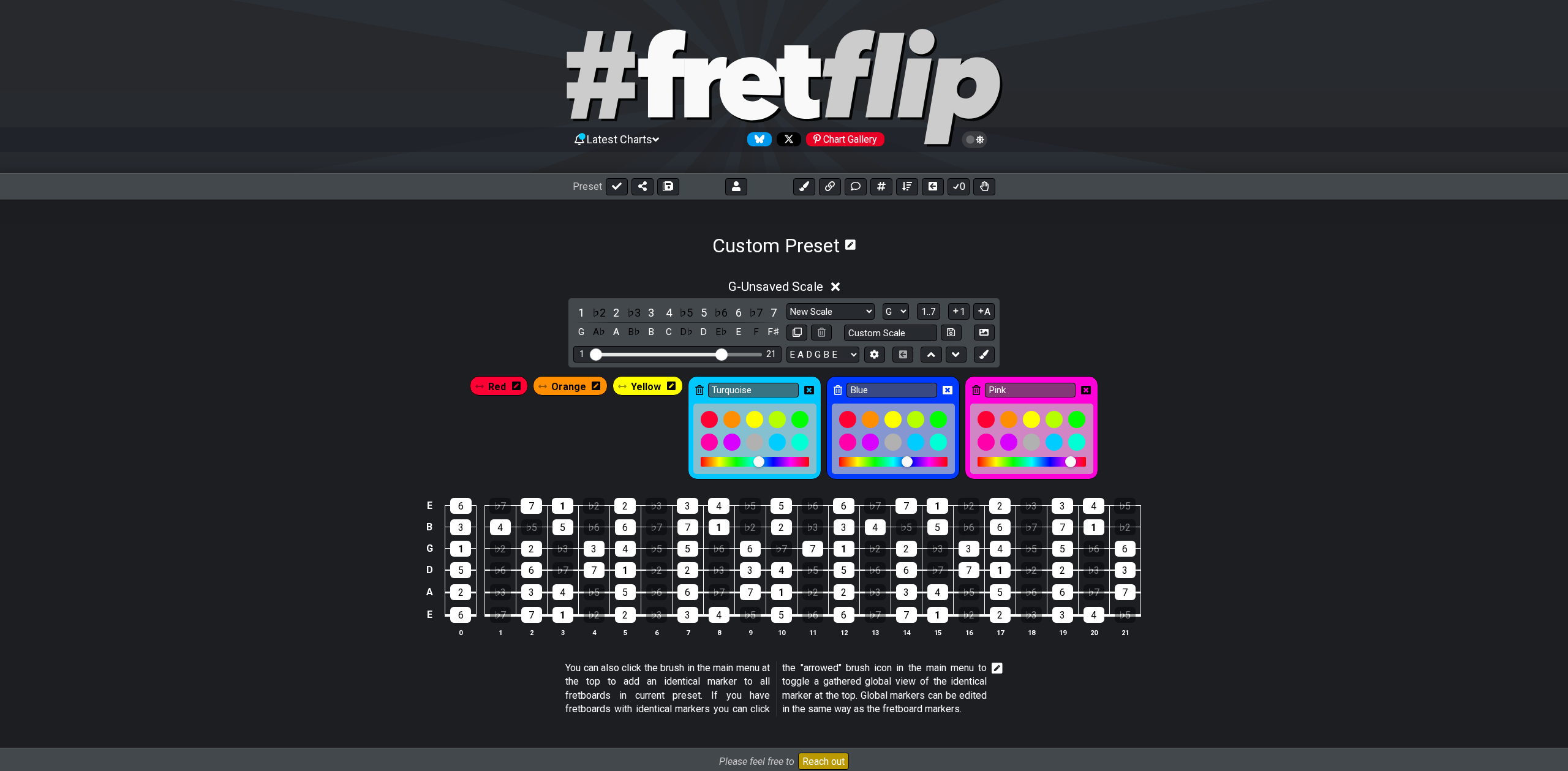
click at [809, 391] on icon at bounding box center [809, 390] width 10 height 8
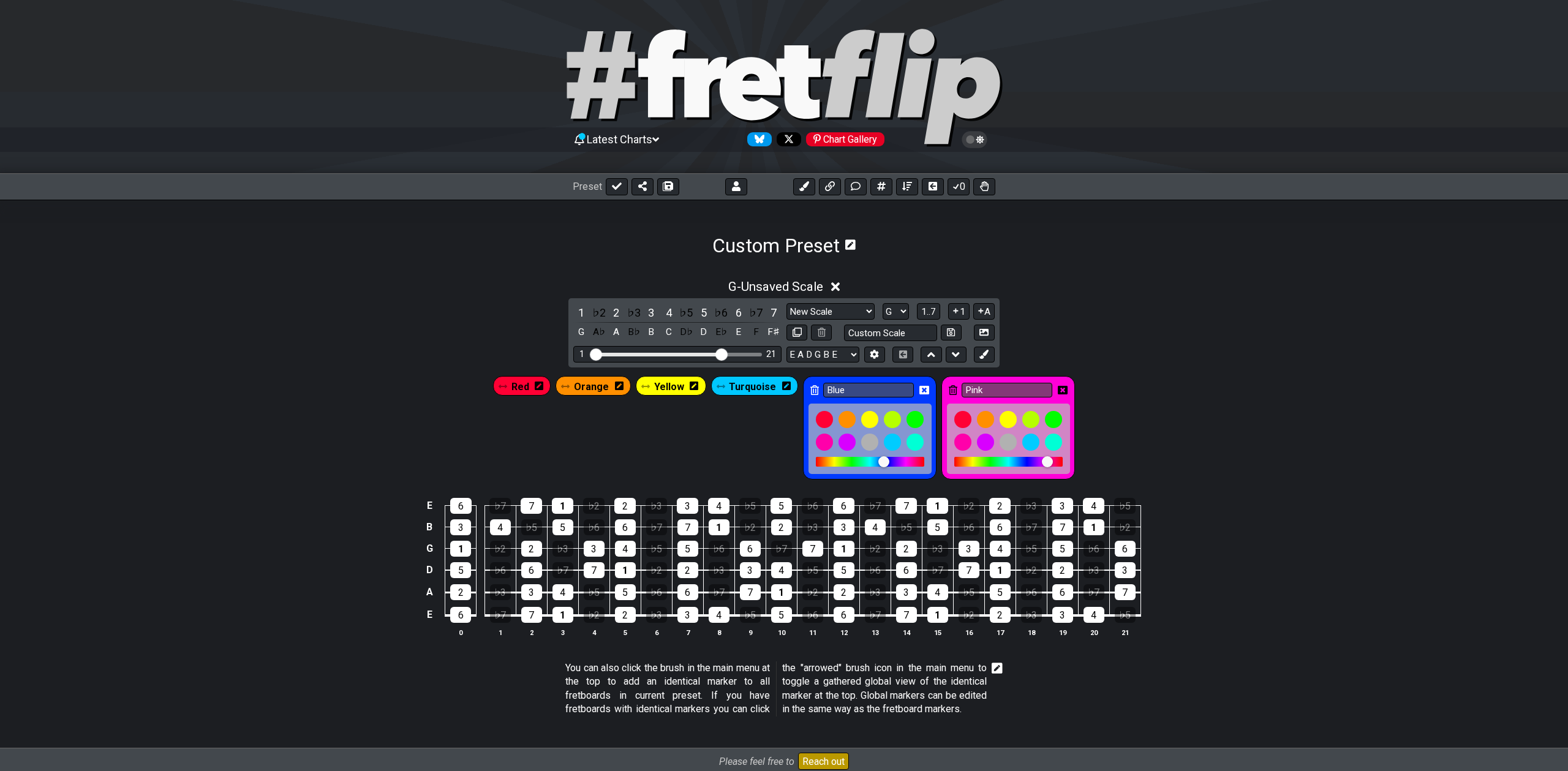
click at [925, 391] on div "Blue" at bounding box center [870, 428] width 133 height 104
click at [921, 389] on icon at bounding box center [924, 390] width 10 height 10
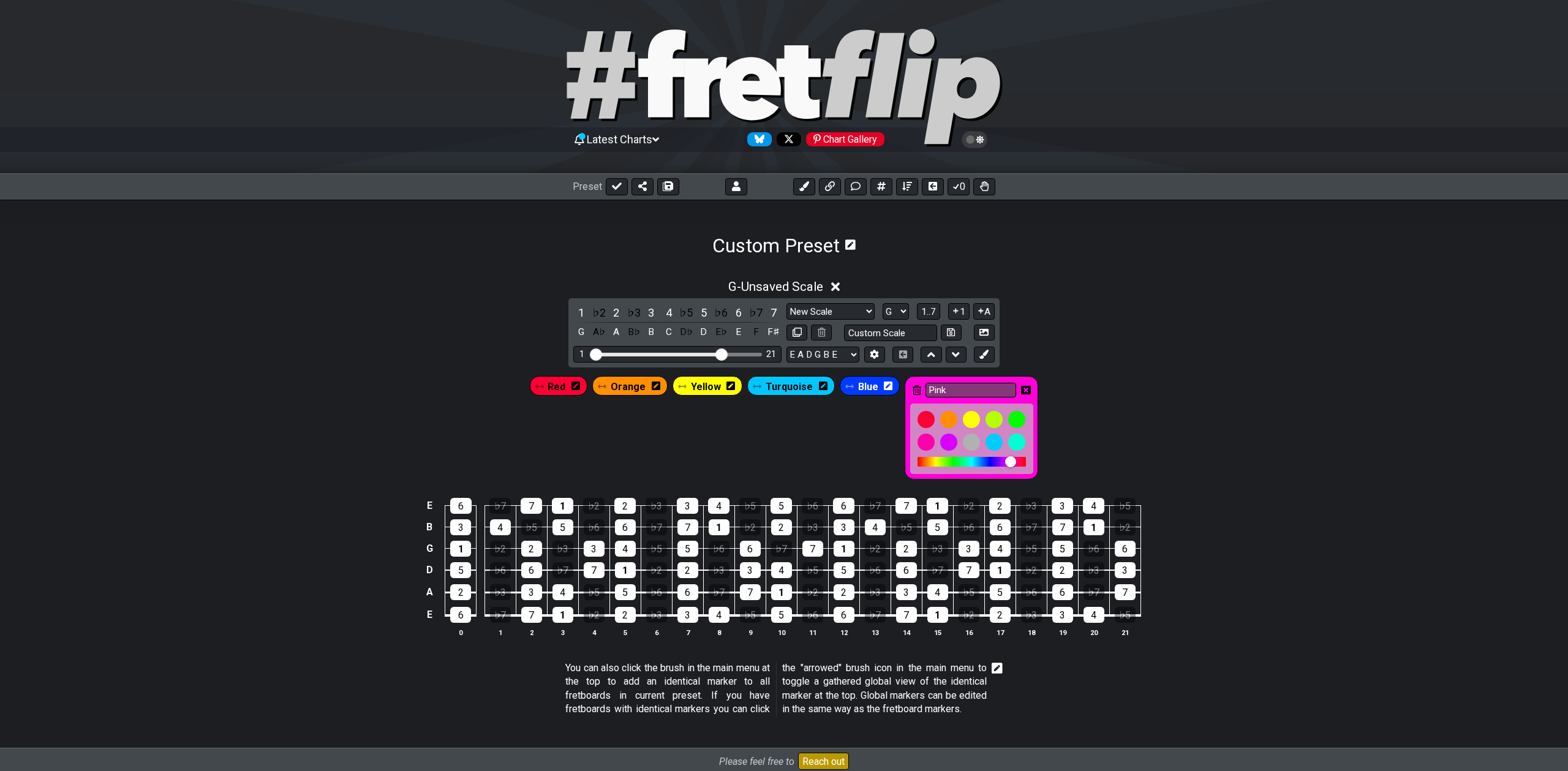
click at [1021, 389] on icon at bounding box center [1026, 390] width 10 height 8
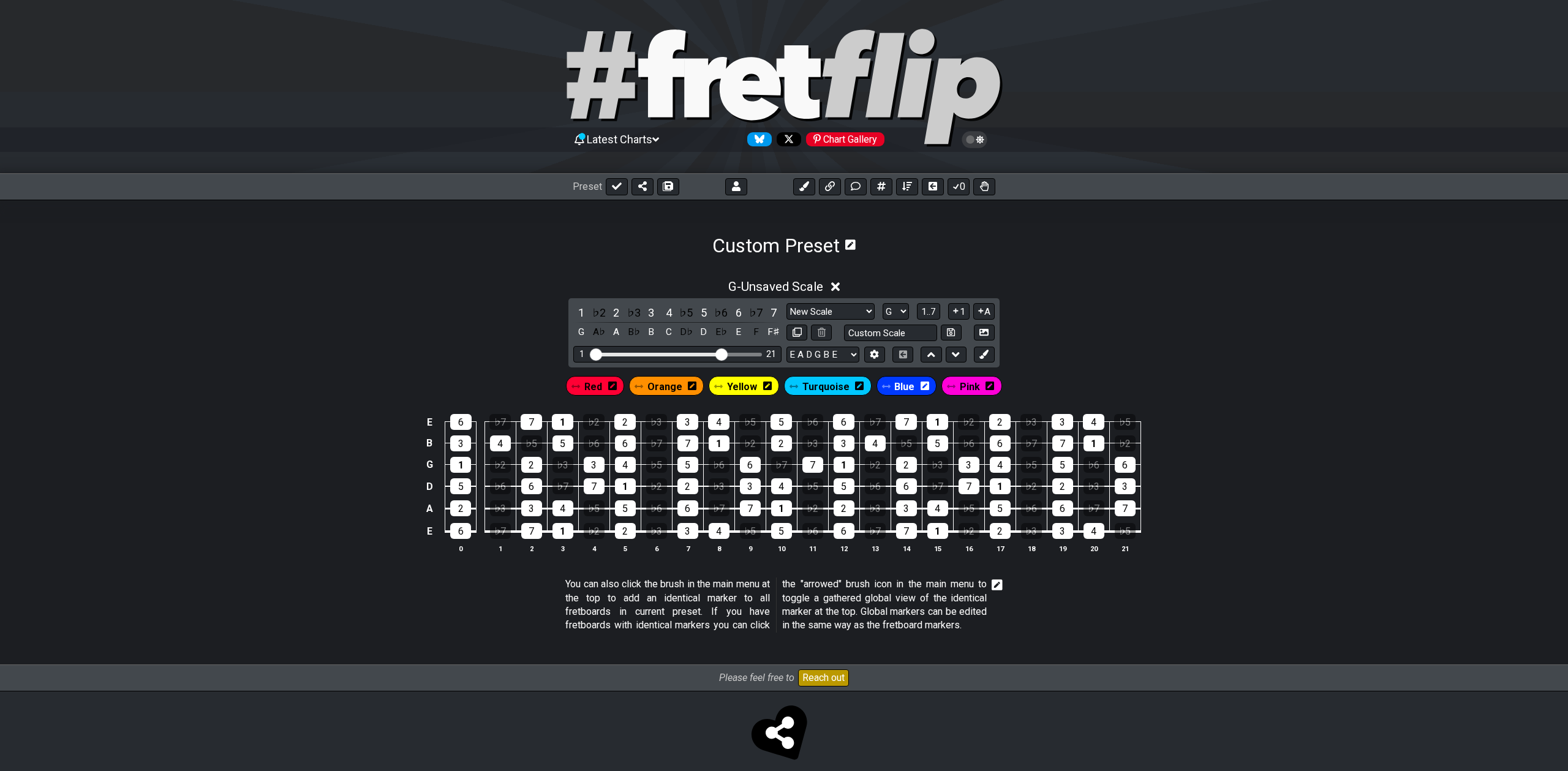
click at [598, 386] on span "Red" at bounding box center [593, 386] width 17 height 17
click at [557, 527] on div "1" at bounding box center [563, 531] width 21 height 16
click at [559, 528] on div "1" at bounding box center [563, 531] width 21 height 16
click at [559, 524] on div "1" at bounding box center [563, 531] width 21 height 16
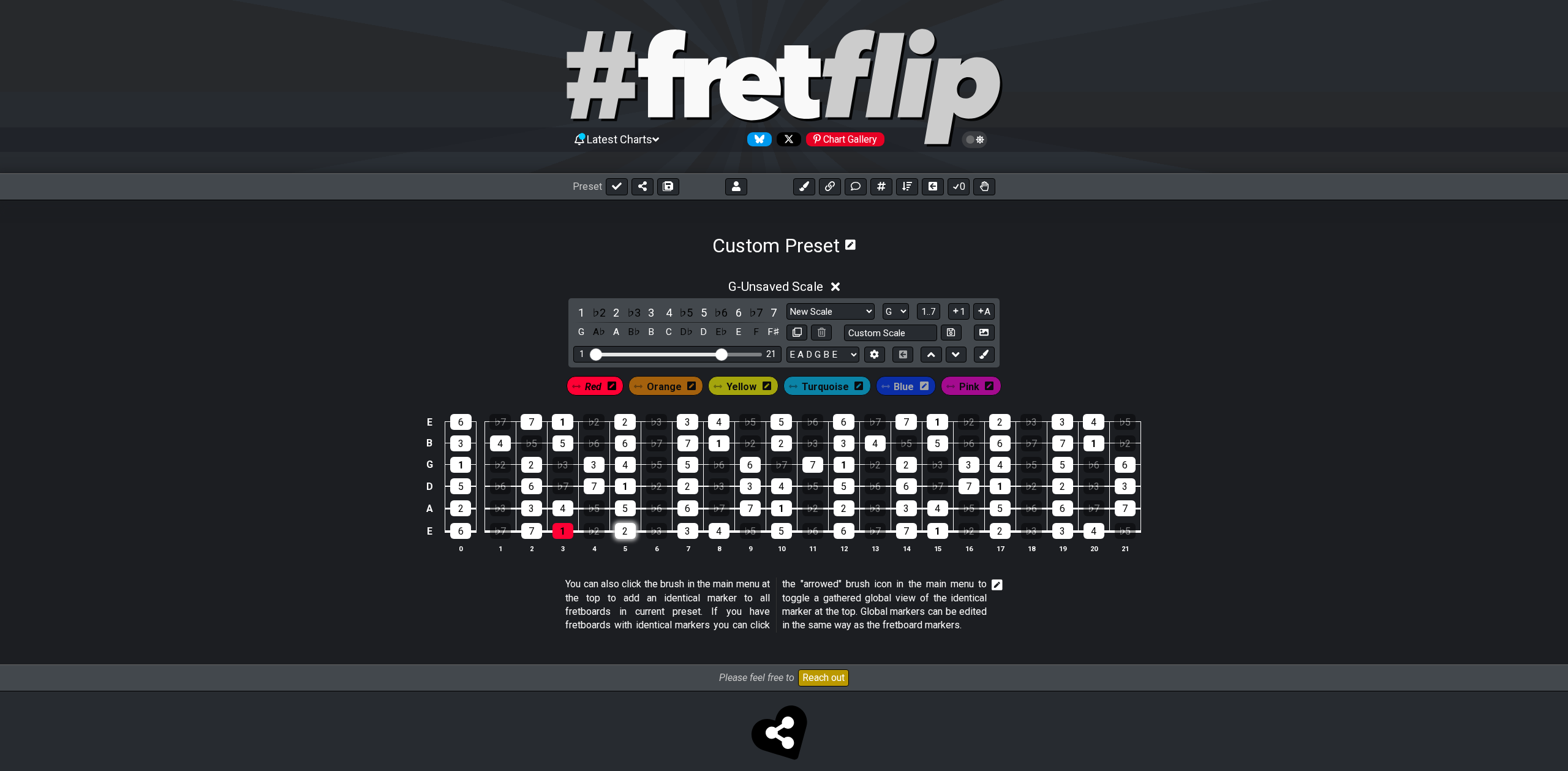
click at [619, 528] on div "2" at bounding box center [625, 531] width 21 height 16
click at [522, 507] on div "3" at bounding box center [531, 508] width 21 height 16
click at [564, 508] on div "4" at bounding box center [563, 508] width 21 height 16
click at [623, 510] on div "5" at bounding box center [625, 508] width 21 height 16
click at [534, 527] on div "7" at bounding box center [531, 531] width 21 height 16
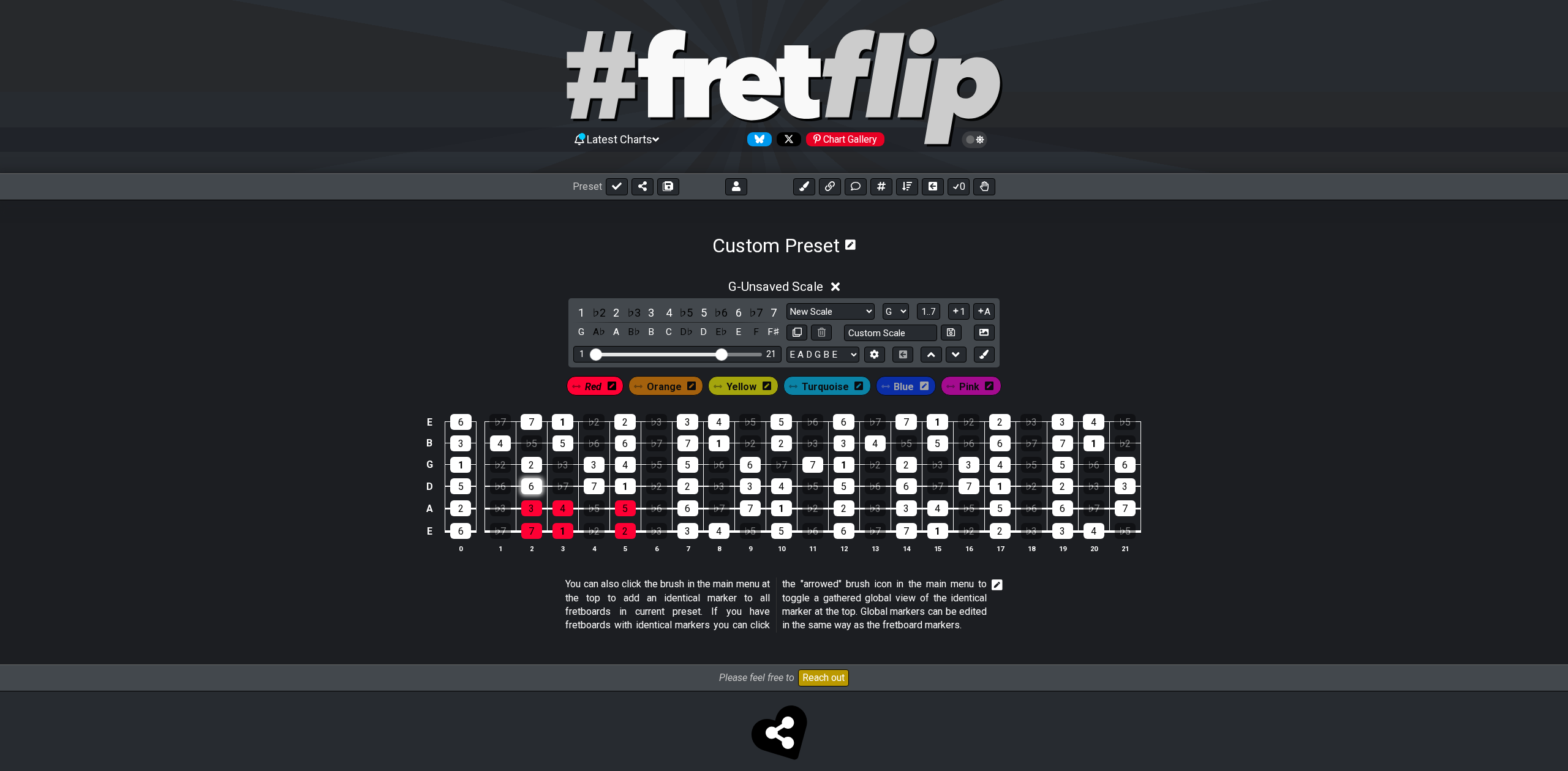
click at [533, 484] on div "6" at bounding box center [531, 486] width 21 height 16
click at [627, 505] on div "5" at bounding box center [625, 508] width 21 height 16
click at [627, 529] on div "2" at bounding box center [625, 531] width 21 height 16
click at [590, 485] on div "7" at bounding box center [594, 486] width 21 height 16
click at [532, 463] on div "2" at bounding box center [531, 465] width 21 height 16
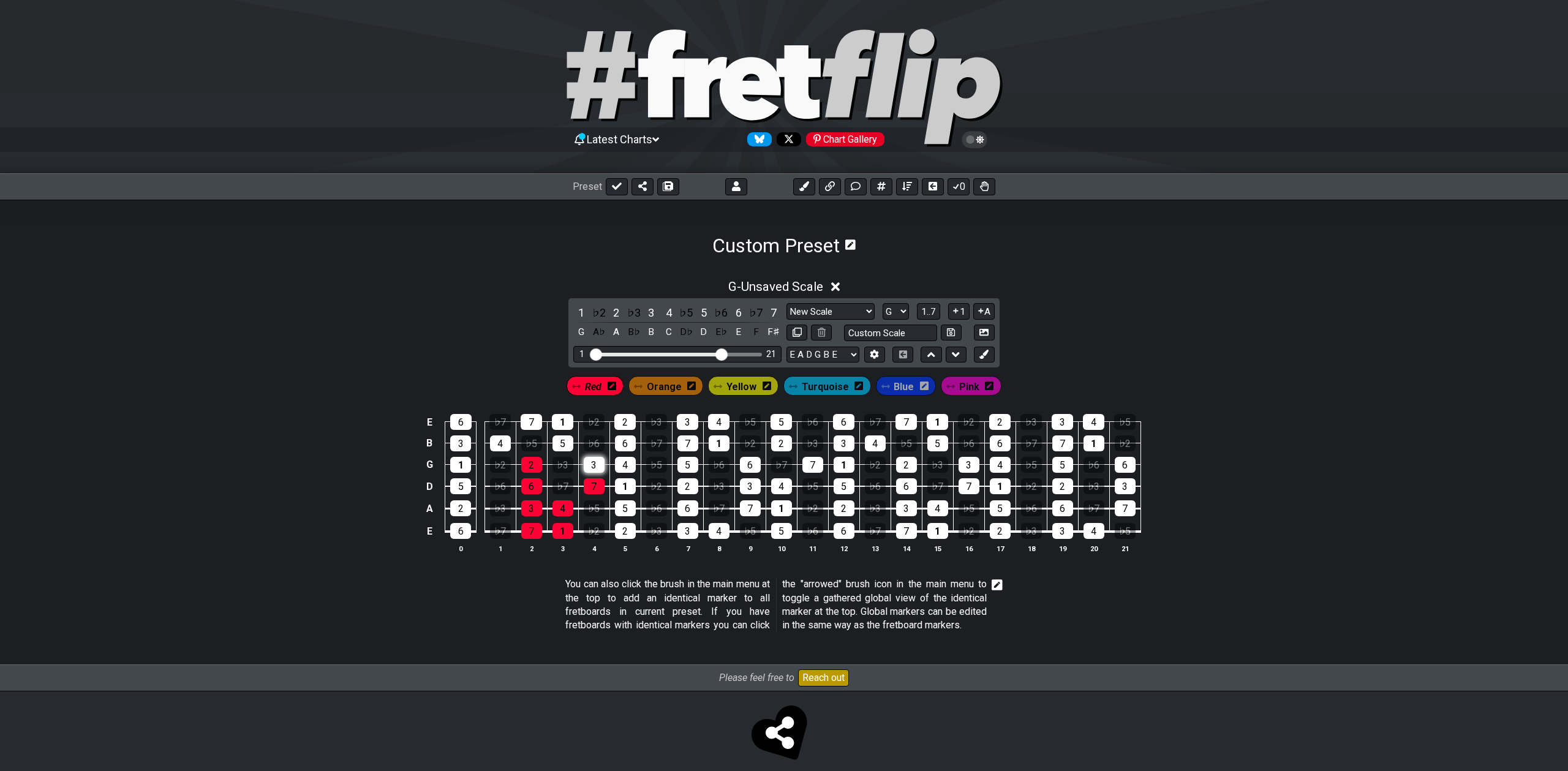
click at [595, 463] on div "3" at bounding box center [594, 465] width 21 height 16
click at [564, 441] on div "5" at bounding box center [563, 443] width 21 height 16
click at [562, 417] on div "1" at bounding box center [562, 422] width 21 height 16
click at [653, 386] on span "Orange" at bounding box center [664, 386] width 35 height 17
click at [616, 428] on div "2" at bounding box center [625, 422] width 21 height 16
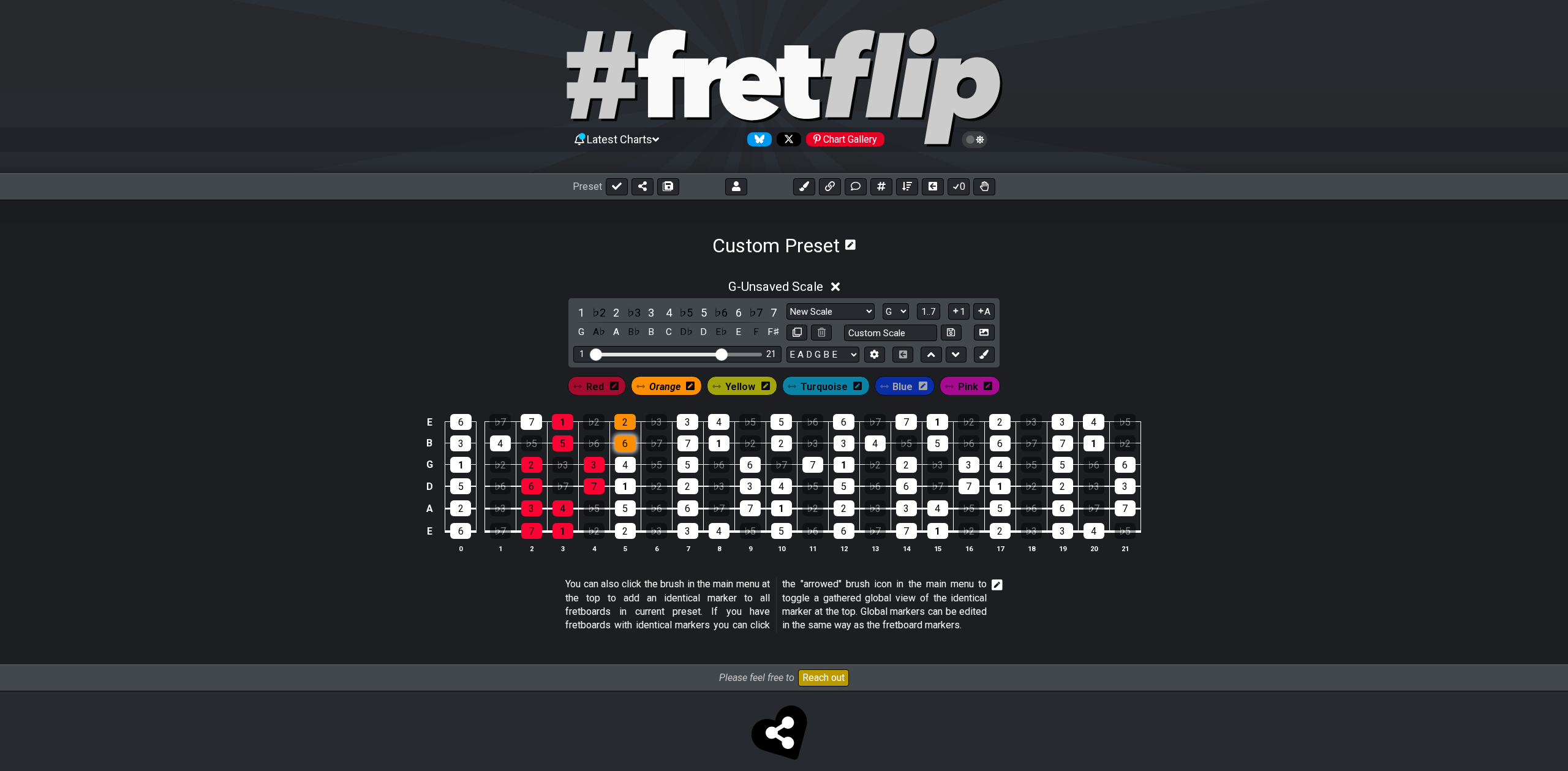
click at [619, 443] on div "6" at bounding box center [625, 443] width 21 height 16
click at [620, 461] on div "4" at bounding box center [625, 465] width 21 height 16
click at [620, 485] on div "1" at bounding box center [625, 486] width 21 height 16
click at [621, 508] on div "5" at bounding box center [625, 508] width 21 height 16
click at [621, 532] on div "2" at bounding box center [625, 531] width 21 height 16
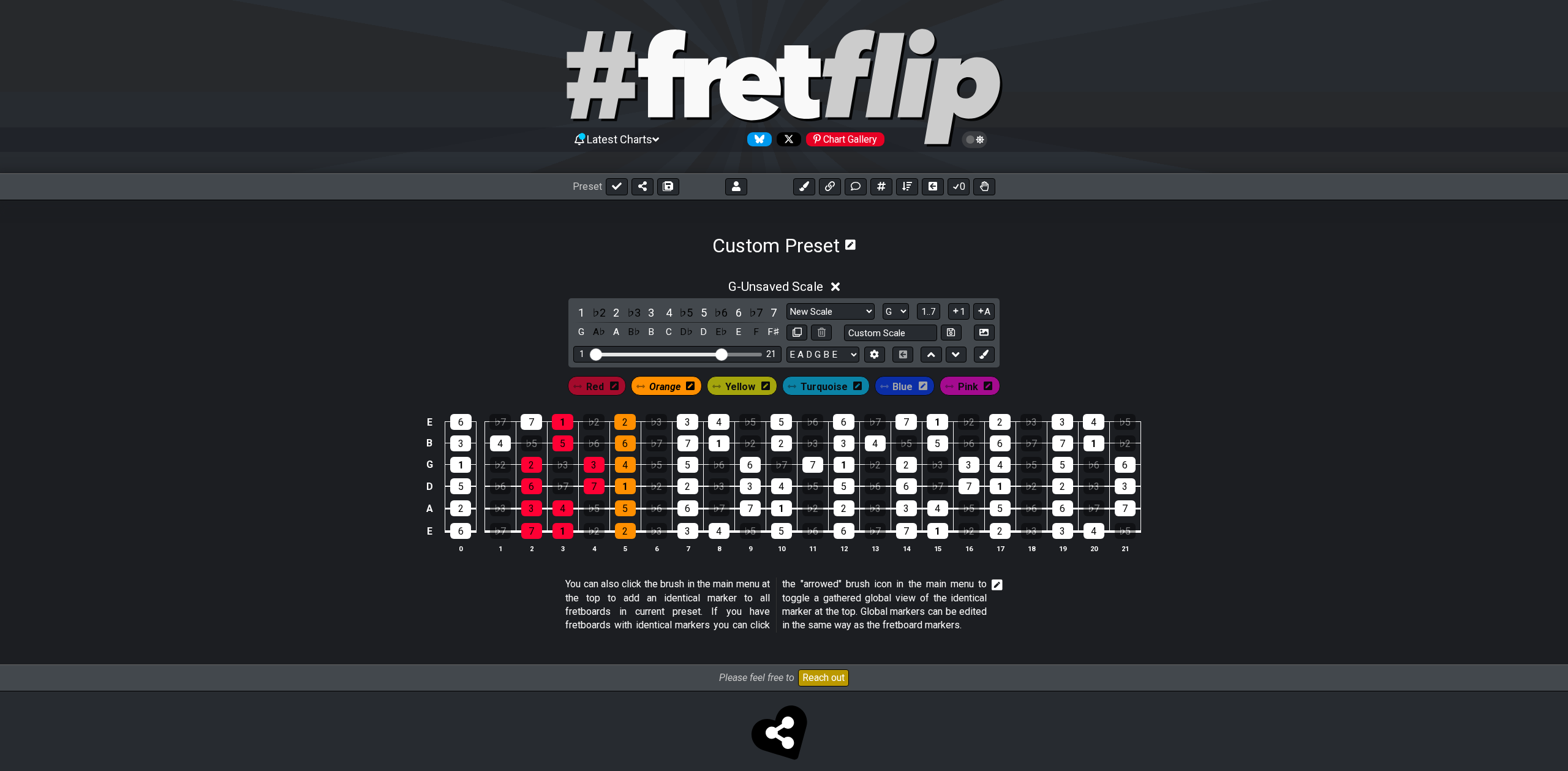
click at [974, 384] on span "Pink" at bounding box center [967, 386] width 20 height 17
click at [989, 385] on icon at bounding box center [989, 386] width 8 height 8
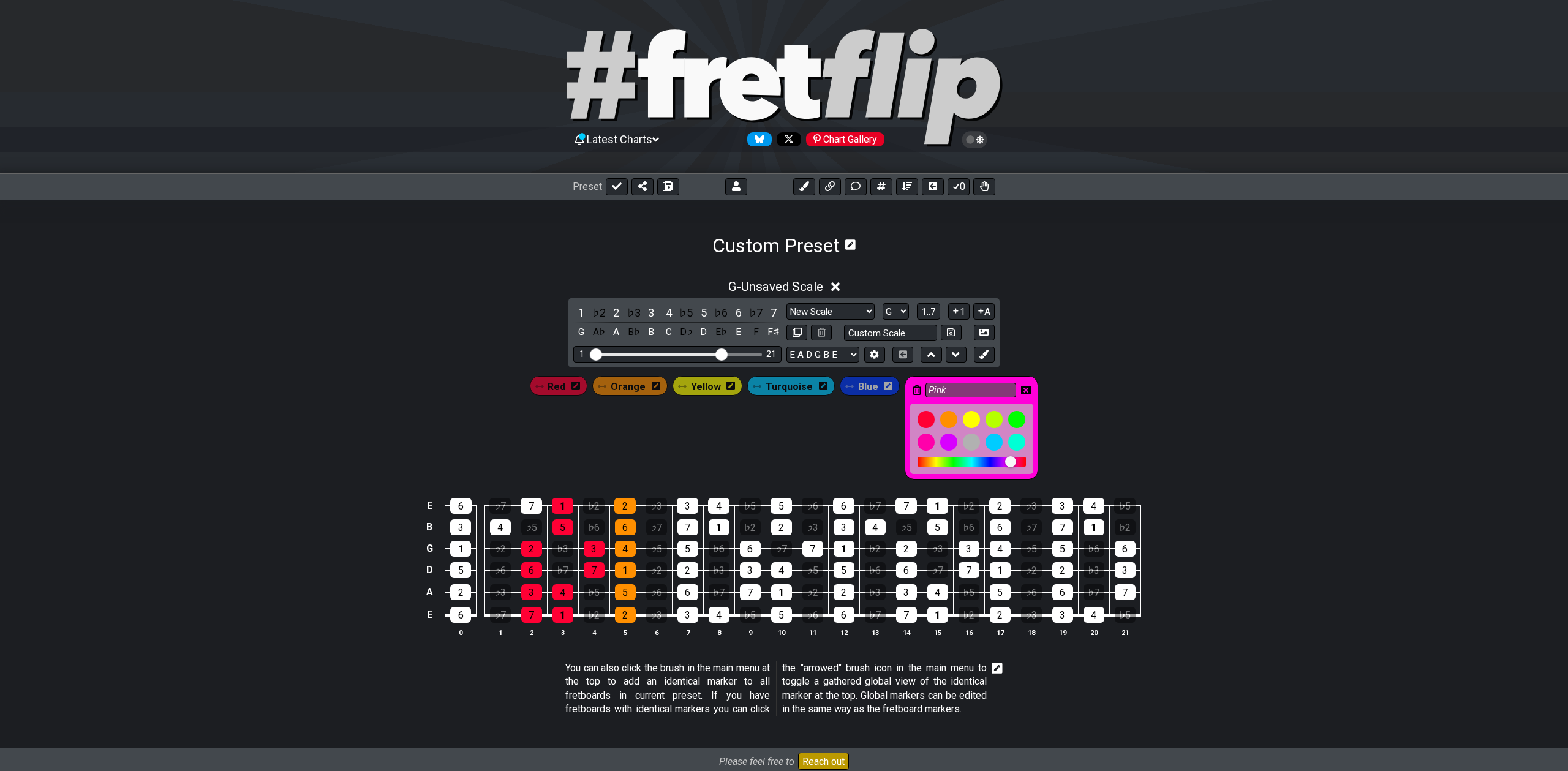
click at [917, 388] on div "Pink" at bounding box center [971, 428] width 133 height 104
click at [916, 388] on icon at bounding box center [917, 390] width 8 height 10
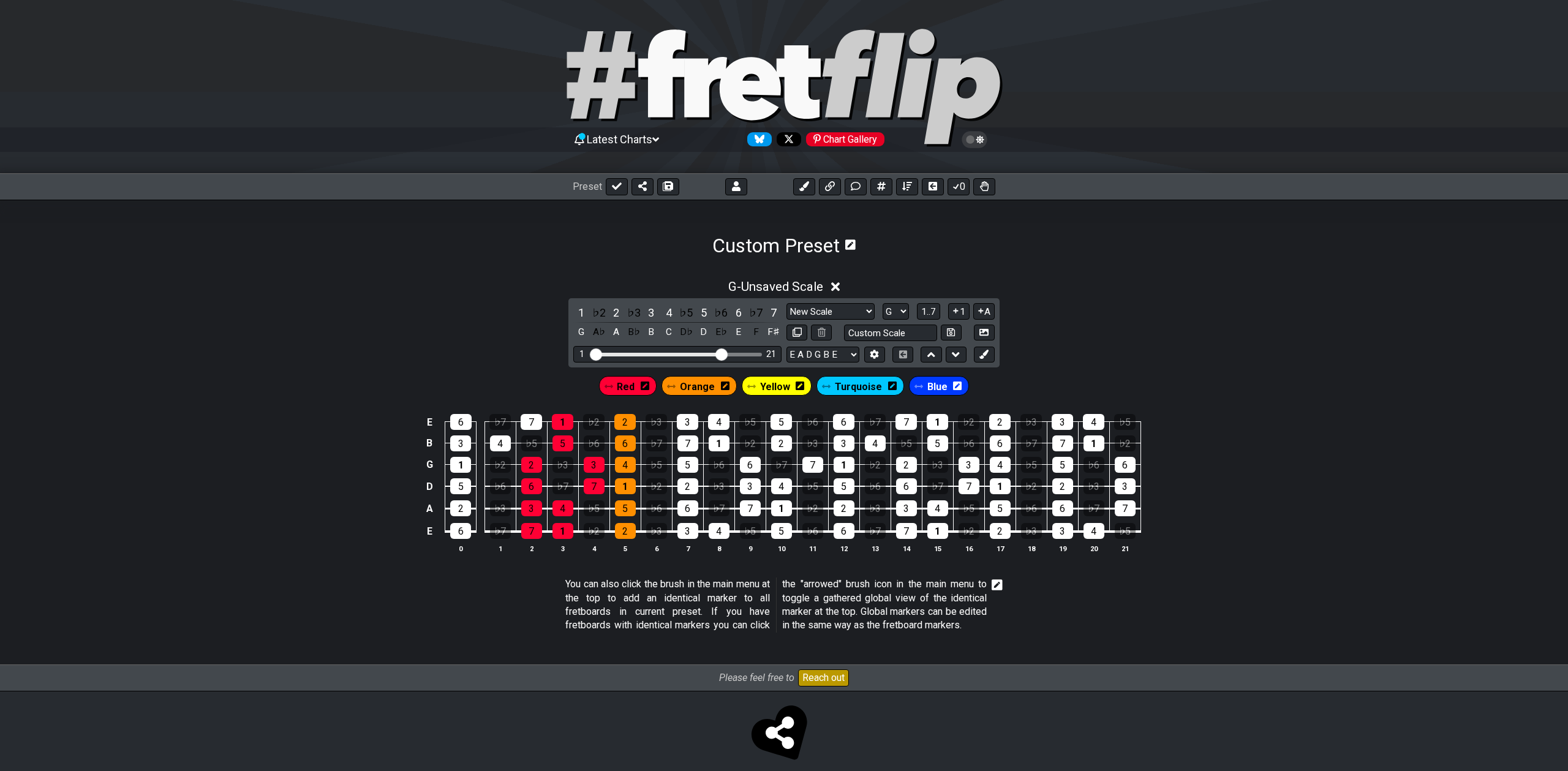
click at [953, 386] on icon at bounding box center [957, 386] width 8 height 8
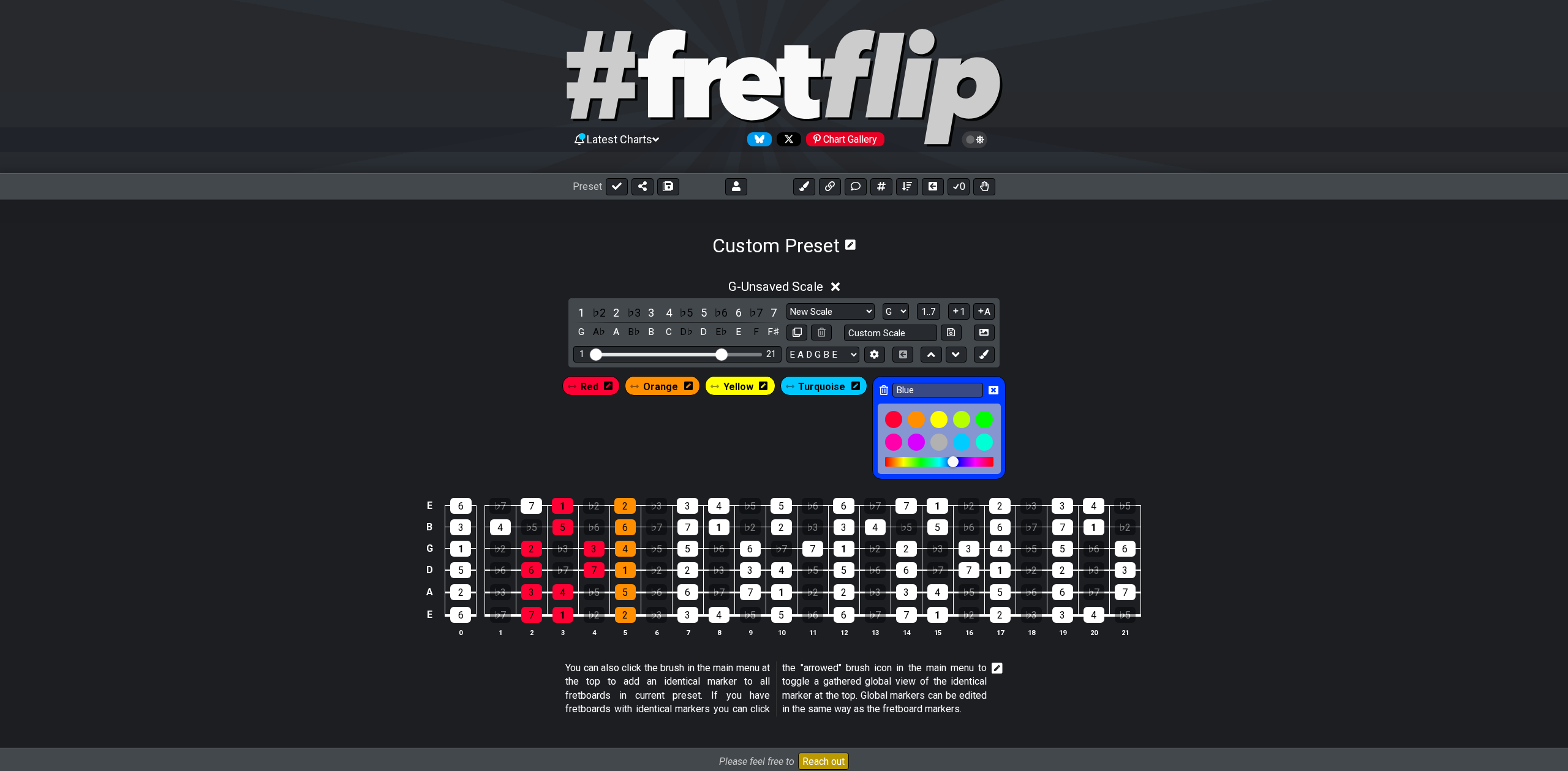
click at [885, 387] on div "Blue" at bounding box center [939, 428] width 133 height 104
click at [879, 390] on icon at bounding box center [883, 390] width 8 height 10
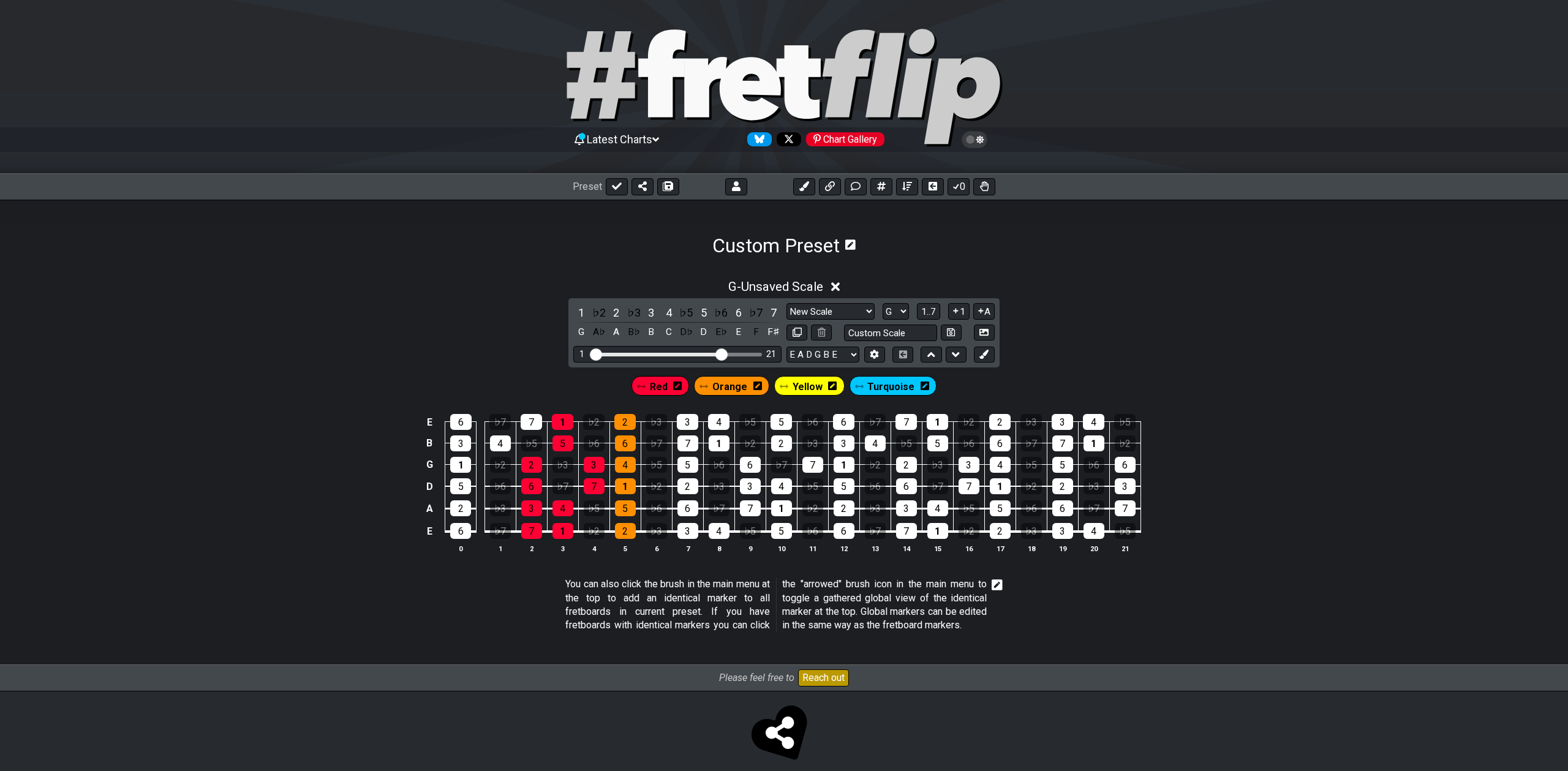
click at [921, 385] on icon at bounding box center [925, 386] width 8 height 10
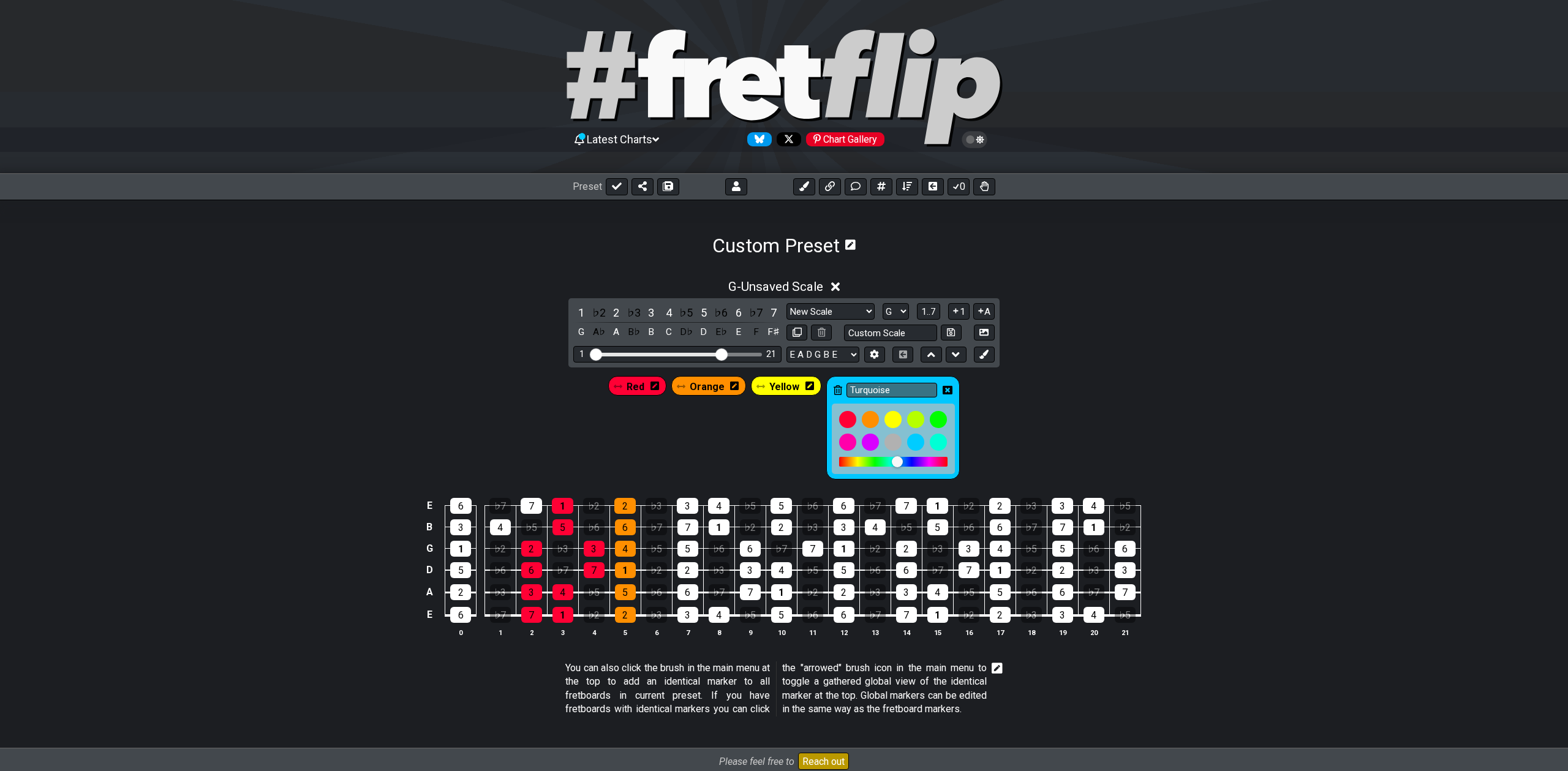
click at [838, 387] on icon at bounding box center [838, 390] width 8 height 10
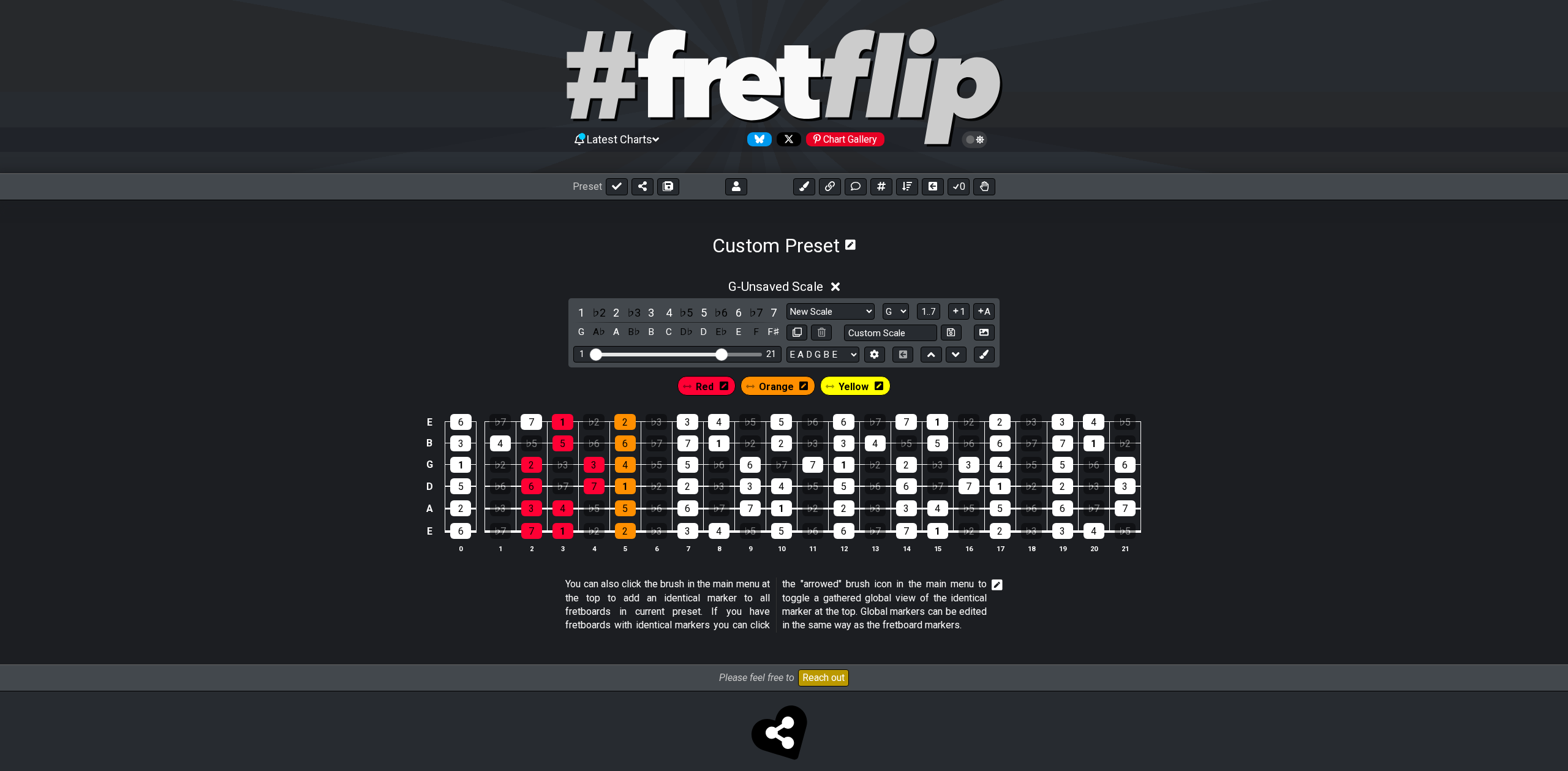
click at [875, 386] on icon at bounding box center [879, 386] width 8 height 8
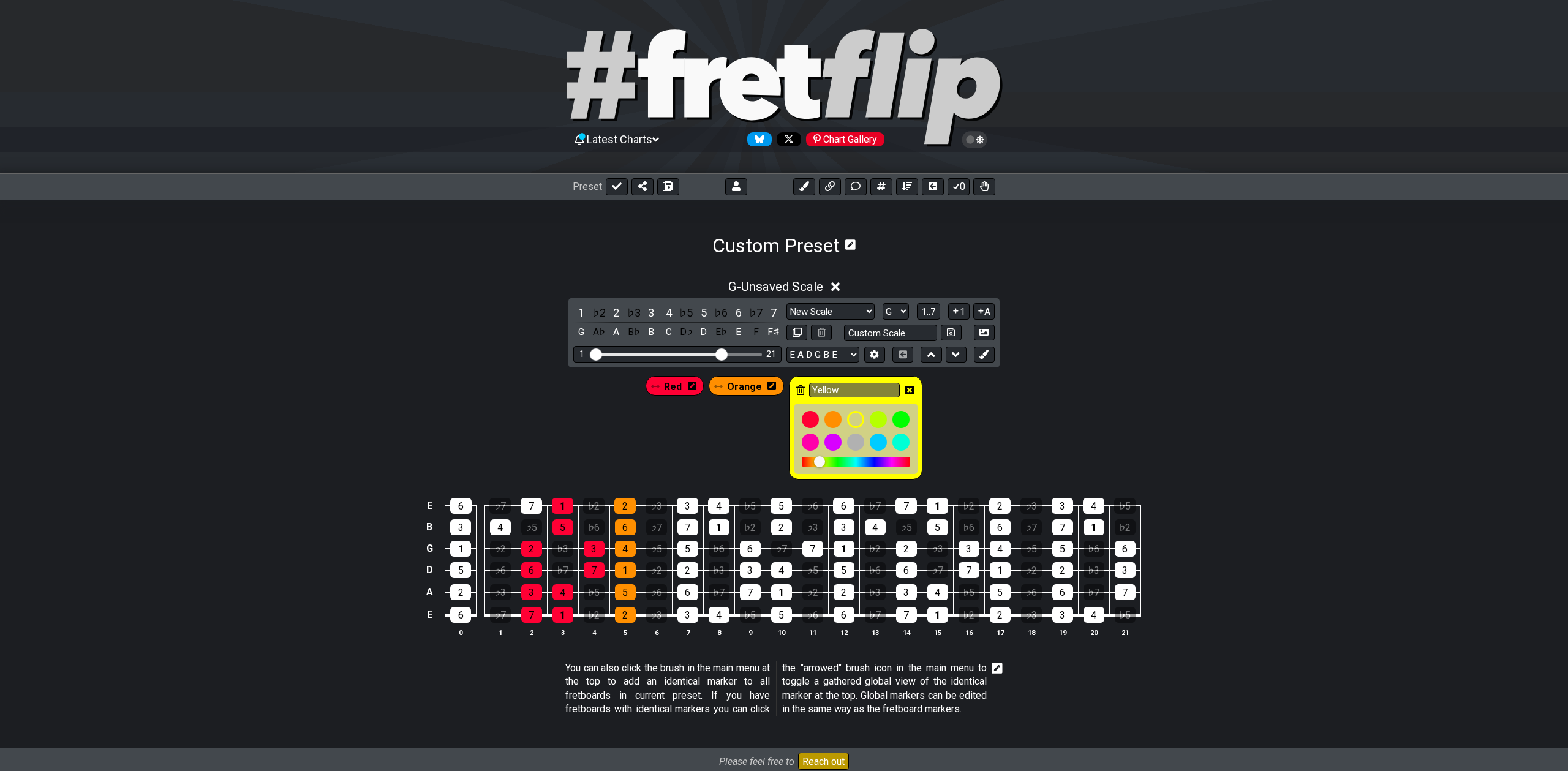
click at [804, 390] on div "Yellow" at bounding box center [856, 428] width 133 height 104
click at [800, 389] on icon at bounding box center [800, 390] width 8 height 10
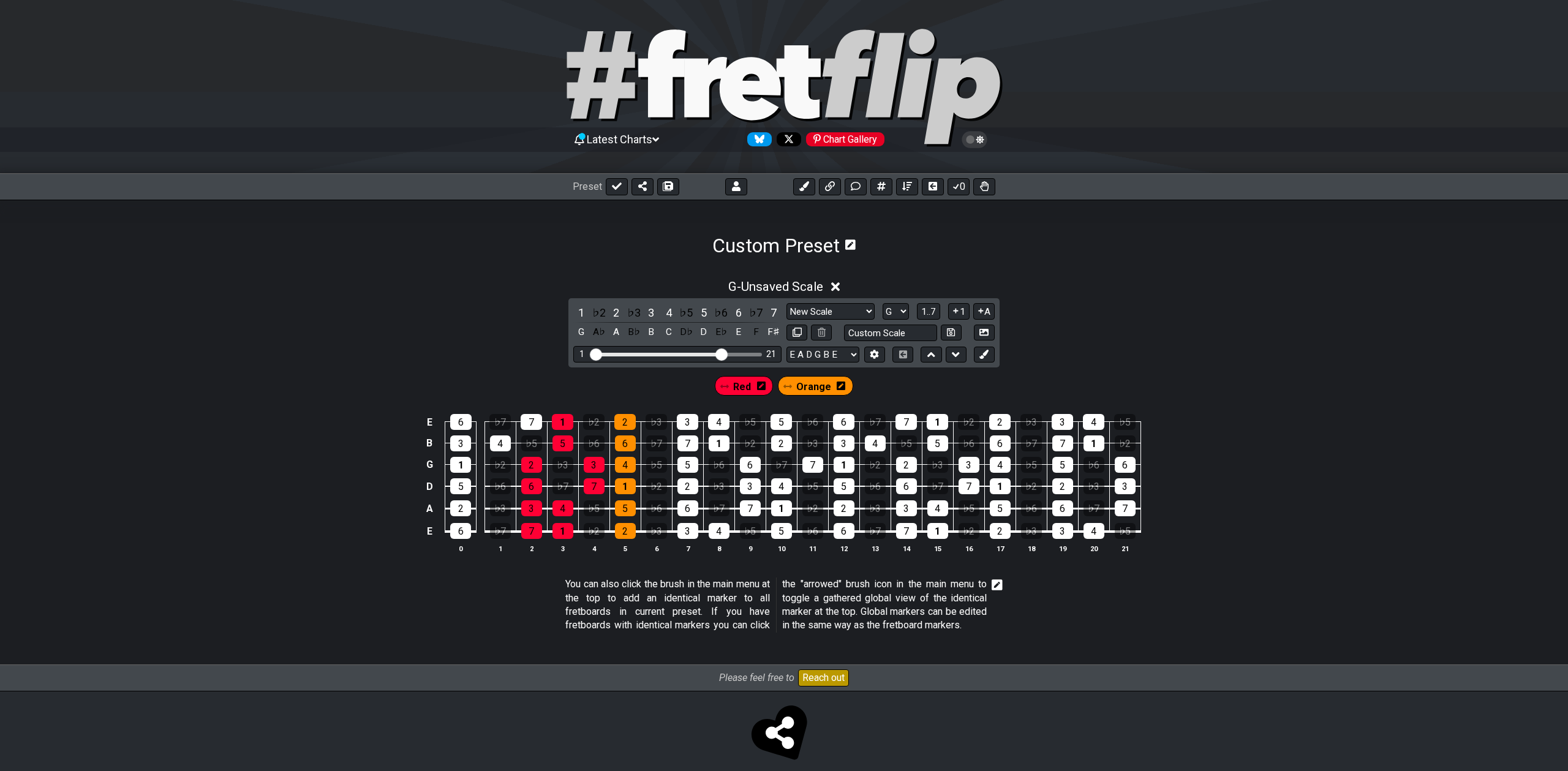
click at [839, 386] on icon at bounding box center [840, 386] width 8 height 10
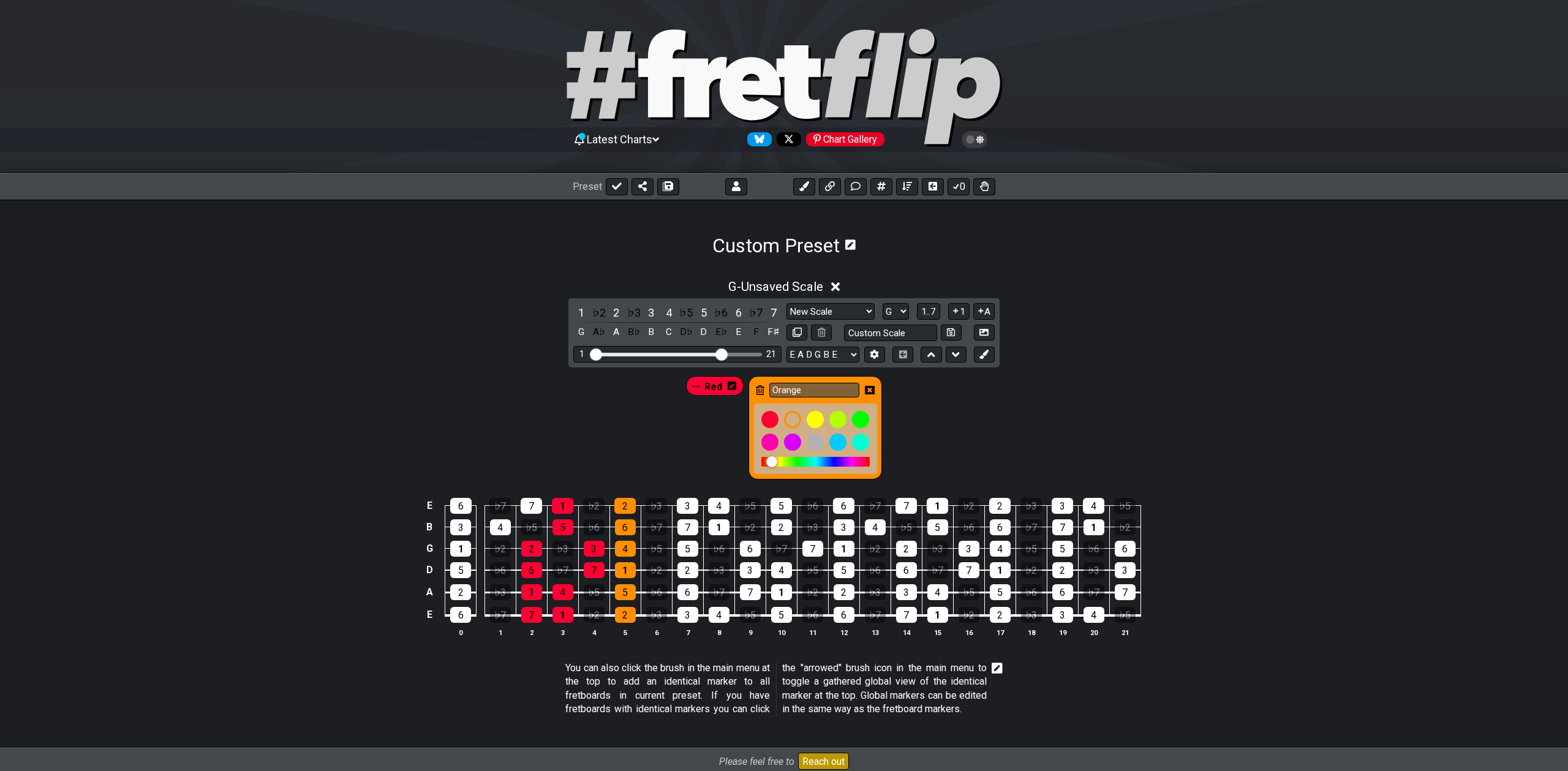
click at [761, 387] on icon at bounding box center [760, 390] width 8 height 10
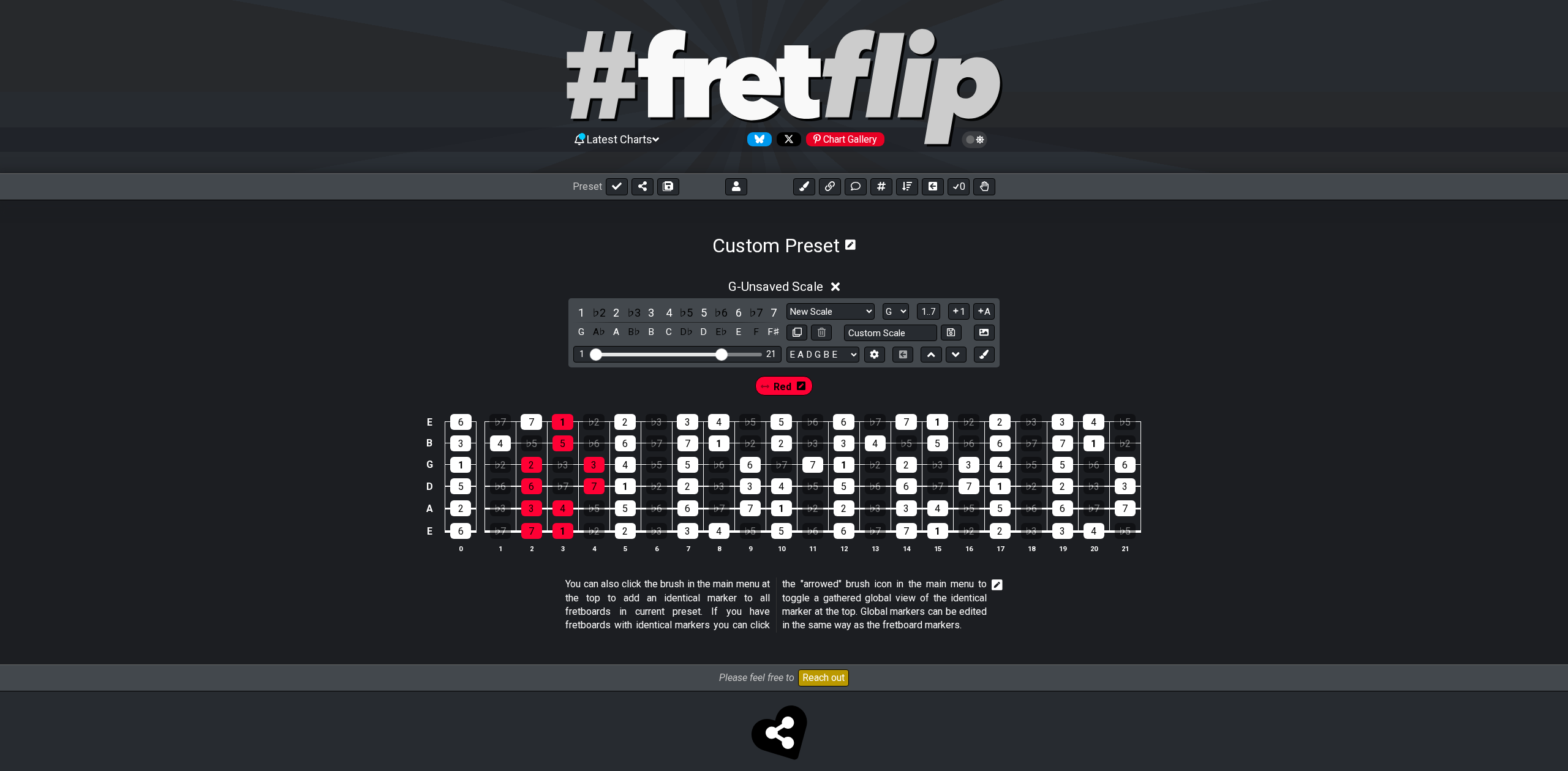
click at [770, 389] on div "Red" at bounding box center [785, 386] width 58 height 19
click at [770, 393] on div "Red" at bounding box center [785, 386] width 58 height 19
click at [784, 387] on span "Red" at bounding box center [782, 386] width 17 height 17
click at [558, 529] on div "1" at bounding box center [563, 531] width 21 height 16
click at [563, 511] on div "4" at bounding box center [563, 508] width 21 height 16
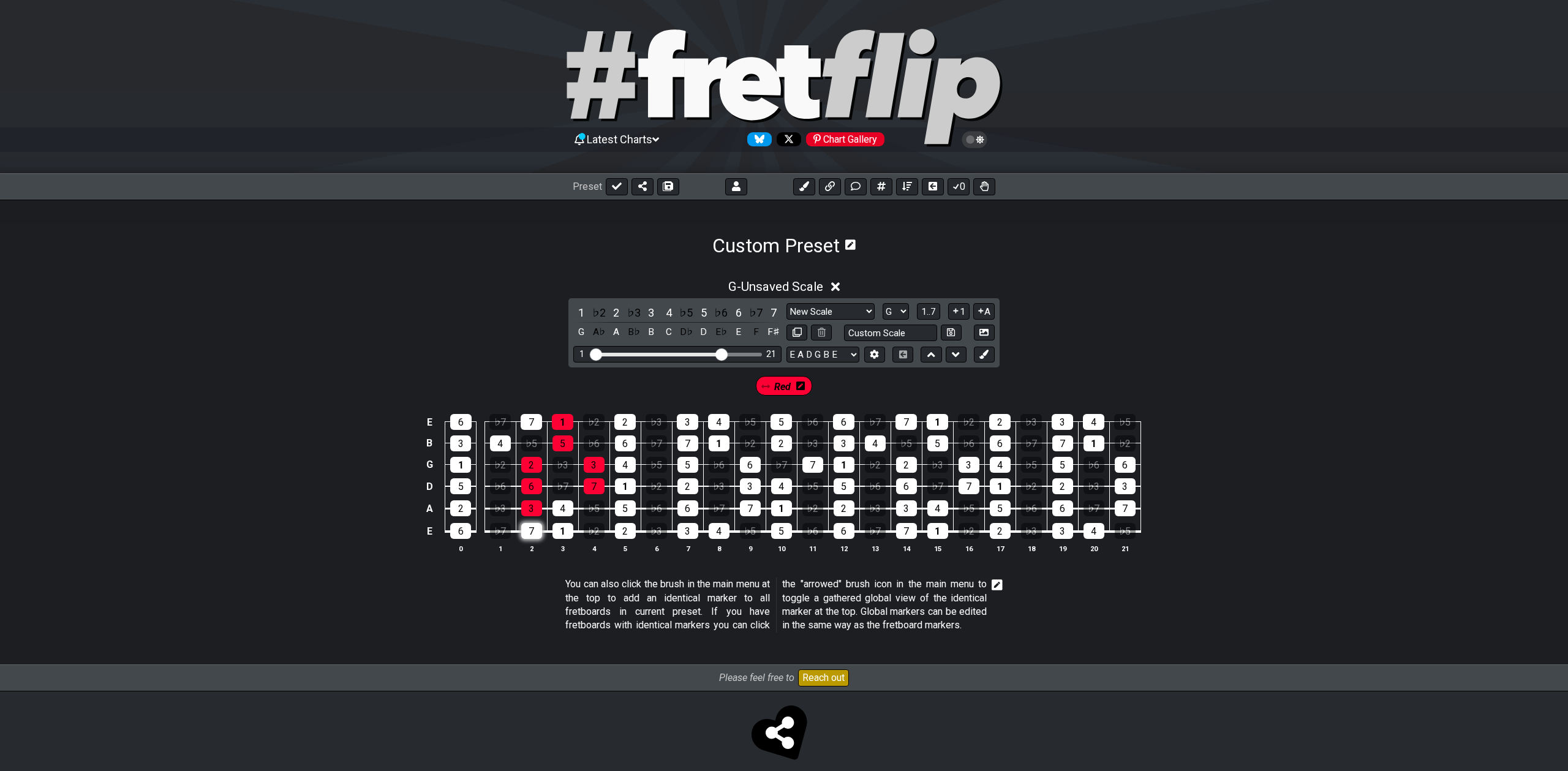
click at [534, 530] on div "7" at bounding box center [531, 531] width 21 height 16
click at [533, 511] on div "3" at bounding box center [531, 508] width 21 height 16
click at [533, 487] on div "6" at bounding box center [531, 486] width 21 height 16
click at [600, 489] on div "7" at bounding box center [594, 486] width 21 height 16
click at [599, 459] on div "3" at bounding box center [594, 465] width 21 height 16
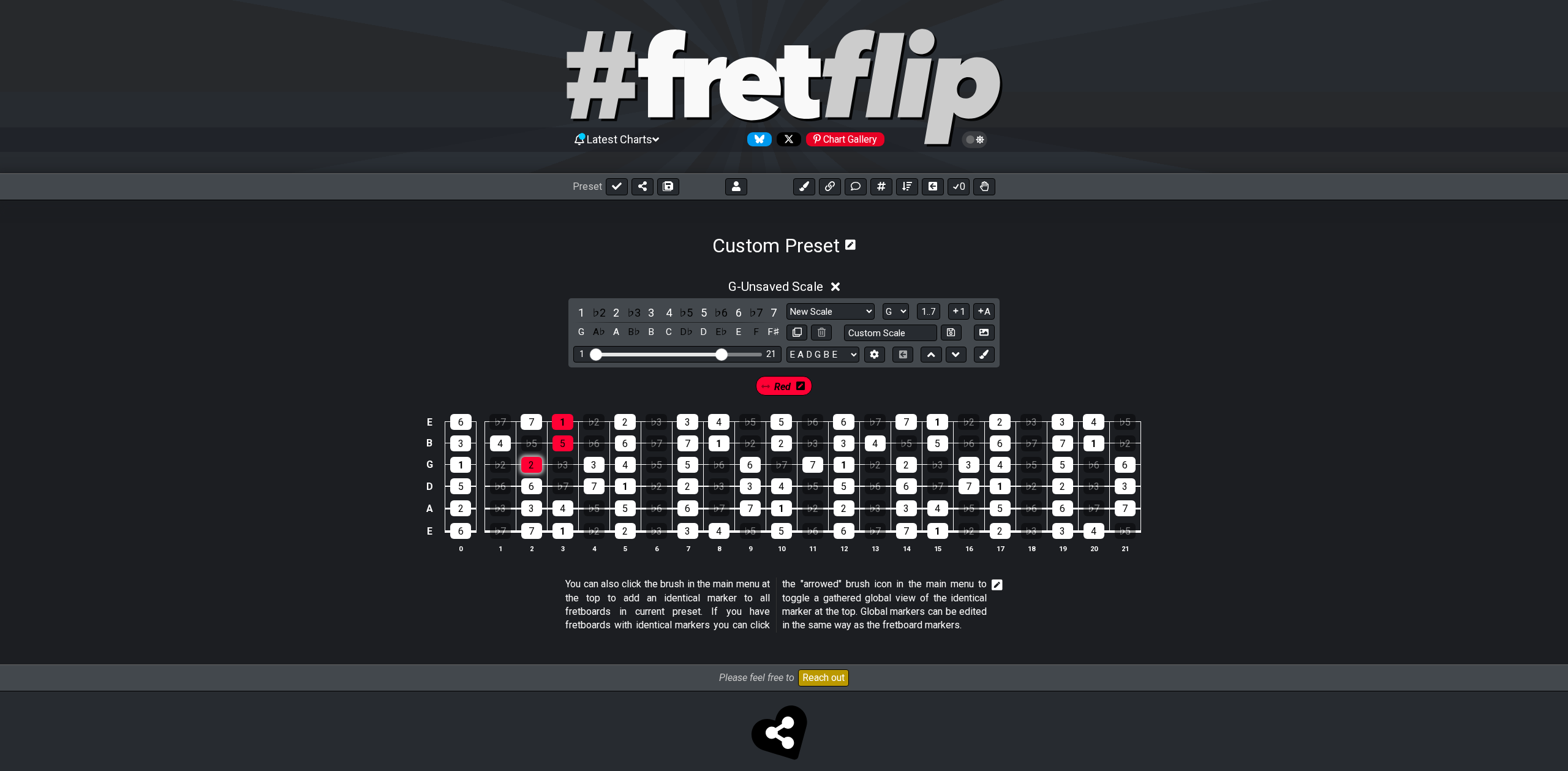
click at [535, 461] on div "2" at bounding box center [531, 465] width 21 height 16
click at [569, 443] on div "5" at bounding box center [563, 443] width 21 height 16
click at [566, 415] on div "1" at bounding box center [562, 422] width 21 height 16
click at [900, 313] on select "A♭ A A♯ B♭ B C C♯ D♭ D D♯ E♭ E F F♯ G♭ G G♯" at bounding box center [895, 312] width 27 height 17
click at [882, 303] on select "A♭ A A♯ B♭ B C C♯ D♭ D D♯ E♭ E F F♯ G♭ G G♯" at bounding box center [895, 312] width 27 height 17
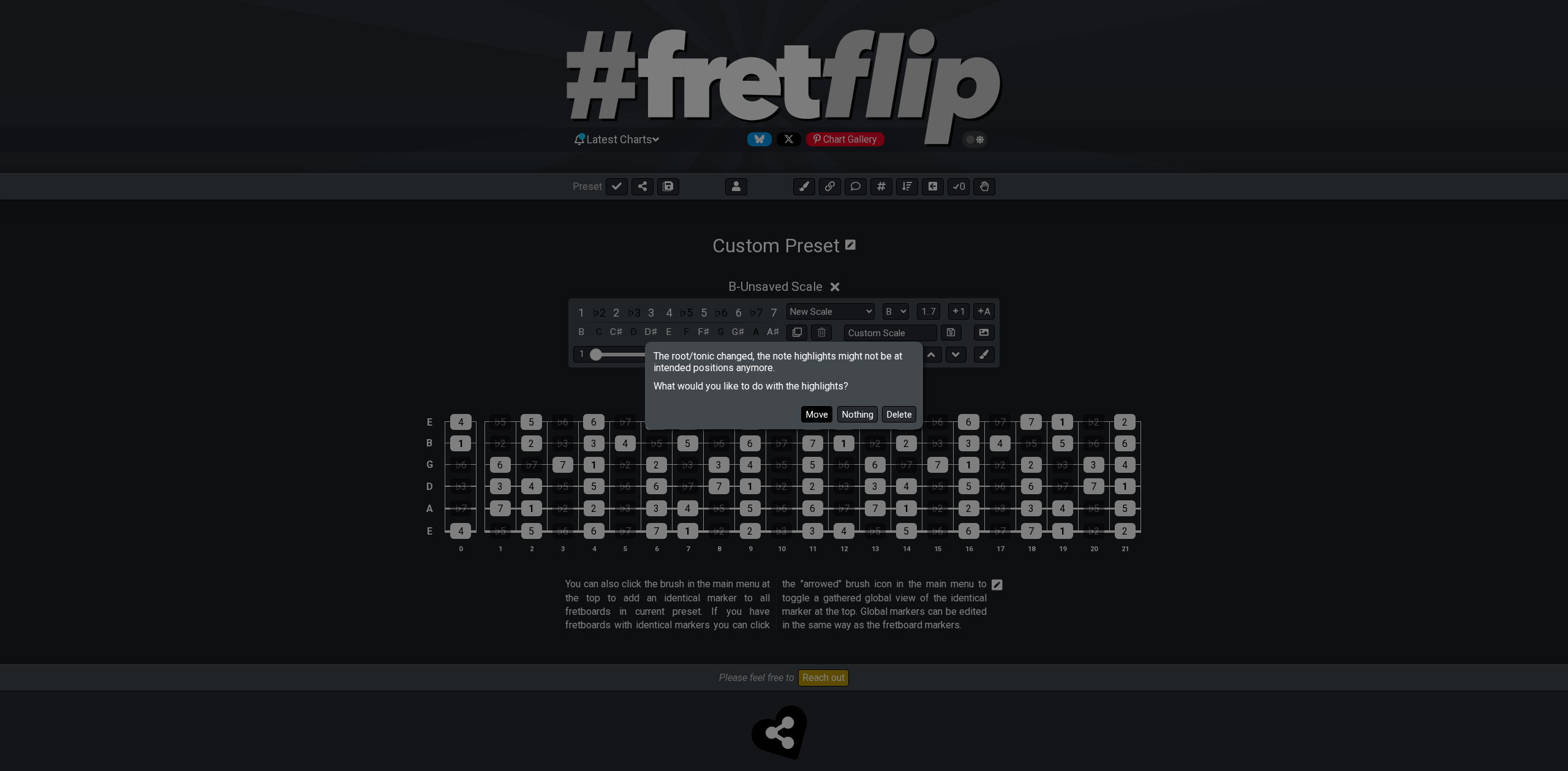
click at [818, 414] on button "Move" at bounding box center [816, 415] width 31 height 17
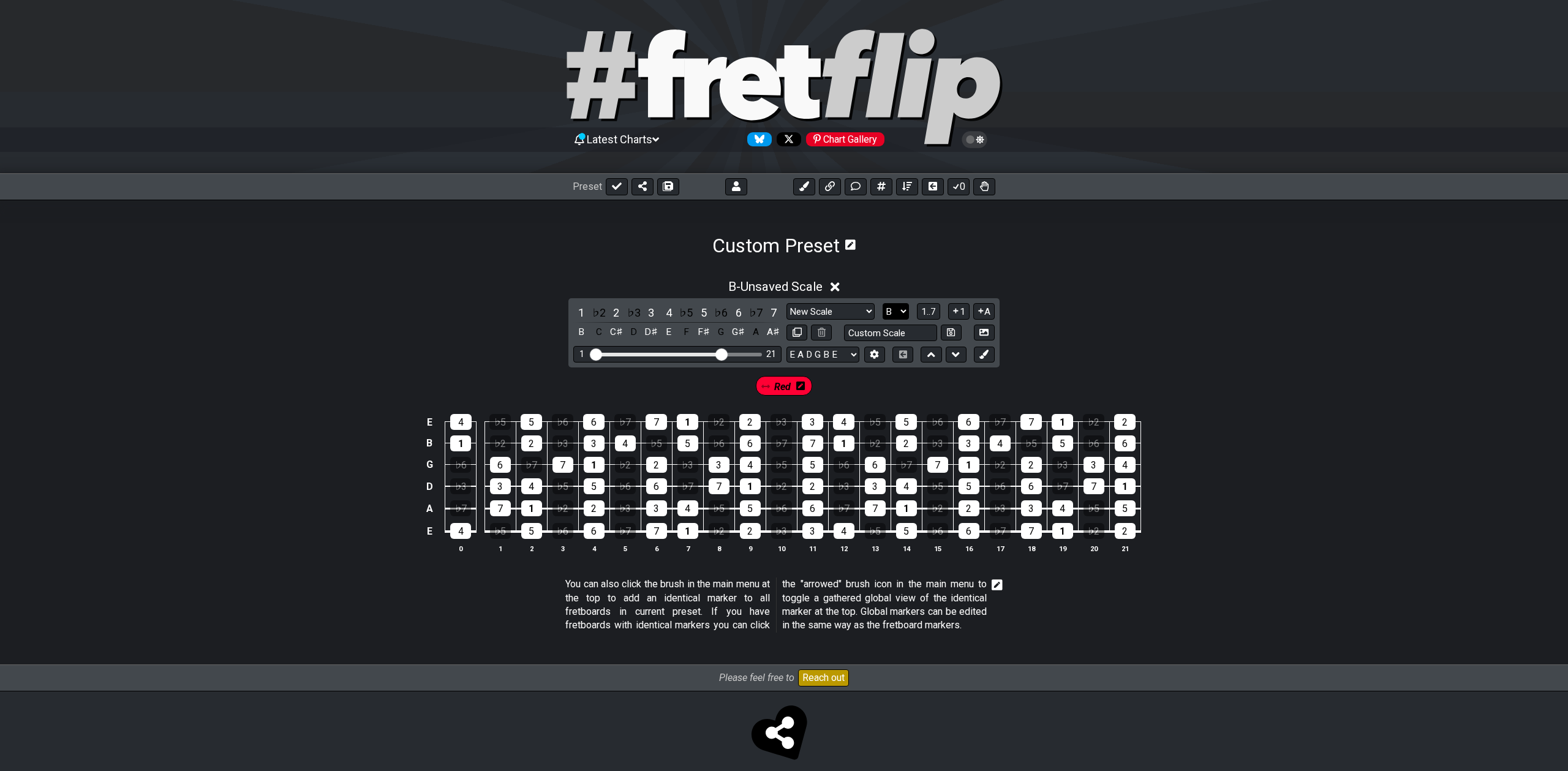
click at [888, 314] on select "A♭ A A♯ B♭ B C C♯ D♭ D D♯ E♭ E F F♯ G♭ G G♯" at bounding box center [895, 312] width 27 height 17
click at [882, 303] on select "A♭ A A♯ B♭ B C C♯ D♭ D D♯ E♭ E F F♯ G♭ G G♯" at bounding box center [895, 312] width 27 height 17
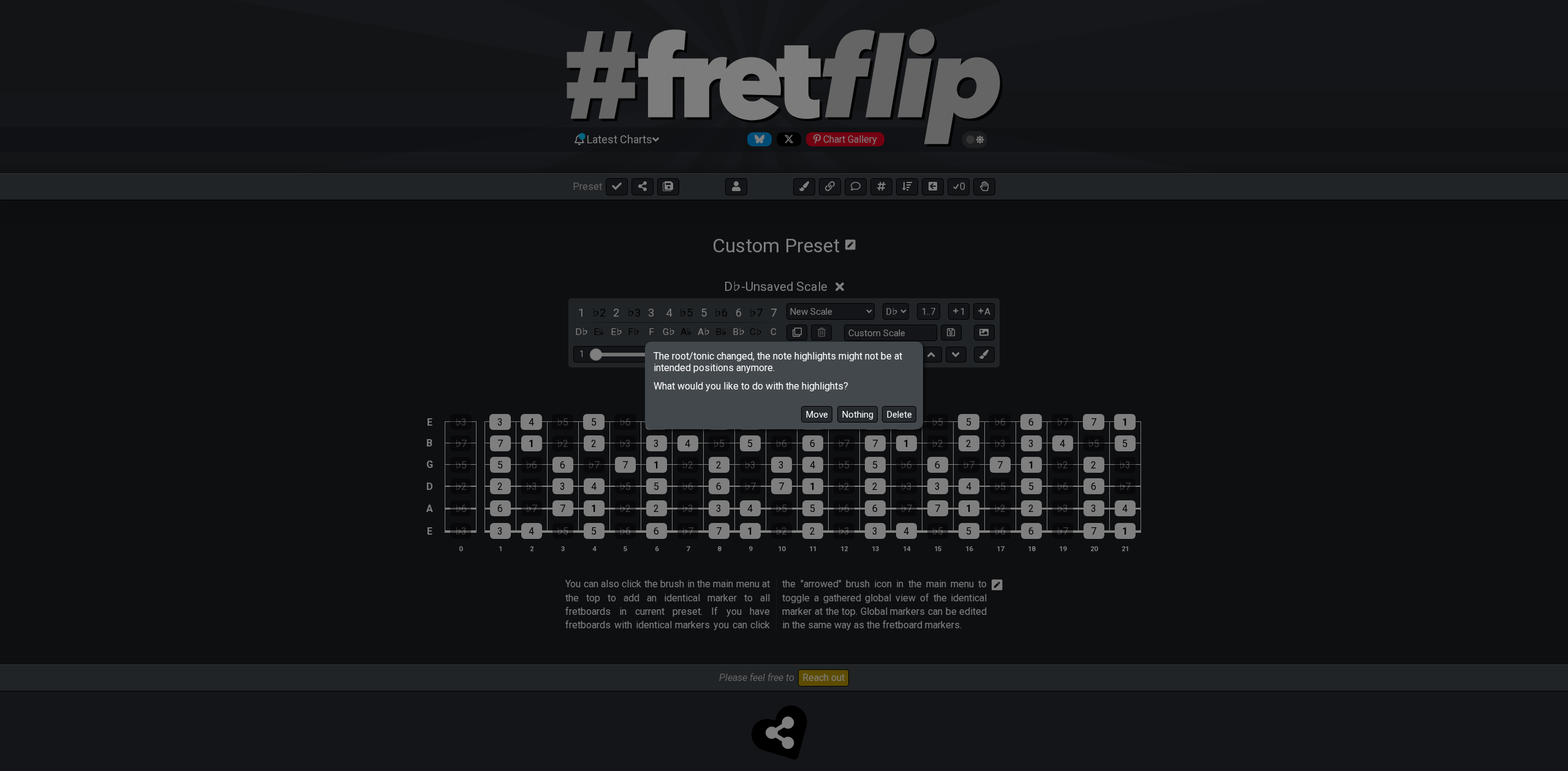
click at [819, 409] on button "Move" at bounding box center [816, 415] width 31 height 17
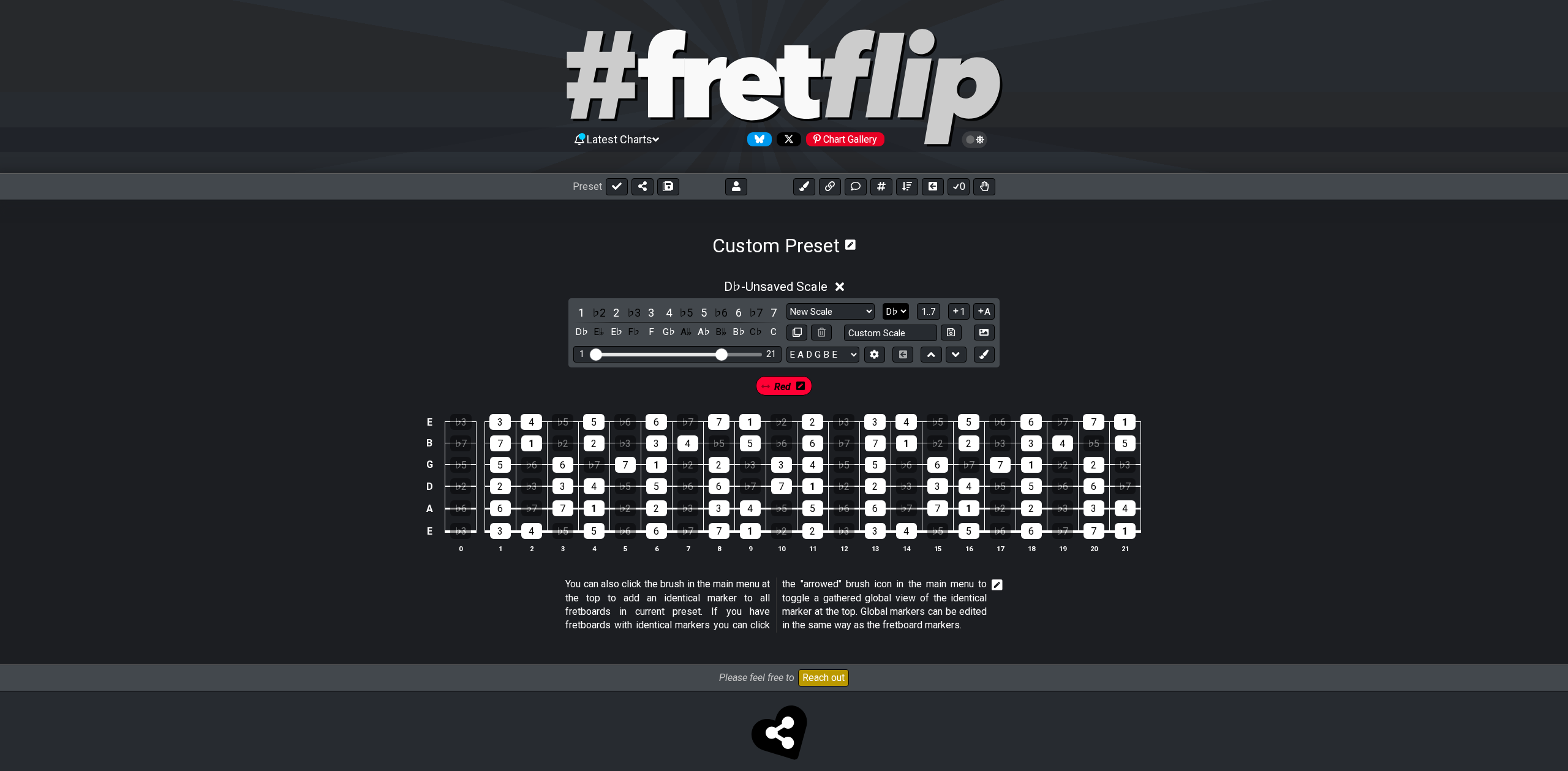
click at [898, 312] on select "A♭ A A♯ B♭ B C C♯ D♭ D D♯ E♭ E F F♯ G♭ G G♯" at bounding box center [895, 312] width 27 height 17
select select "D"
click at [882, 303] on select "A♭ A A♯ B♭ B C C♯ D♭ D D♯ E♭ E F F♯ G♭ G G♯" at bounding box center [895, 312] width 27 height 17
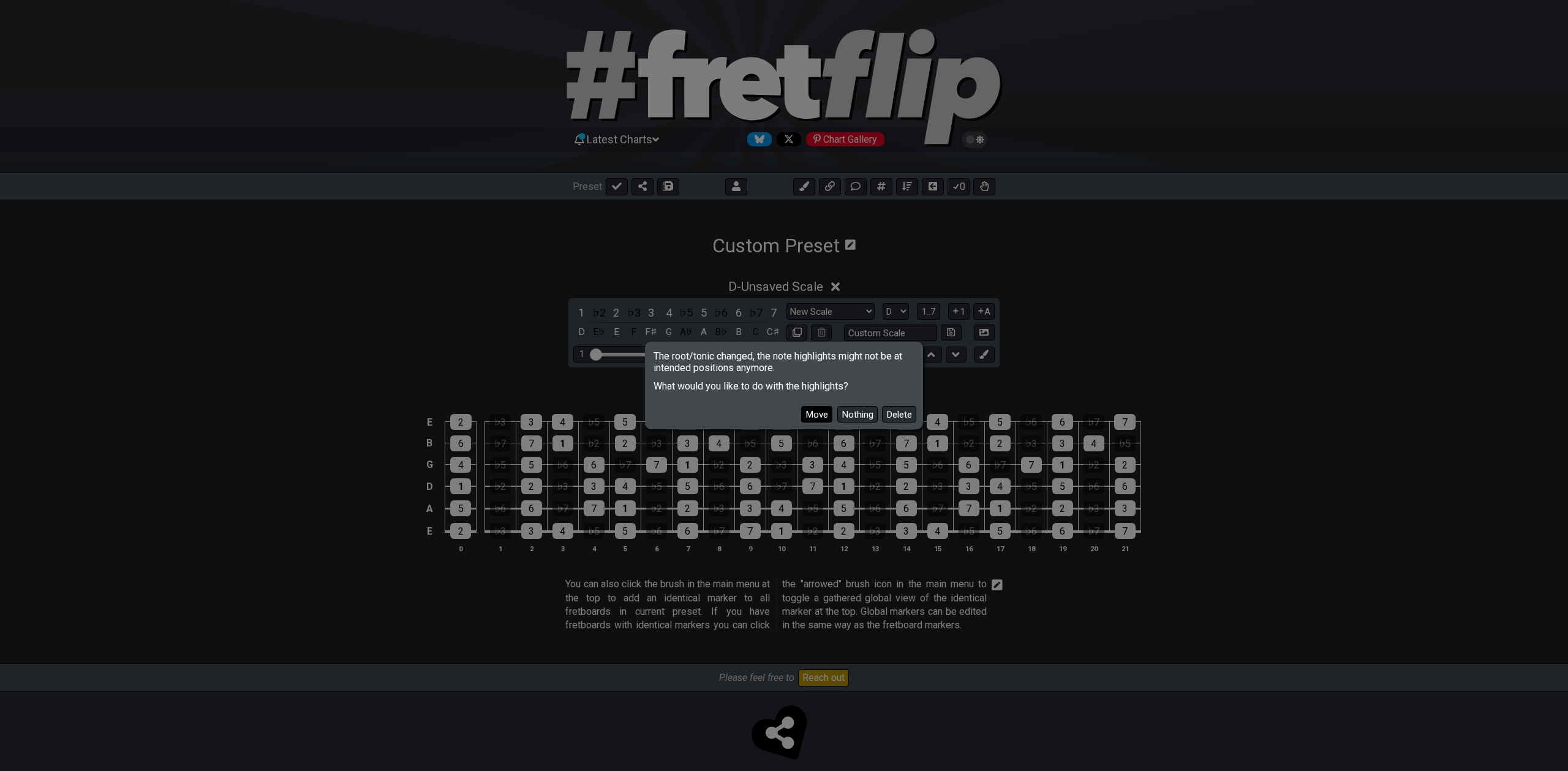
click at [817, 409] on button "Move" at bounding box center [816, 415] width 31 height 17
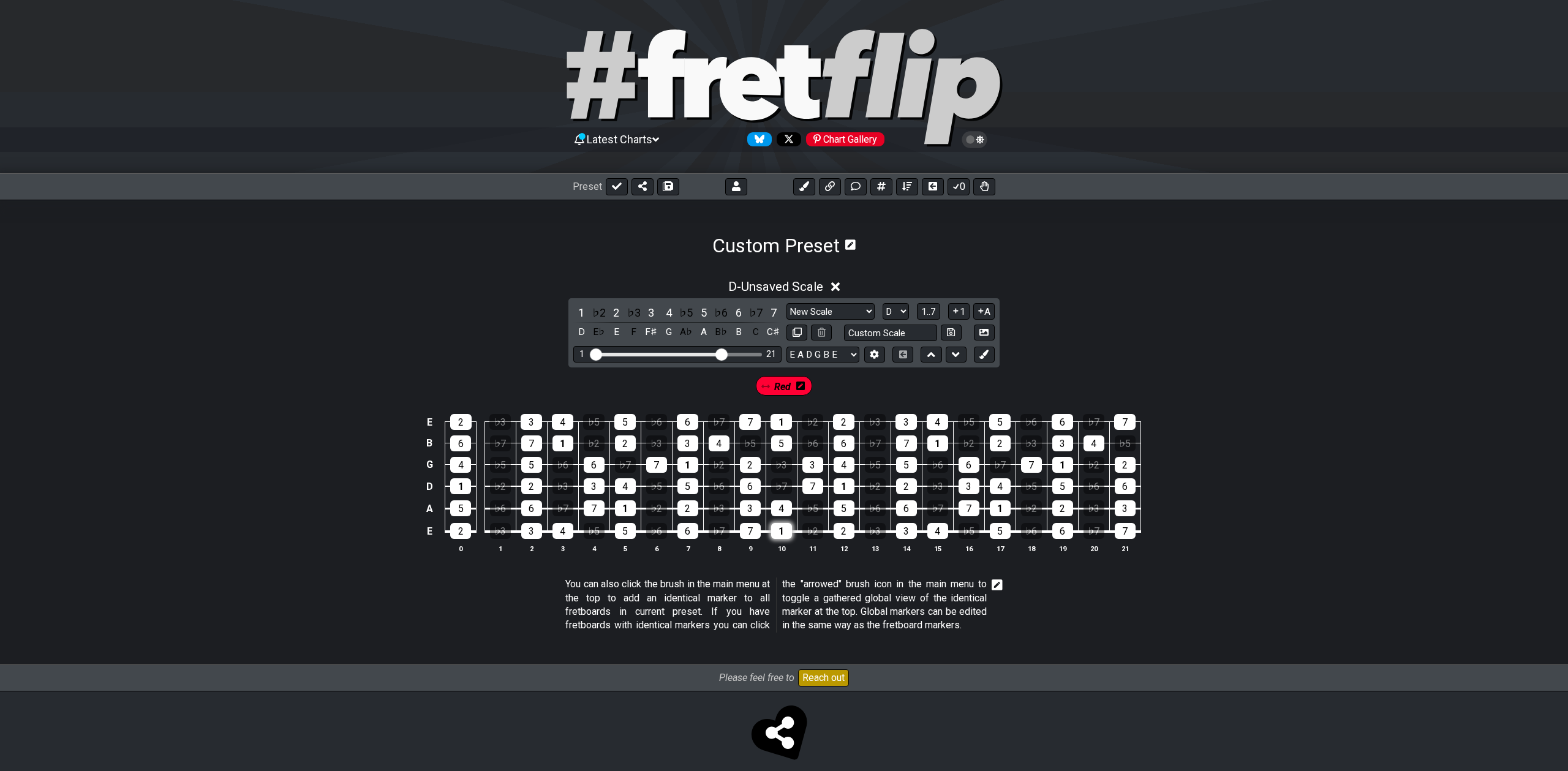
click at [779, 527] on div "1" at bounding box center [781, 531] width 21 height 16
click at [844, 531] on div "2" at bounding box center [844, 531] width 21 height 16
click at [753, 509] on div "3" at bounding box center [750, 508] width 21 height 16
click at [844, 510] on div "5" at bounding box center [844, 508] width 21 height 16
click at [750, 487] on div "6" at bounding box center [750, 486] width 21 height 16
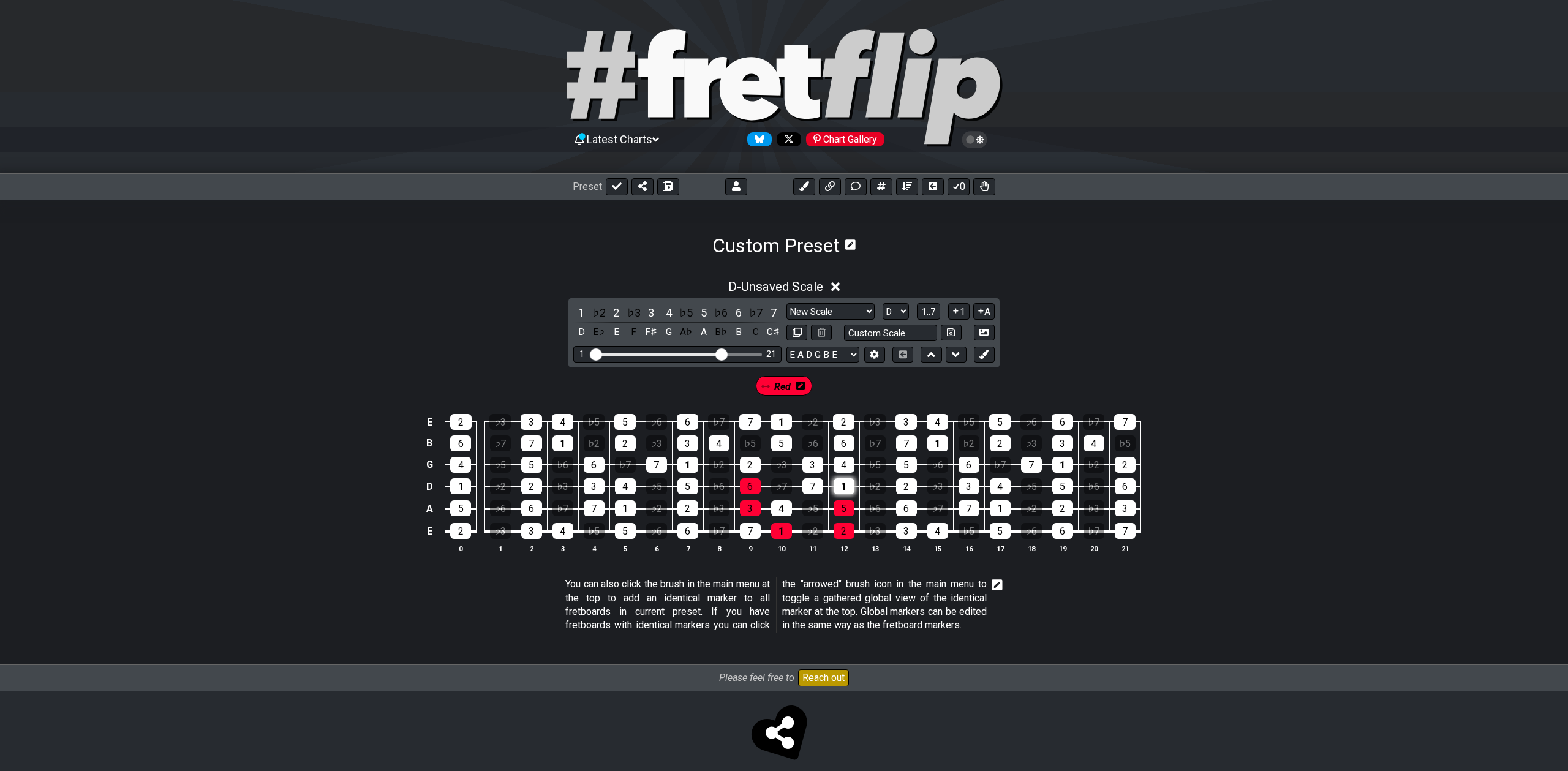
click at [844, 485] on div "1" at bounding box center [844, 486] width 21 height 16
click at [754, 461] on div "2" at bounding box center [750, 465] width 21 height 16
click at [848, 465] on div "4" at bounding box center [844, 465] width 21 height 16
click at [776, 443] on div "5" at bounding box center [781, 443] width 21 height 16
click at [840, 446] on div "6" at bounding box center [844, 443] width 21 height 16
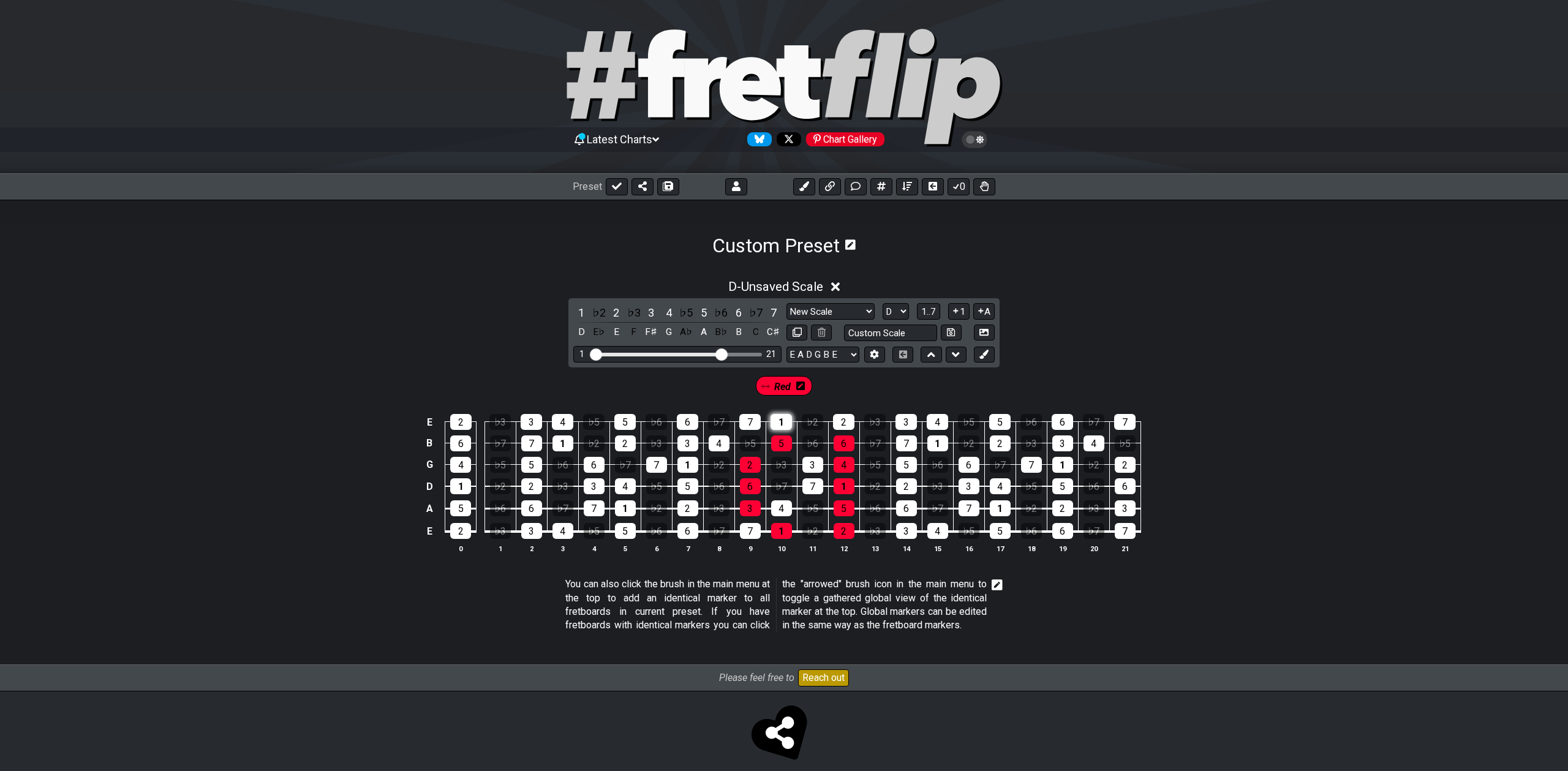
click at [783, 425] on div "1" at bounding box center [781, 422] width 21 height 16
click at [839, 424] on div "2" at bounding box center [844, 422] width 21 height 16
click at [465, 532] on div "2" at bounding box center [461, 531] width 21 height 16
click at [463, 511] on div "5" at bounding box center [461, 508] width 21 height 16
click at [461, 487] on div "1" at bounding box center [461, 486] width 21 height 16
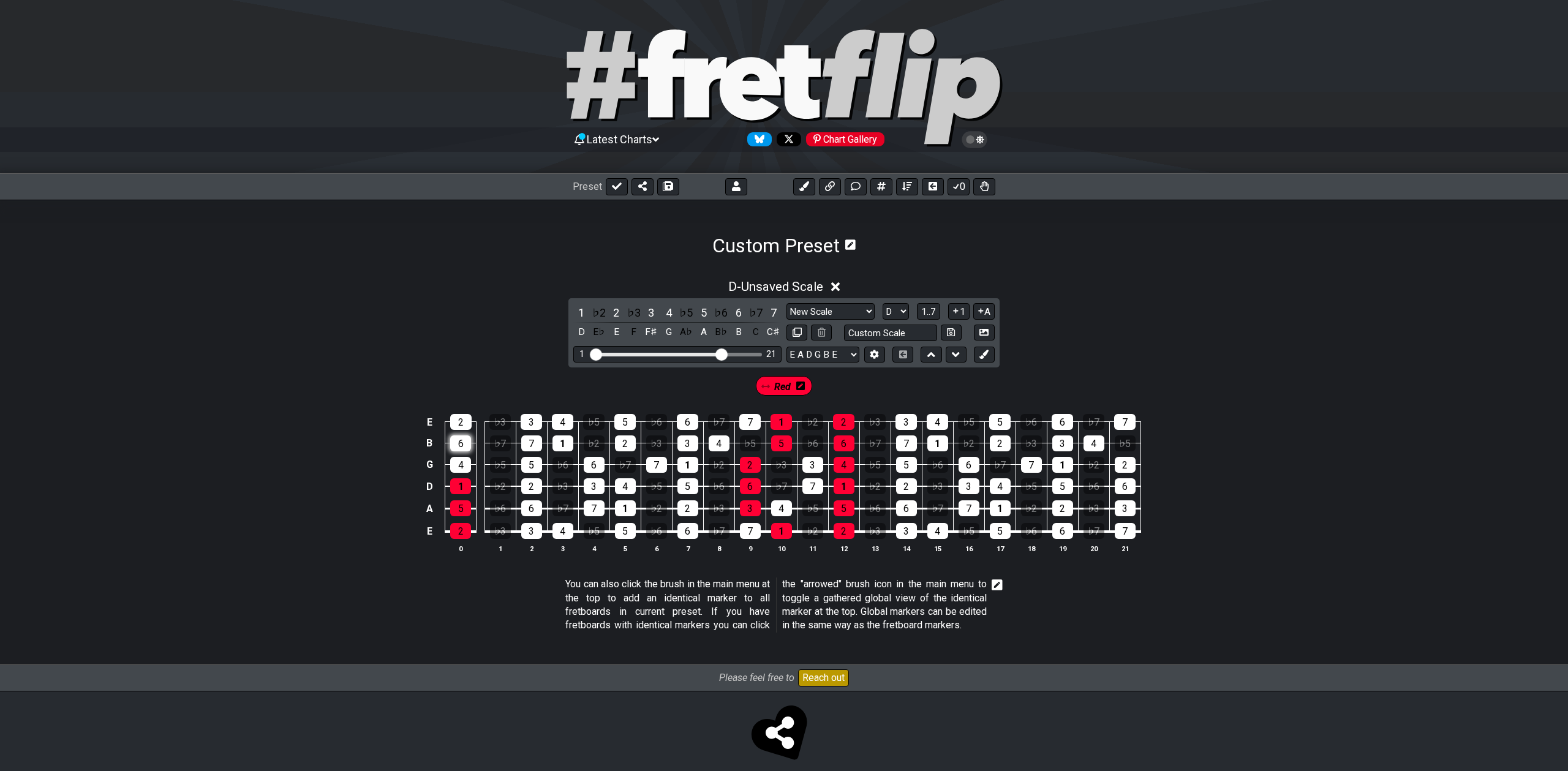
click at [463, 444] on div "6" at bounding box center [461, 443] width 21 height 16
click at [465, 422] on div "2" at bounding box center [461, 422] width 21 height 16
click at [529, 533] on div "3" at bounding box center [531, 531] width 21 height 16
click at [625, 535] on div "5" at bounding box center [625, 531] width 21 height 16
click at [680, 531] on div "6" at bounding box center [688, 531] width 21 height 16
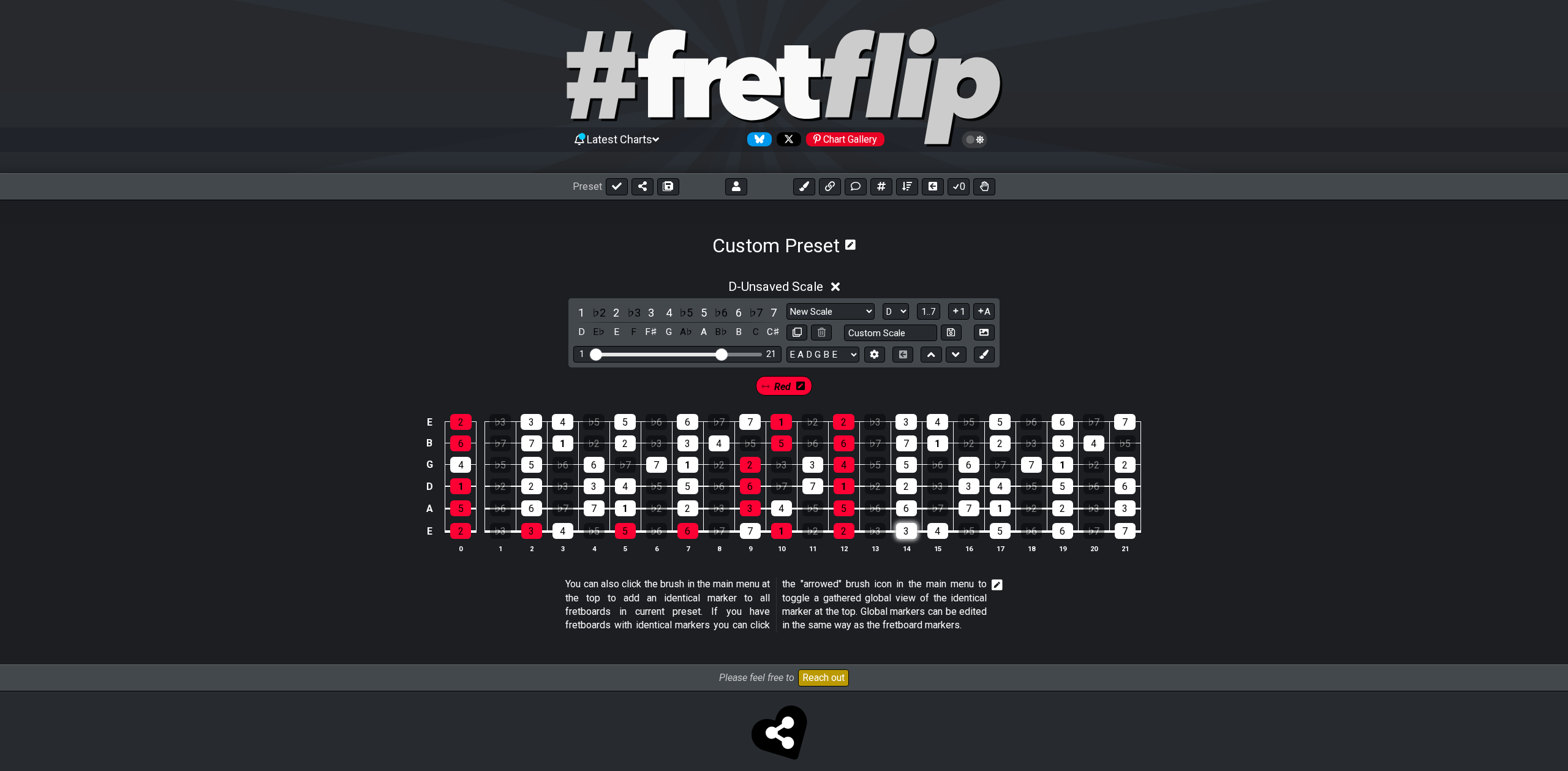
click at [912, 528] on div "3" at bounding box center [906, 531] width 21 height 16
click at [997, 535] on div "5" at bounding box center [1000, 531] width 21 height 16
click at [1055, 535] on div "6" at bounding box center [1063, 531] width 21 height 16
click at [1127, 504] on div "3" at bounding box center [1125, 508] width 21 height 16
click at [1062, 505] on div "2" at bounding box center [1063, 508] width 21 height 16
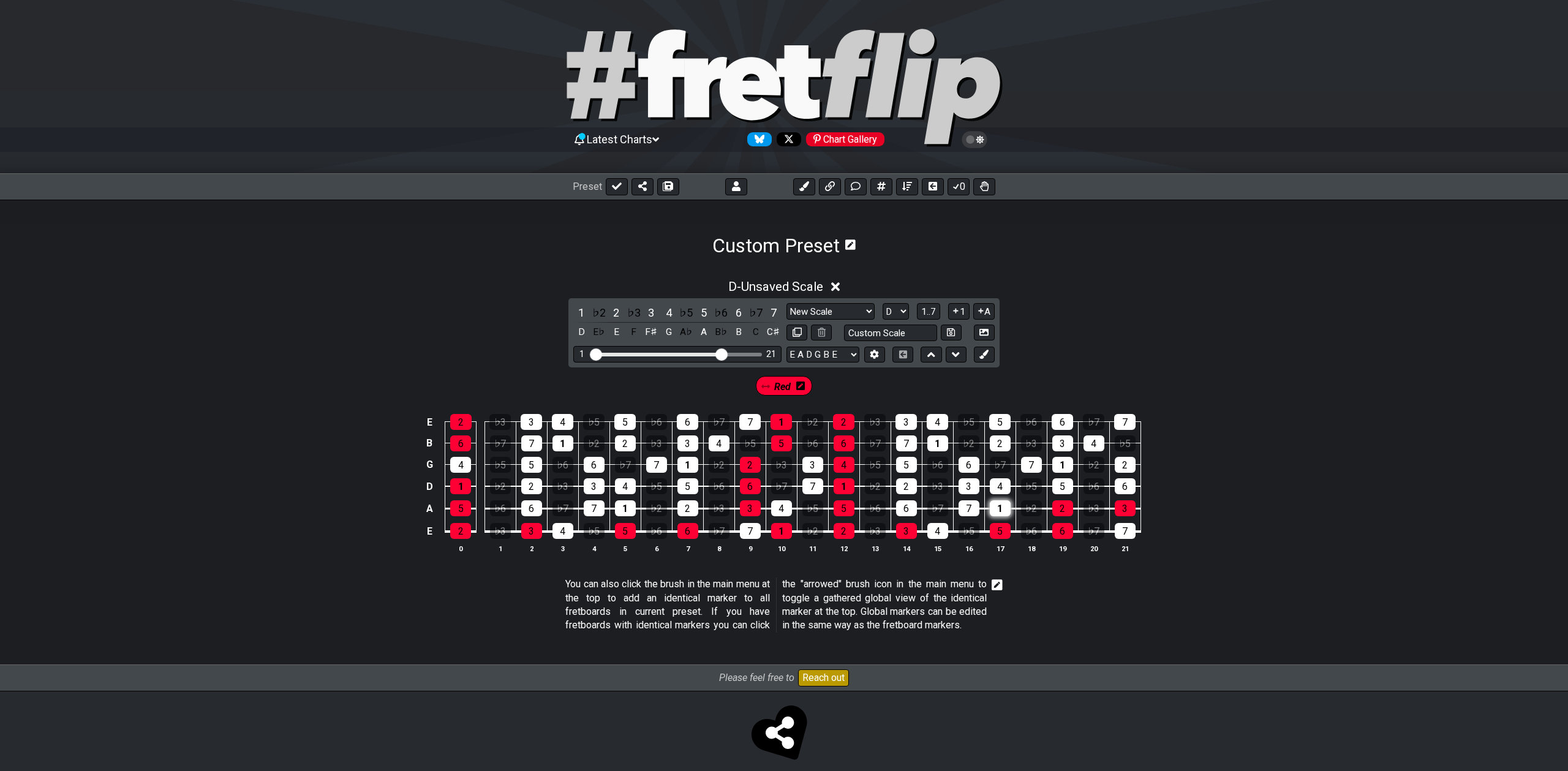
click at [995, 507] on div "1" at bounding box center [1000, 508] width 21 height 16
click at [903, 503] on div "6" at bounding box center [906, 508] width 21 height 16
click at [689, 504] on div "2" at bounding box center [688, 508] width 21 height 16
click at [629, 505] on div "1" at bounding box center [625, 508] width 21 height 16
click at [531, 507] on div "6" at bounding box center [531, 508] width 21 height 16
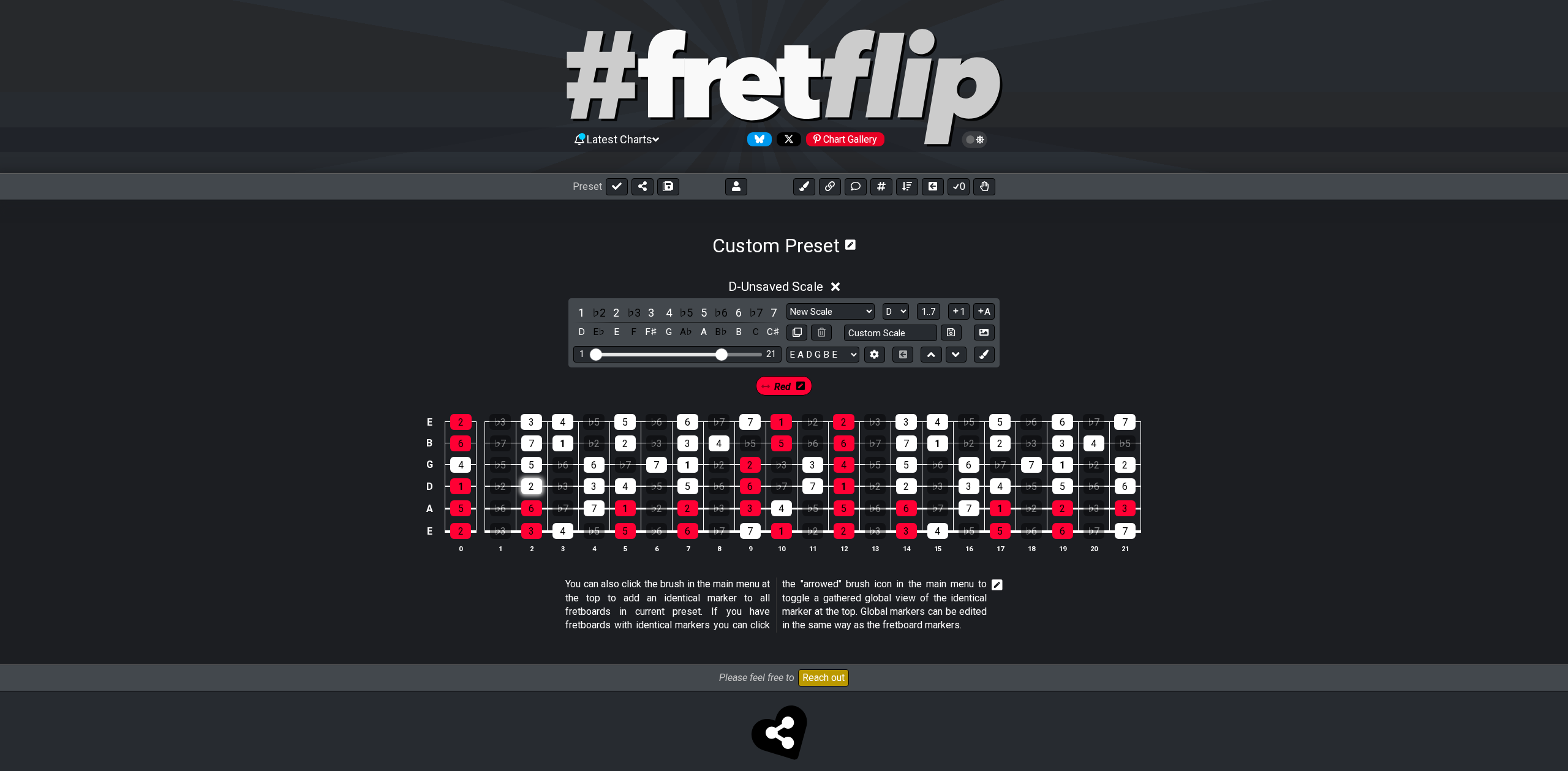
click at [529, 487] on div "2" at bounding box center [531, 486] width 21 height 16
click at [594, 486] on div "3" at bounding box center [594, 486] width 21 height 16
click at [685, 485] on div "5" at bounding box center [688, 486] width 21 height 16
click at [909, 489] on div "2" at bounding box center [906, 486] width 21 height 16
click at [970, 485] on div "3" at bounding box center [969, 486] width 21 height 16
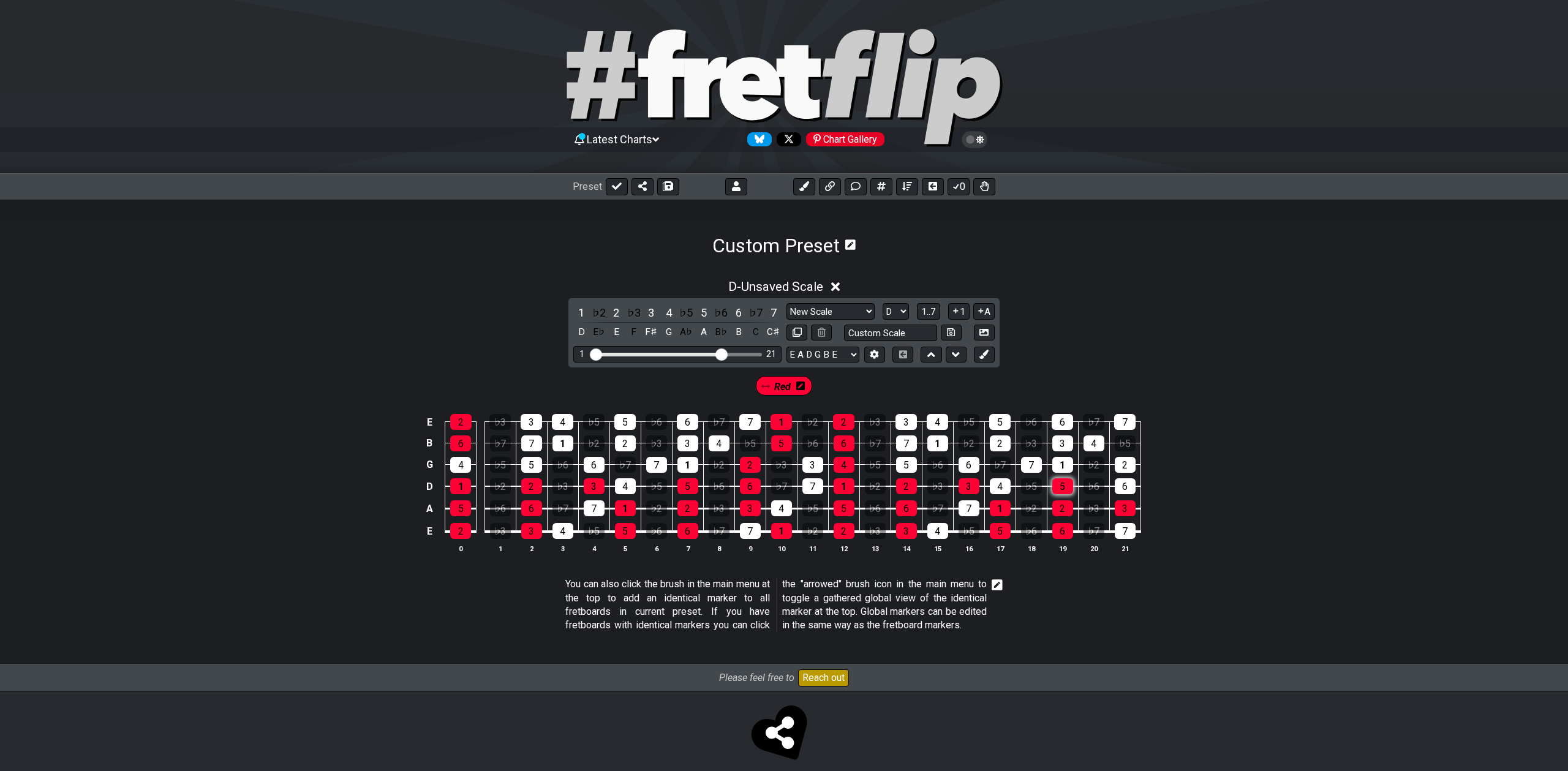
click at [1059, 486] on div "5" at bounding box center [1063, 486] width 21 height 16
click at [1126, 489] on div "6" at bounding box center [1125, 486] width 21 height 16
click at [1126, 461] on div "2" at bounding box center [1125, 465] width 21 height 16
click at [1059, 463] on div "1" at bounding box center [1063, 465] width 21 height 16
click at [971, 463] on div "6" at bounding box center [969, 465] width 21 height 16
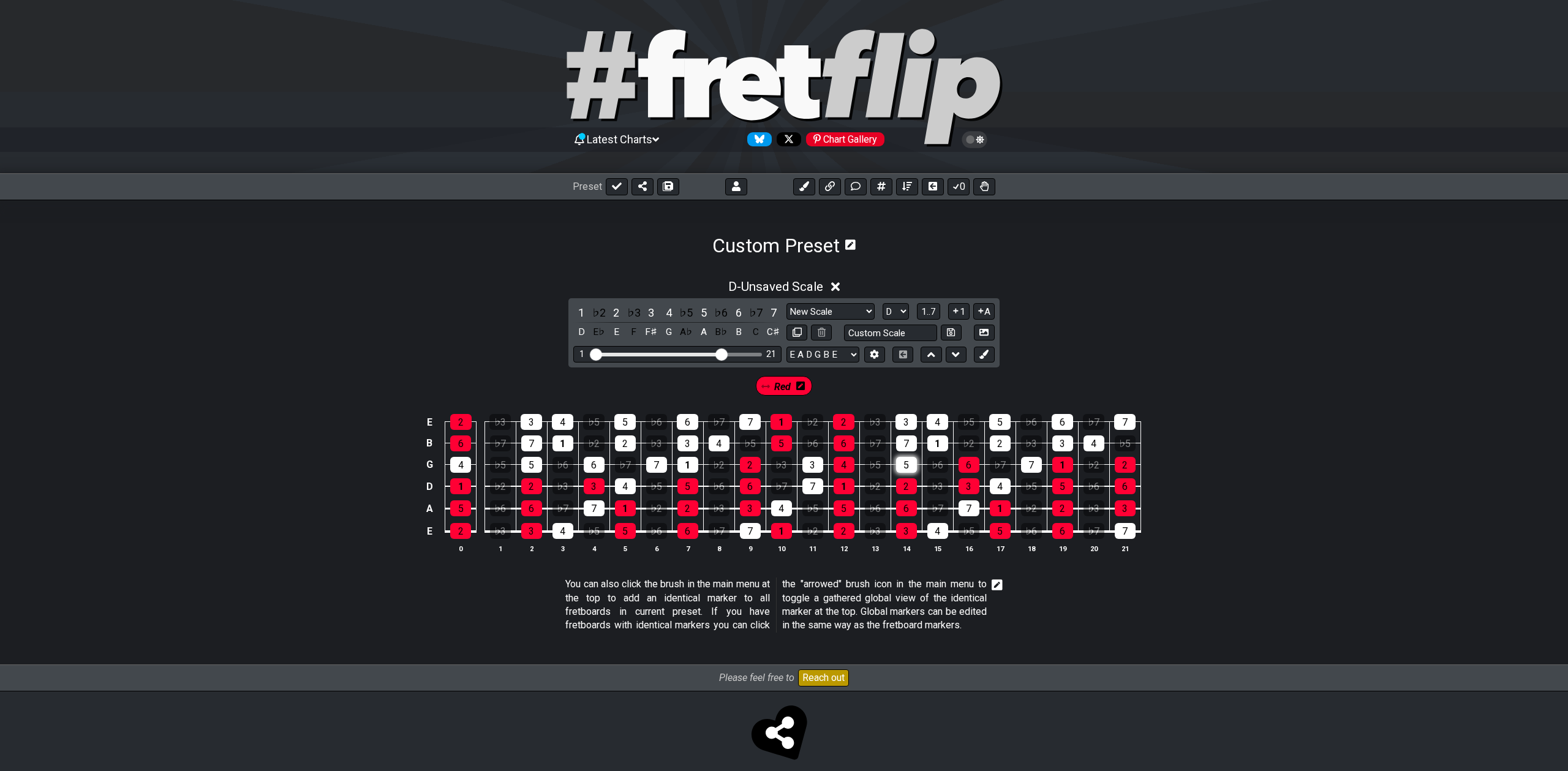
click at [906, 465] on div "5" at bounding box center [906, 465] width 21 height 16
click at [804, 463] on div "3" at bounding box center [813, 465] width 21 height 16
click at [844, 465] on div "4" at bounding box center [844, 465] width 21 height 16
click at [938, 440] on div "1" at bounding box center [938, 443] width 21 height 16
click at [900, 417] on div "3" at bounding box center [906, 422] width 21 height 16
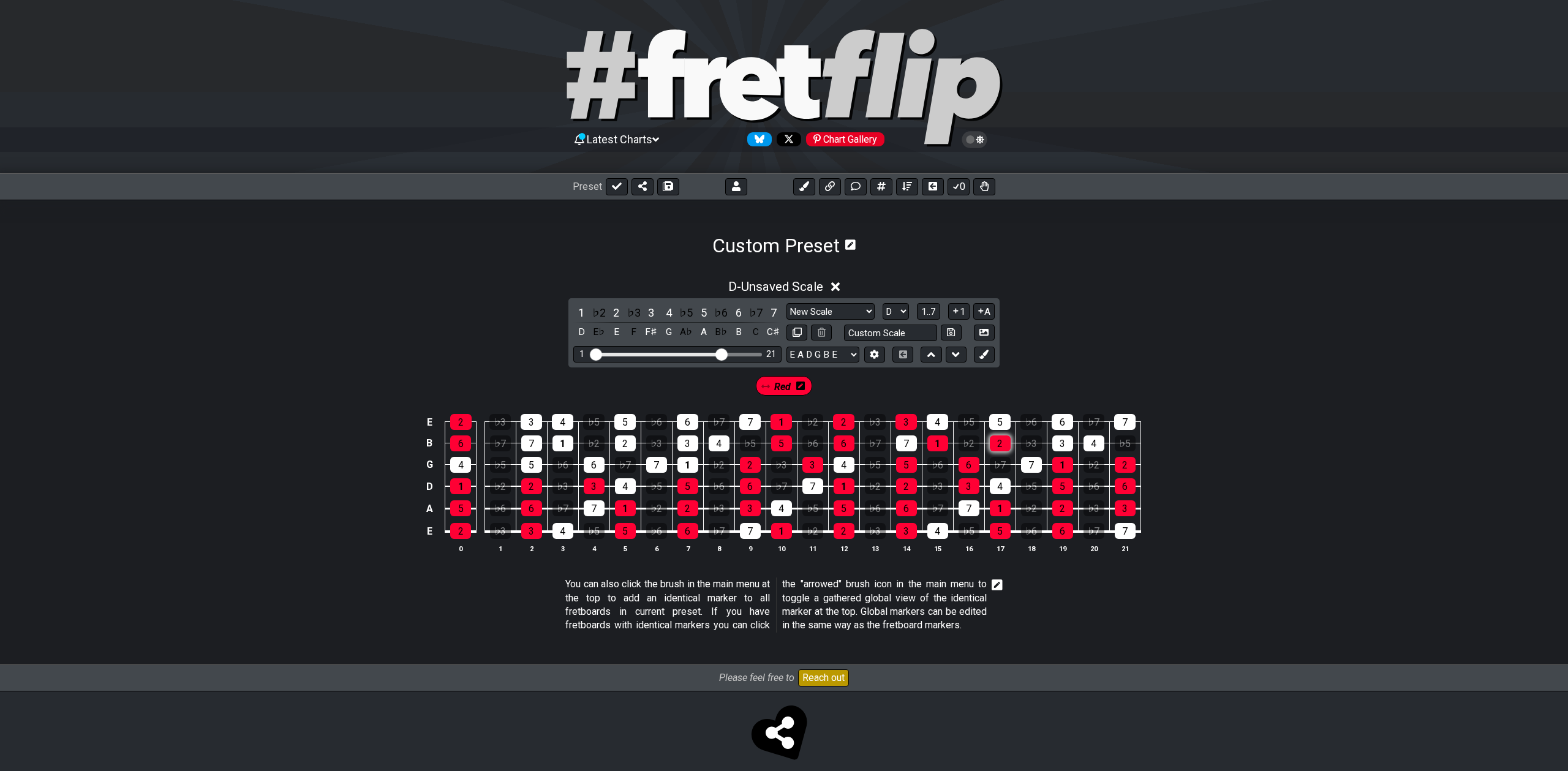
click at [1002, 443] on div "2" at bounding box center [1000, 443] width 21 height 16
click at [1004, 423] on div "5" at bounding box center [1000, 422] width 21 height 16
click at [1068, 441] on div "3" at bounding box center [1063, 443] width 21 height 16
click at [1066, 422] on div "6" at bounding box center [1062, 422] width 21 height 16
click at [688, 446] on div "3" at bounding box center [688, 443] width 21 height 16
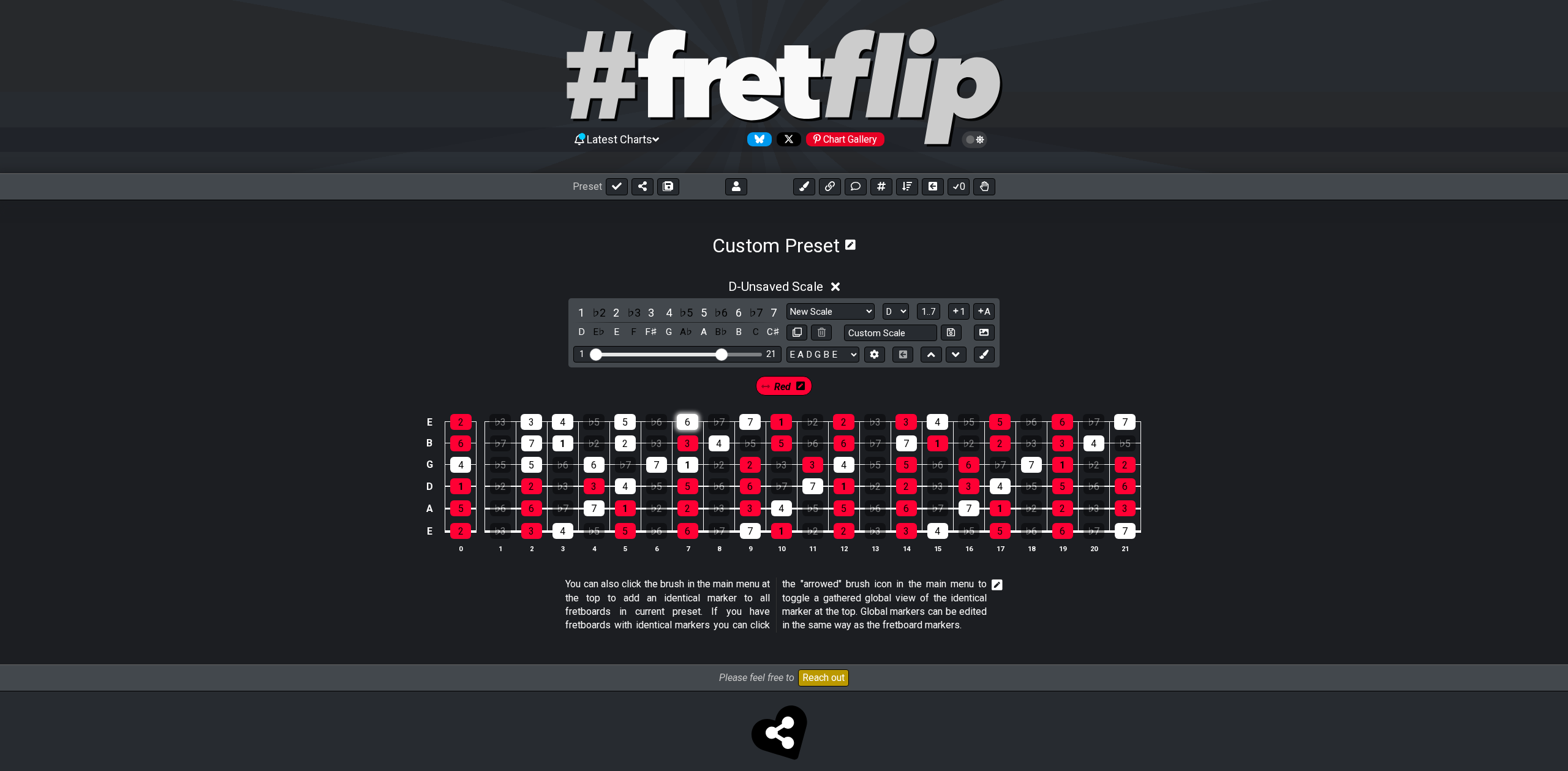
click at [687, 424] on div "6" at bounding box center [687, 422] width 21 height 16
click at [685, 460] on div "1" at bounding box center [688, 465] width 21 height 16
click at [625, 444] on div "2" at bounding box center [625, 443] width 21 height 16
click at [621, 418] on div "5" at bounding box center [625, 422] width 21 height 16
click at [560, 421] on div "4" at bounding box center [562, 422] width 21 height 16
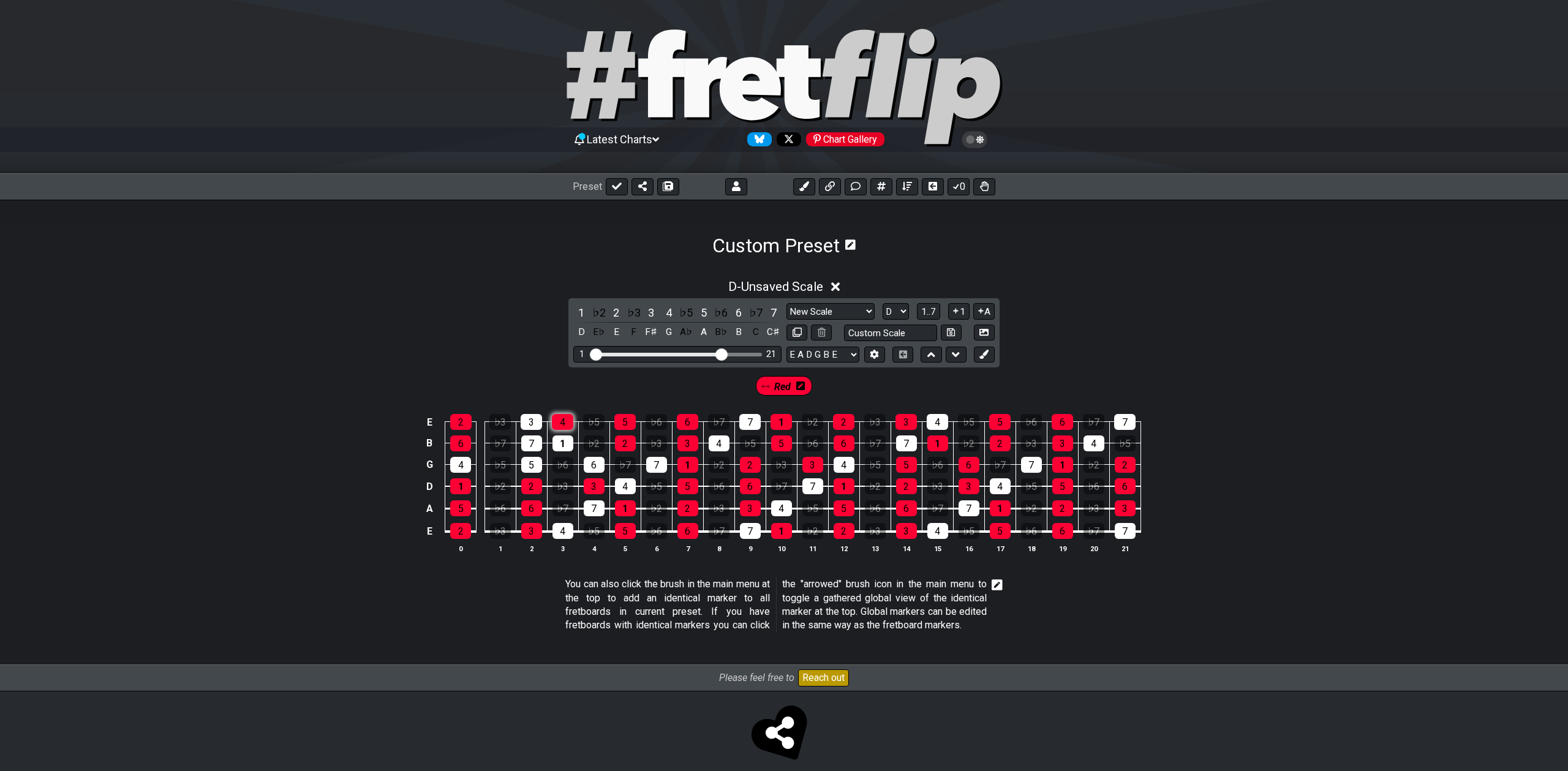
click at [559, 424] on div "4" at bounding box center [562, 422] width 21 height 16
click at [533, 420] on div "3" at bounding box center [531, 422] width 21 height 16
click at [560, 444] on div "1" at bounding box center [563, 443] width 21 height 16
click at [525, 462] on div "5" at bounding box center [531, 465] width 21 height 16
click at [595, 465] on div "6" at bounding box center [594, 465] width 21 height 16
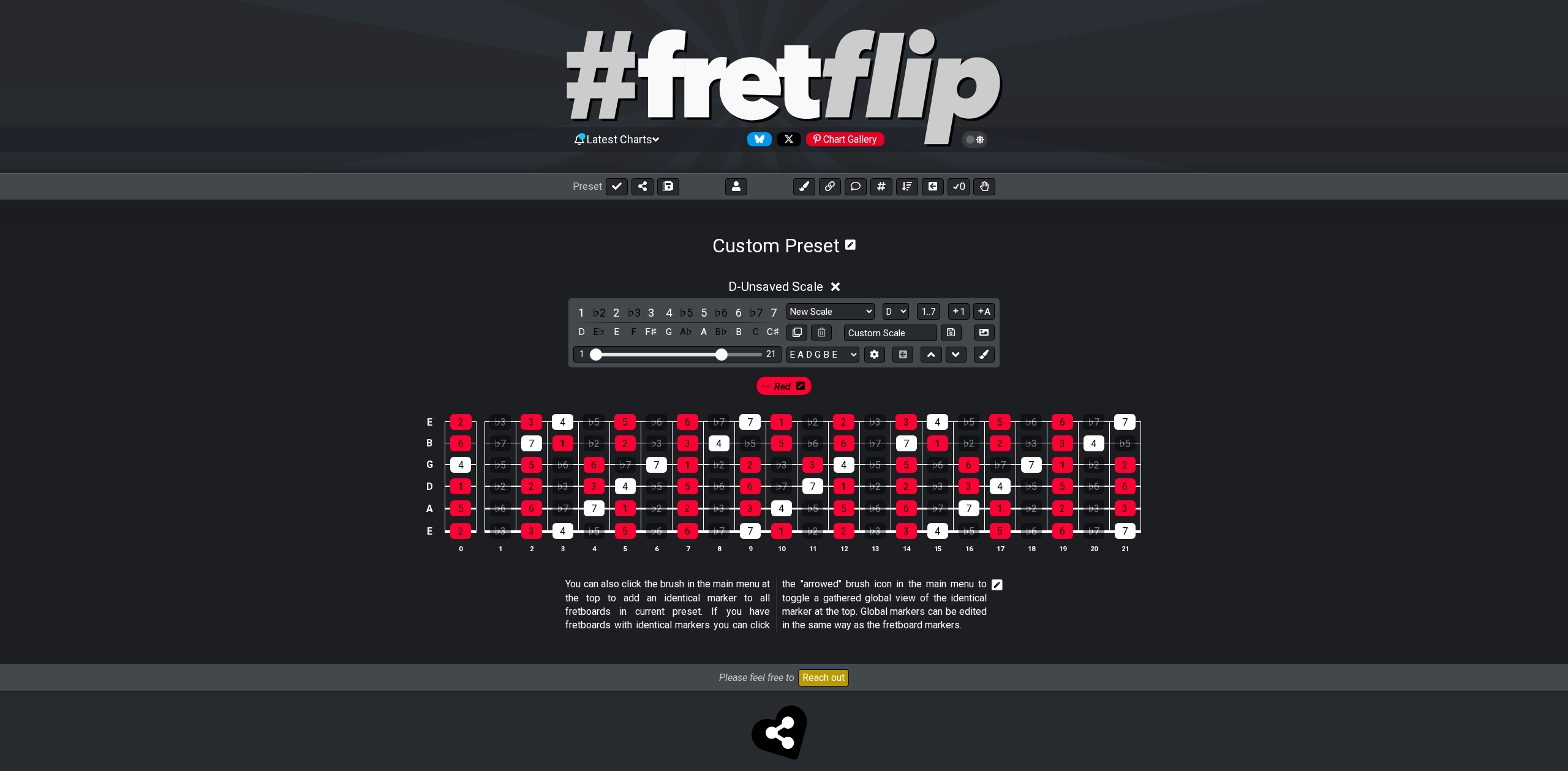
click at [779, 389] on span "Red" at bounding box center [783, 386] width 17 height 17
click at [804, 388] on icon at bounding box center [801, 386] width 8 height 8
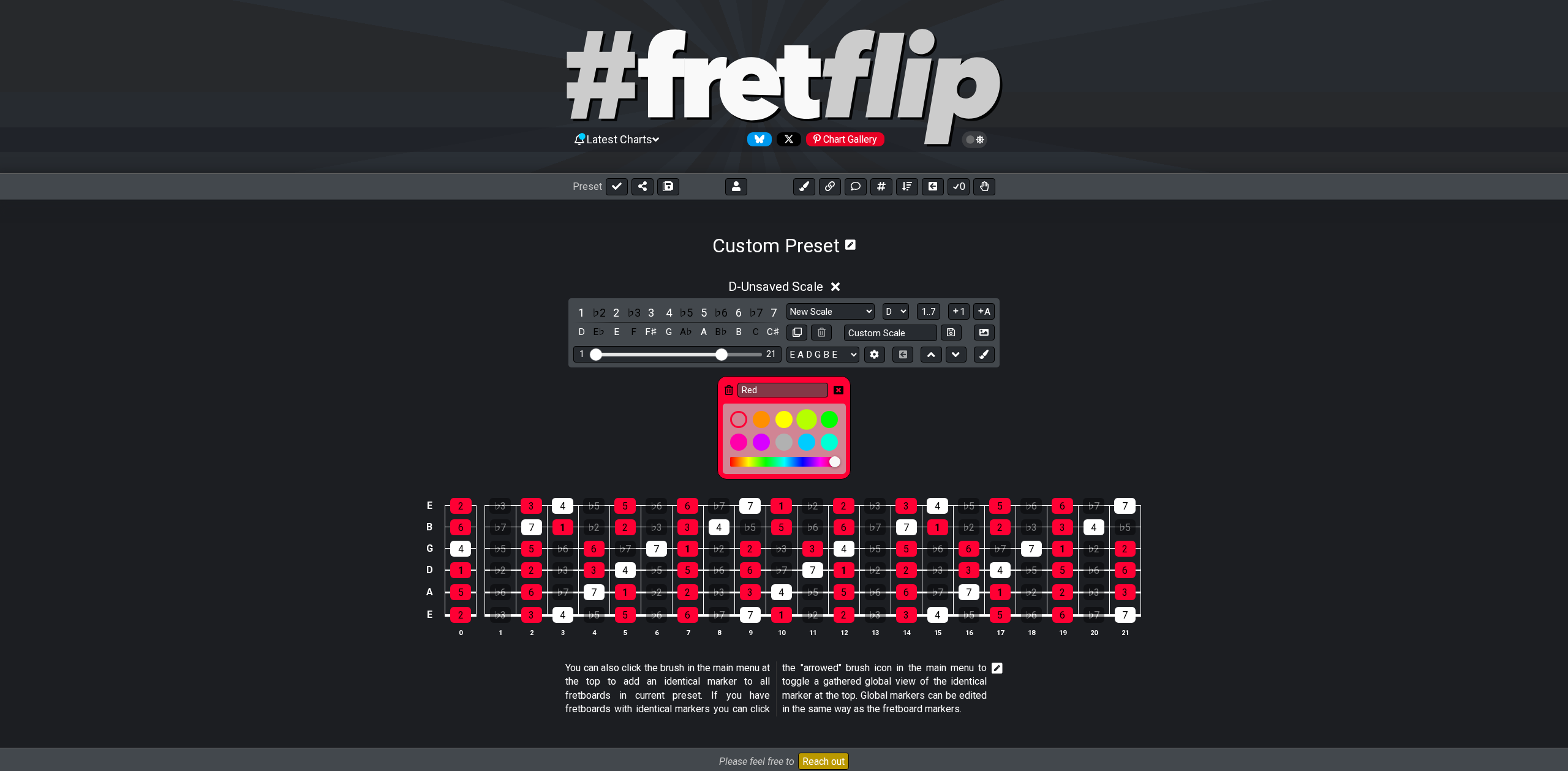
click at [810, 422] on div at bounding box center [807, 419] width 21 height 21
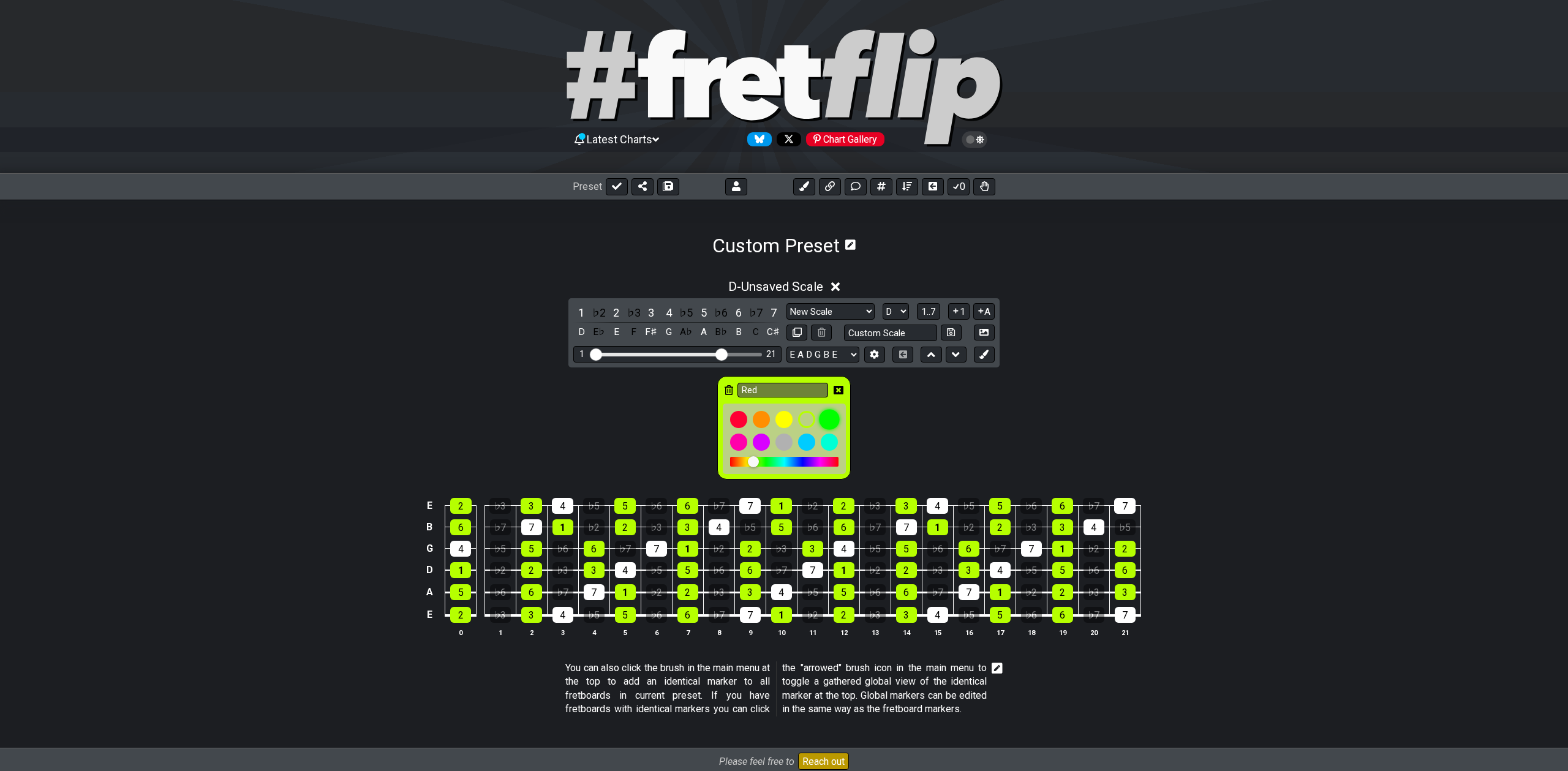
click at [827, 421] on div at bounding box center [829, 419] width 21 height 21
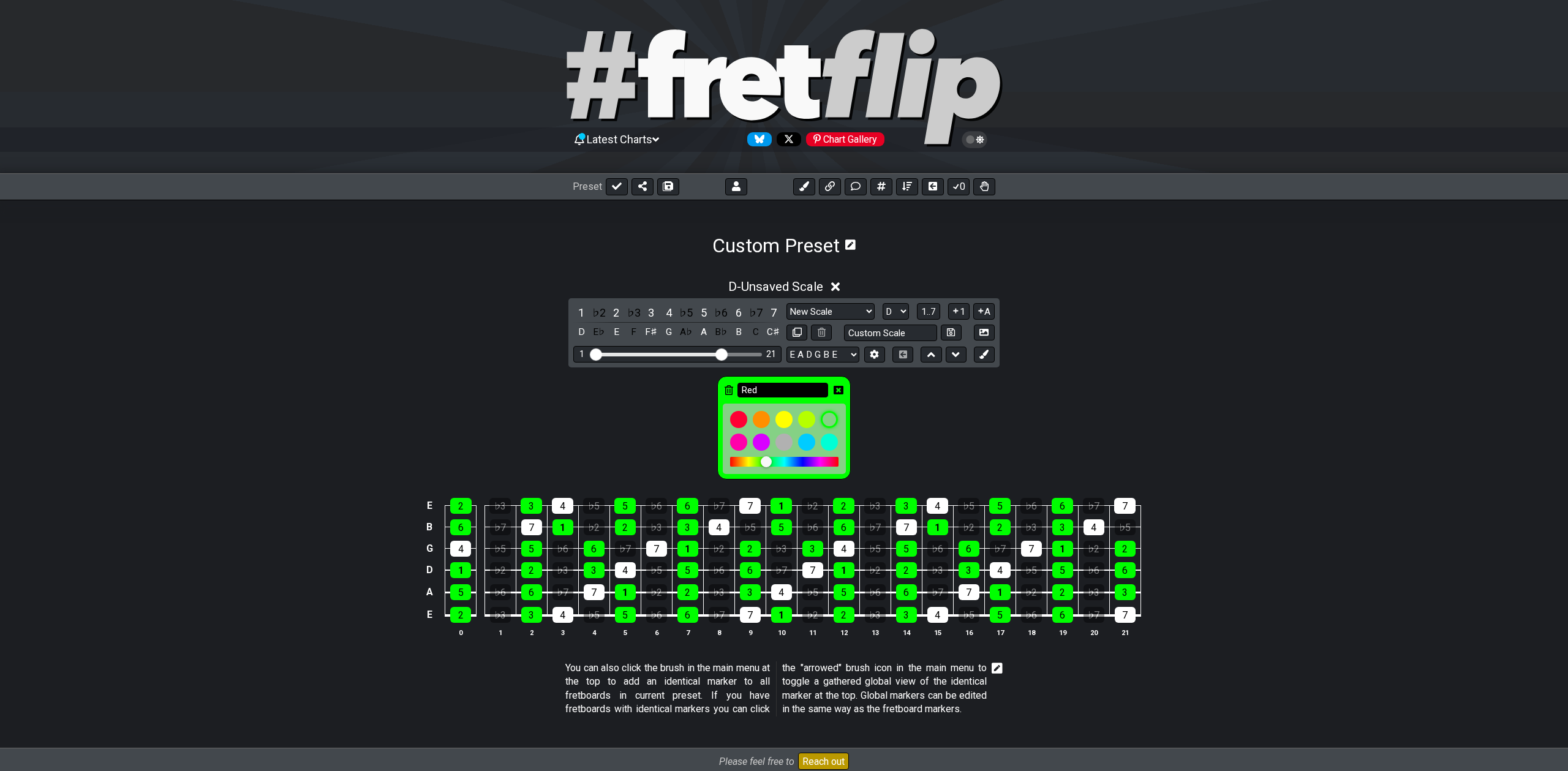
click at [774, 393] on input "Red" at bounding box center [783, 391] width 91 height 16
type input "Major Pentatonic"
click at [835, 391] on icon at bounding box center [838, 390] width 10 height 8
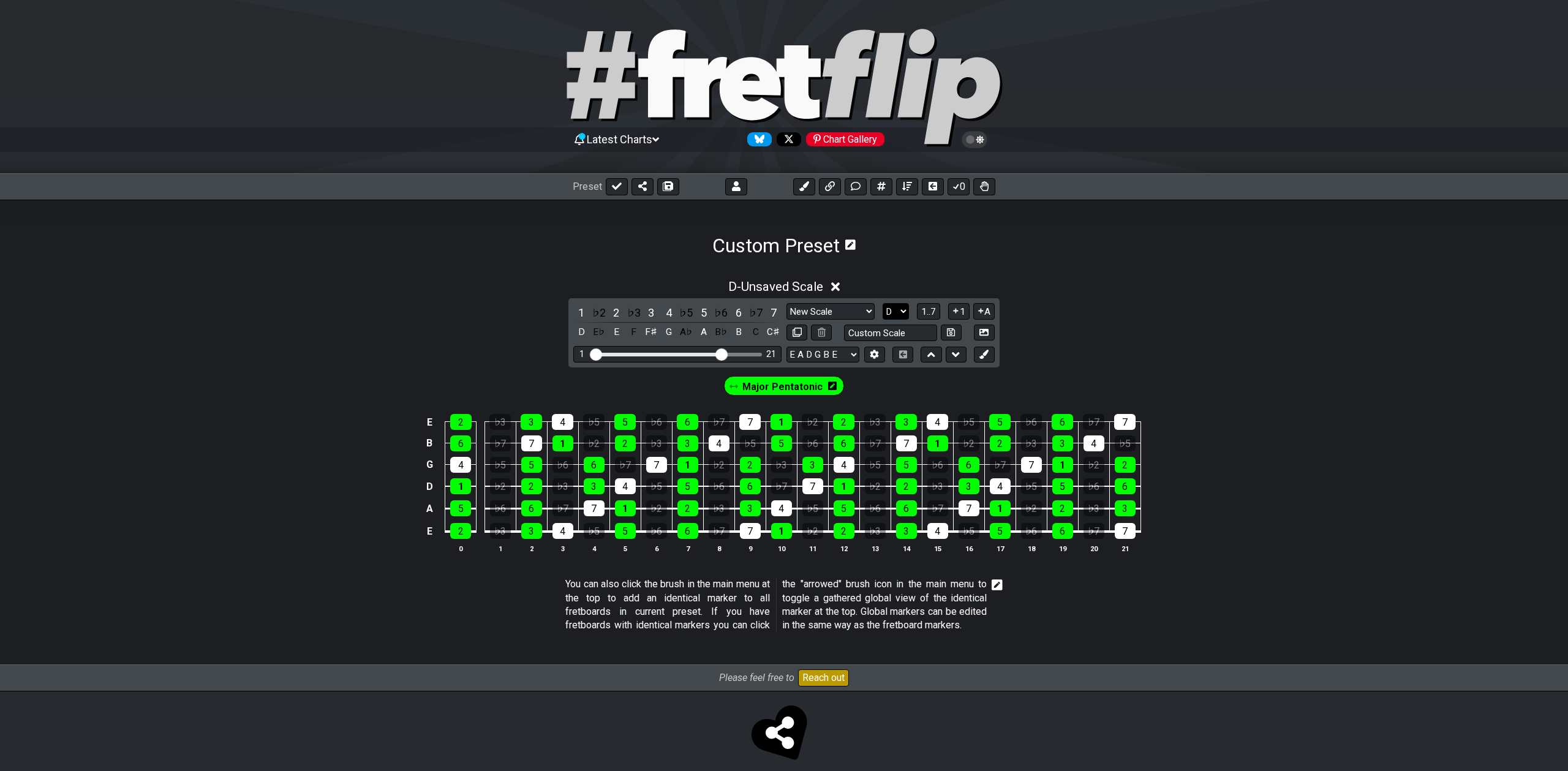
click at [895, 310] on select "A♭ A A♯ B♭ B C C♯ D♭ D D♯ E♭ E F F♯ G♭ G G♯" at bounding box center [895, 312] width 27 height 17
click at [882, 303] on select "A♭ A A♯ B♭ B C C♯ D♭ D D♯ E♭ E F F♯ G♭ G G♯" at bounding box center [895, 312] width 27 height 17
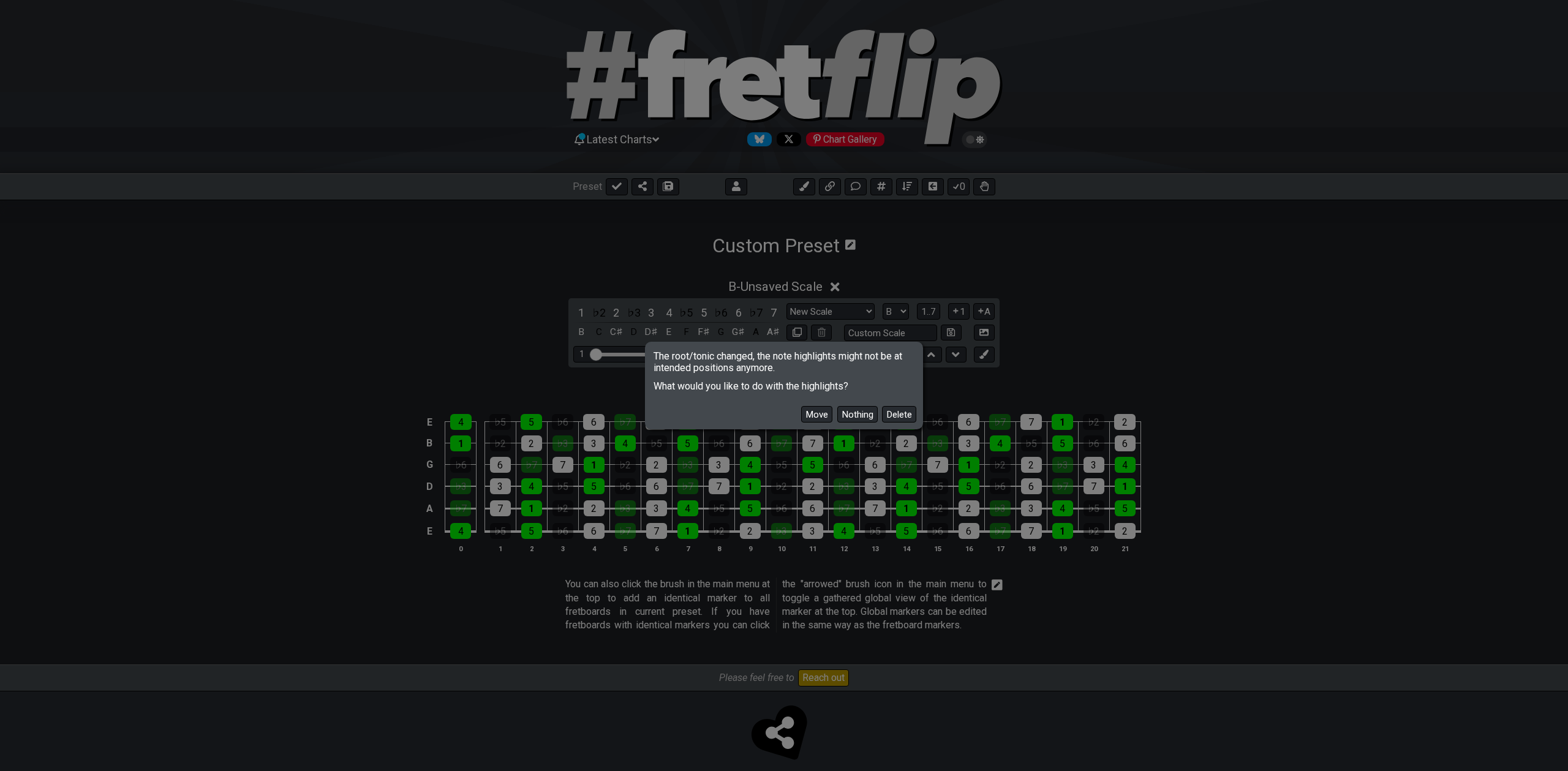
click at [820, 412] on button "Move" at bounding box center [816, 415] width 31 height 17
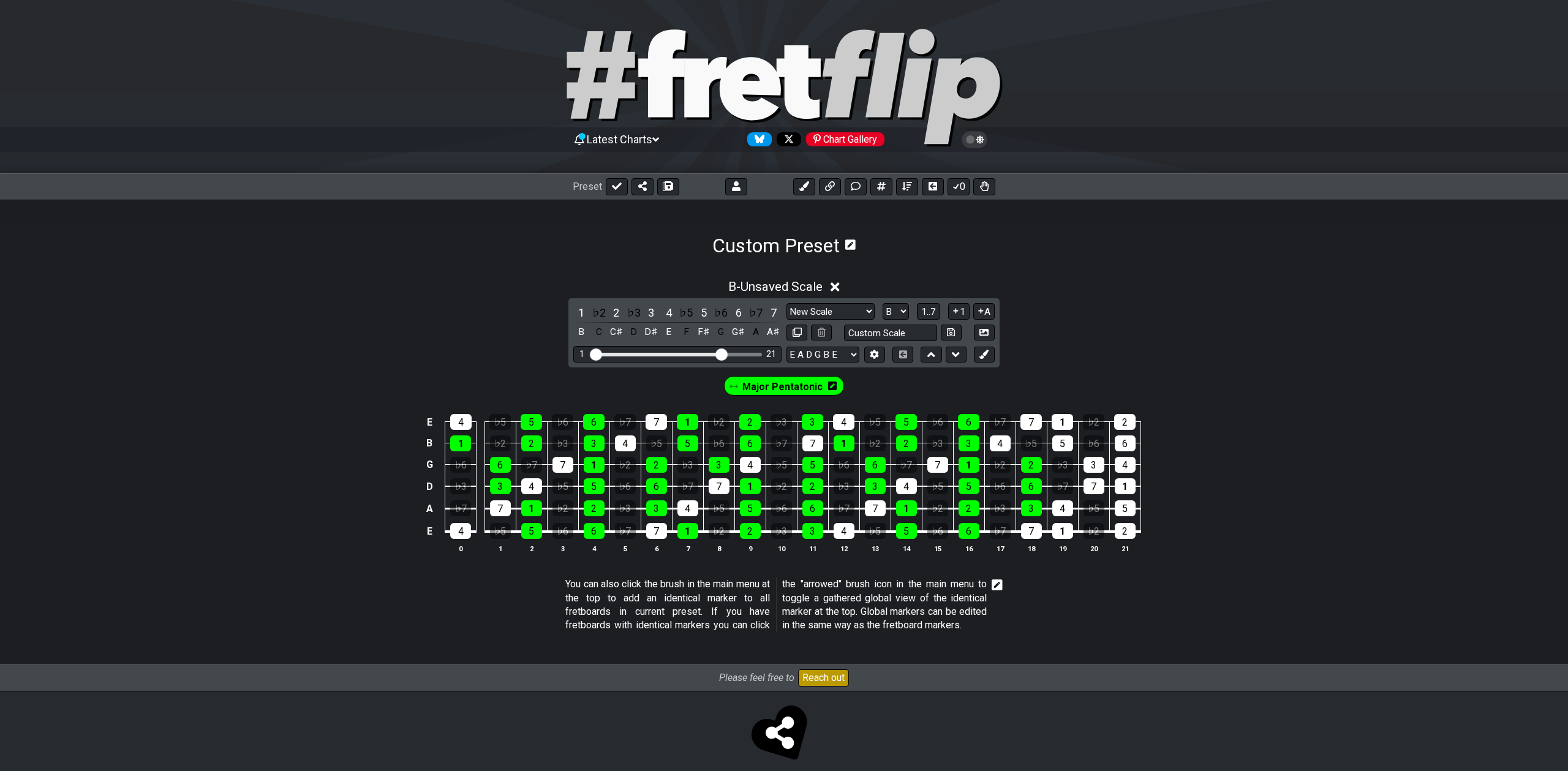
click at [829, 387] on icon at bounding box center [832, 386] width 8 height 10
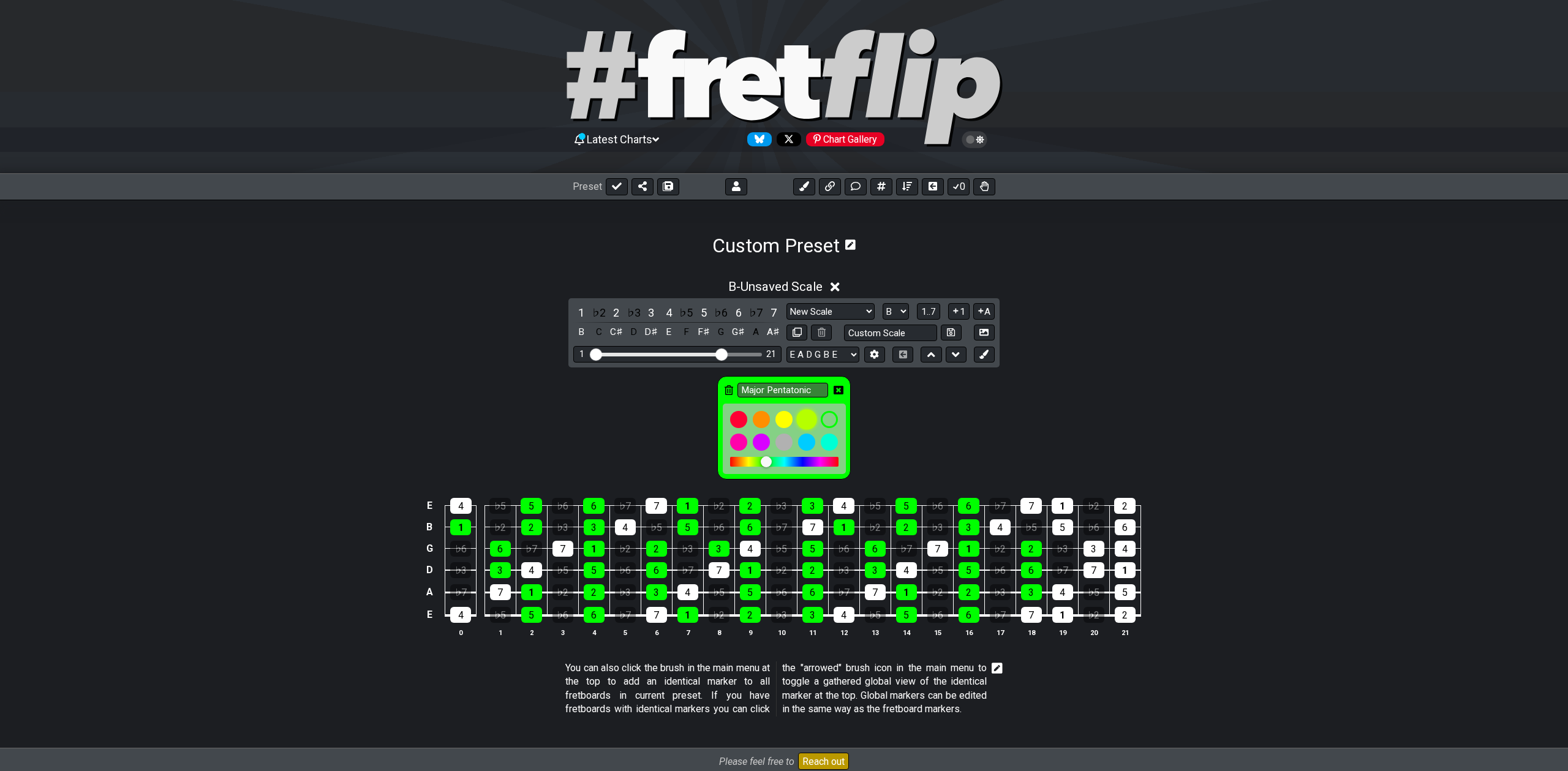
click at [802, 419] on div at bounding box center [807, 419] width 21 height 21
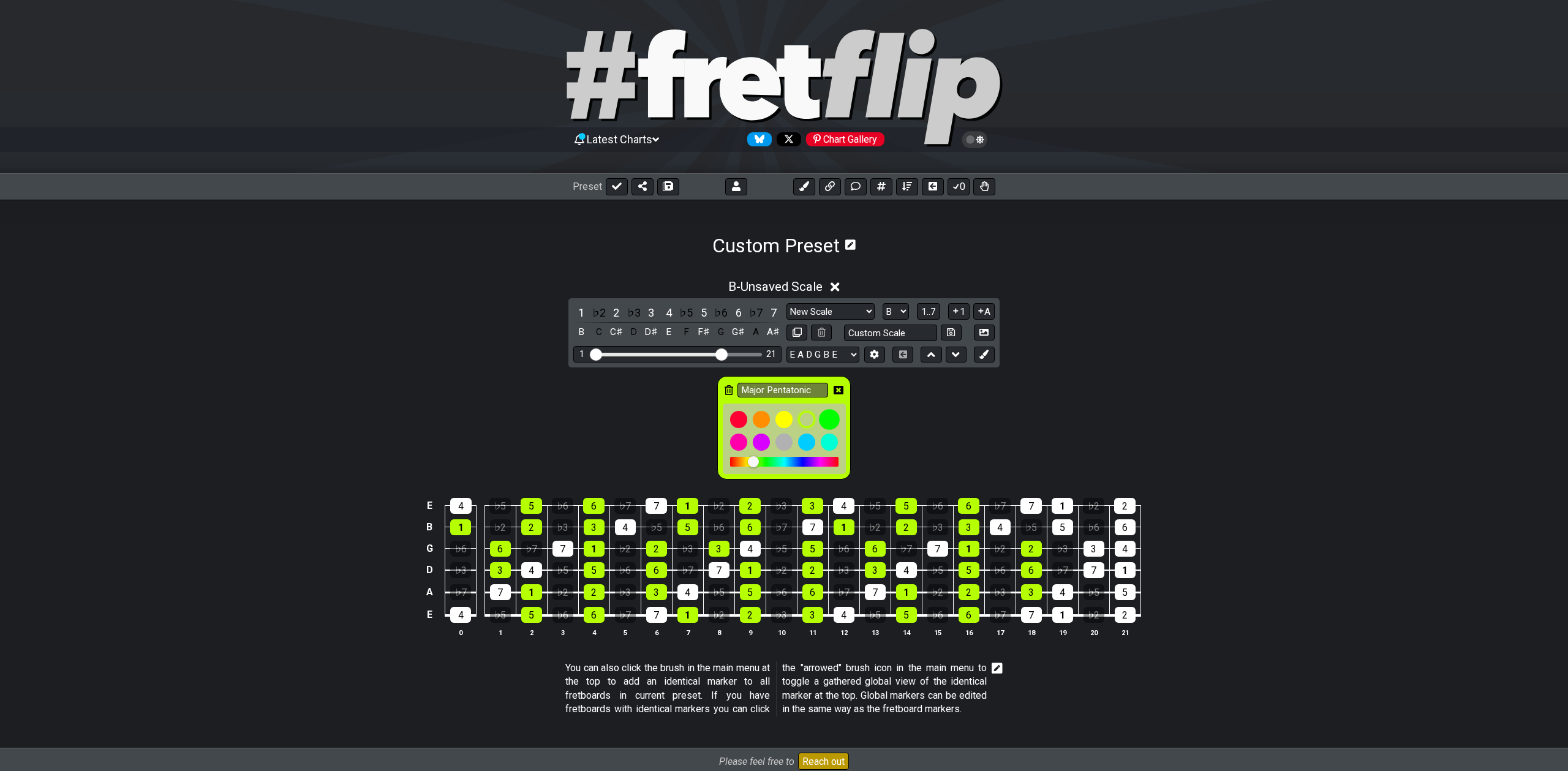
click at [829, 418] on div at bounding box center [829, 419] width 21 height 21
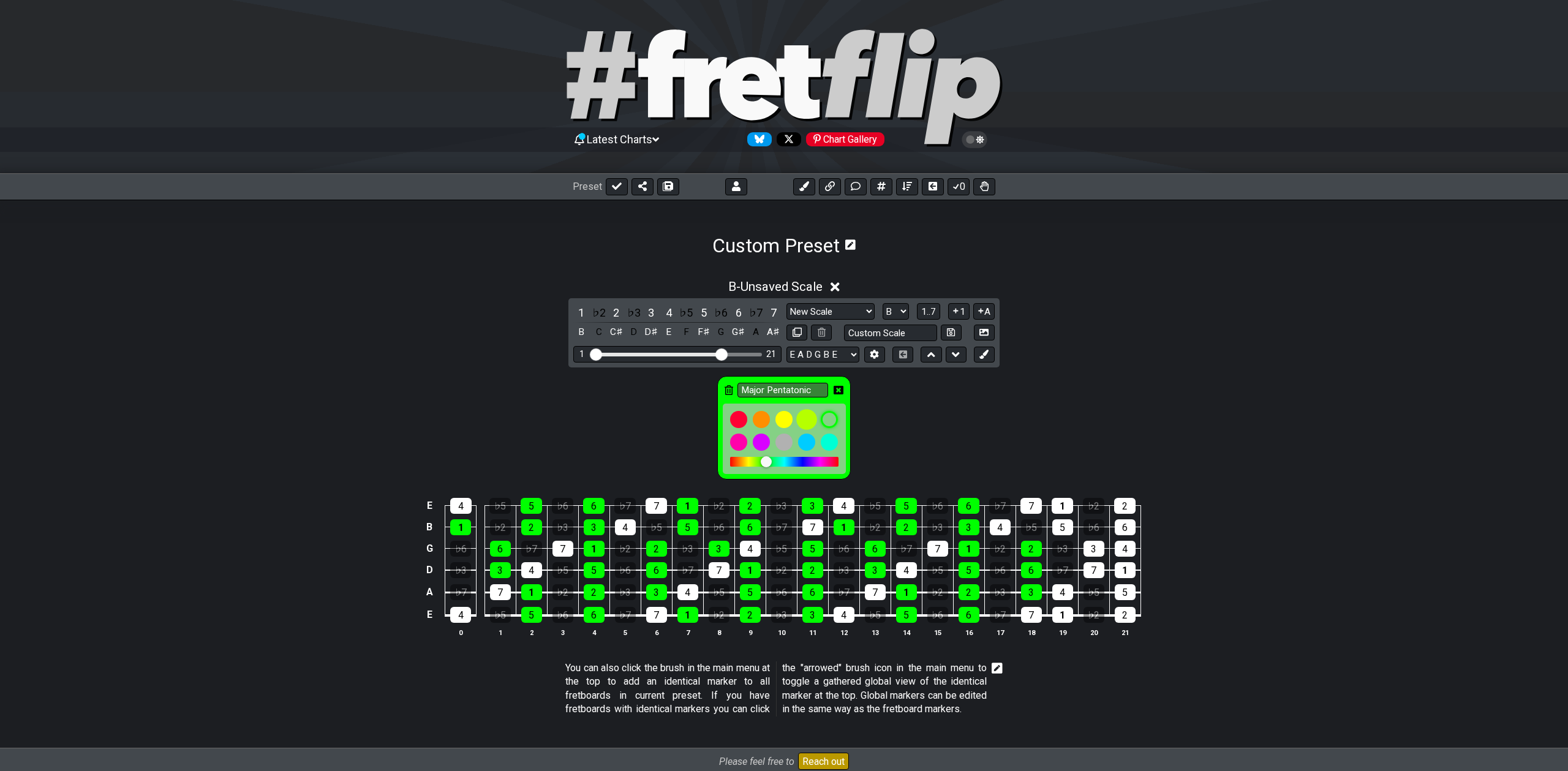
click at [814, 418] on div at bounding box center [807, 419] width 21 height 21
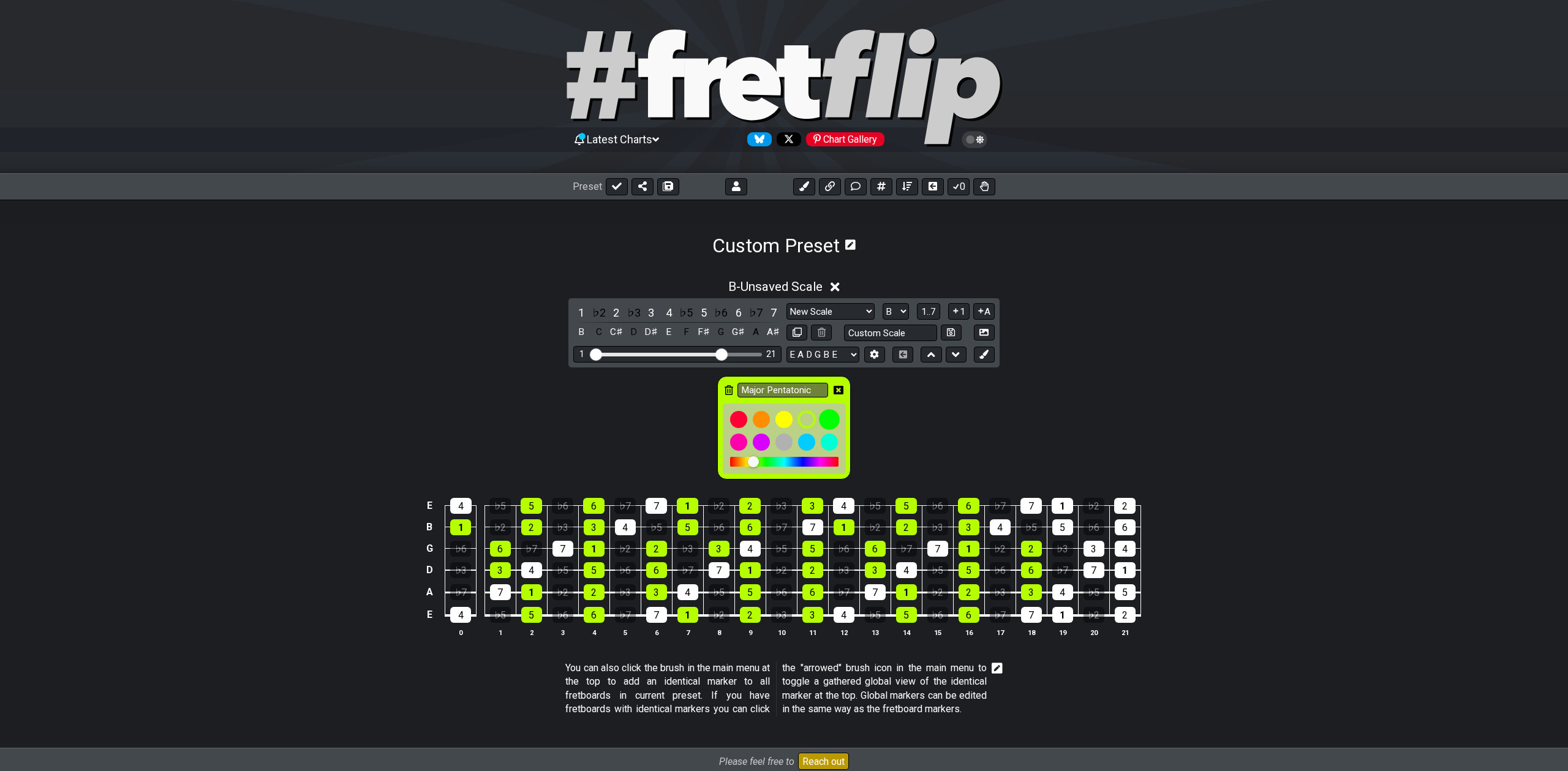
click at [831, 417] on div at bounding box center [829, 419] width 21 height 21
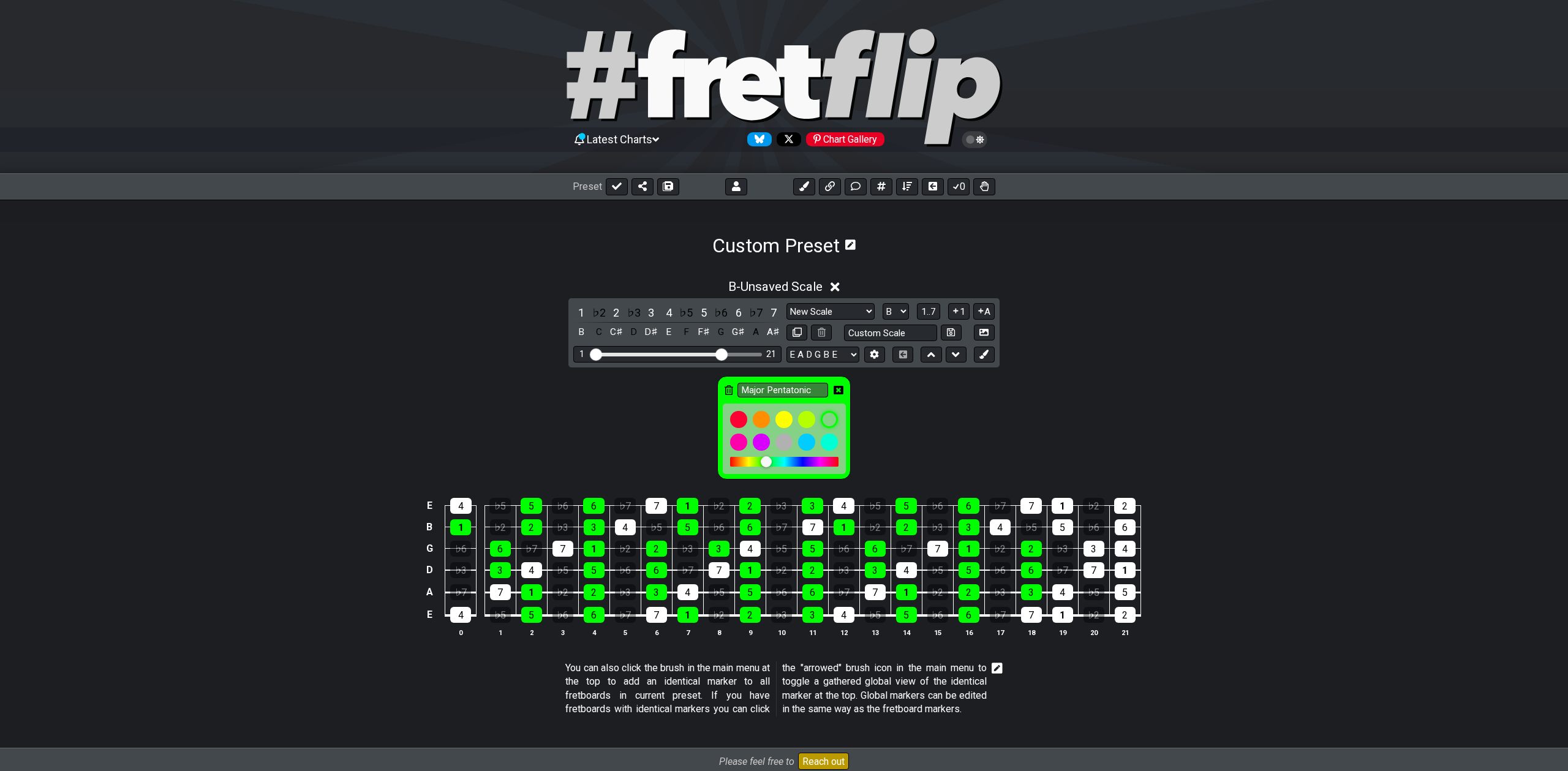
click at [761, 463] on div at bounding box center [766, 461] width 11 height 11
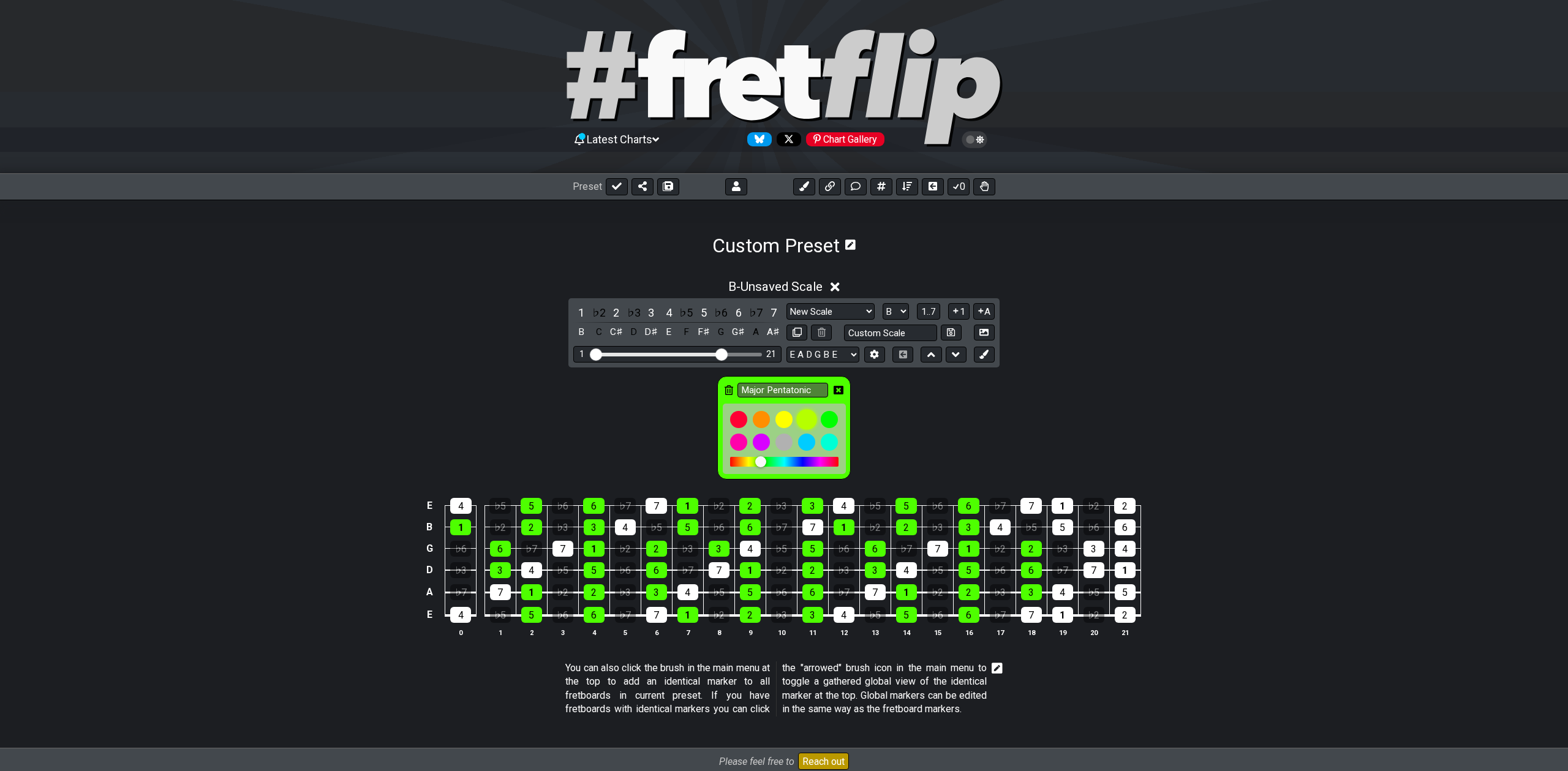
click at [807, 424] on div at bounding box center [807, 419] width 21 height 21
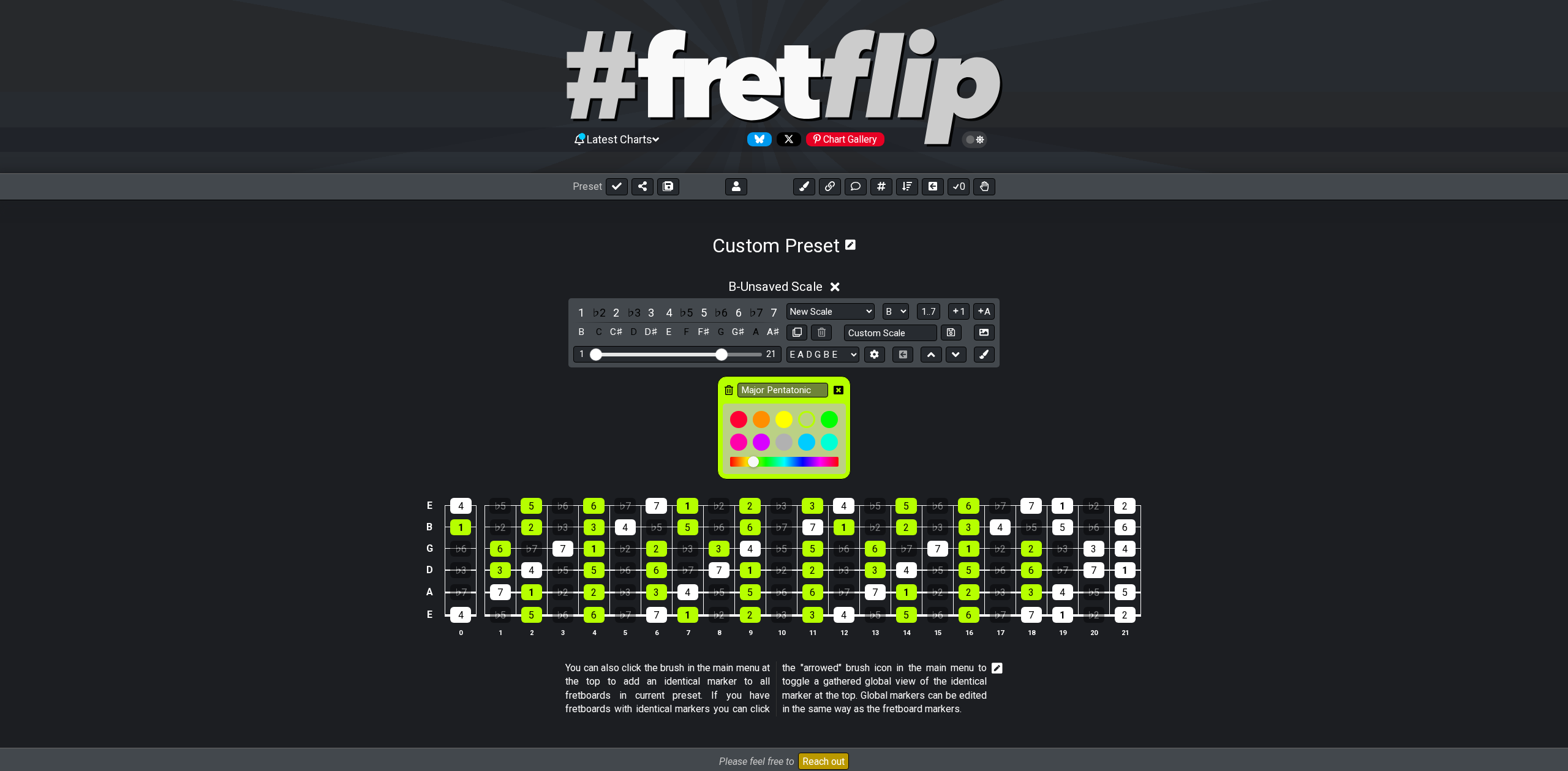
click at [758, 465] on div at bounding box center [759, 462] width 11 height 11
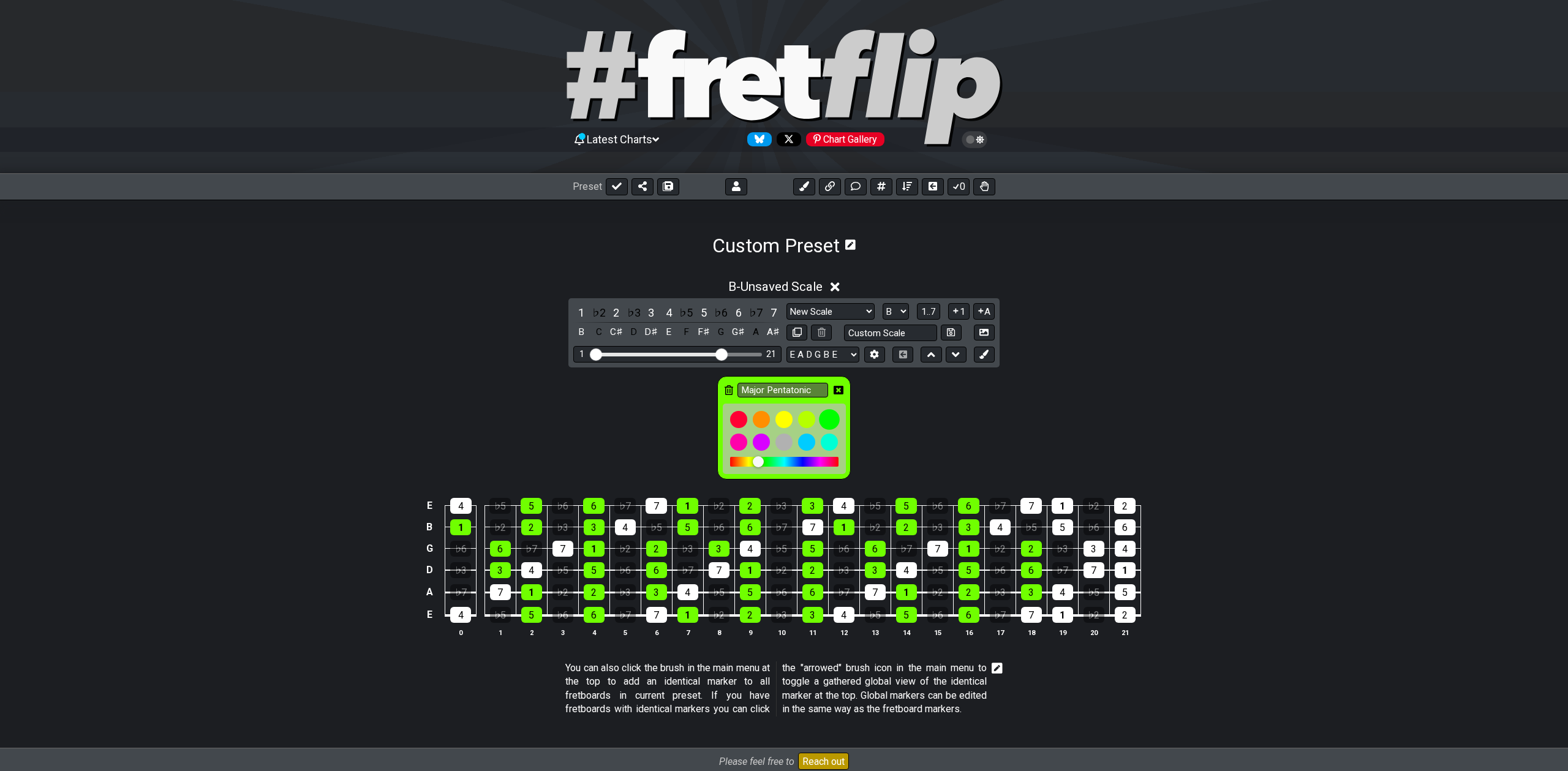
click at [831, 420] on div at bounding box center [829, 419] width 21 height 21
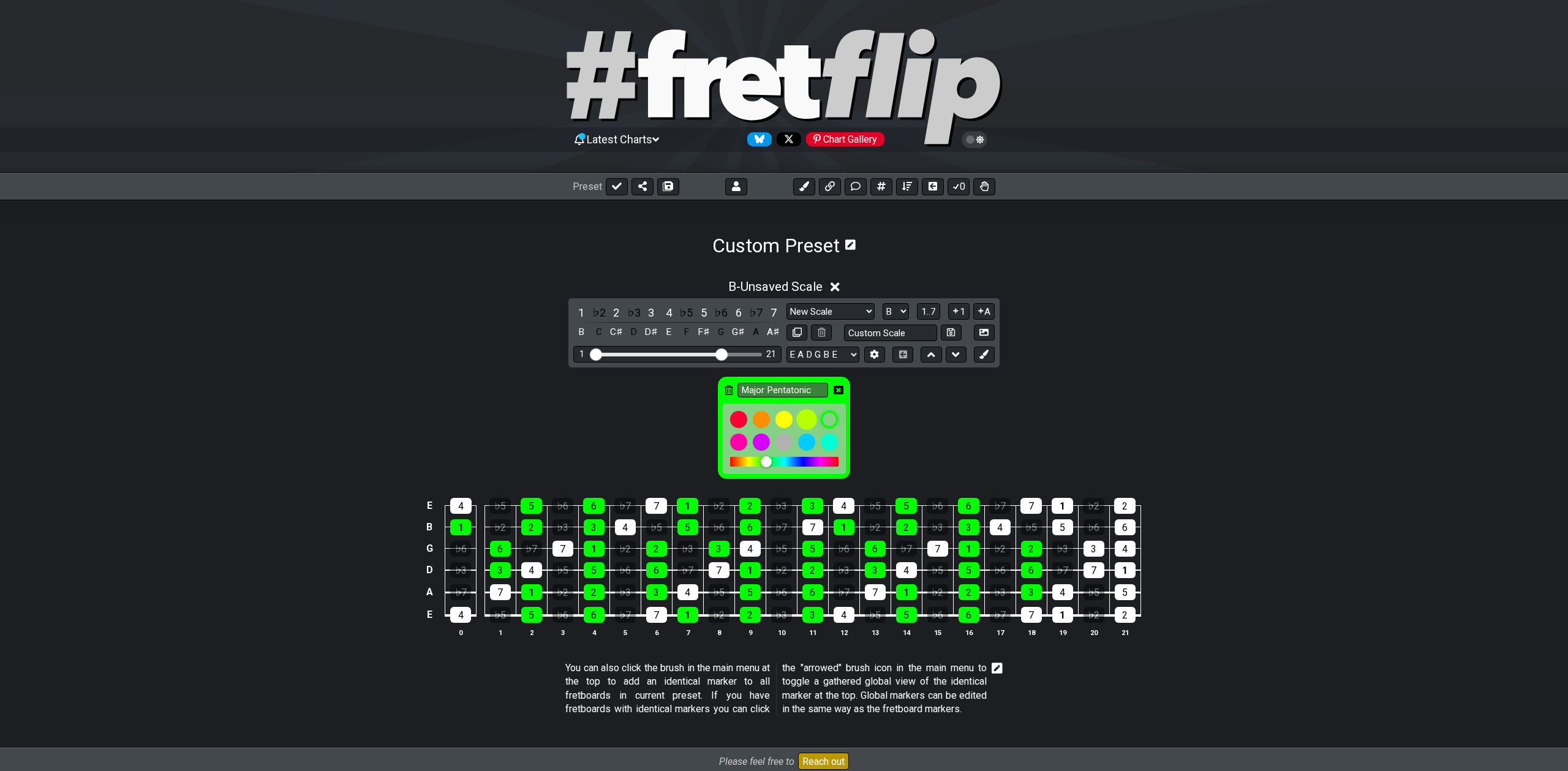
click at [808, 417] on div at bounding box center [807, 419] width 21 height 21
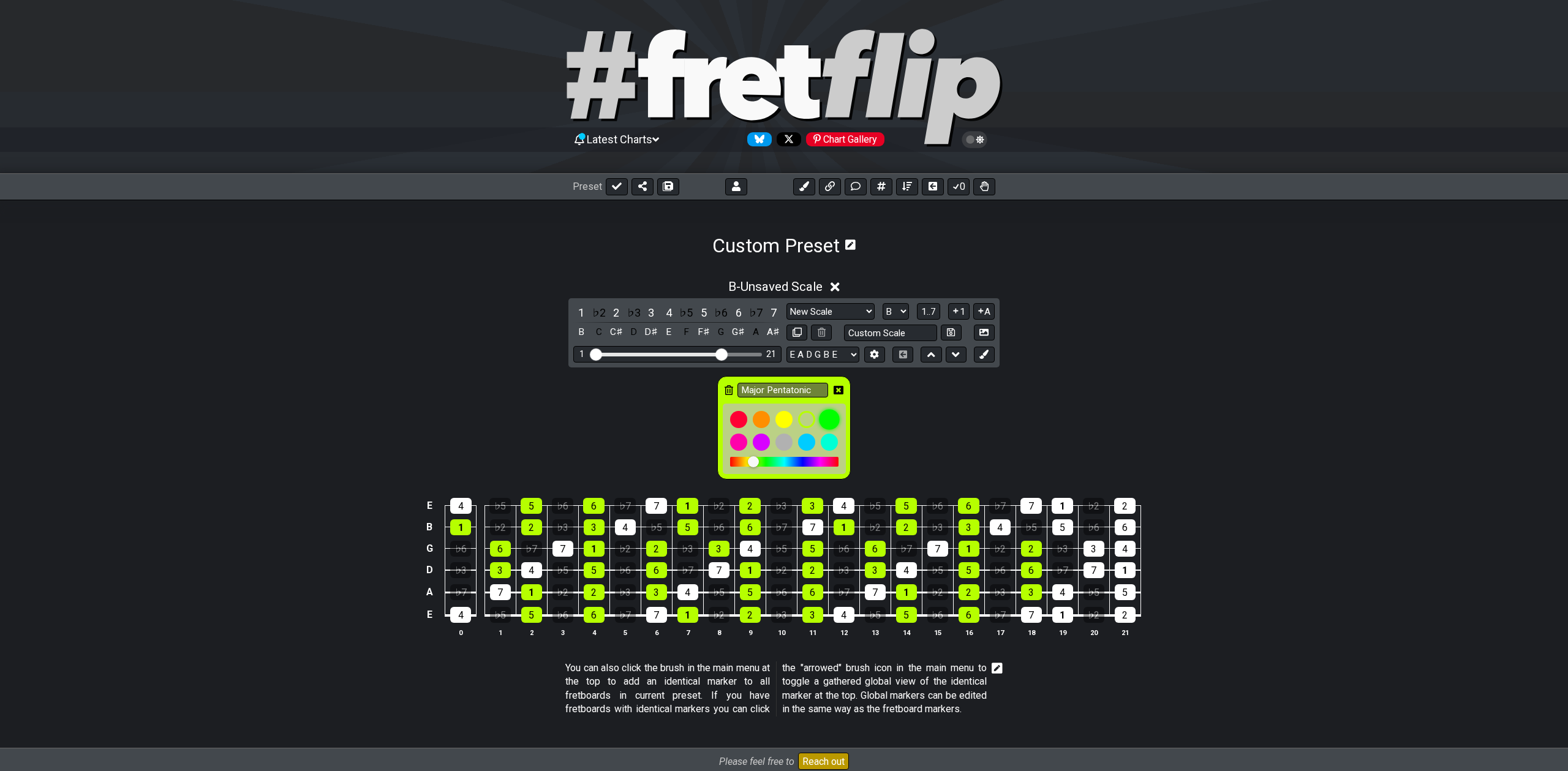
click at [827, 416] on div at bounding box center [829, 419] width 21 height 21
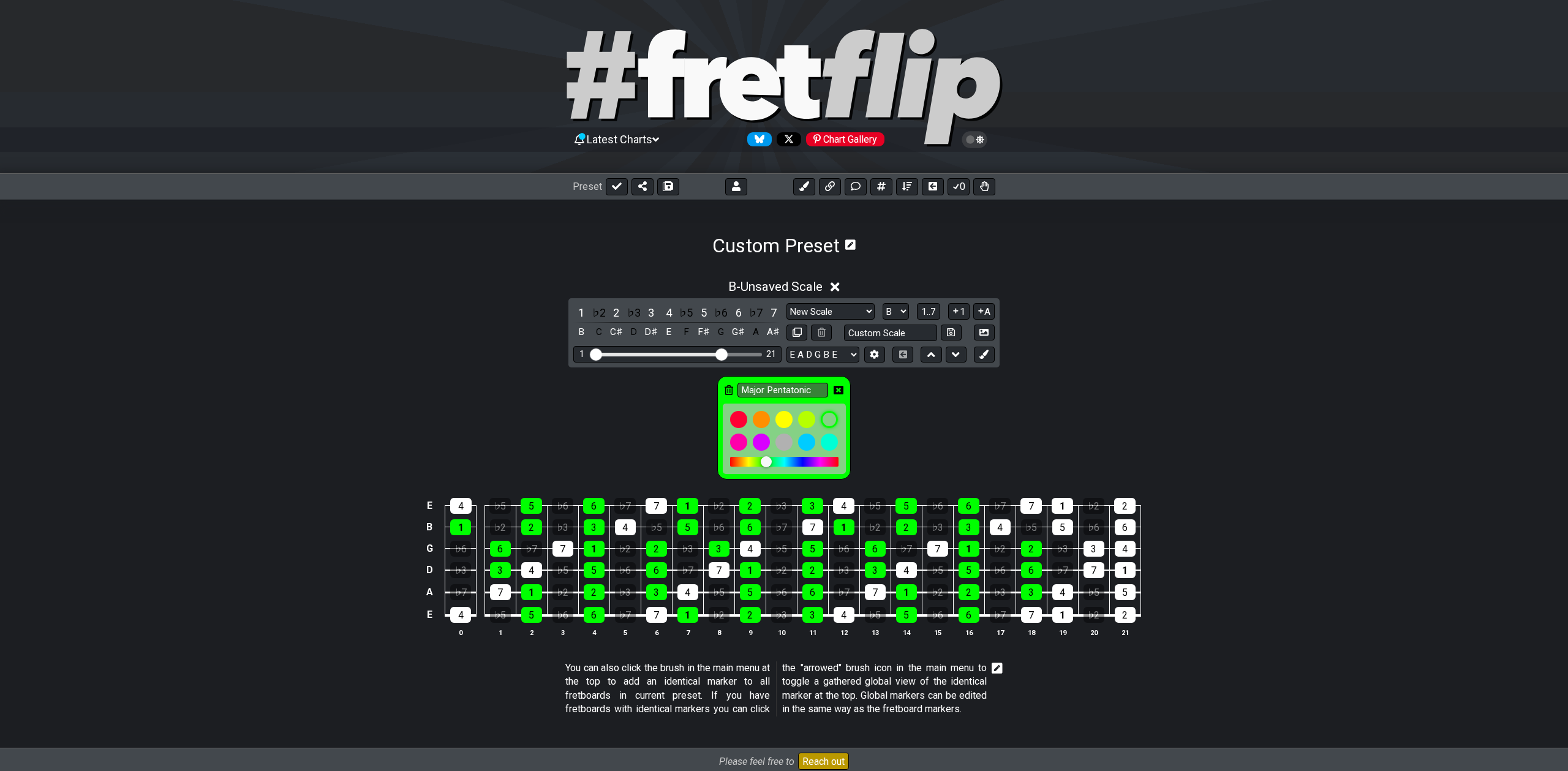
click at [756, 462] on div at bounding box center [784, 461] width 108 height 10
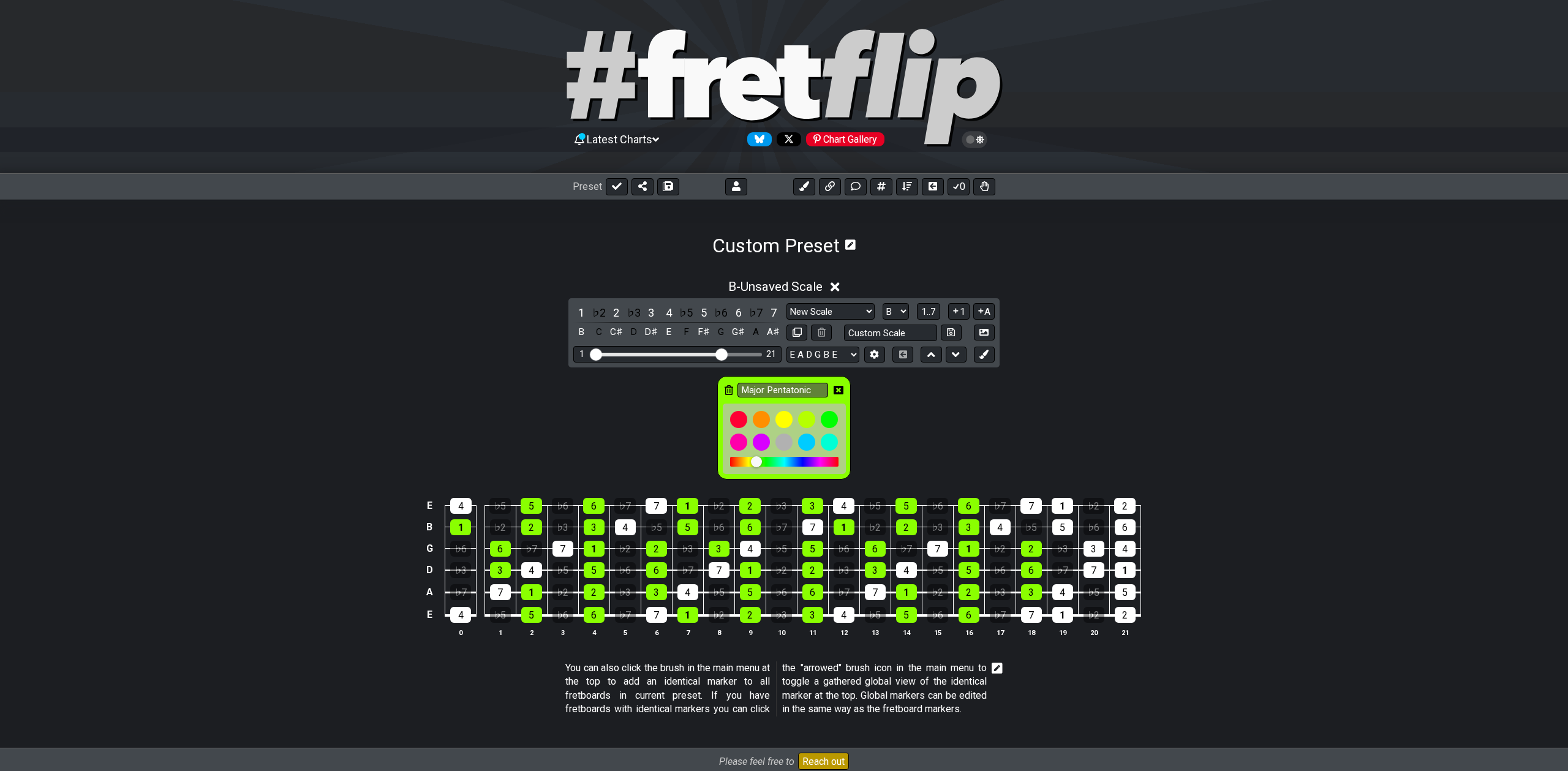
click at [758, 462] on div at bounding box center [756, 461] width 11 height 11
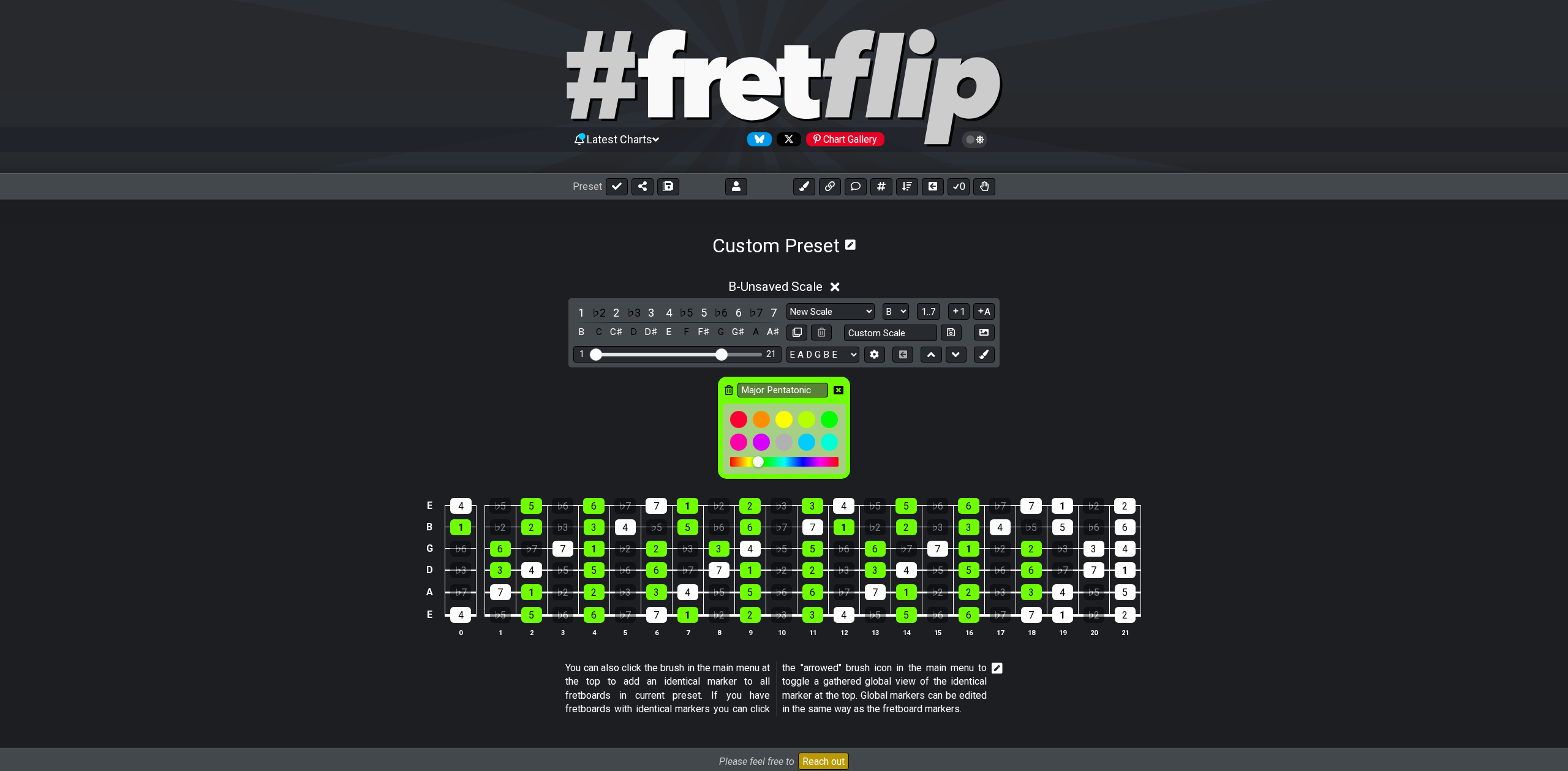
click at [771, 461] on div at bounding box center [784, 461] width 108 height 10
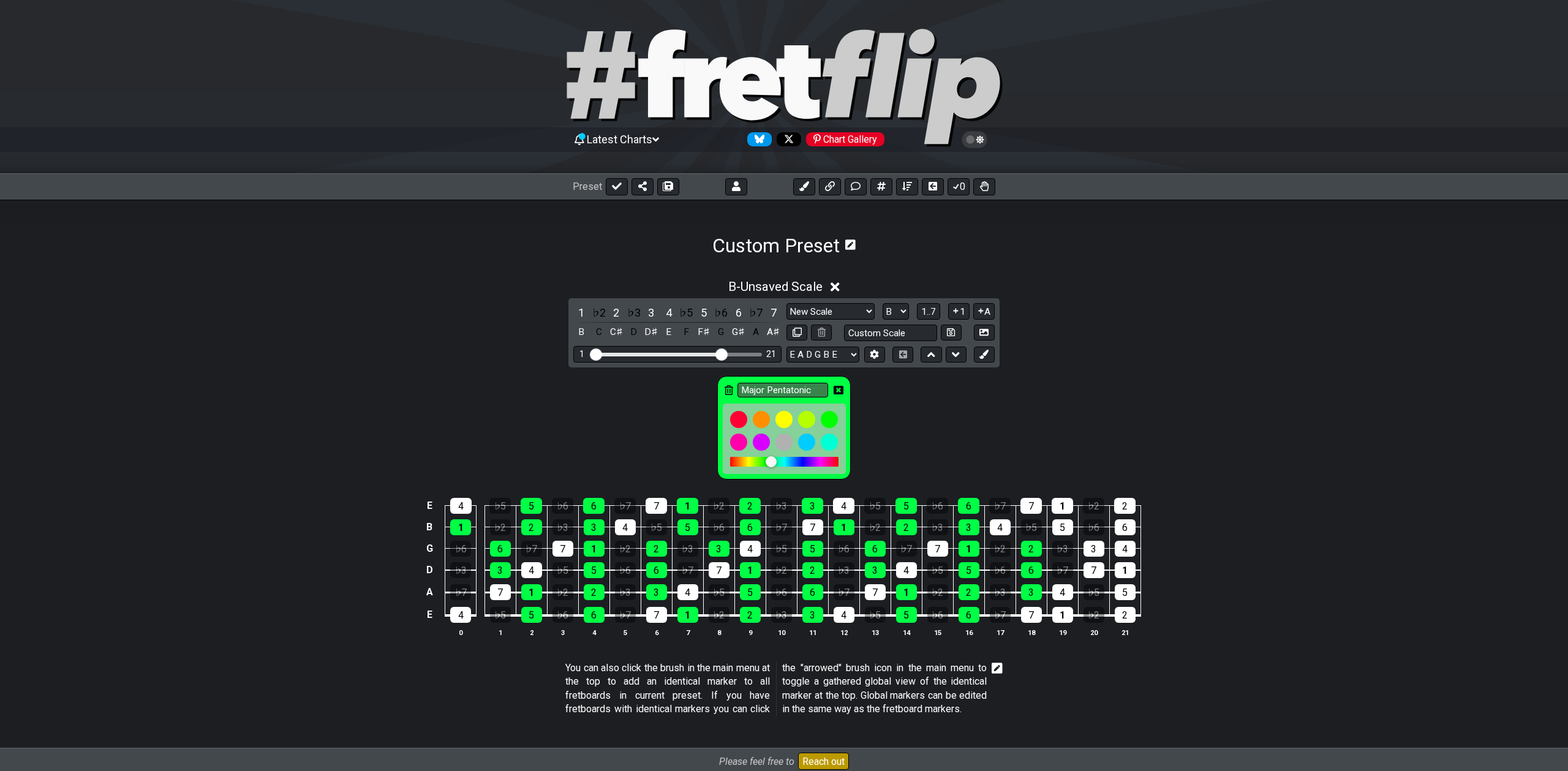
click at [838, 393] on icon at bounding box center [838, 390] width 10 height 8
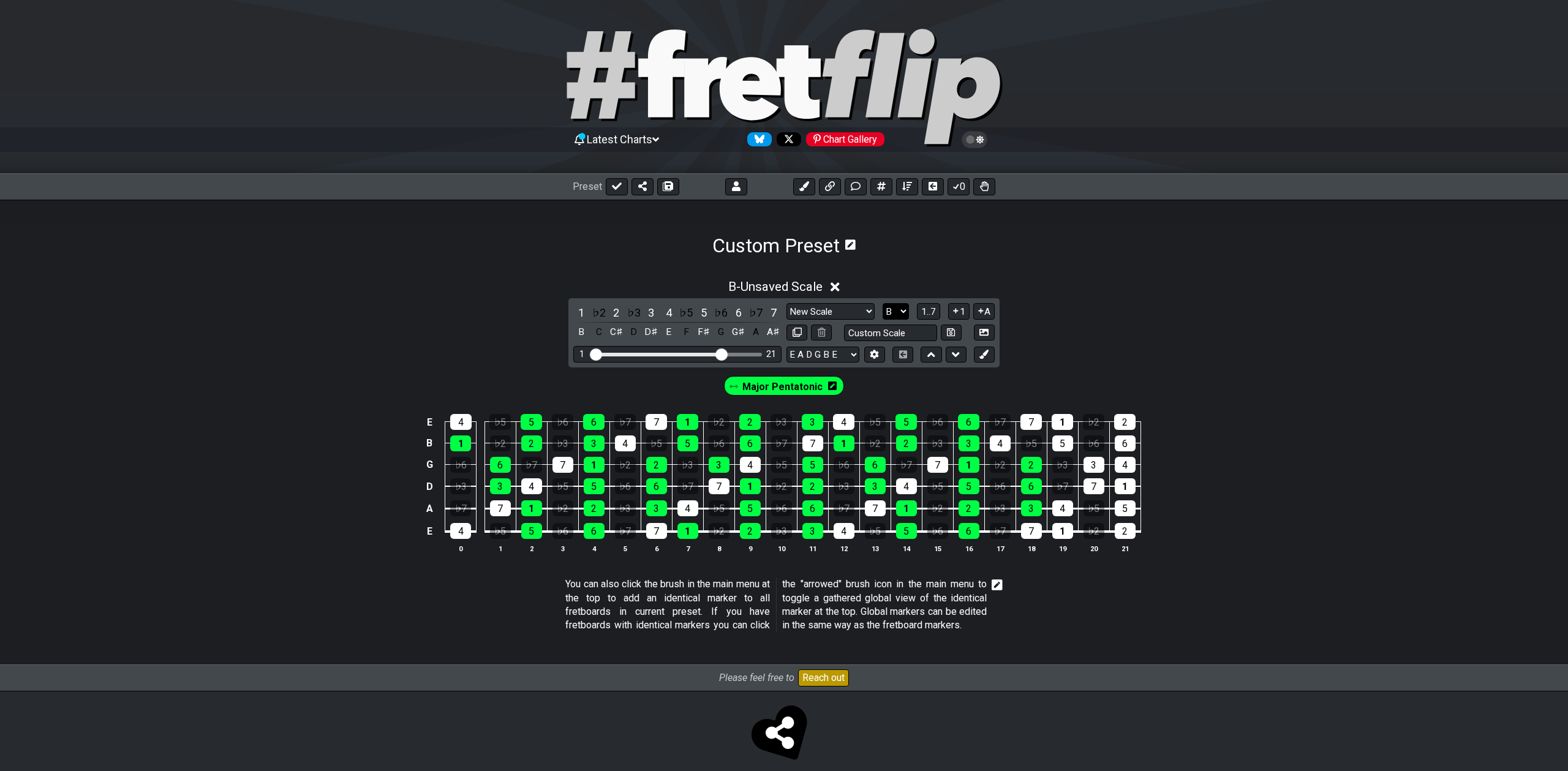
click at [906, 308] on select "A♭ A A♯ B♭ B C C♯ D♭ D D♯ E♭ E F F♯ G♭ G G♯" at bounding box center [895, 312] width 27 height 17
select select "D"
click at [882, 303] on select "A♭ A A♯ B♭ B C C♯ D♭ D D♯ E♭ E F F♯ G♭ G G♯" at bounding box center [895, 312] width 27 height 17
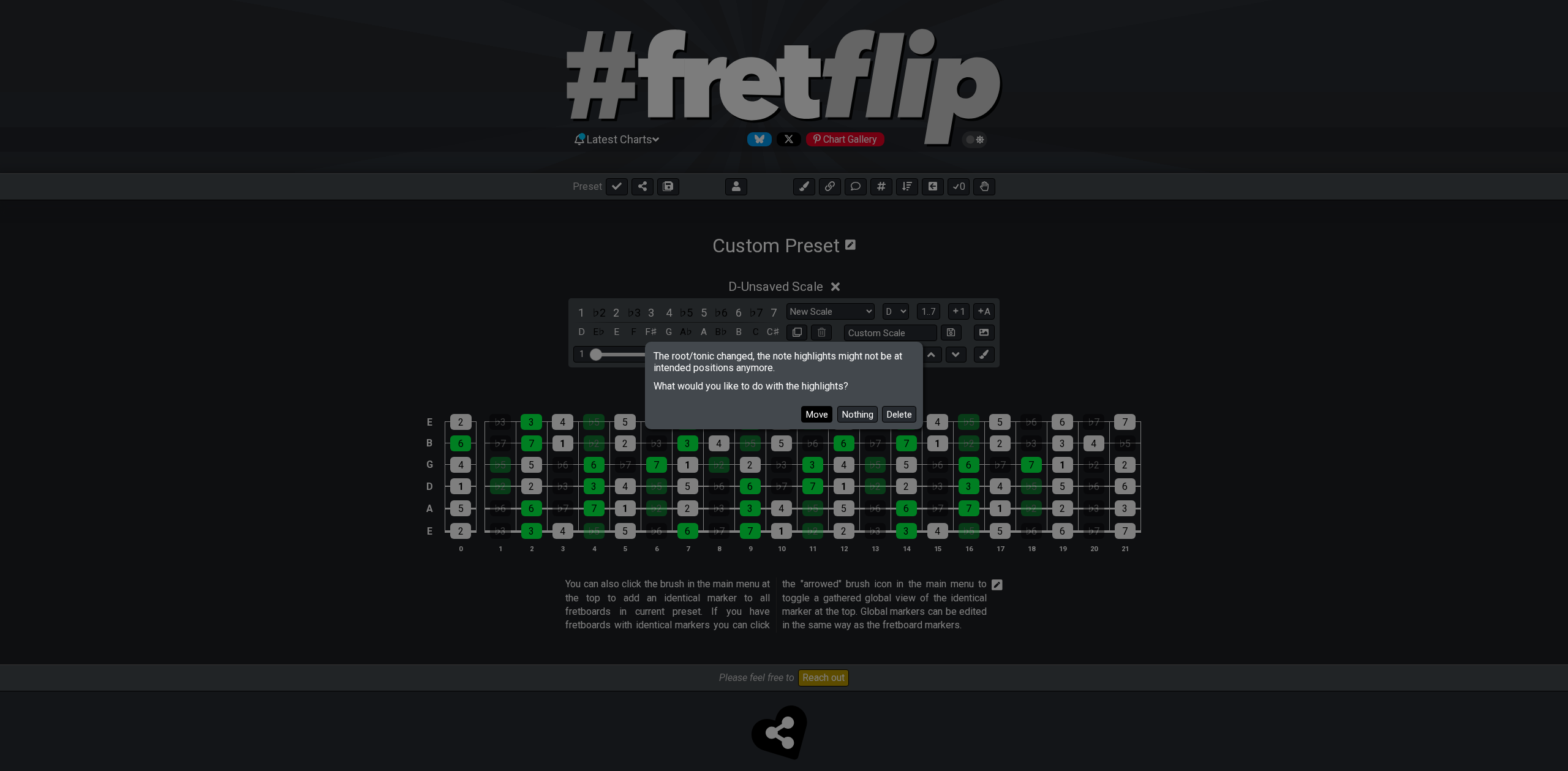
click at [812, 410] on button "Move" at bounding box center [816, 415] width 31 height 17
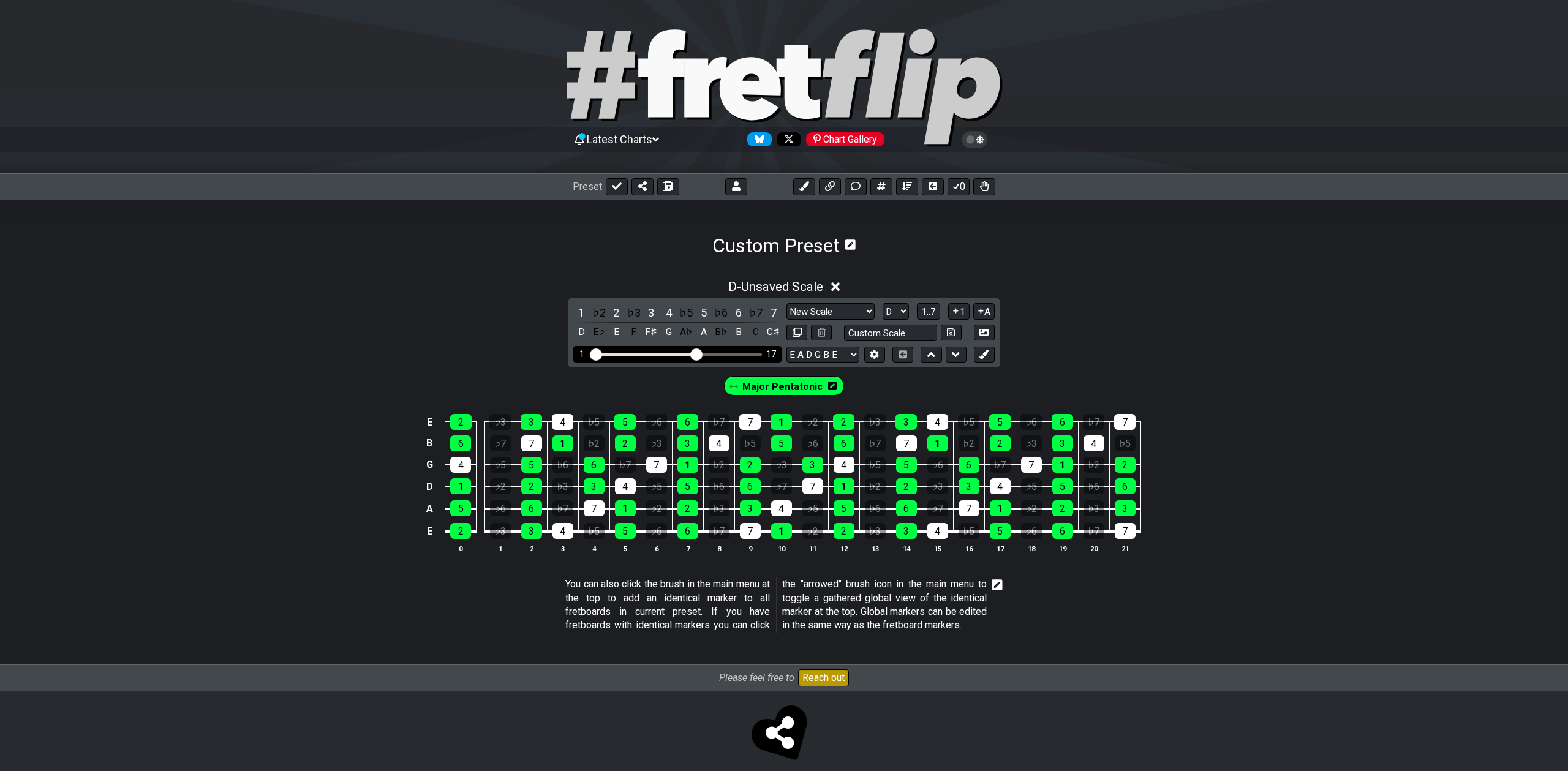
drag, startPoint x: 721, startPoint y: 354, endPoint x: 696, endPoint y: 354, distance: 25.0
click at [696, 353] on input "Visible fret range" at bounding box center [677, 353] width 174 height 0
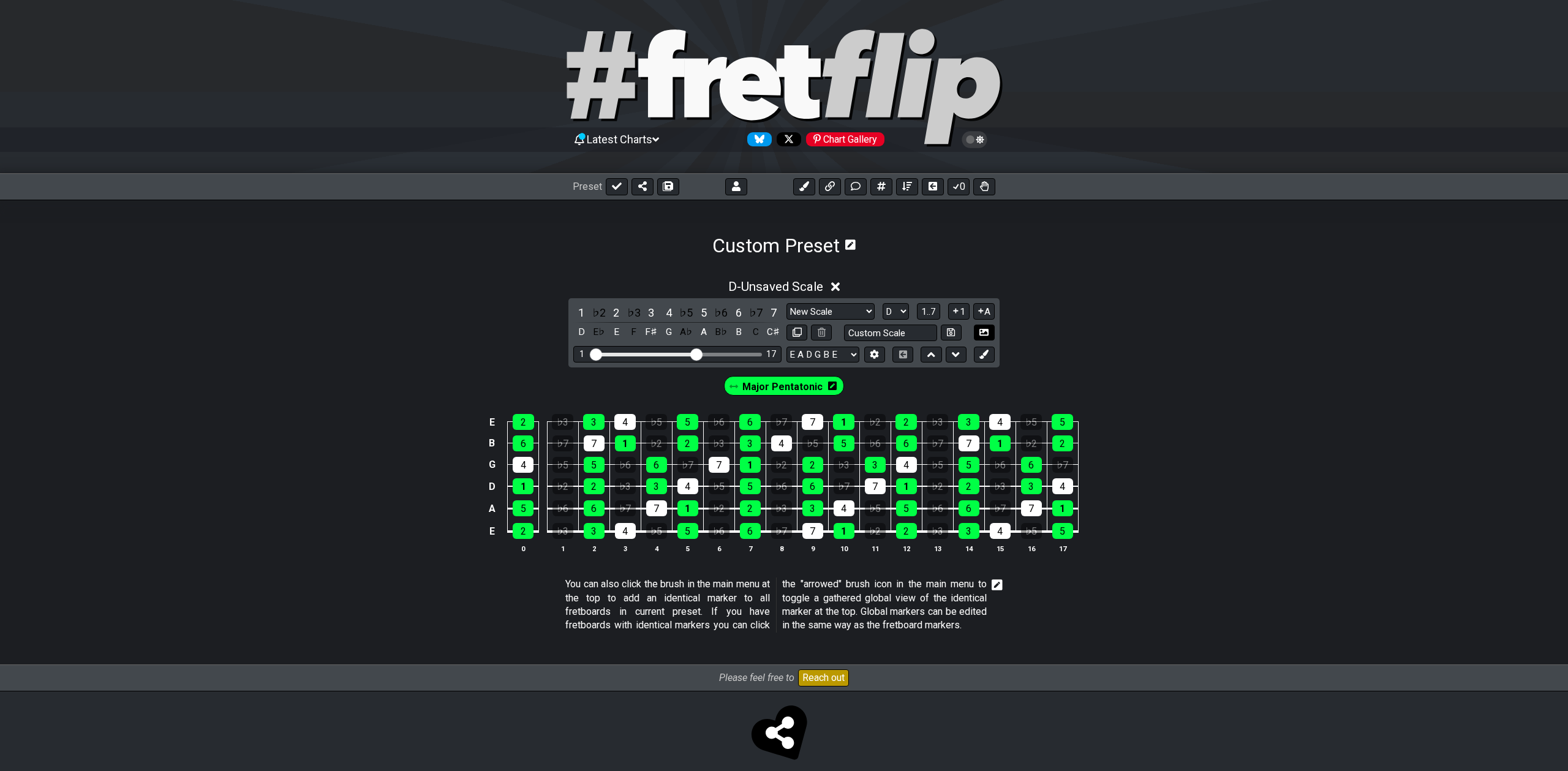
click at [982, 330] on icon at bounding box center [984, 332] width 9 height 9
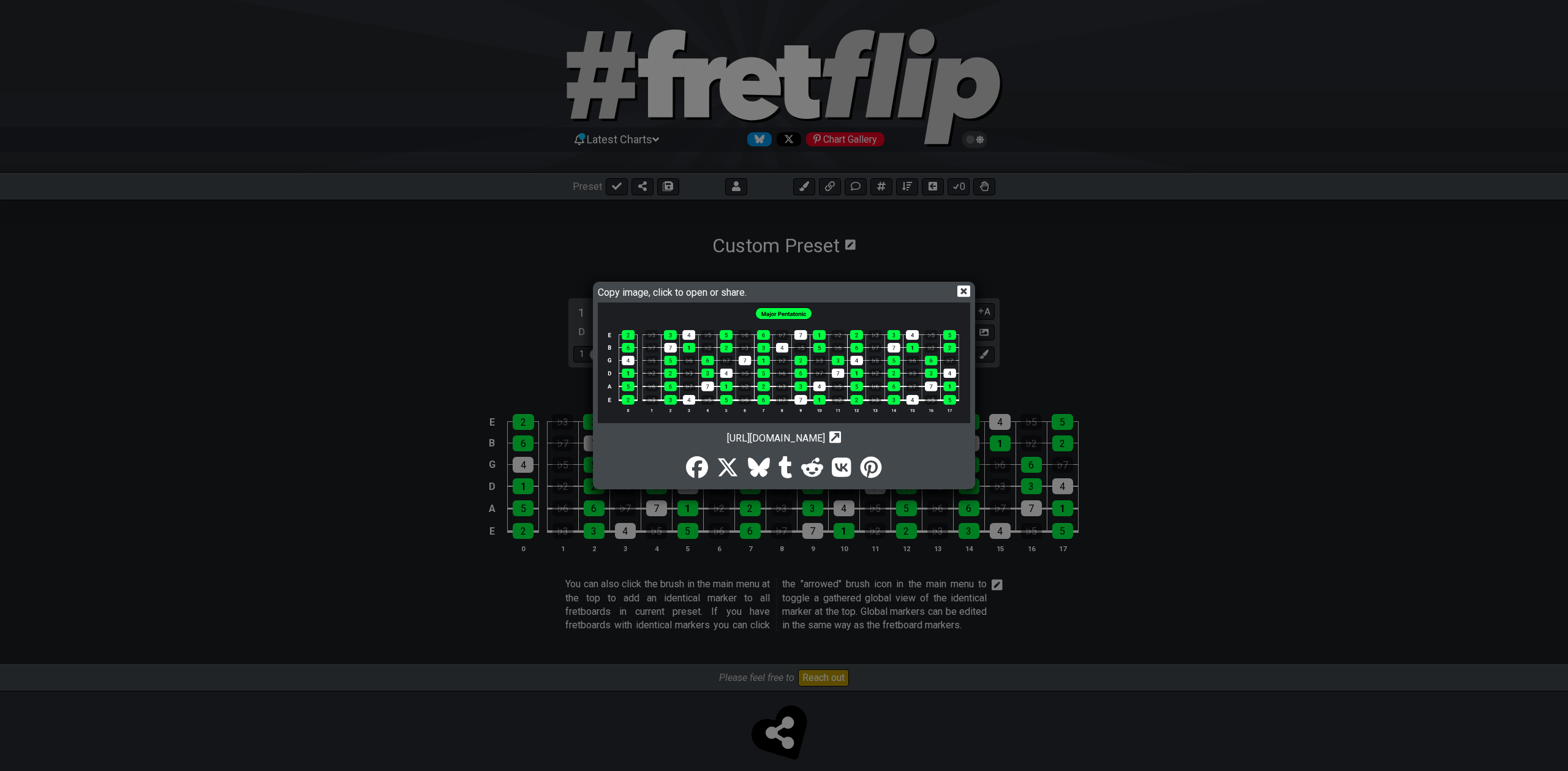
click at [864, 347] on img at bounding box center [784, 363] width 373 height 121
click at [963, 290] on icon at bounding box center [964, 292] width 13 height 13
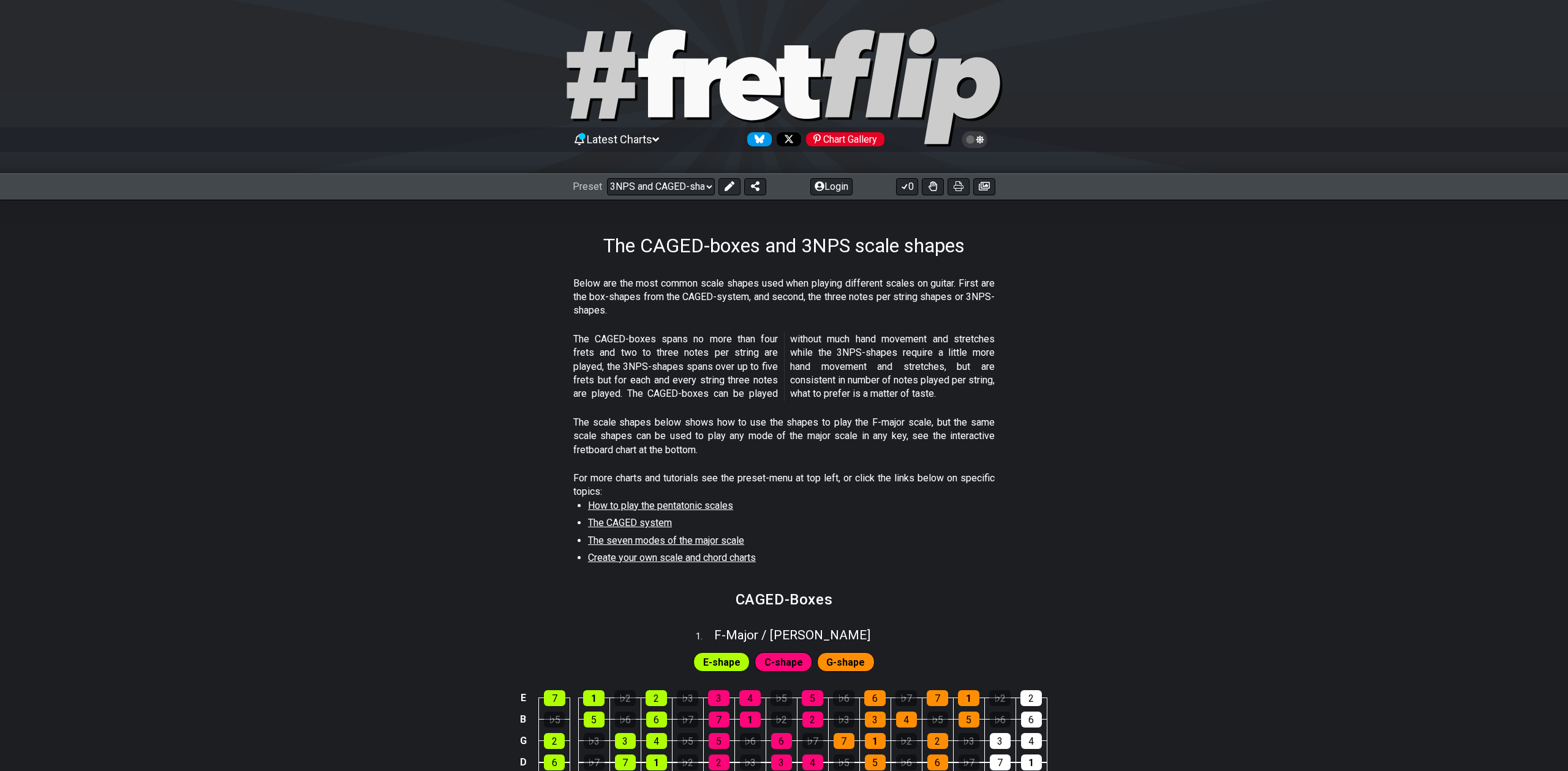
select select "/3nps-caged-shapes"
select select "A"
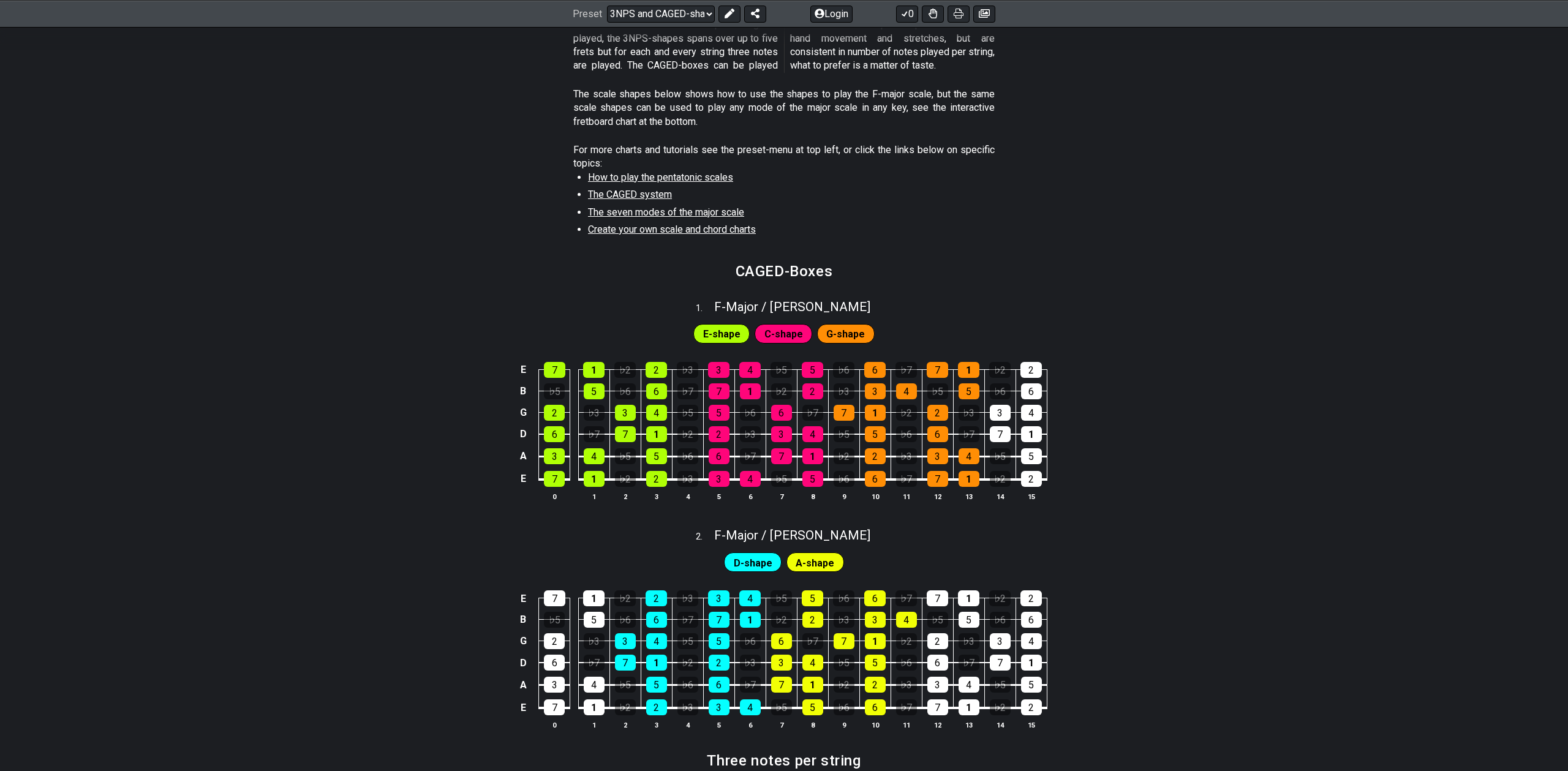
scroll to position [325, 0]
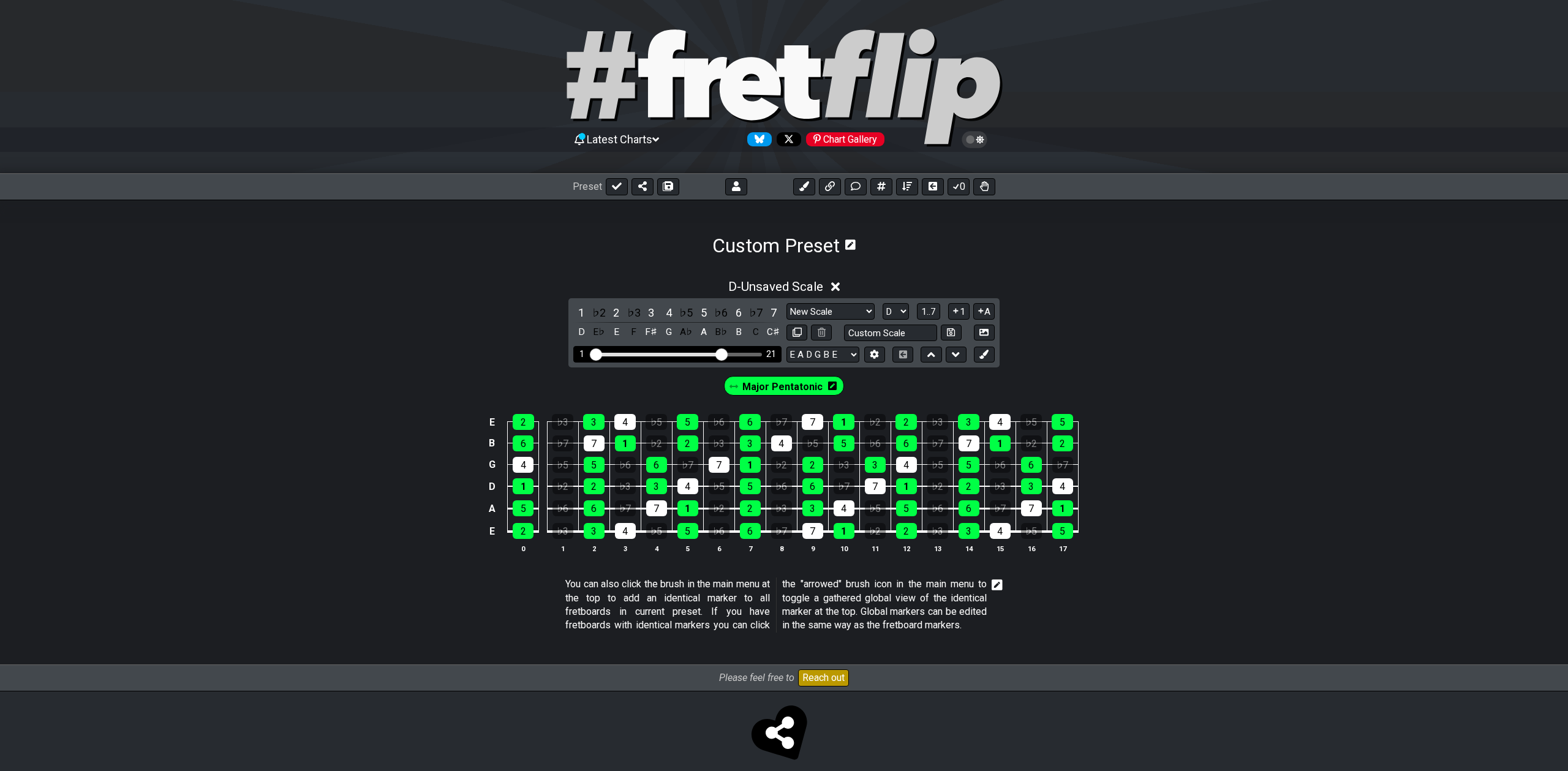
drag, startPoint x: 698, startPoint y: 351, endPoint x: 721, endPoint y: 354, distance: 23.2
click at [721, 353] on input "Visible fret range" at bounding box center [677, 353] width 174 height 0
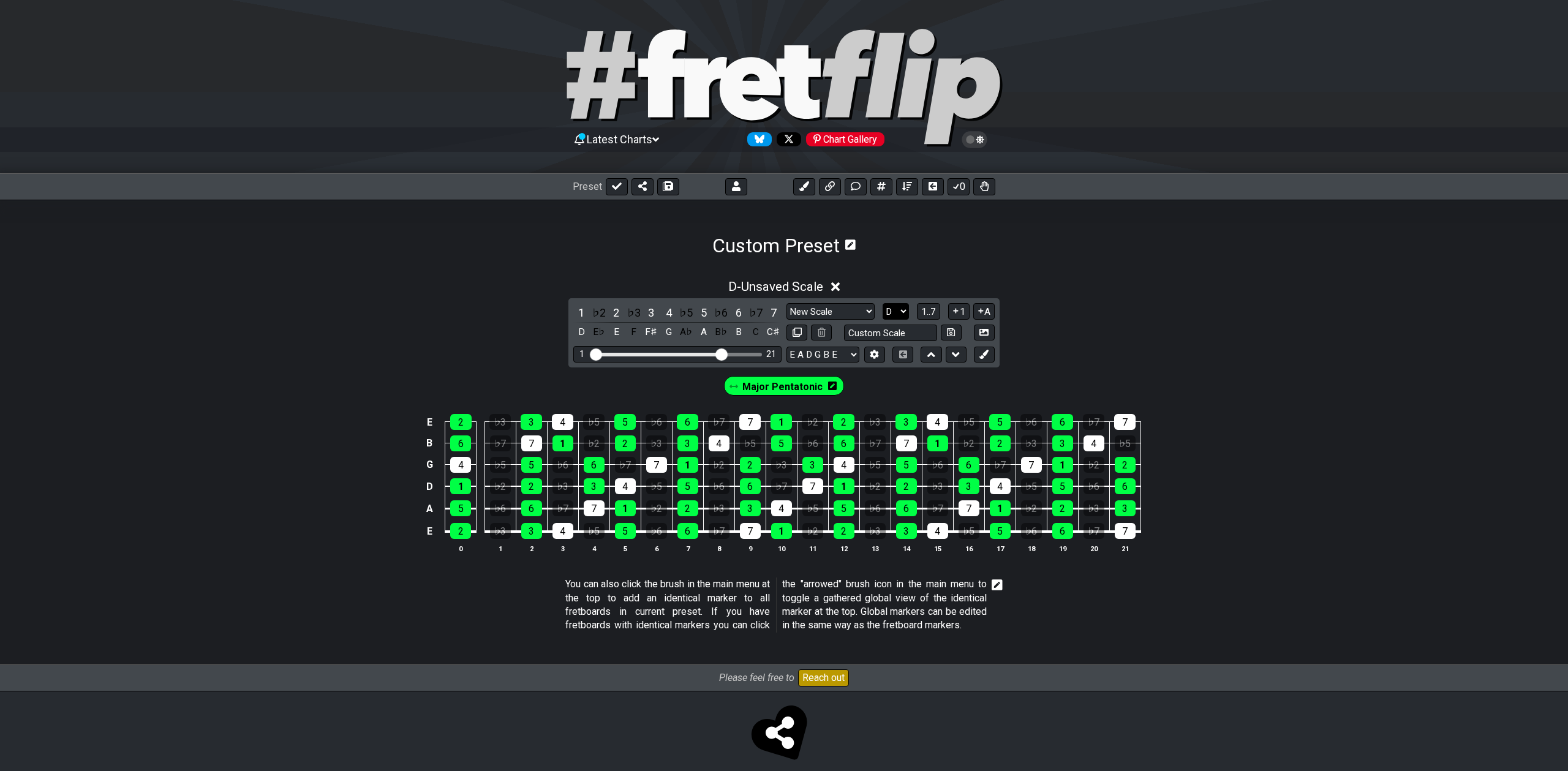
click at [897, 309] on select "A♭ A A♯ B♭ B C C♯ D♭ D D♯ E♭ E F F♯ G♭ G G♯" at bounding box center [895, 312] width 27 height 17
select select "Gb"
click at [882, 303] on select "A♭ A A♯ B♭ B C C♯ D♭ D D♯ E♭ E F F♯ G♭ G G♯" at bounding box center [895, 312] width 27 height 17
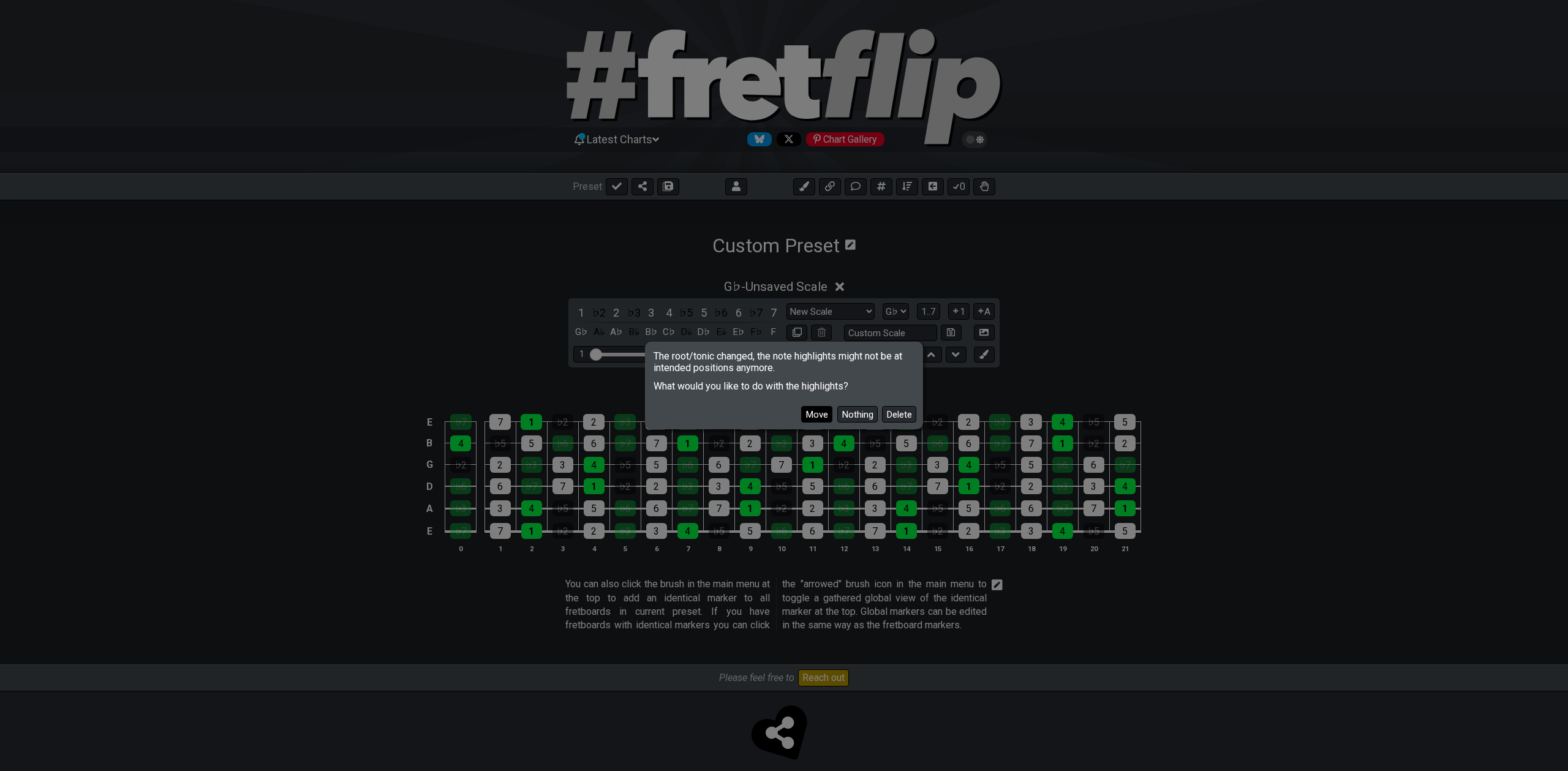
click at [817, 412] on button "Move" at bounding box center [816, 415] width 31 height 17
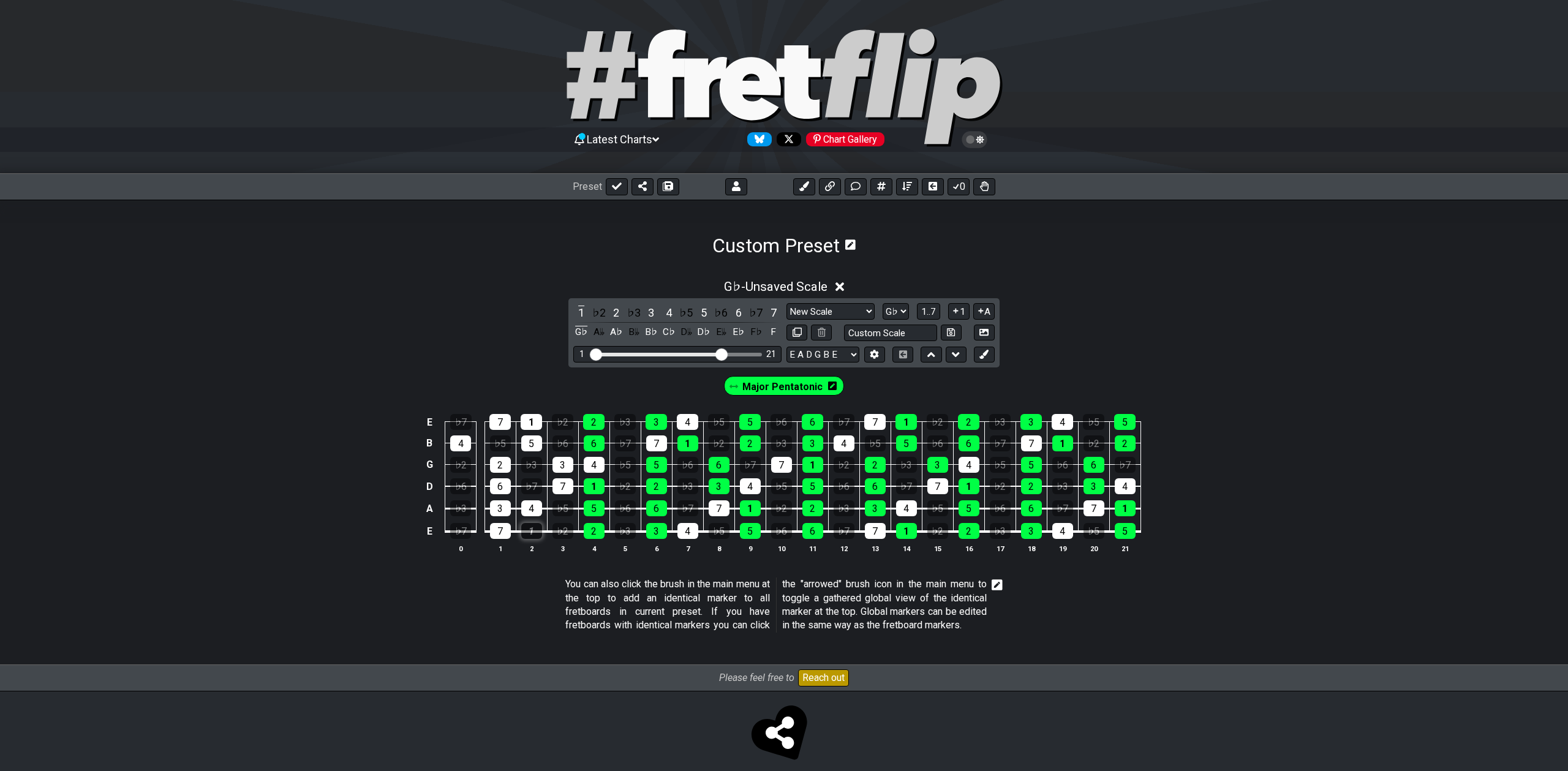
click at [529, 532] on div "1" at bounding box center [531, 531] width 21 height 16
click at [532, 529] on div "1" at bounding box center [531, 531] width 21 height 16
click at [760, 384] on span "Major Pentatonic" at bounding box center [783, 386] width 80 height 17
click at [530, 524] on div "1" at bounding box center [531, 531] width 21 height 16
click at [496, 506] on div "3" at bounding box center [500, 508] width 21 height 16
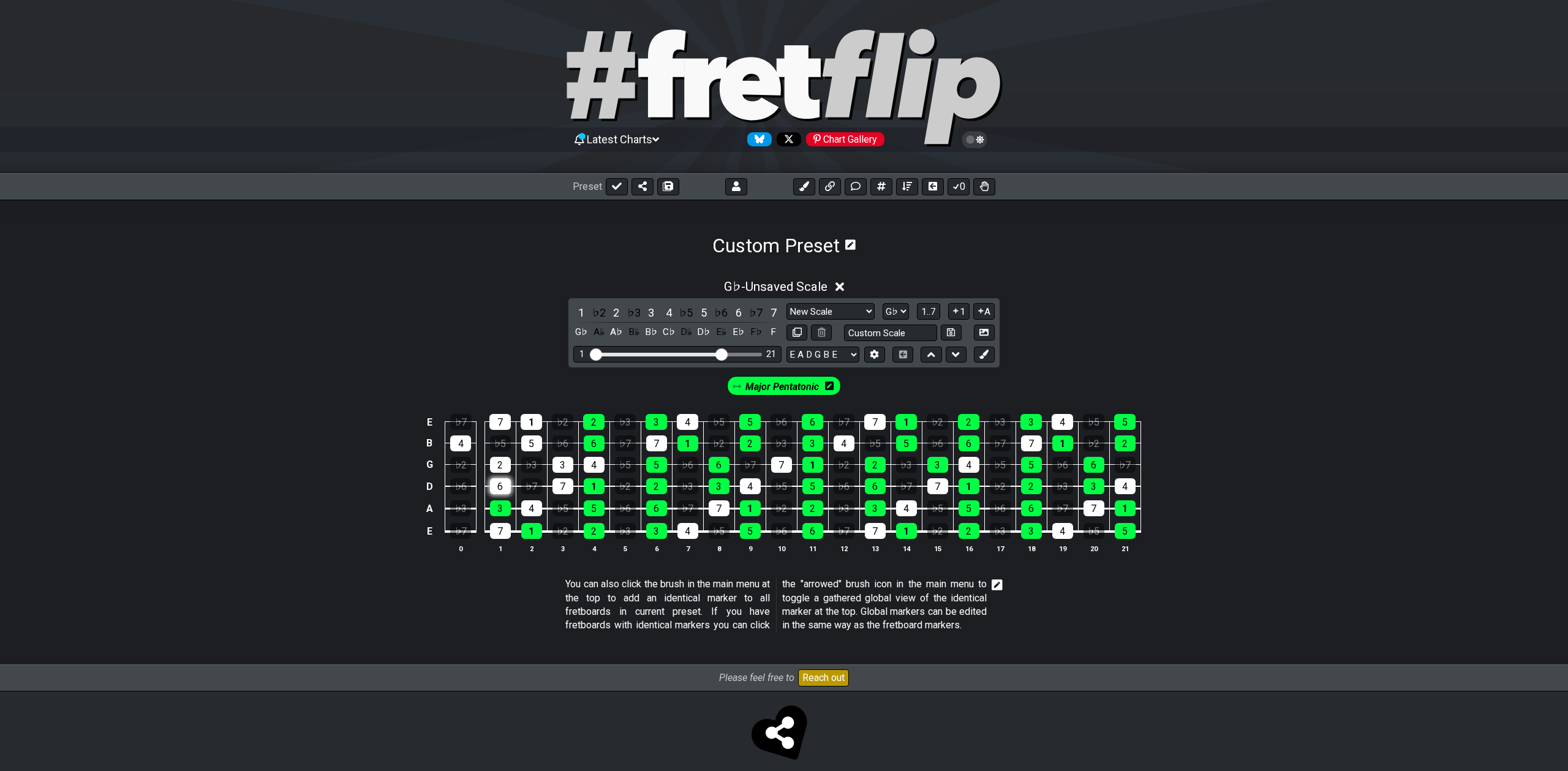
click at [499, 484] on div "6" at bounding box center [500, 486] width 21 height 16
click at [562, 464] on div "3" at bounding box center [563, 465] width 21 height 16
click at [497, 463] on div "2" at bounding box center [500, 465] width 21 height 16
click at [532, 443] on div "5" at bounding box center [531, 443] width 21 height 16
click at [524, 422] on div "1" at bounding box center [531, 422] width 21 height 16
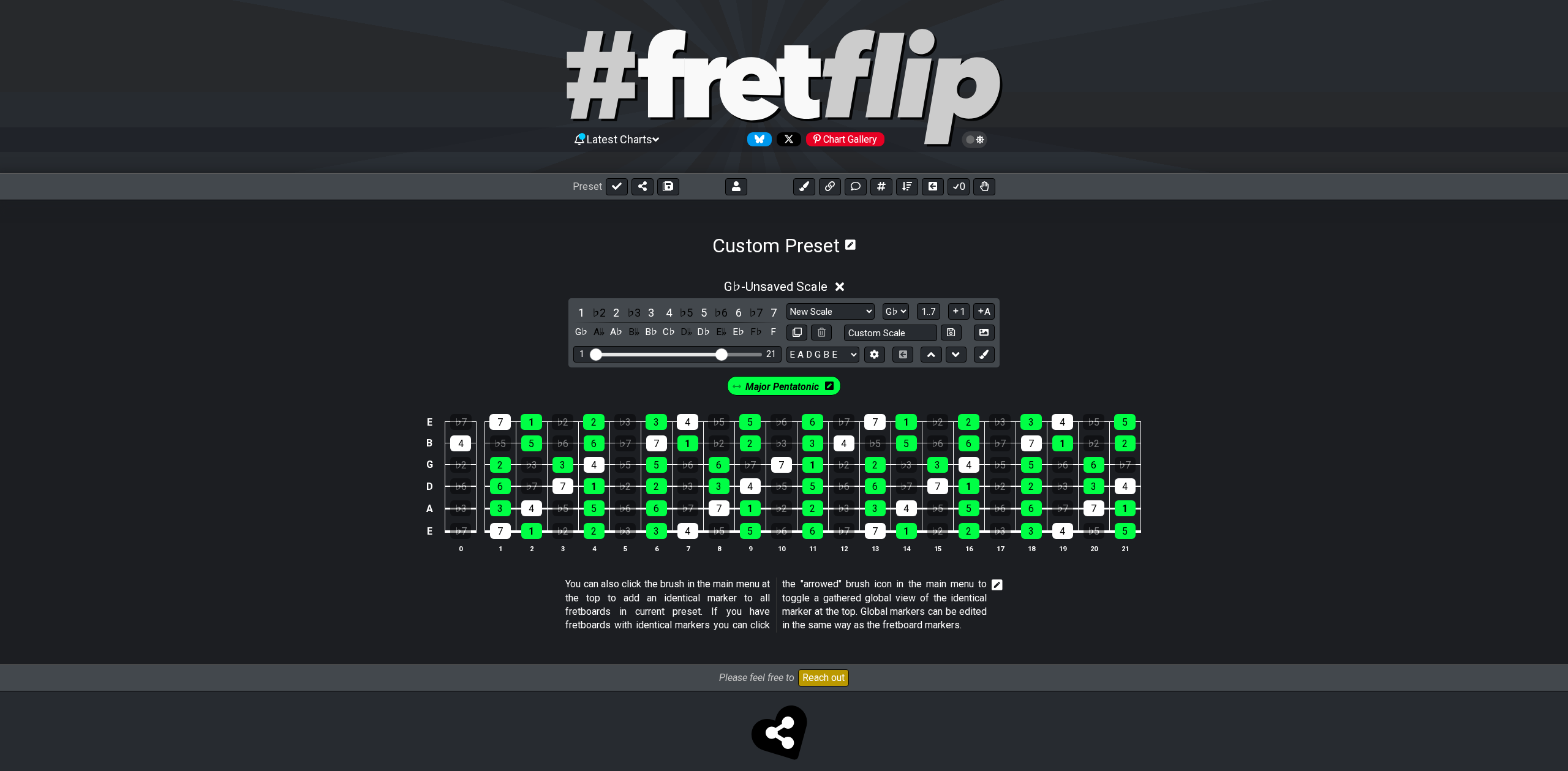
click at [792, 381] on span "Major Pentatonic" at bounding box center [781, 386] width 73 height 17
click at [987, 332] on icon at bounding box center [984, 332] width 9 height 9
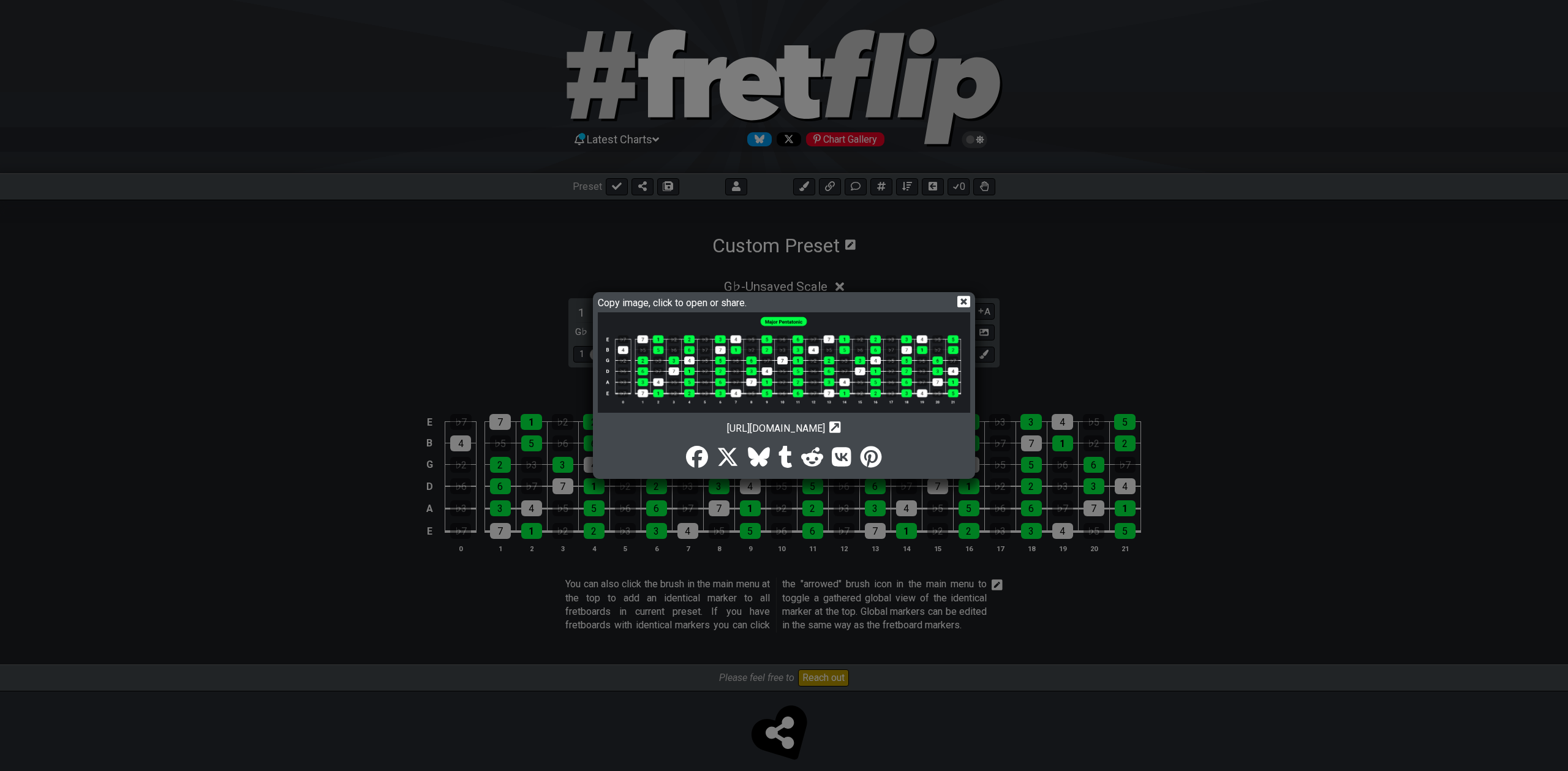
click at [962, 299] on icon at bounding box center [964, 302] width 13 height 13
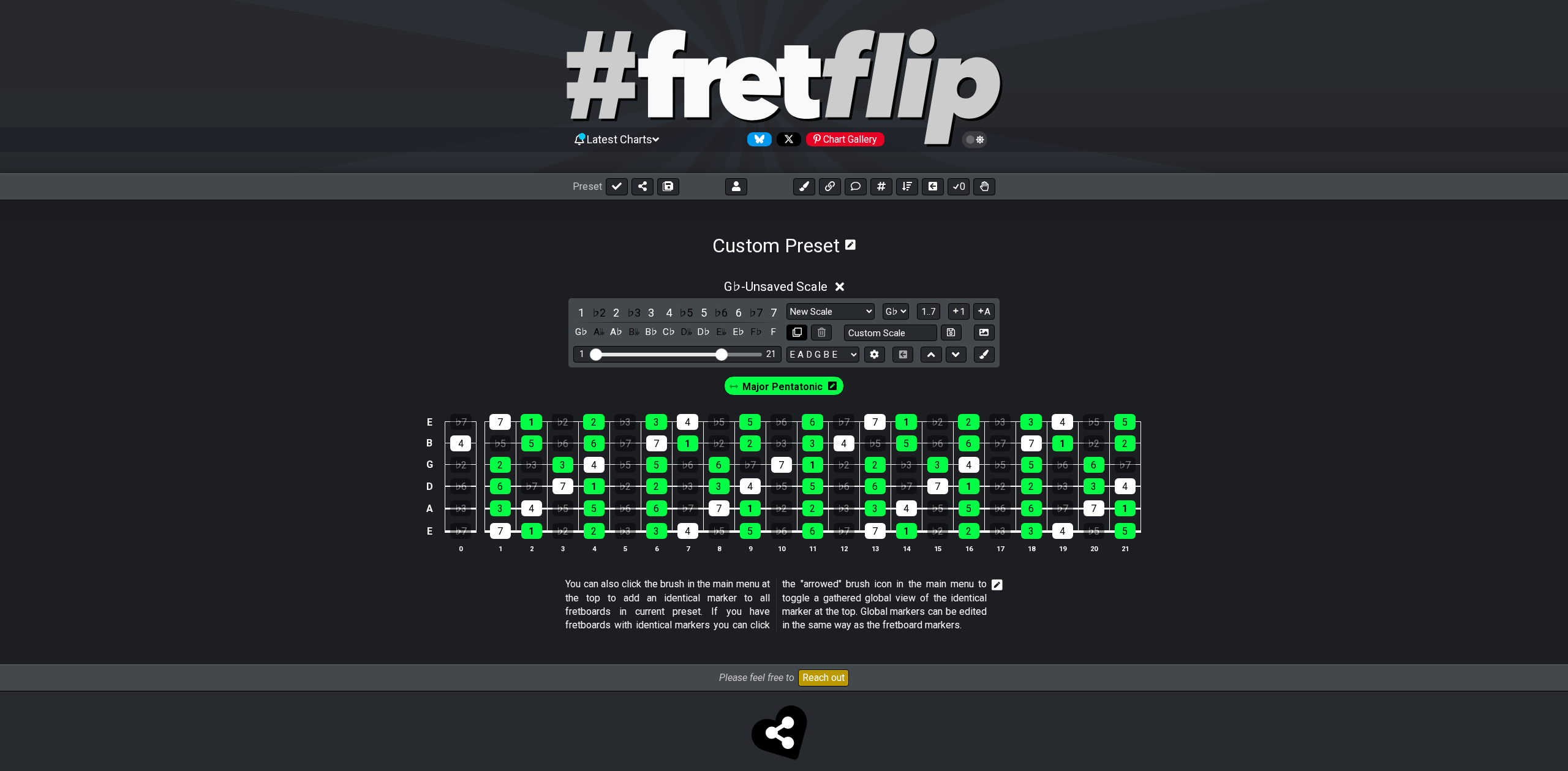
click at [797, 334] on icon at bounding box center [797, 332] width 9 height 9
select select "Gb"
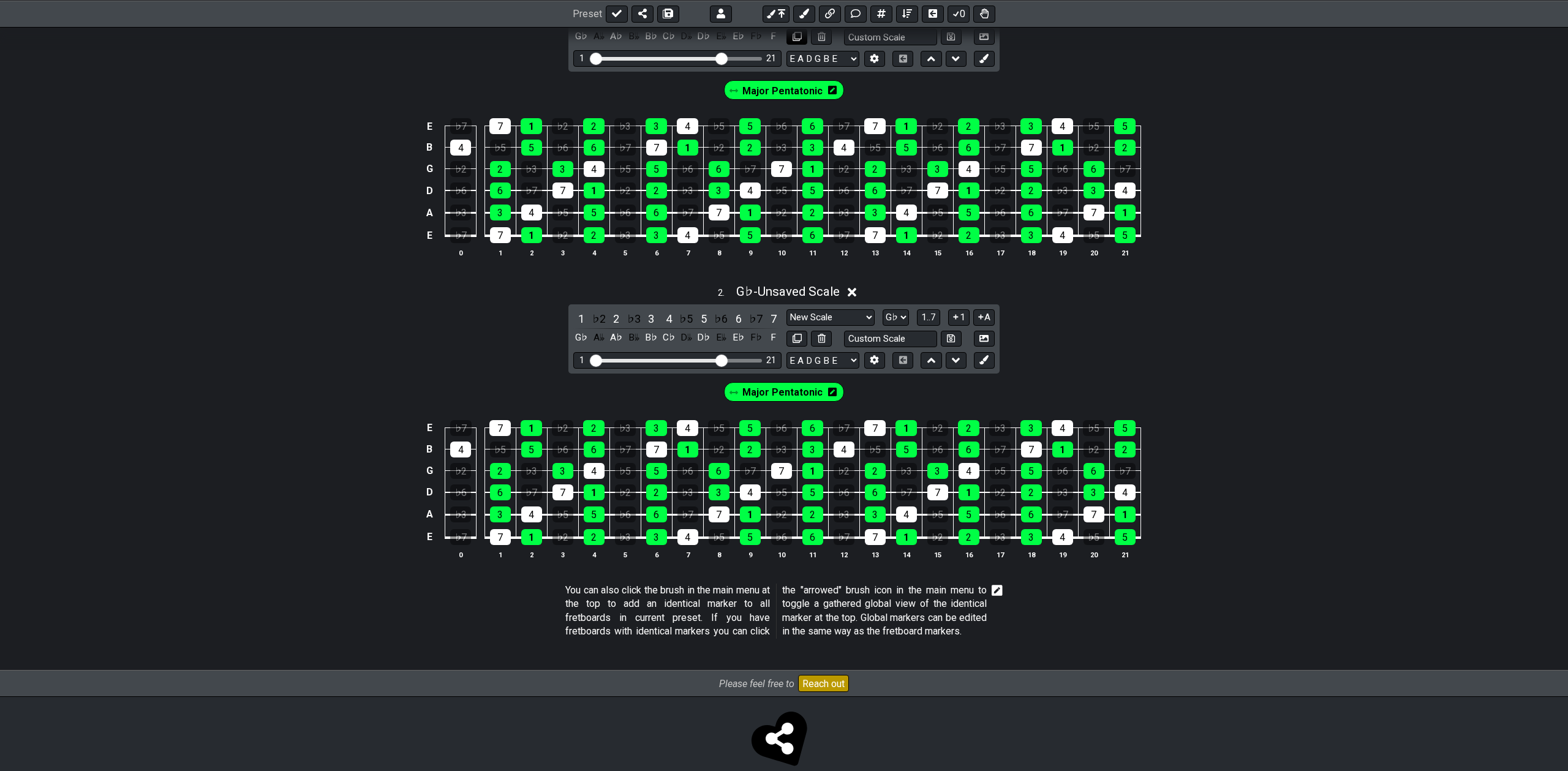
scroll to position [323, 0]
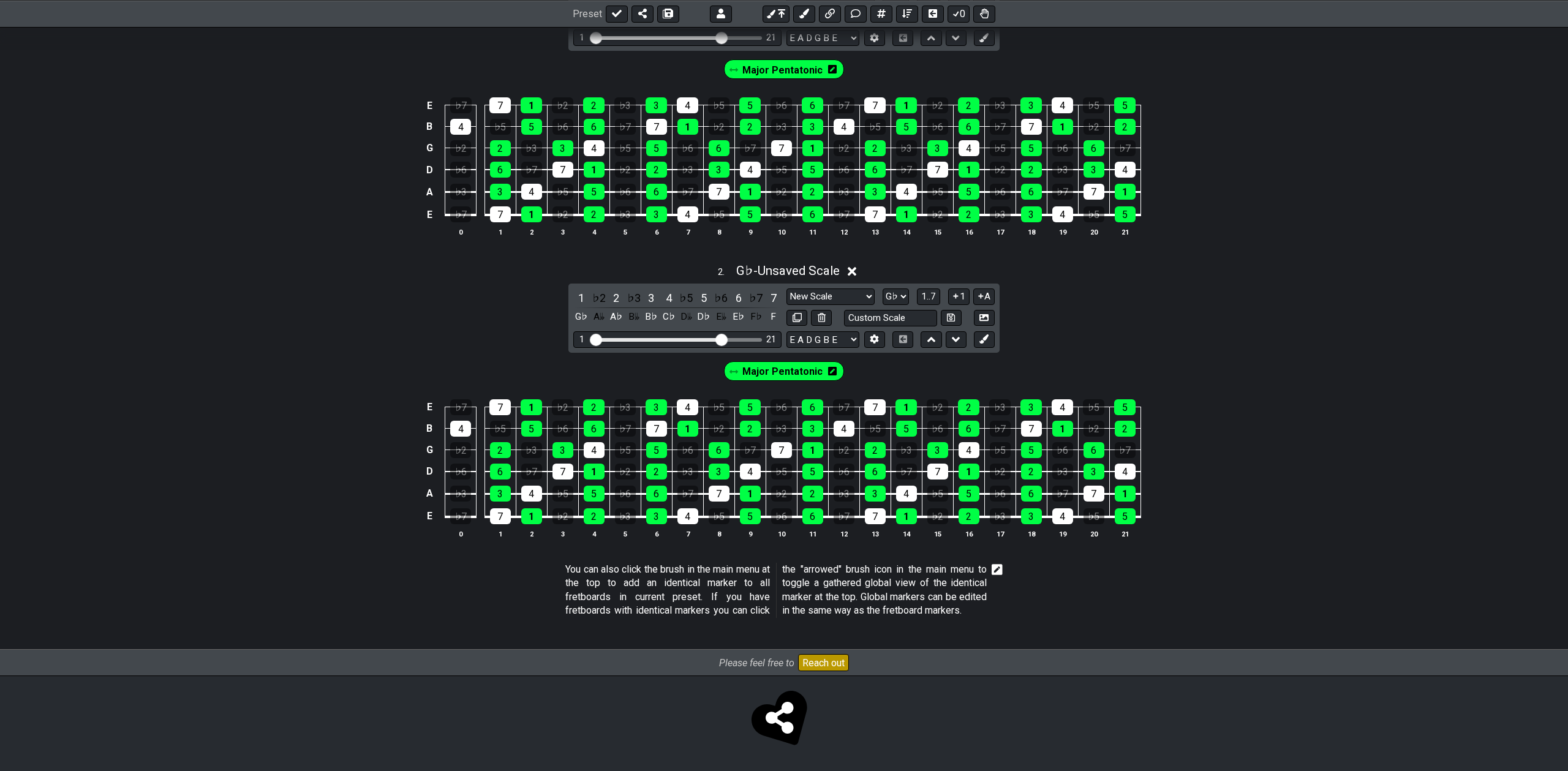
click at [761, 365] on span "Major Pentatonic" at bounding box center [783, 371] width 80 height 17
click at [761, 365] on span "Major Pentatonic" at bounding box center [781, 371] width 73 height 17
click at [828, 367] on icon at bounding box center [832, 371] width 8 height 8
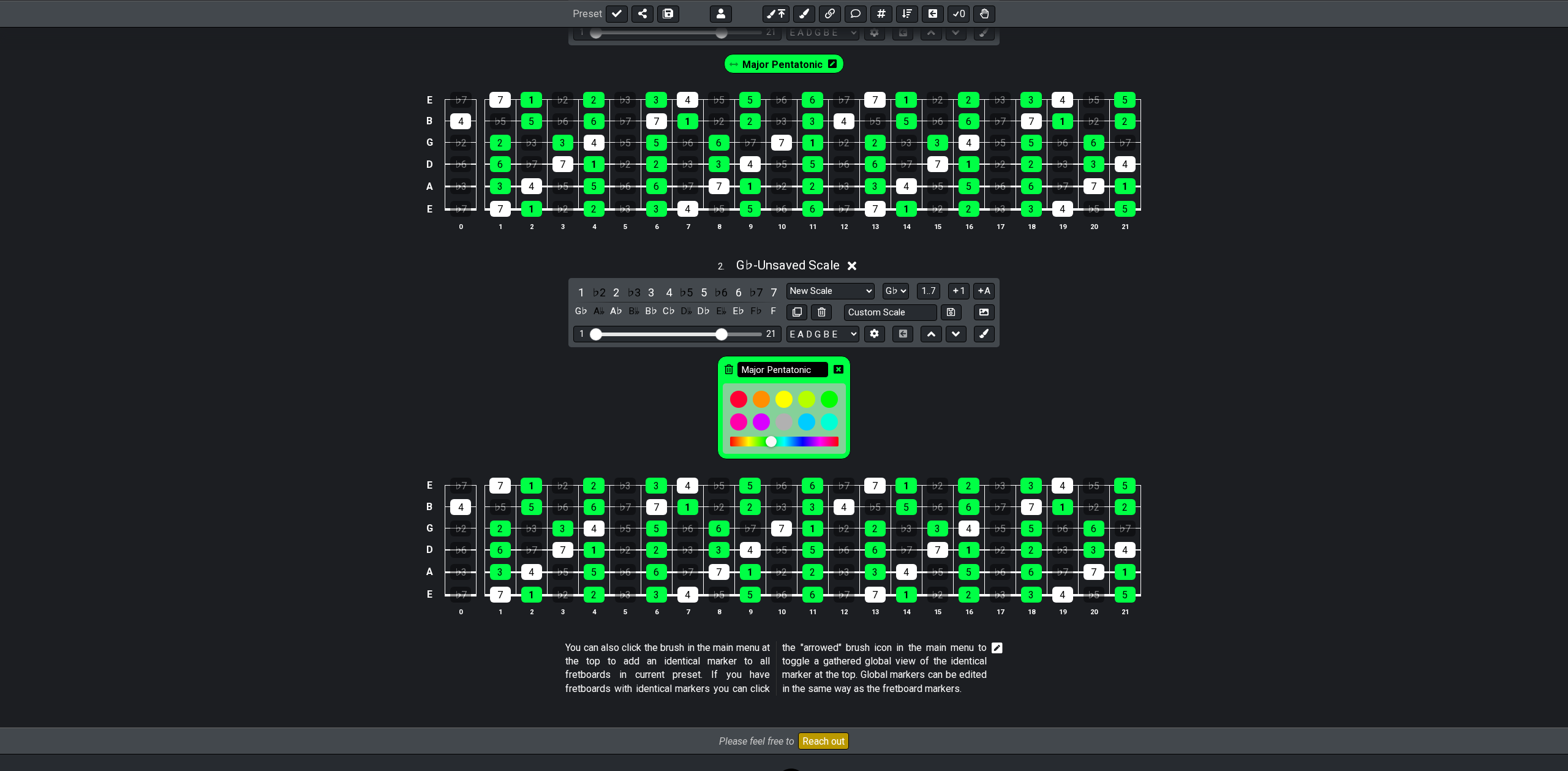
click at [756, 368] on input "Major Pentatonic" at bounding box center [783, 370] width 91 height 16
click at [757, 368] on input "Major Pentatonic" at bounding box center [783, 370] width 91 height 16
type input "Minor Pentatonic"
click at [840, 370] on icon at bounding box center [838, 369] width 10 height 8
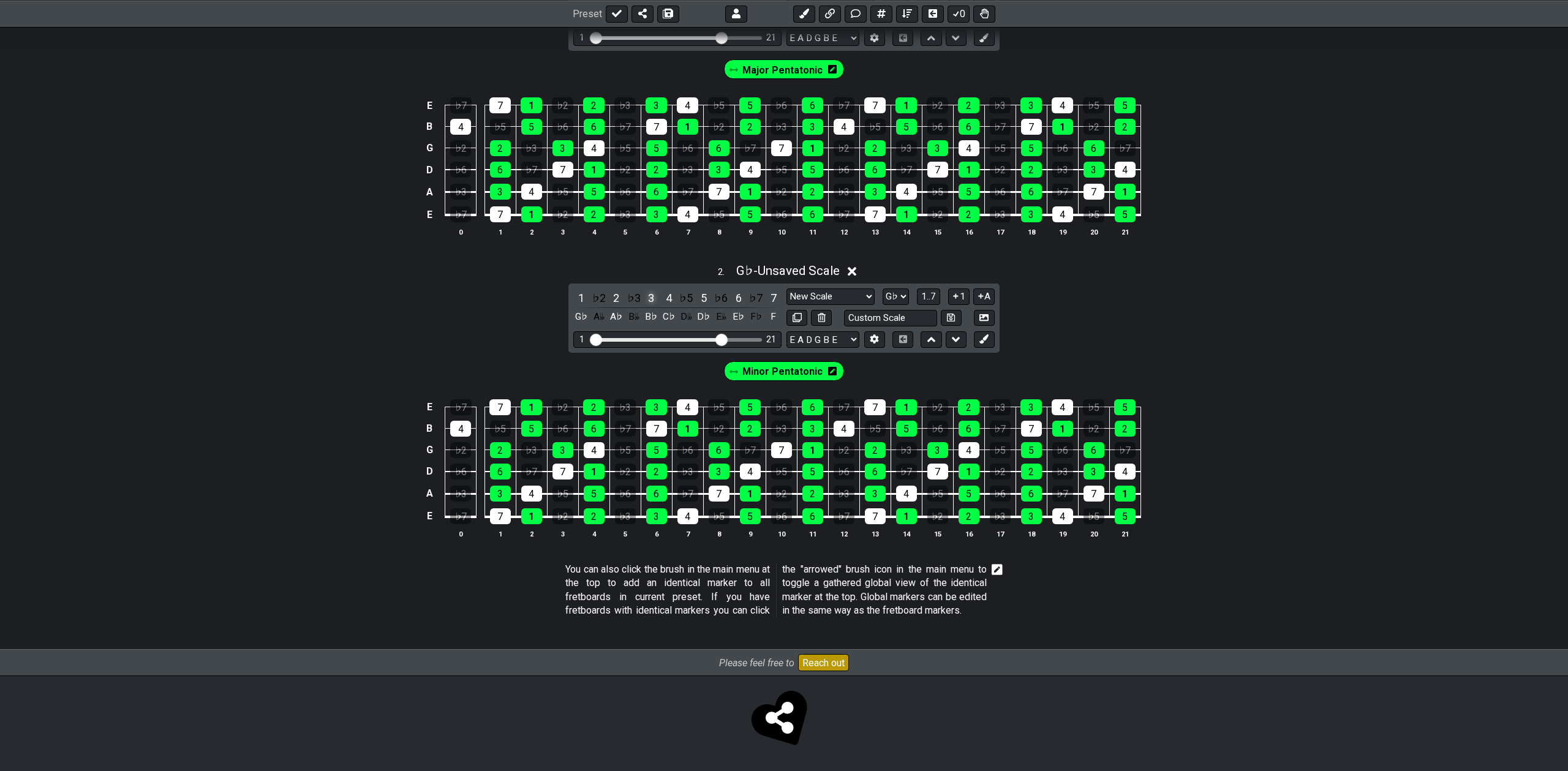
click at [649, 293] on div "3" at bounding box center [651, 298] width 16 height 17
click at [634, 293] on div "♭3" at bounding box center [634, 298] width 16 height 17
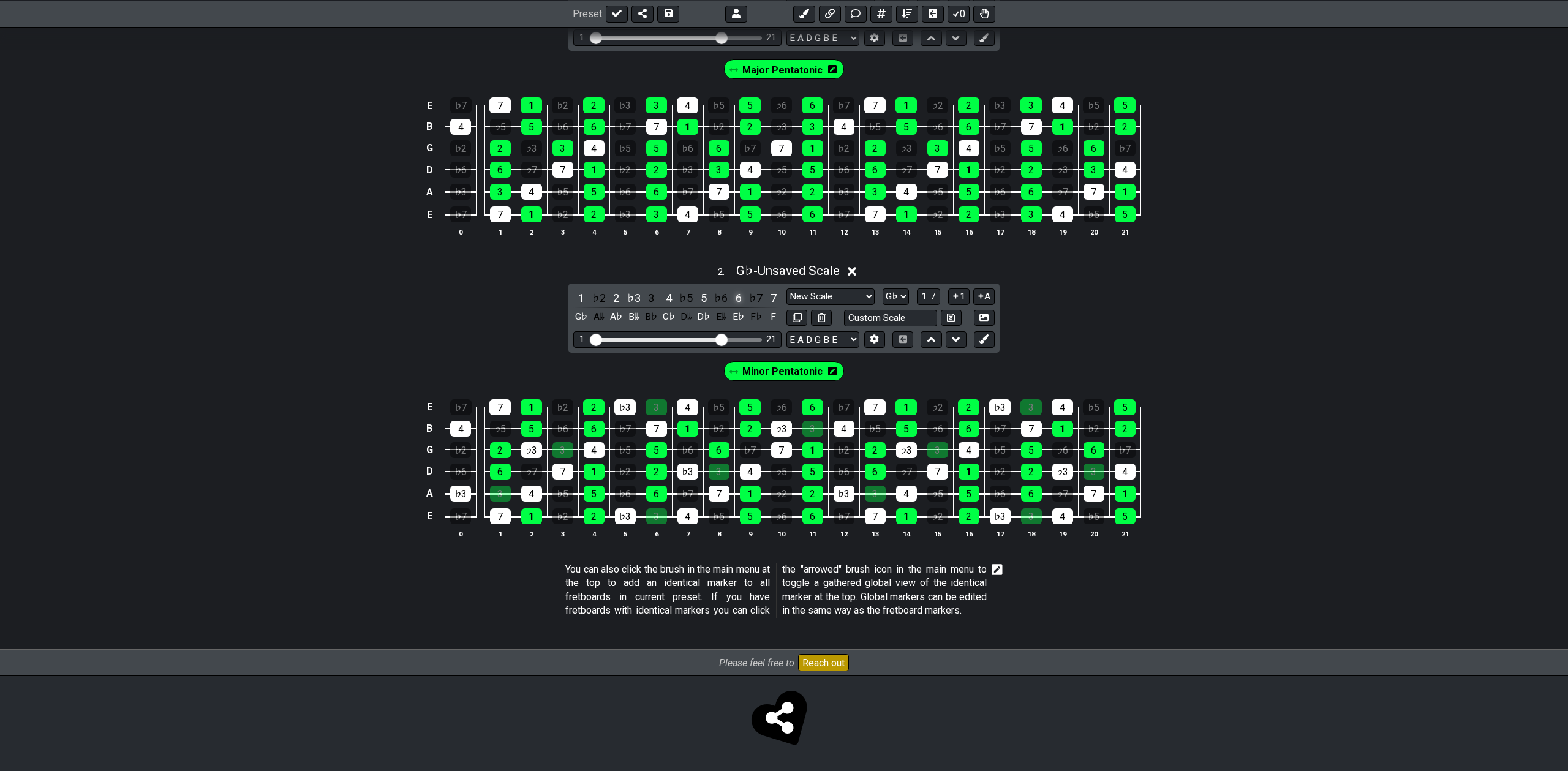
click at [736, 292] on div "6" at bounding box center [739, 298] width 16 height 17
click at [719, 292] on div "♭6" at bounding box center [721, 298] width 16 height 17
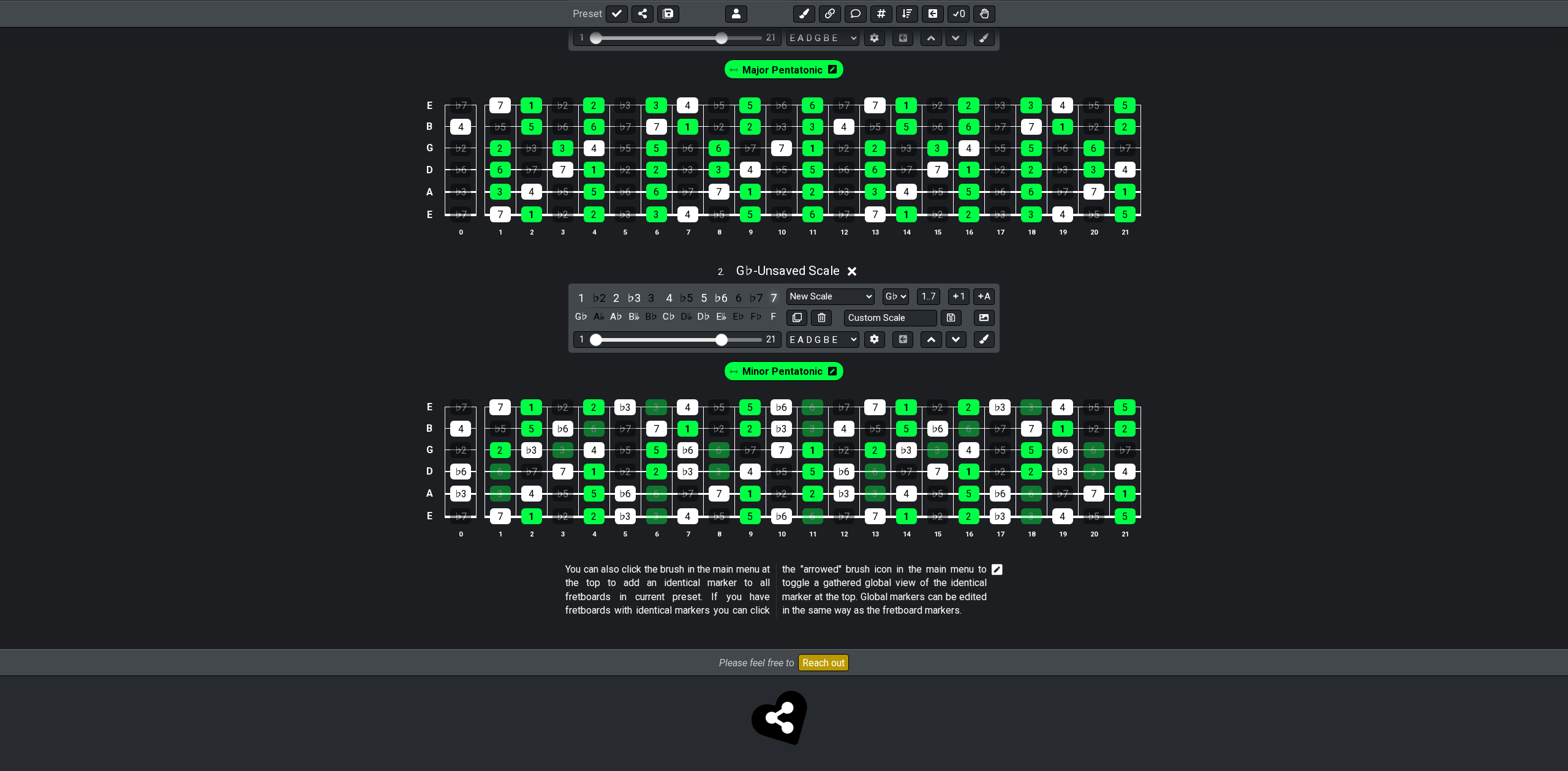
click at [776, 294] on div "7" at bounding box center [774, 298] width 16 height 17
click at [752, 292] on div "♭7" at bounding box center [755, 298] width 16 height 17
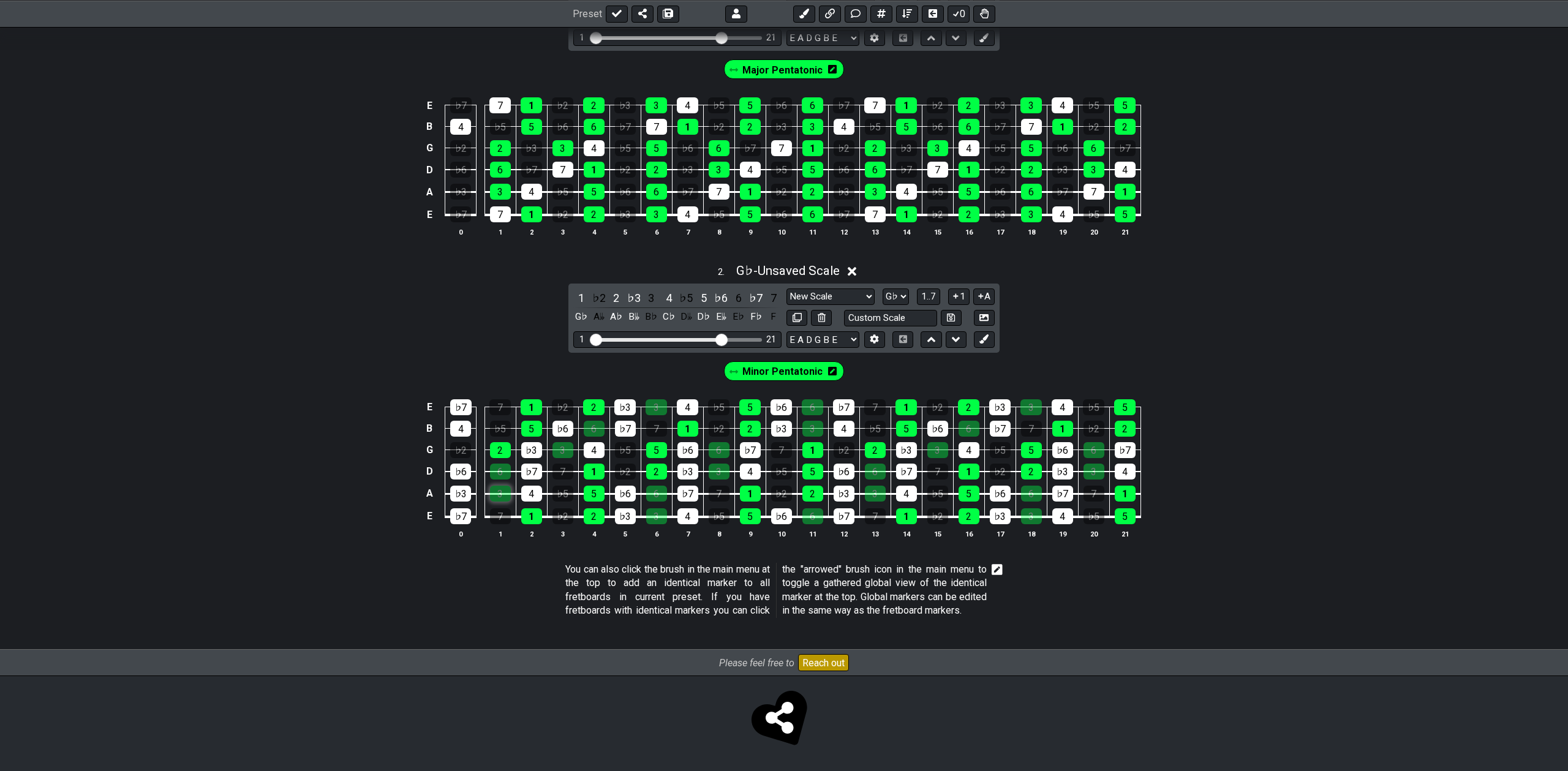
click at [498, 486] on div "3" at bounding box center [500, 494] width 21 height 16
click at [789, 373] on span "Minor Pentatonic" at bounding box center [783, 371] width 80 height 17
click at [496, 488] on div "3" at bounding box center [500, 494] width 21 height 16
click at [498, 464] on div "6" at bounding box center [500, 472] width 21 height 16
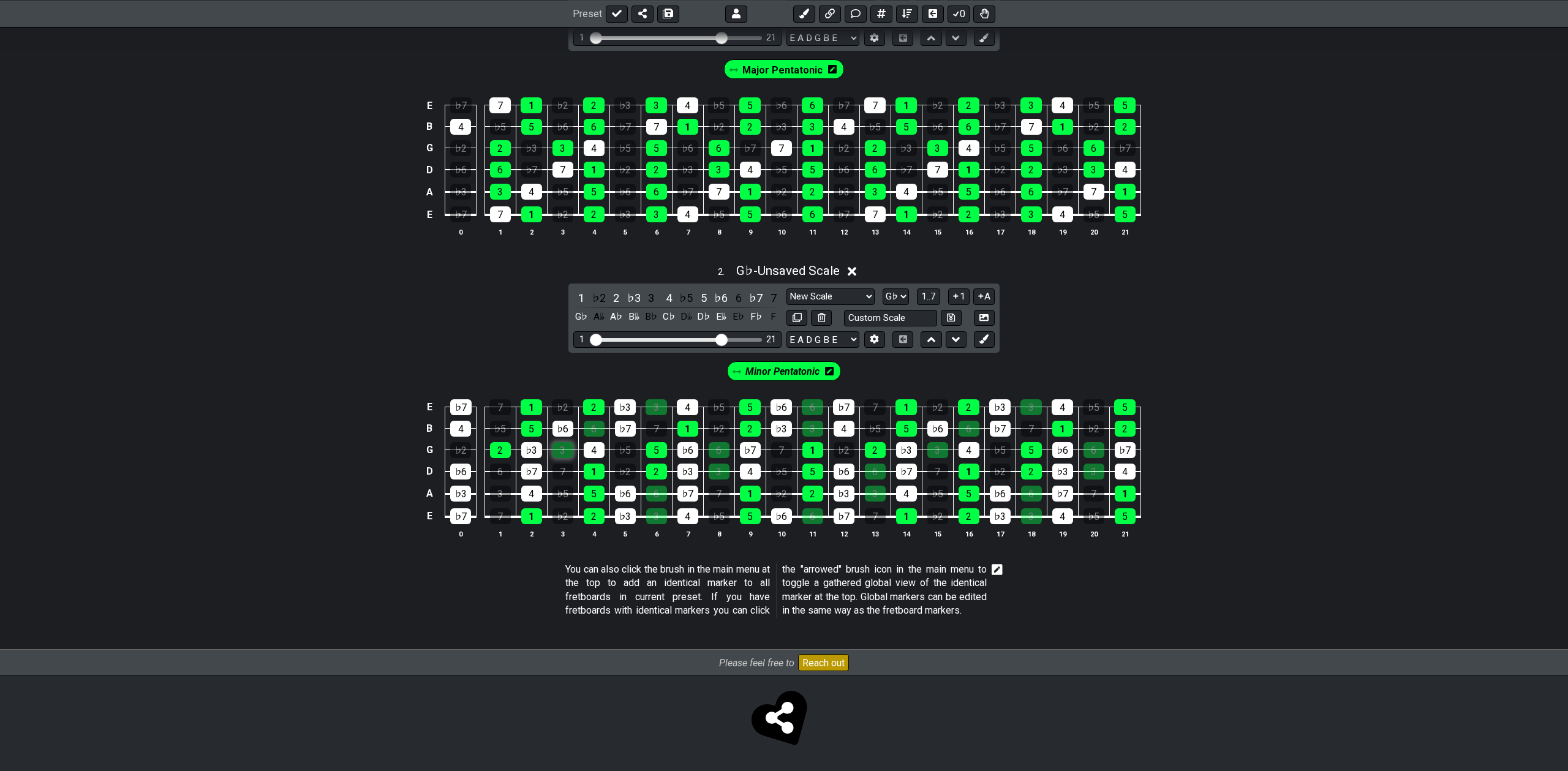
click at [557, 447] on div "3" at bounding box center [563, 450] width 21 height 16
click at [595, 424] on div "6" at bounding box center [594, 428] width 21 height 16
click at [656, 399] on div "3" at bounding box center [656, 407] width 21 height 16
click at [656, 486] on div "6" at bounding box center [656, 494] width 21 height 16
click at [656, 516] on div "3" at bounding box center [656, 516] width 21 height 16
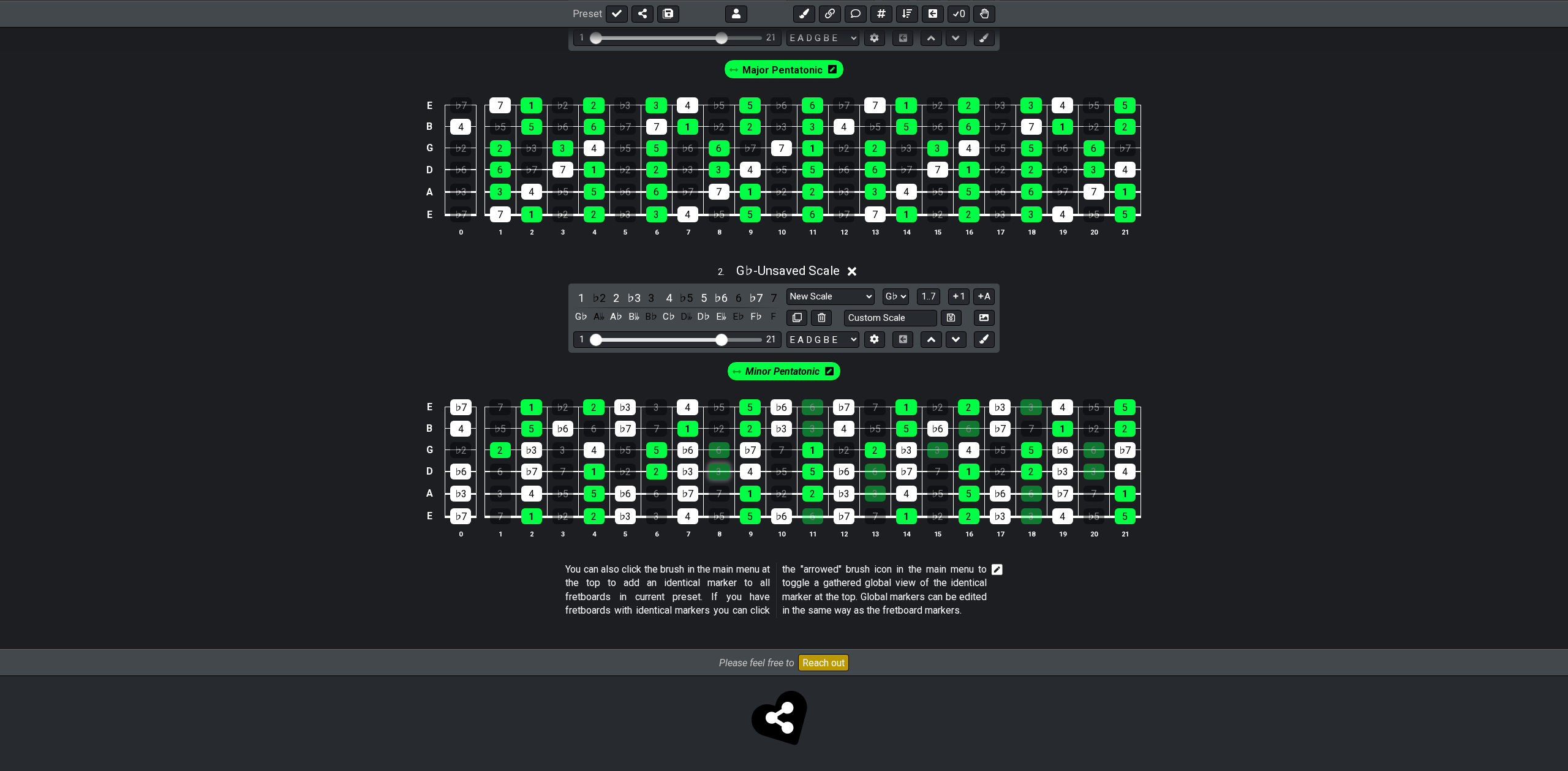
click at [719, 464] on div "3" at bounding box center [719, 472] width 21 height 16
click at [718, 450] on div "6" at bounding box center [719, 450] width 21 height 16
click at [804, 509] on div "6" at bounding box center [813, 516] width 21 height 16
click at [804, 420] on div "3" at bounding box center [813, 428] width 21 height 16
click at [811, 399] on div "6" at bounding box center [812, 407] width 21 height 16
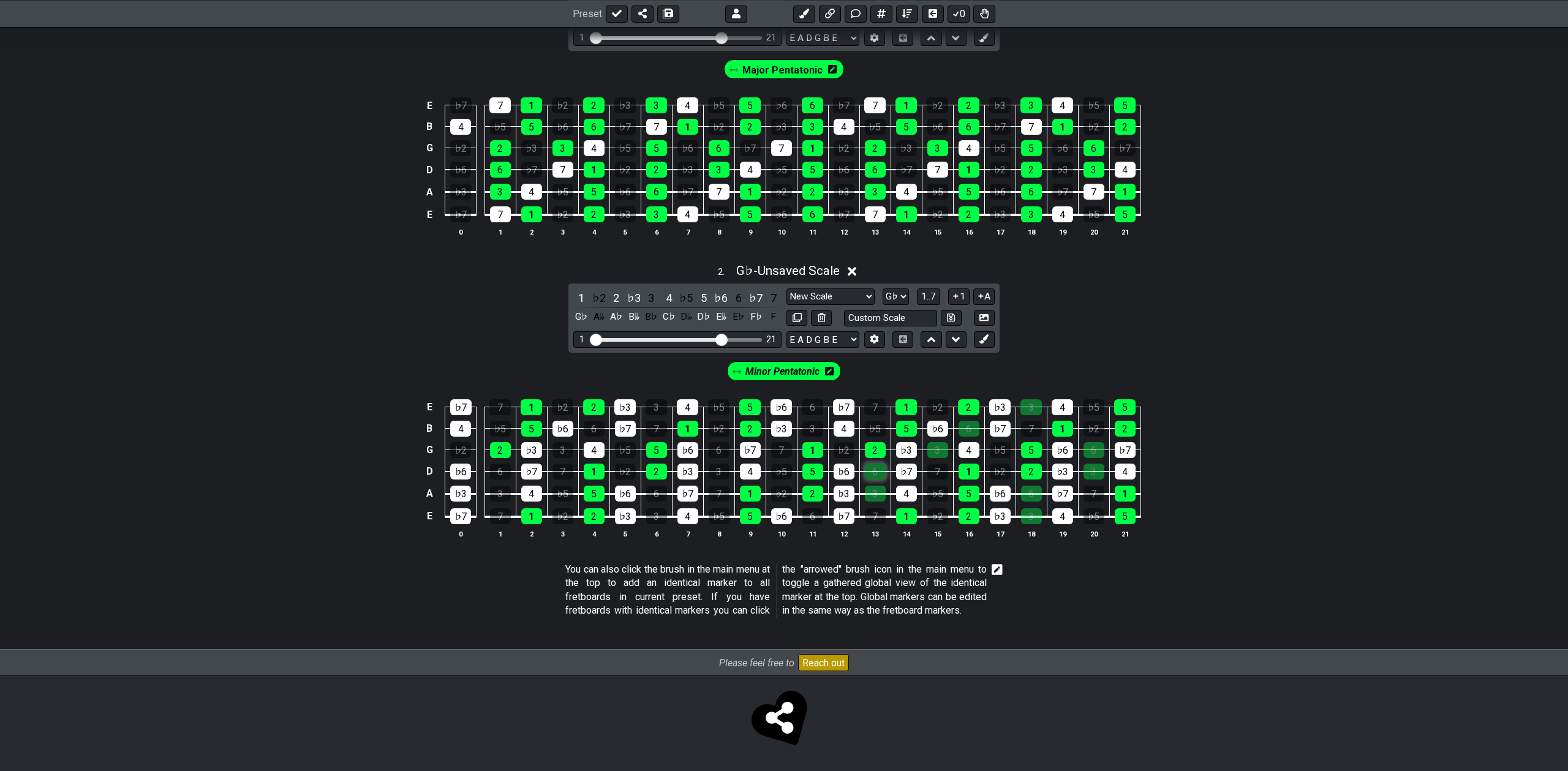
click at [873, 472] on div "6" at bounding box center [875, 472] width 21 height 16
click at [875, 489] on div "3" at bounding box center [875, 494] width 21 height 16
click at [937, 447] on div "3" at bounding box center [938, 450] width 21 height 16
click at [971, 422] on div "6" at bounding box center [969, 428] width 21 height 16
click at [1026, 399] on div "3" at bounding box center [1031, 407] width 21 height 16
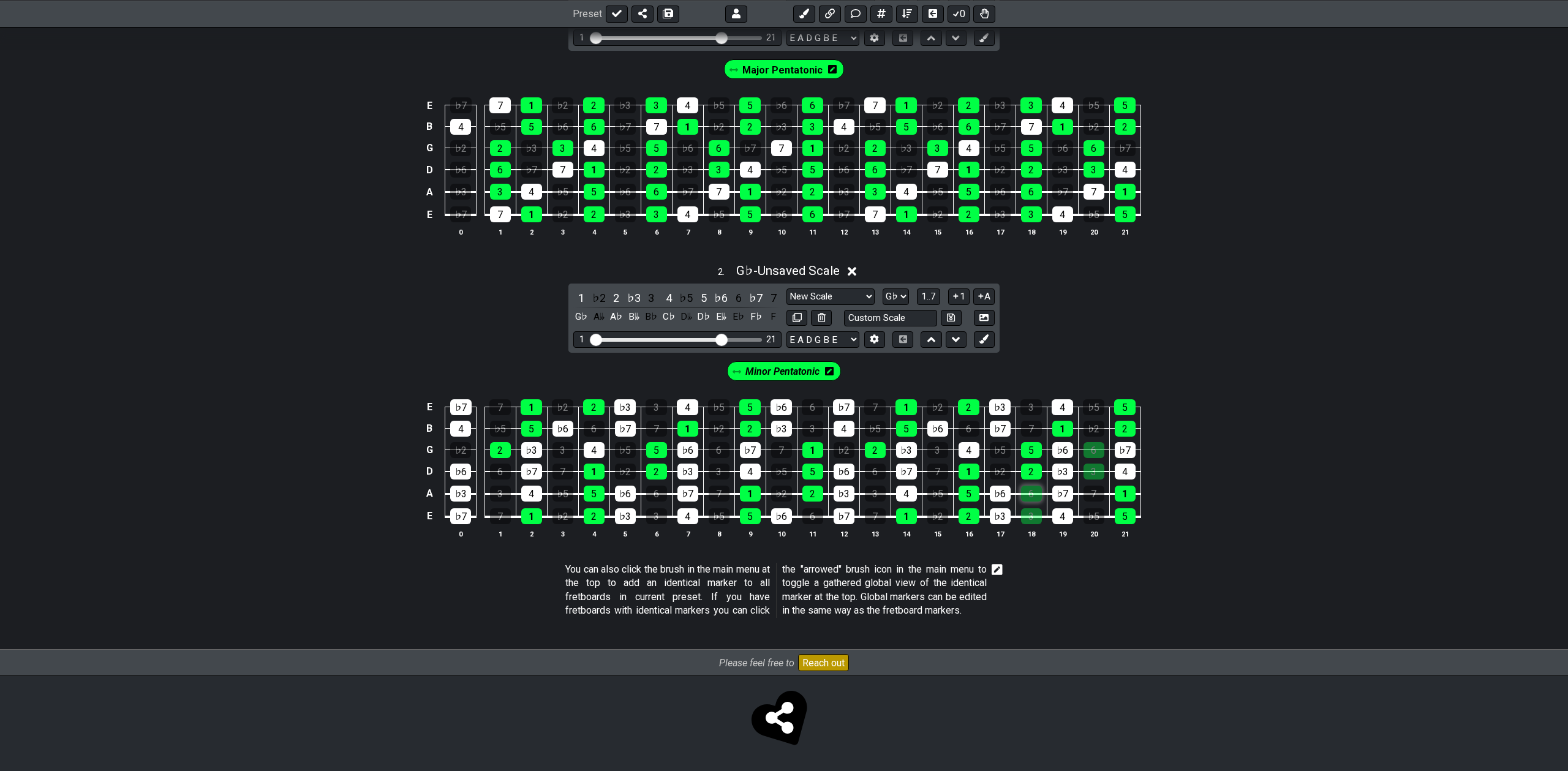
click at [1032, 486] on div "6" at bounding box center [1032, 494] width 21 height 16
click at [1031, 511] on div "3" at bounding box center [1032, 516] width 21 height 16
click at [1093, 469] on div "3" at bounding box center [1094, 472] width 21 height 16
click at [1094, 446] on div "6" at bounding box center [1094, 450] width 21 height 16
click at [465, 509] on div "♭7" at bounding box center [461, 516] width 21 height 16
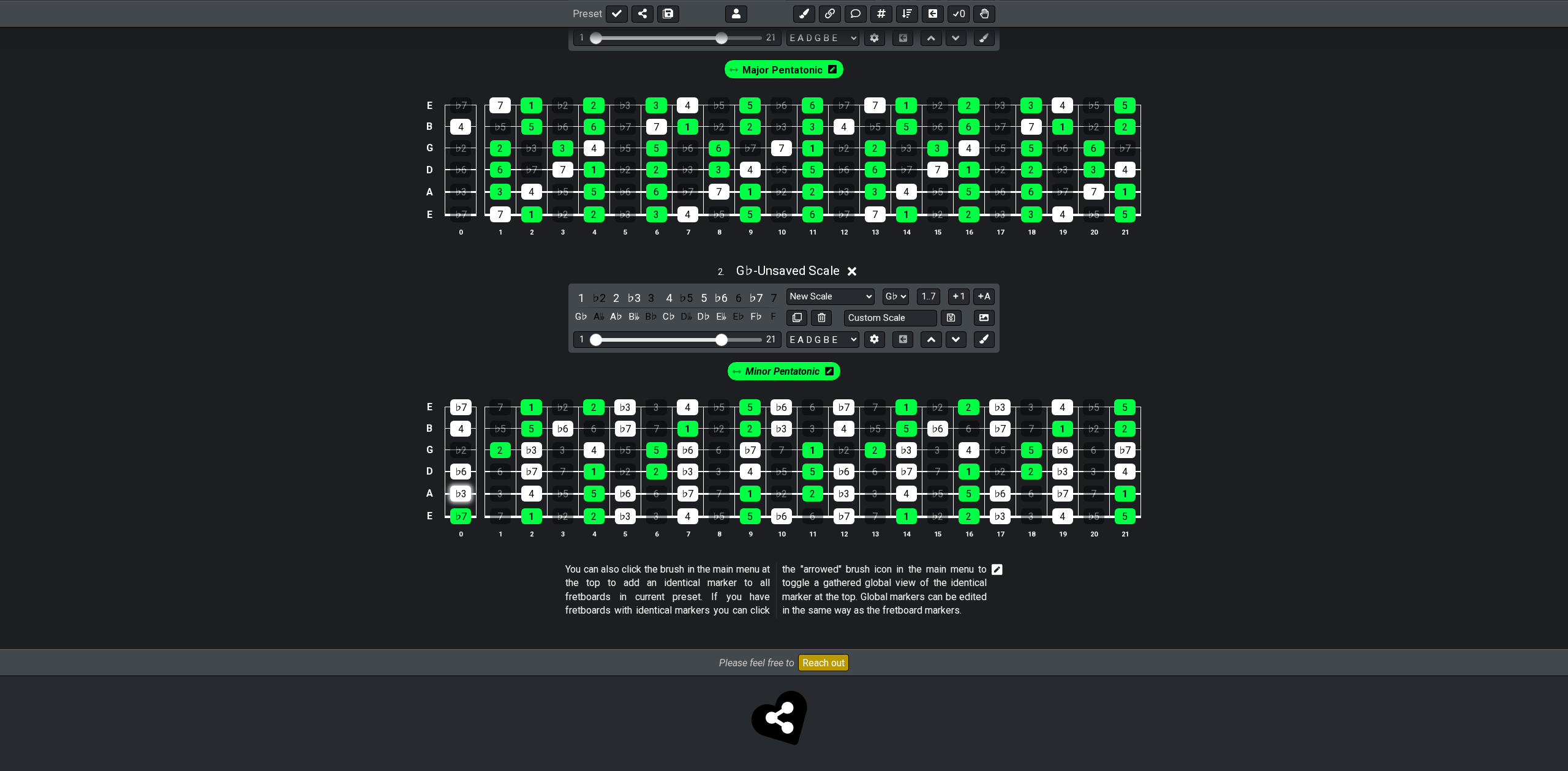
click at [462, 490] on div "♭3" at bounding box center [461, 494] width 21 height 16
click at [531, 488] on div "4" at bounding box center [531, 494] width 21 height 16
click at [521, 466] on div "♭7" at bounding box center [531, 472] width 21 height 16
click at [595, 511] on div "2" at bounding box center [594, 516] width 21 height 16
click at [623, 509] on div "♭3" at bounding box center [625, 516] width 21 height 16
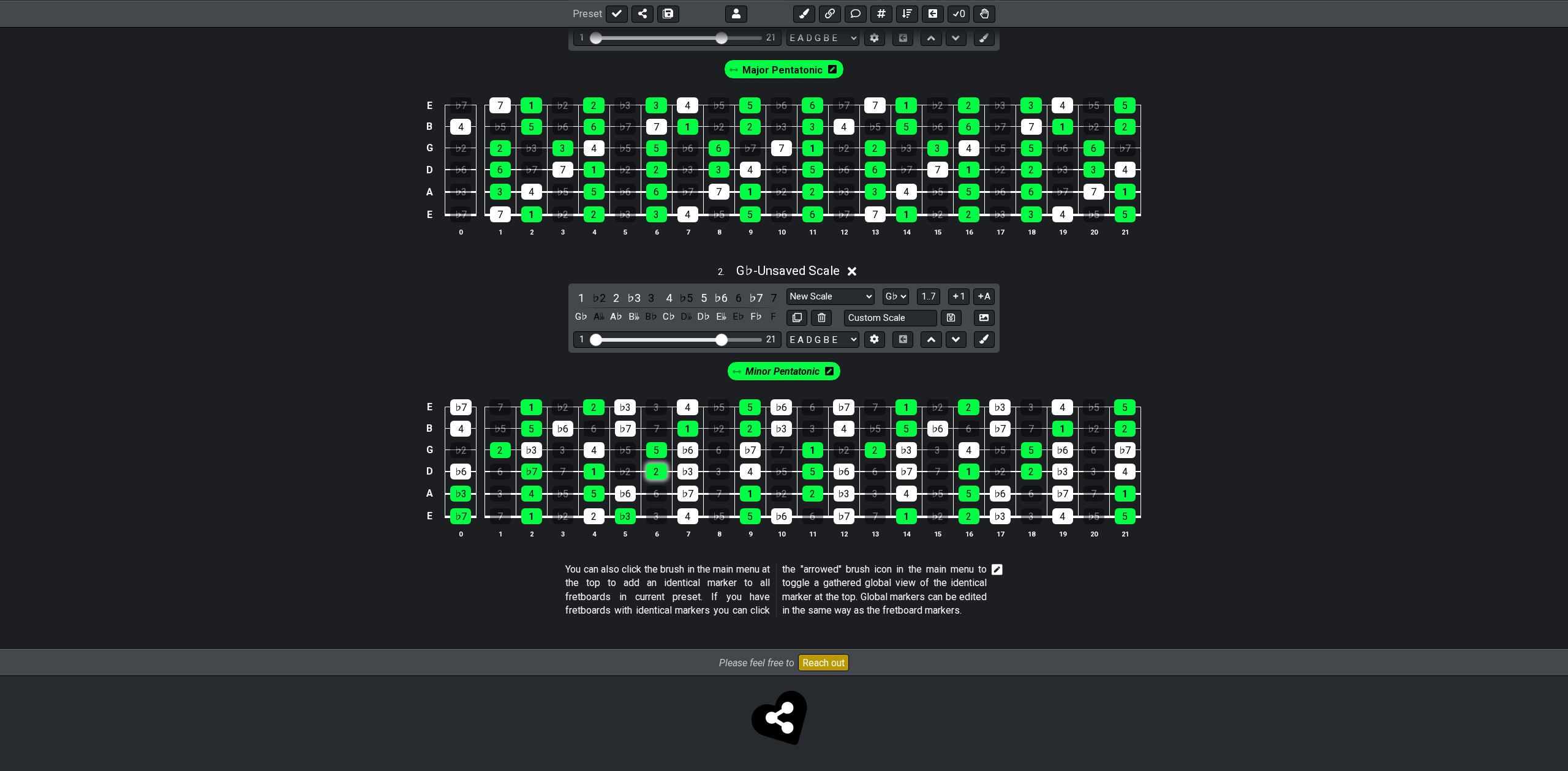
click at [660, 472] on div "2" at bounding box center [656, 472] width 21 height 16
click at [748, 420] on div "2" at bounding box center [750, 428] width 21 height 16
click at [809, 479] on td "2" at bounding box center [813, 483] width 31 height 23
click at [816, 489] on div "2" at bounding box center [813, 494] width 21 height 16
click at [680, 509] on div "4" at bounding box center [688, 516] width 21 height 16
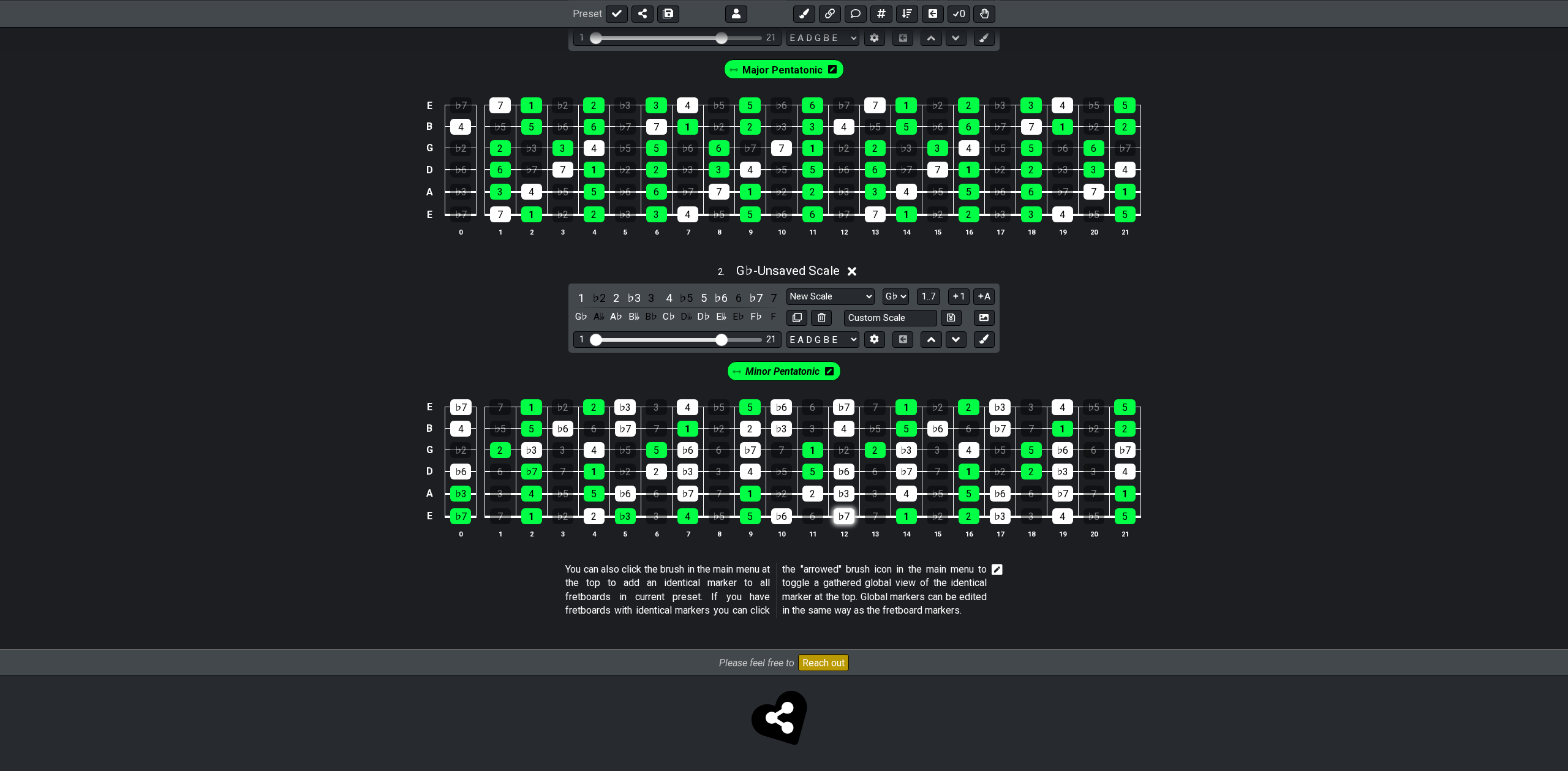
click at [842, 509] on div "♭7" at bounding box center [844, 516] width 21 height 16
click at [967, 511] on div "2" at bounding box center [969, 516] width 21 height 16
click at [992, 511] on div "♭3" at bounding box center [1000, 516] width 21 height 16
click at [1058, 511] on div "4" at bounding box center [1063, 516] width 21 height 16
click at [1062, 487] on div "♭7" at bounding box center [1063, 494] width 21 height 16
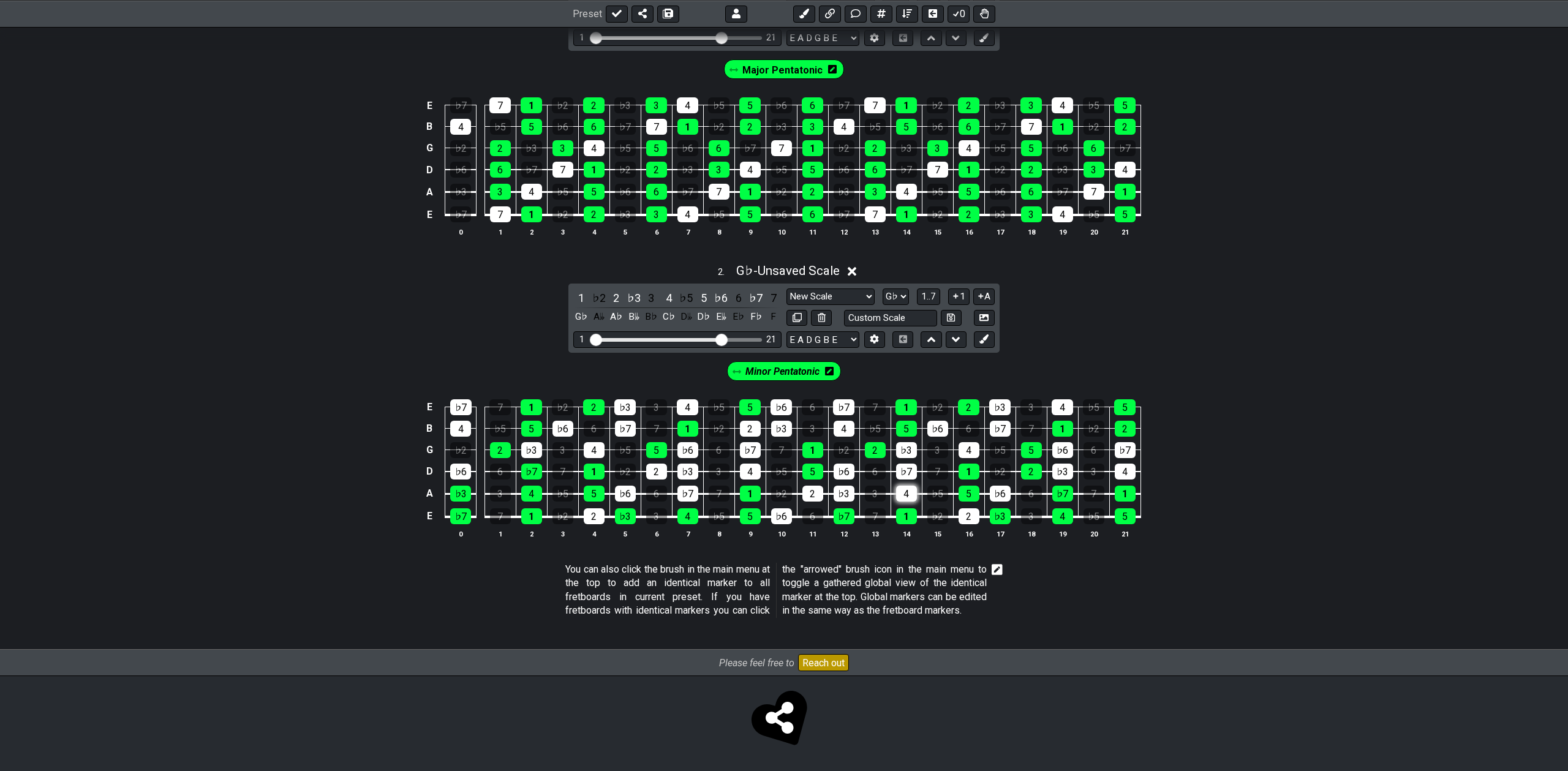
click at [907, 487] on div "4" at bounding box center [906, 494] width 21 height 16
click at [846, 487] on div "♭3" at bounding box center [844, 494] width 21 height 16
click at [678, 487] on div "♭7" at bounding box center [688, 494] width 21 height 16
click at [681, 465] on div "♭3" at bounding box center [688, 472] width 21 height 16
click at [741, 465] on div "4" at bounding box center [750, 472] width 21 height 16
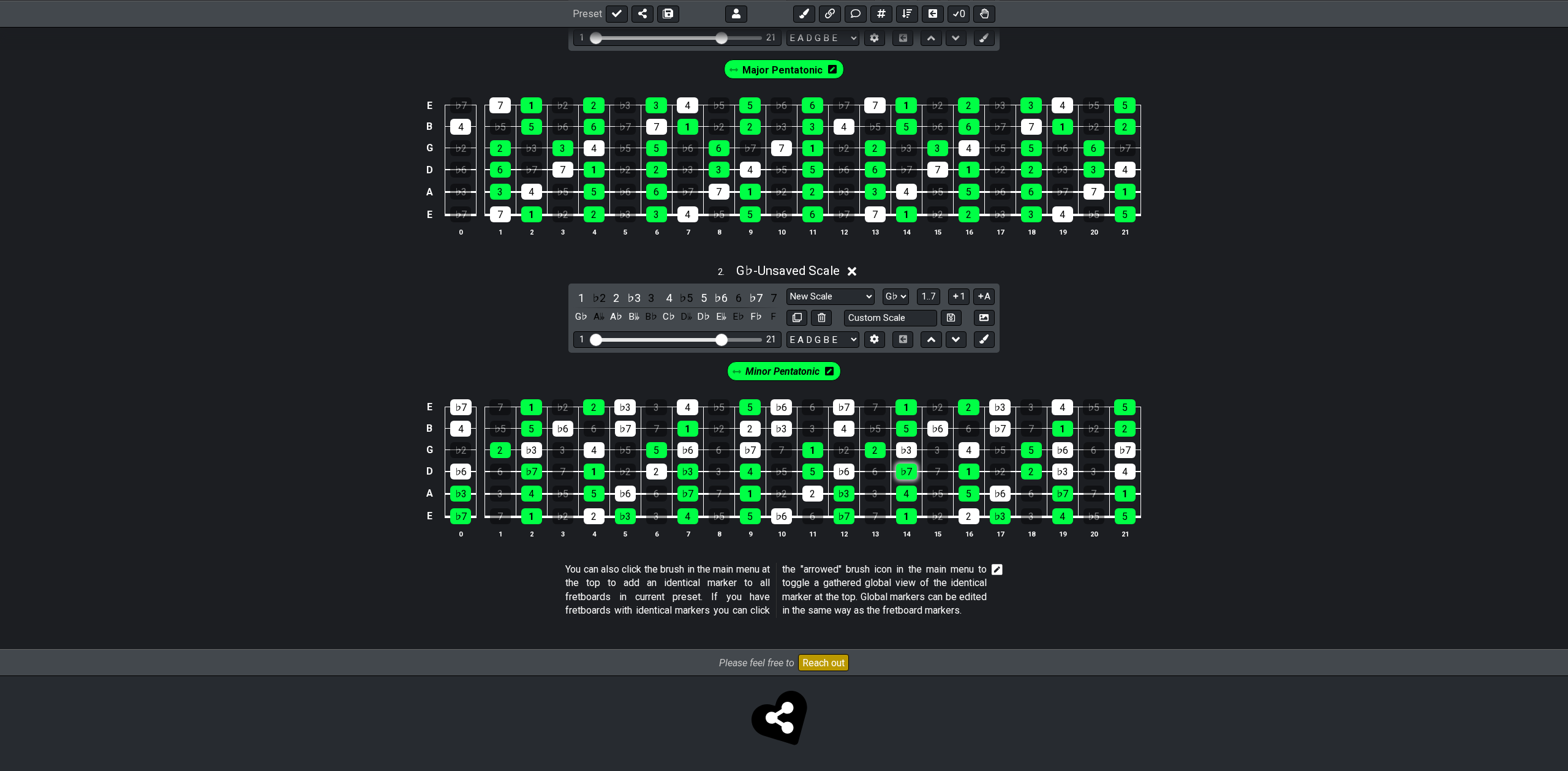
click at [903, 468] on div "♭7" at bounding box center [906, 472] width 21 height 16
click at [1028, 464] on div "2" at bounding box center [1032, 472] width 21 height 16
click at [1059, 465] on div "♭3" at bounding box center [1063, 472] width 21 height 16
click at [1118, 466] on div "4" at bounding box center [1125, 472] width 21 height 16
click at [1131, 443] on div "♭7" at bounding box center [1125, 450] width 21 height 16
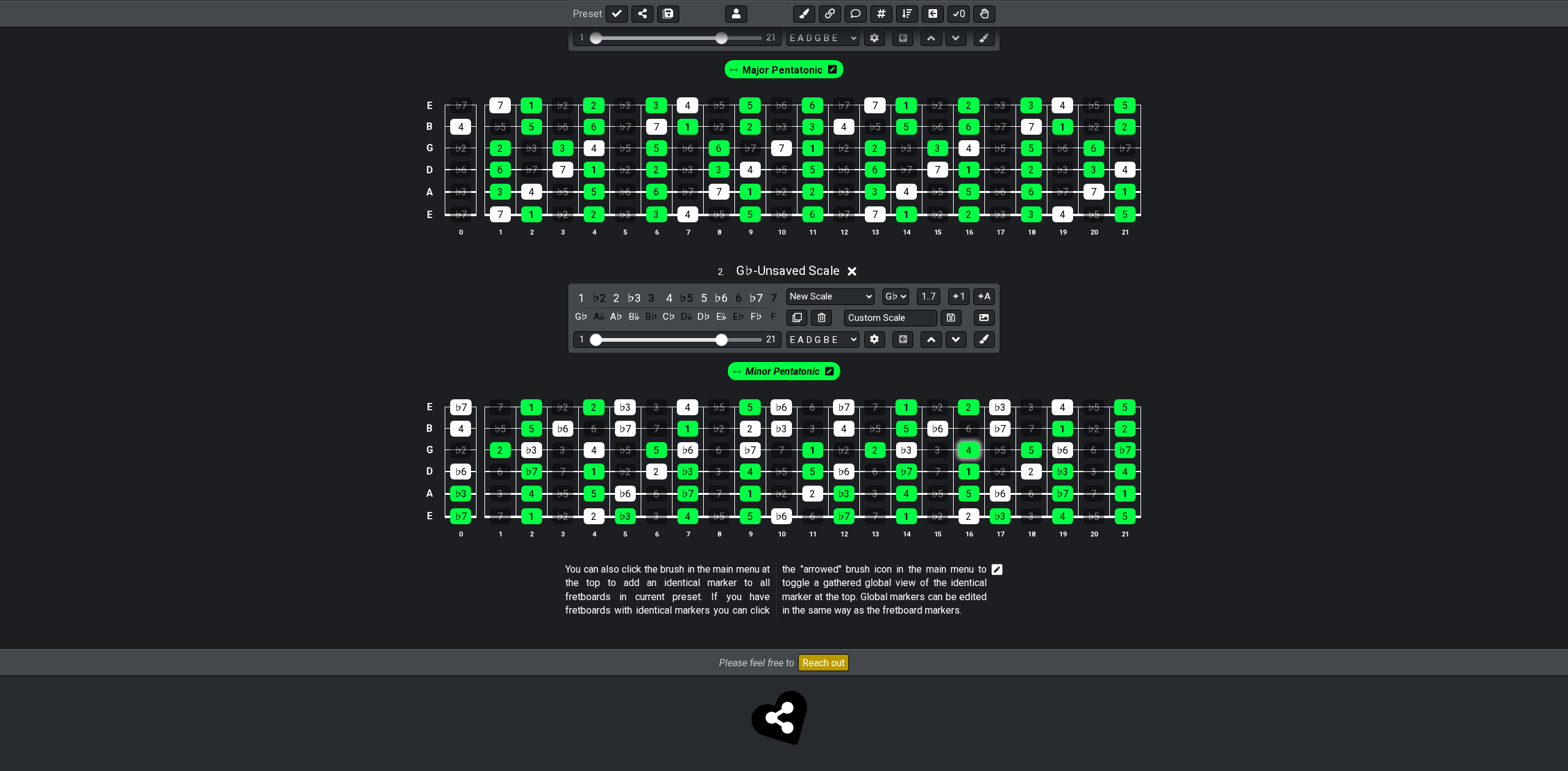
click at [962, 444] on div "4" at bounding box center [969, 450] width 21 height 16
click at [902, 443] on div "♭3" at bounding box center [906, 450] width 21 height 16
click at [873, 443] on div "2" at bounding box center [875, 450] width 21 height 16
click at [752, 443] on div "♭7" at bounding box center [750, 450] width 21 height 16
click at [590, 443] on div "4" at bounding box center [594, 450] width 21 height 16
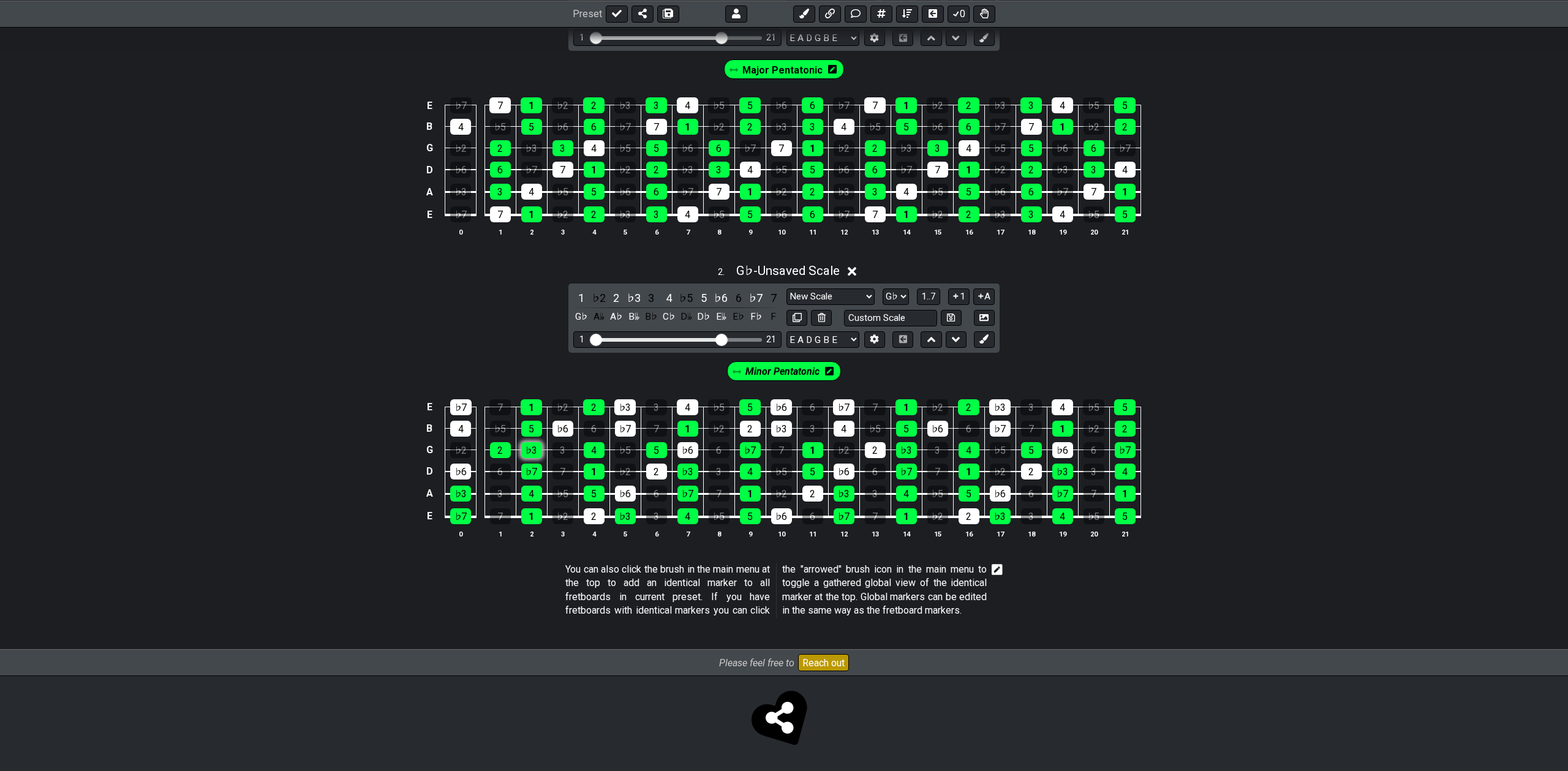
click at [538, 443] on div "♭3" at bounding box center [531, 450] width 21 height 16
click at [507, 443] on div "2" at bounding box center [500, 450] width 21 height 16
click at [457, 423] on div "4" at bounding box center [461, 428] width 21 height 16
click at [457, 399] on div "♭7" at bounding box center [461, 407] width 21 height 16
click at [634, 420] on div "♭7" at bounding box center [625, 428] width 21 height 16
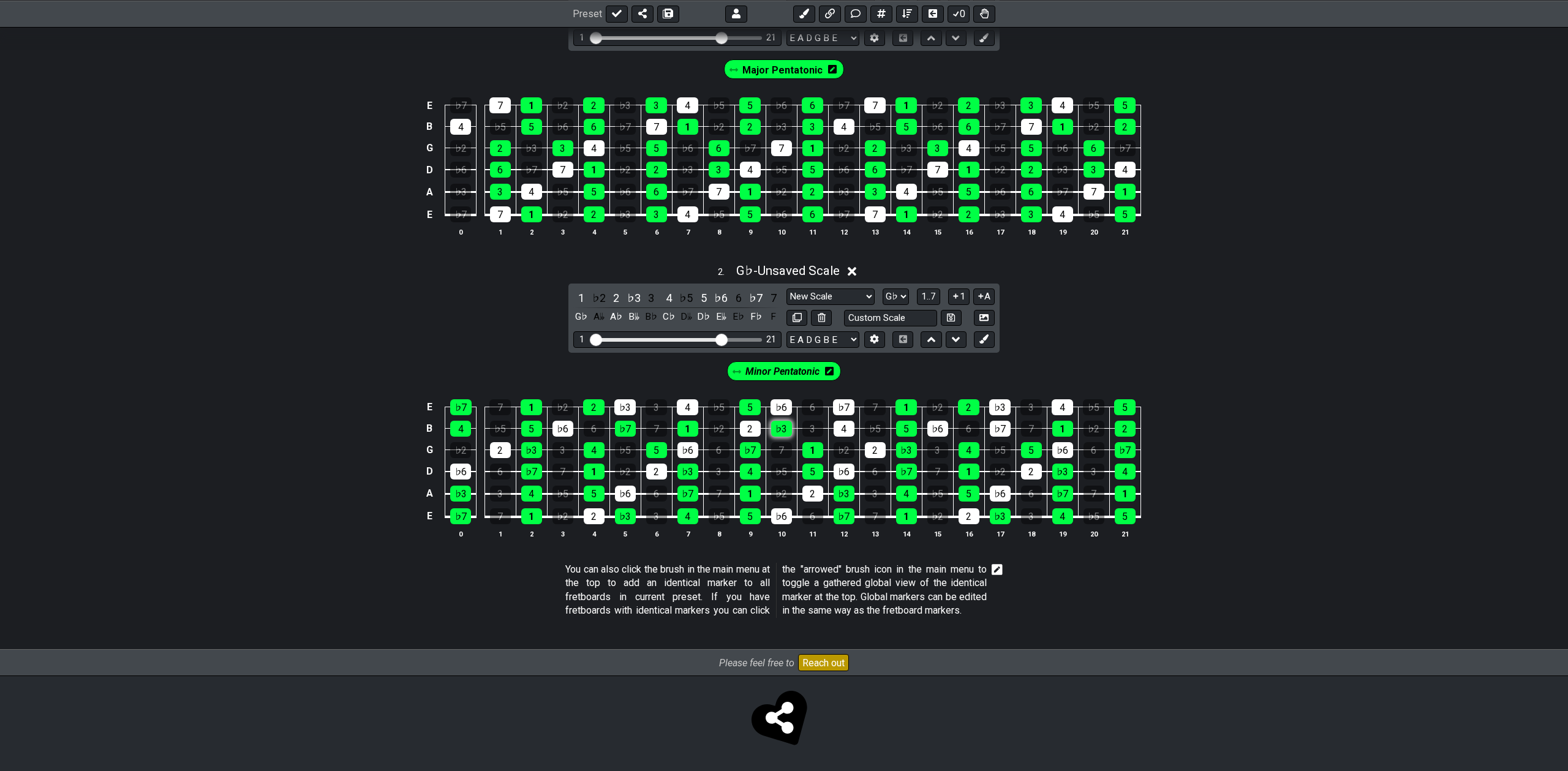
click at [780, 420] on div "♭3" at bounding box center [781, 428] width 21 height 16
click at [843, 422] on div "4" at bounding box center [844, 428] width 21 height 16
click at [995, 422] on div "♭7" at bounding box center [1000, 428] width 21 height 16
click at [1052, 400] on div "4" at bounding box center [1062, 407] width 21 height 16
click at [998, 401] on div "♭3" at bounding box center [1000, 407] width 21 height 16
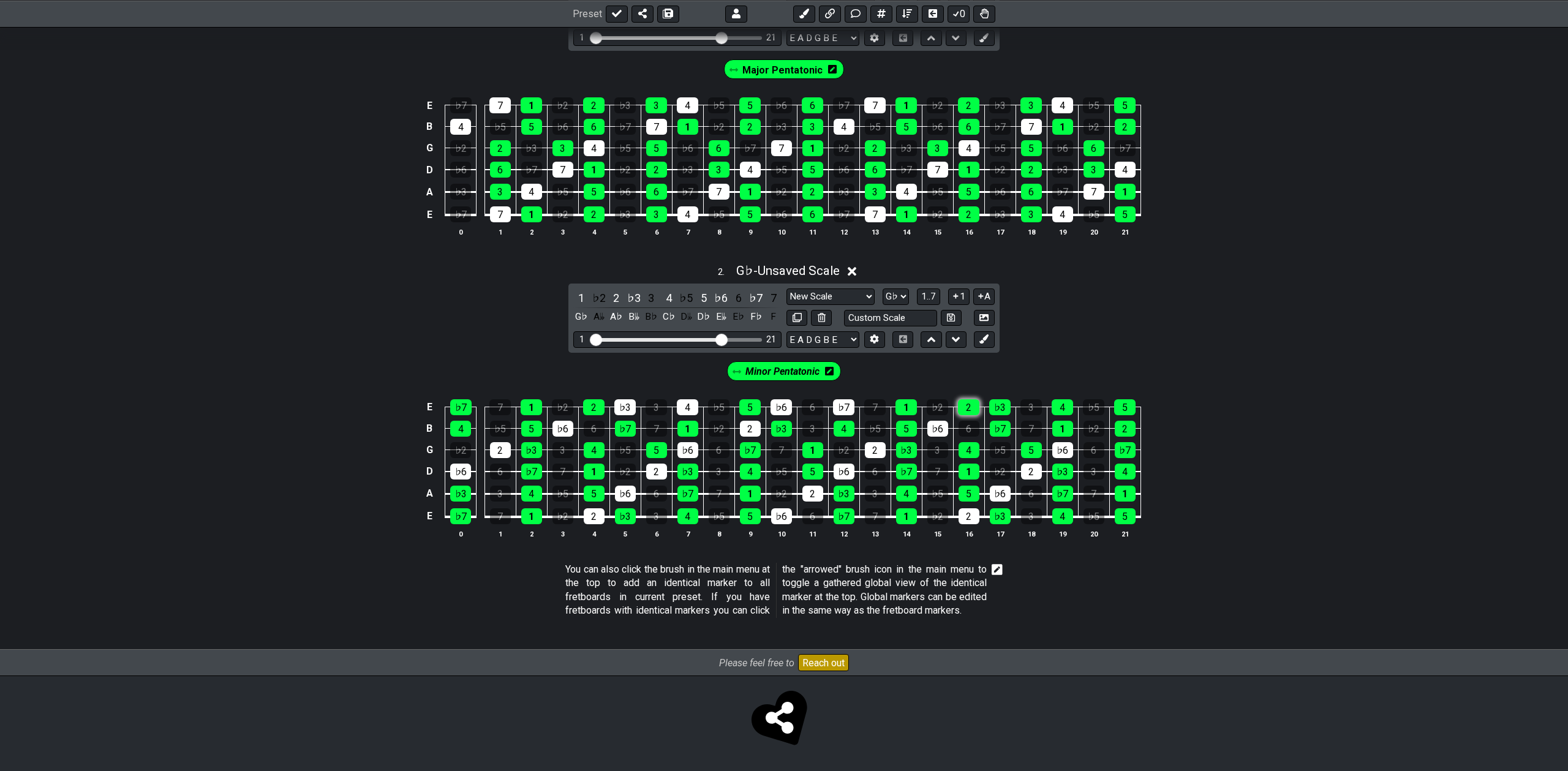
click at [969, 401] on div "2" at bounding box center [968, 407] width 21 height 16
click at [843, 402] on div "♭7" at bounding box center [844, 407] width 21 height 16
click at [683, 402] on div "4" at bounding box center [687, 407] width 21 height 16
click at [626, 401] on div "♭3" at bounding box center [625, 407] width 21 height 16
click at [588, 403] on div "2" at bounding box center [594, 407] width 21 height 16
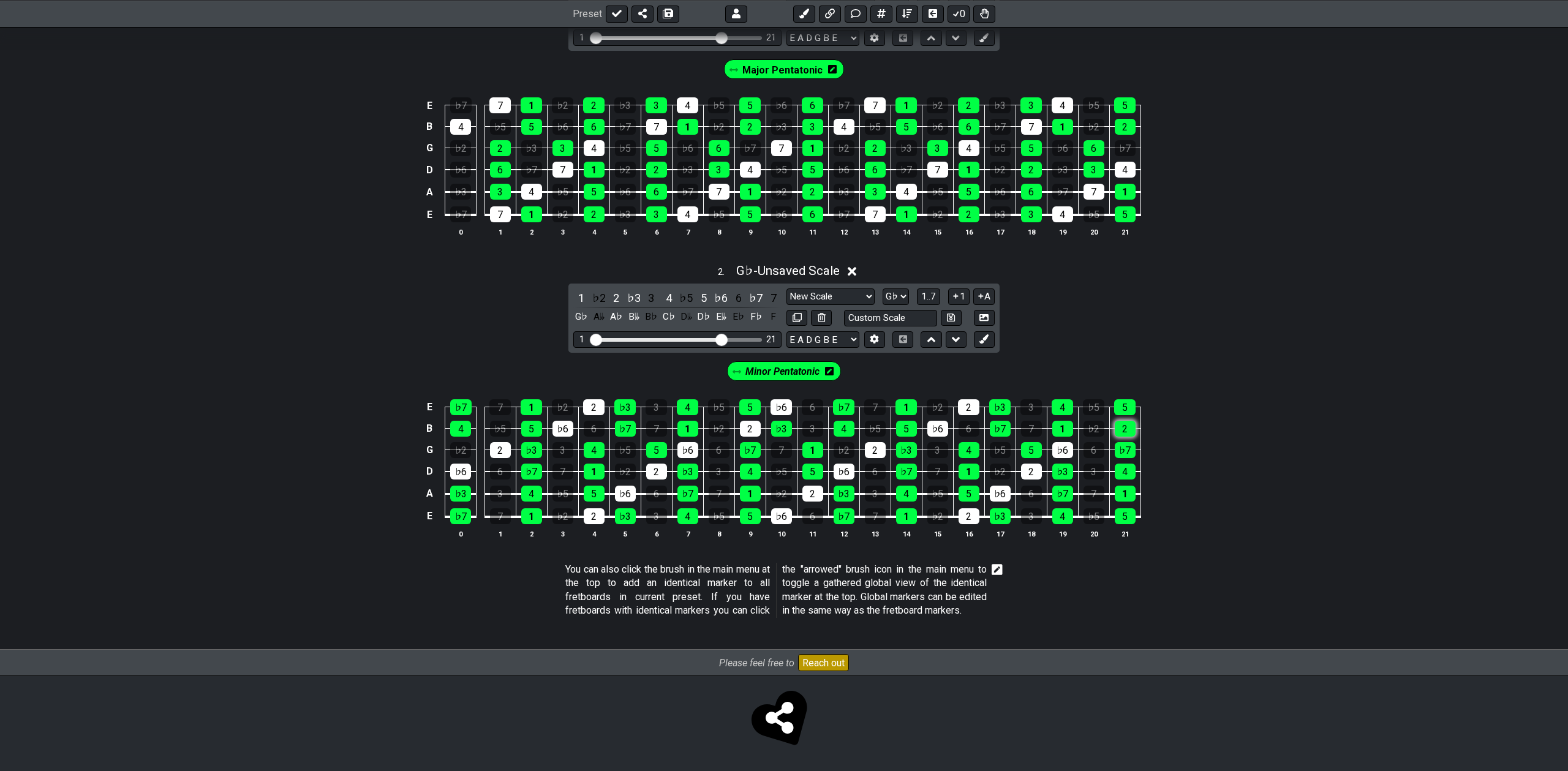
click at [1128, 423] on div "2" at bounding box center [1125, 428] width 21 height 16
click at [783, 365] on span "Minor Pentatonic" at bounding box center [782, 371] width 74 height 17
click at [794, 363] on span "Minor Pentatonic" at bounding box center [783, 371] width 80 height 17
click at [826, 368] on icon at bounding box center [829, 371] width 8 height 8
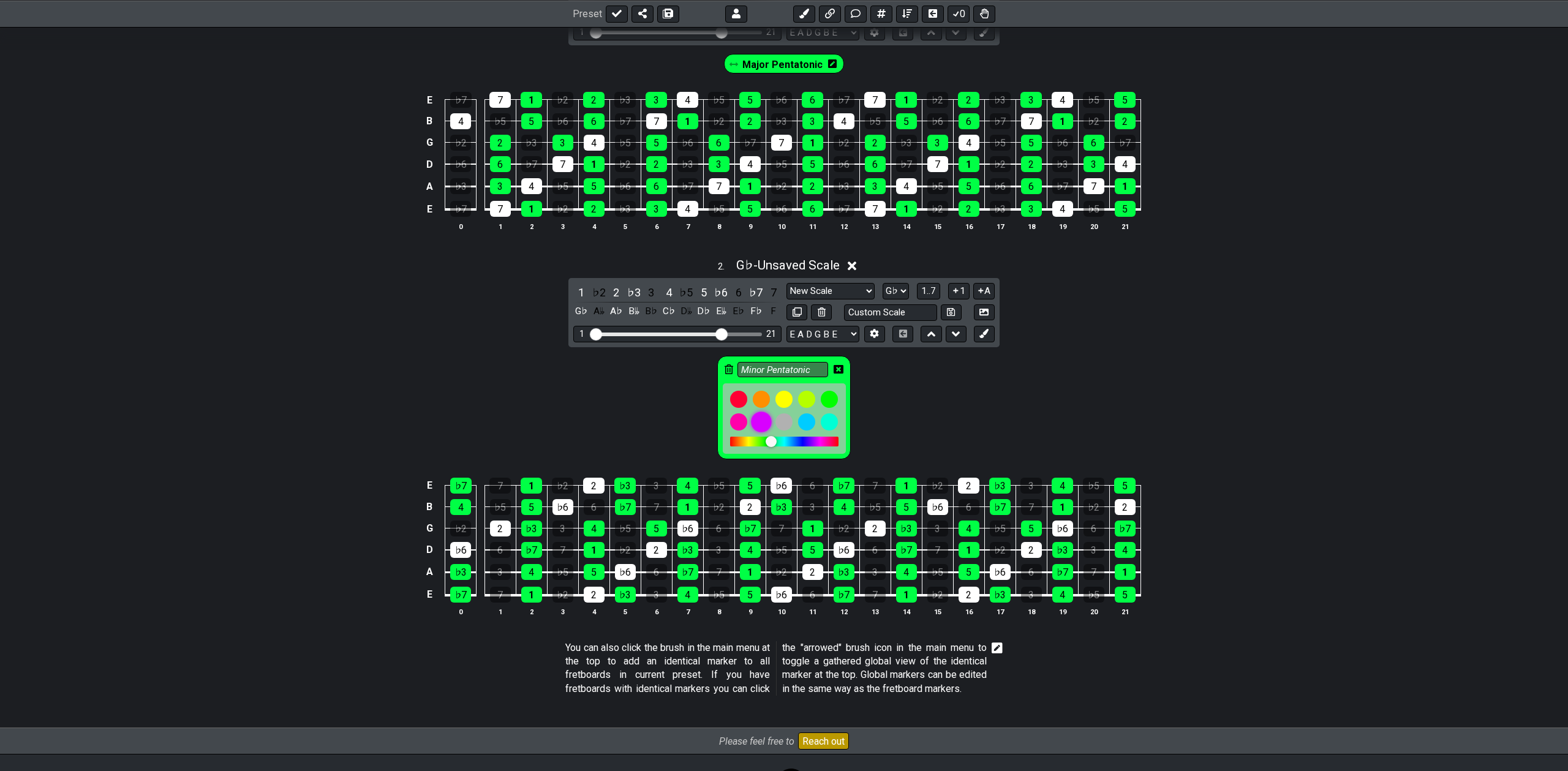
click at [762, 421] on div at bounding box center [761, 422] width 21 height 21
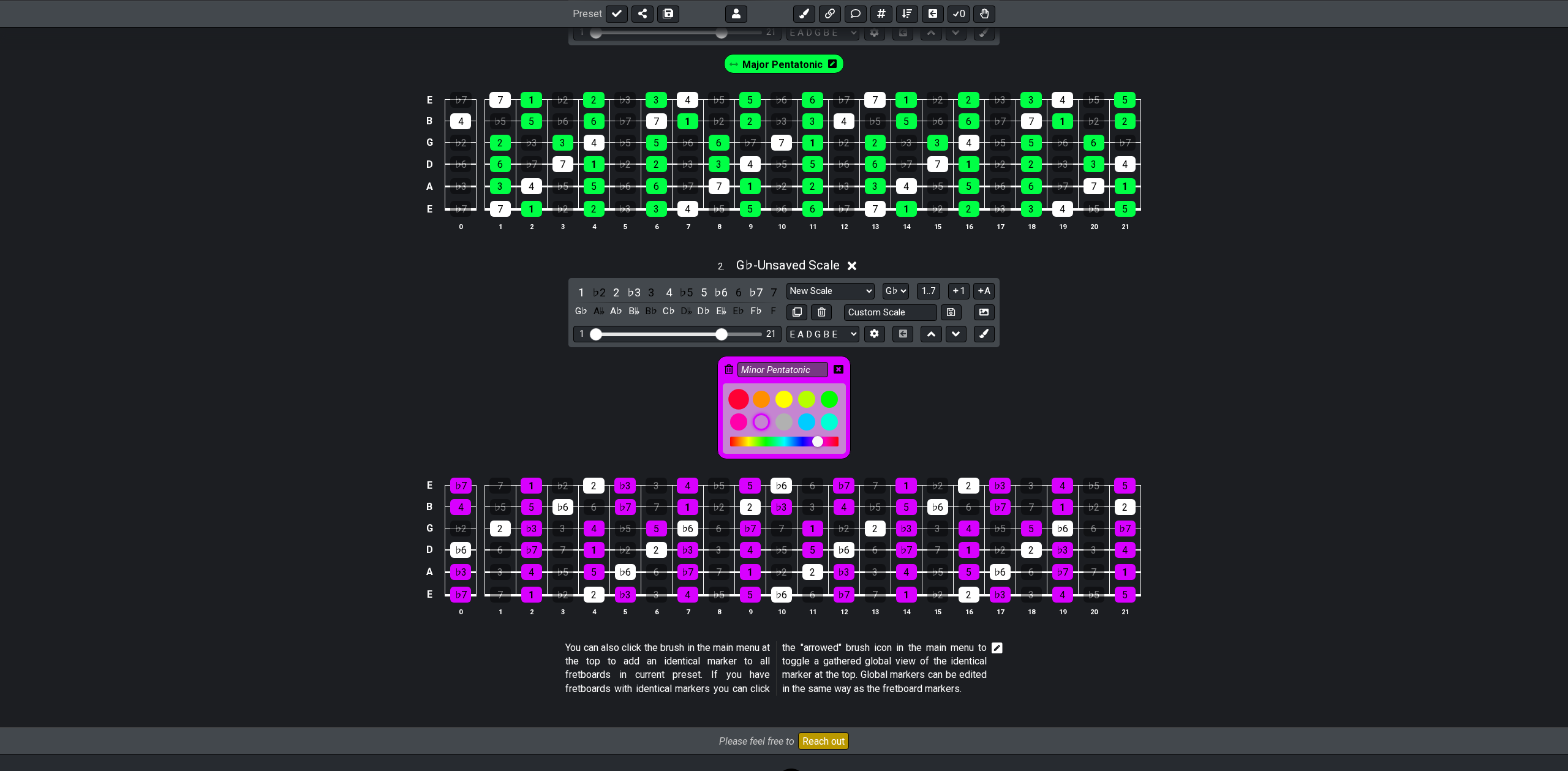
click at [737, 397] on div at bounding box center [739, 399] width 21 height 21
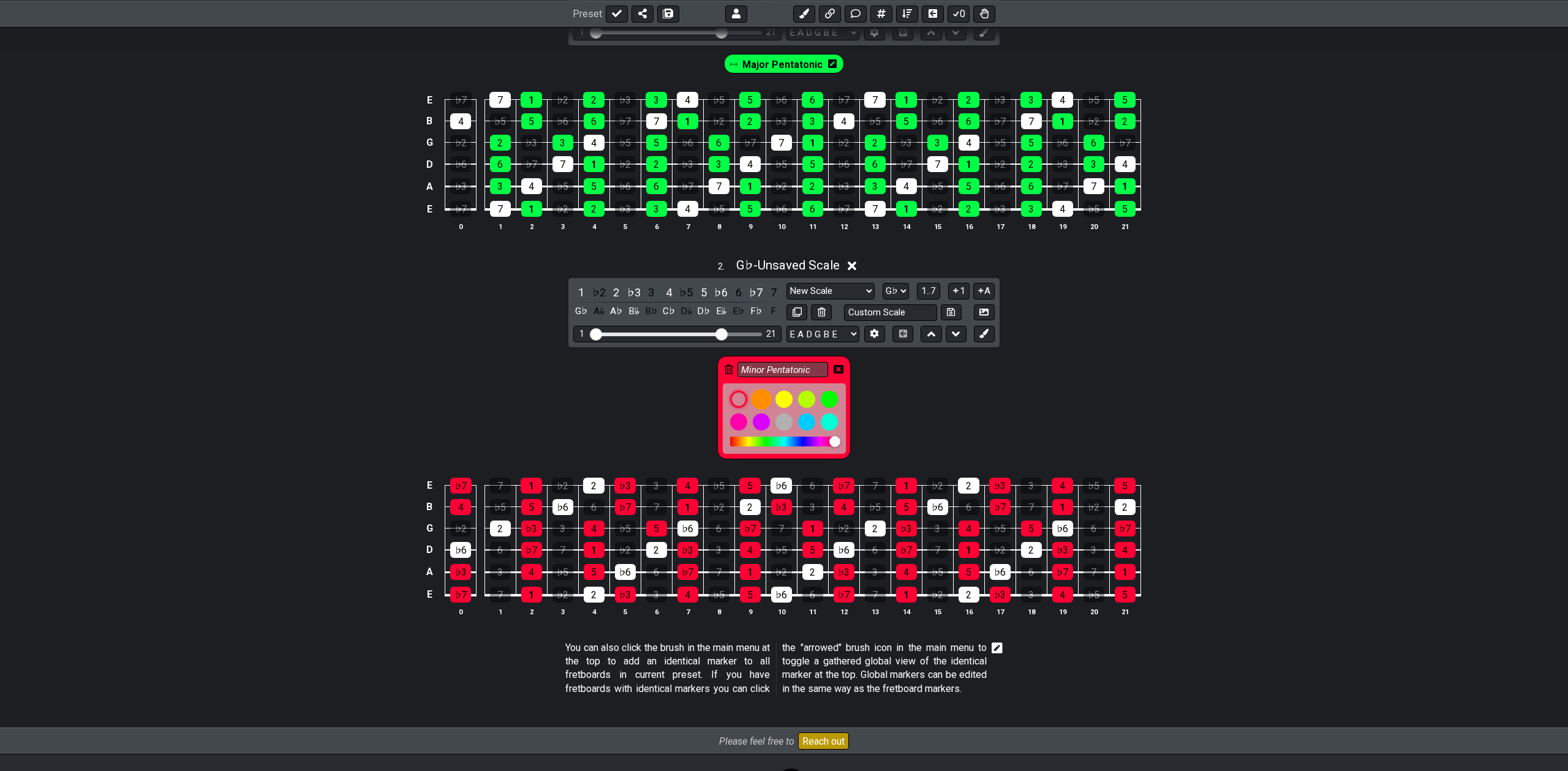
click at [761, 398] on div at bounding box center [761, 399] width 21 height 21
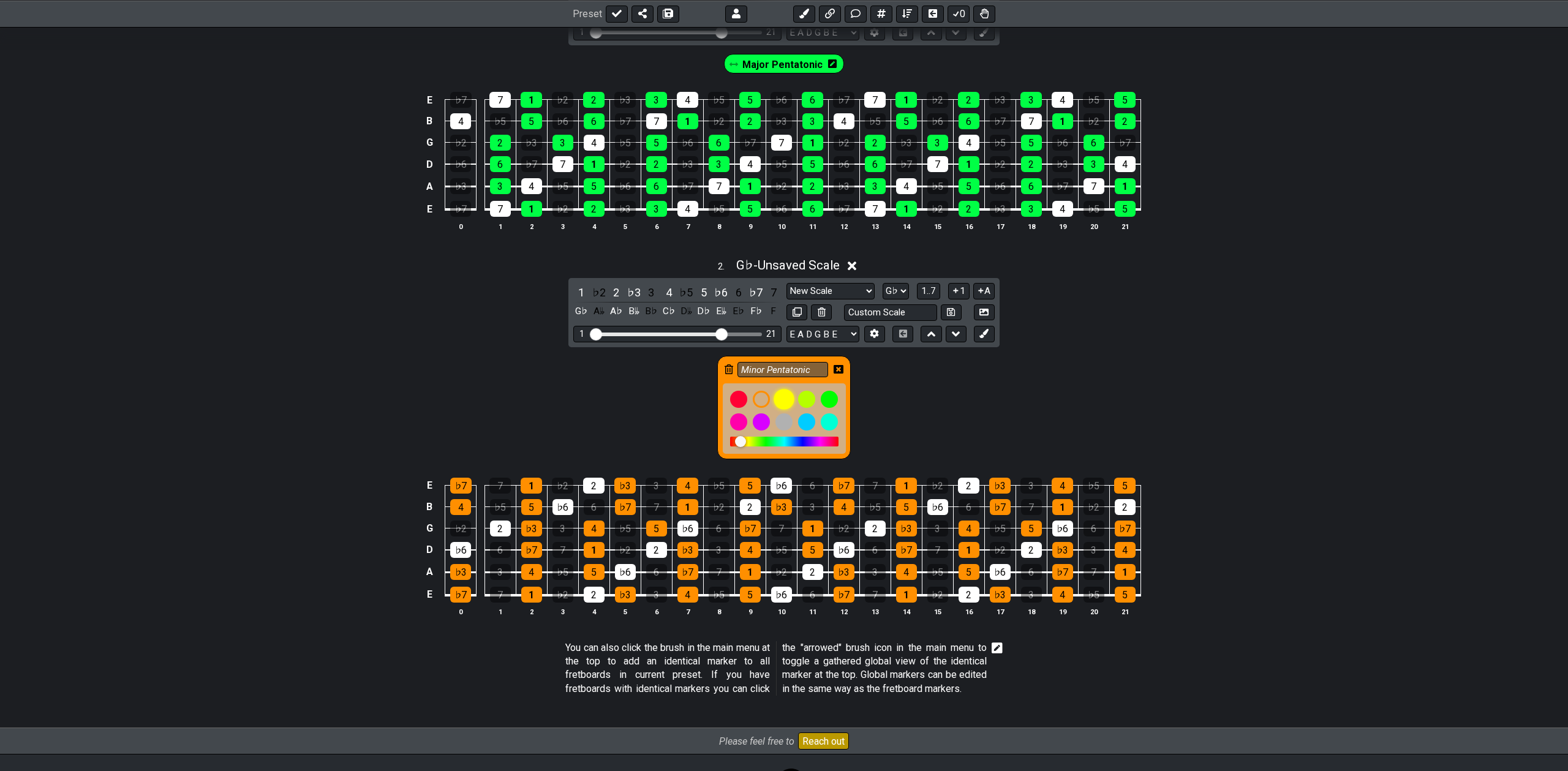
click at [783, 400] on div at bounding box center [784, 399] width 21 height 21
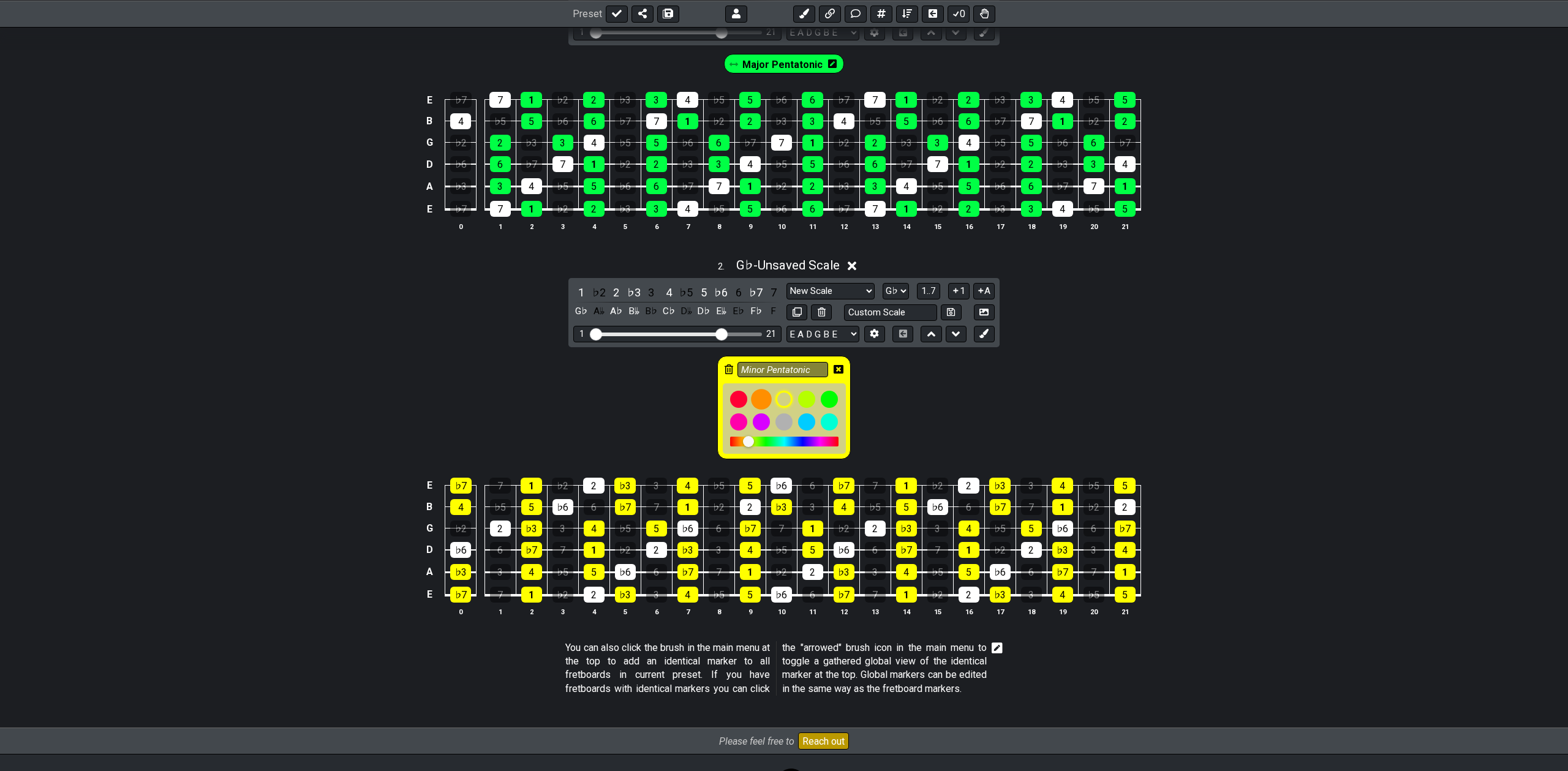
click at [757, 399] on div at bounding box center [761, 399] width 21 height 21
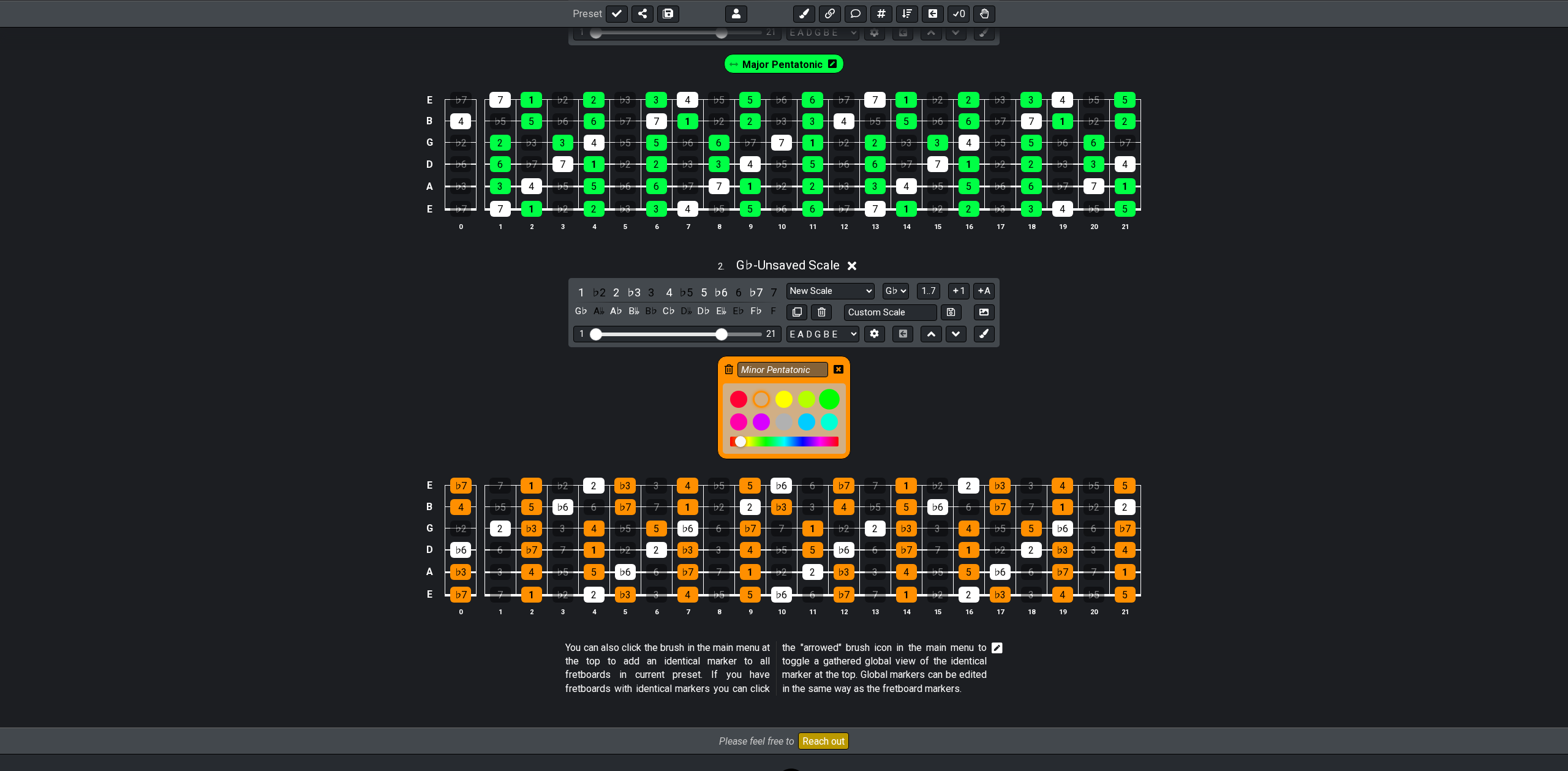
click at [831, 401] on div at bounding box center [829, 399] width 21 height 21
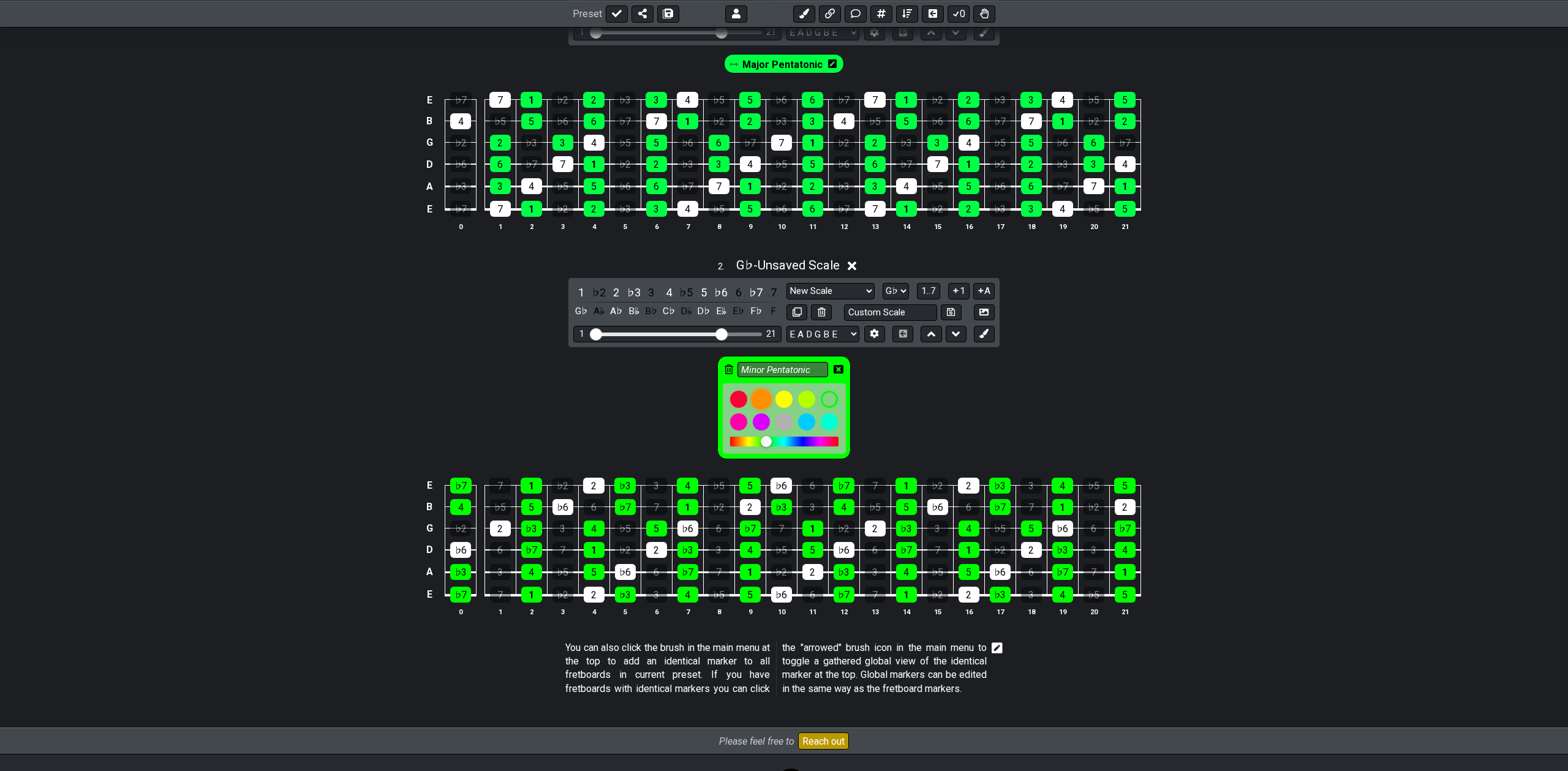
click at [759, 398] on div at bounding box center [761, 399] width 21 height 21
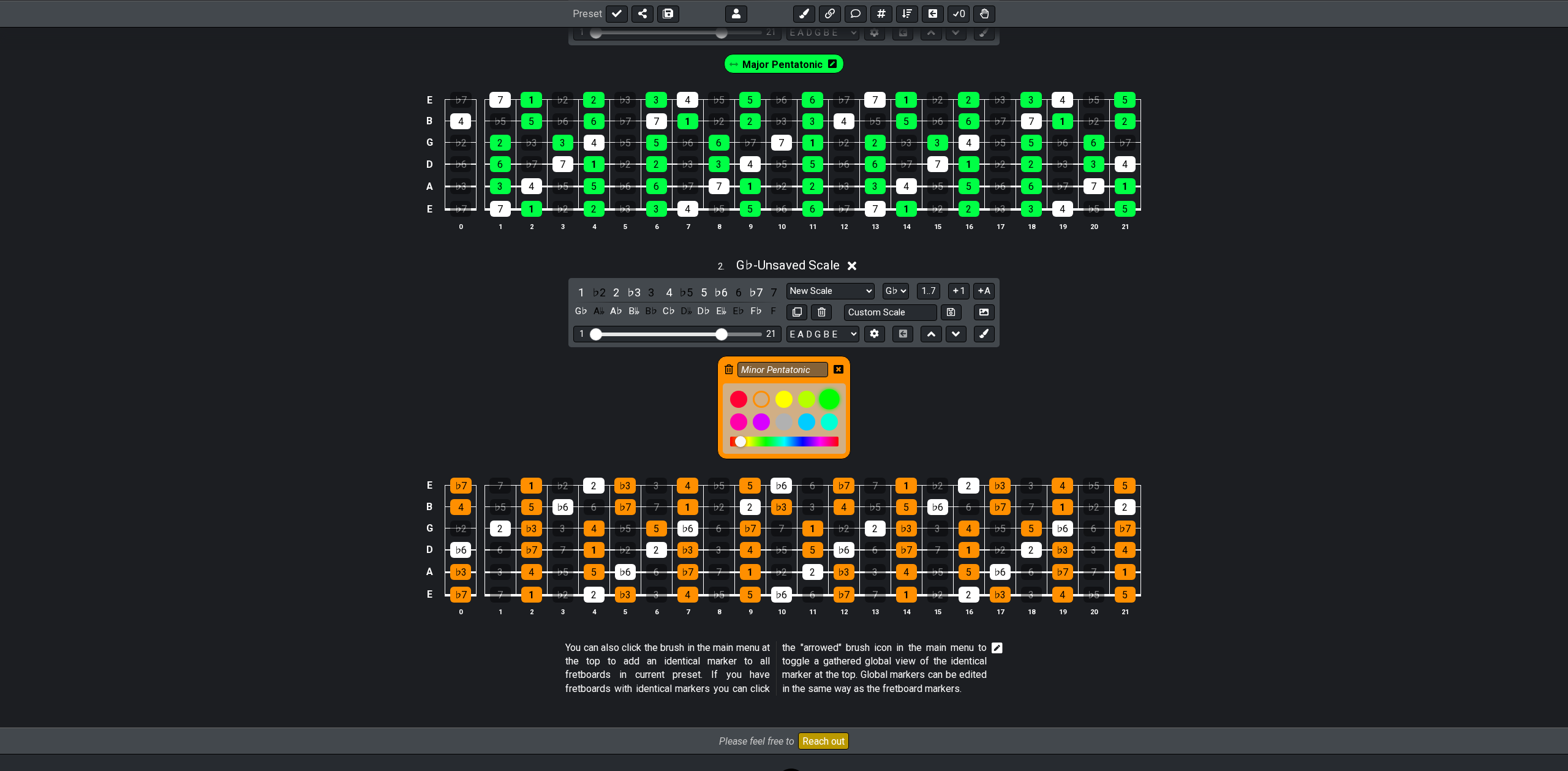
click at [830, 399] on div at bounding box center [829, 399] width 21 height 21
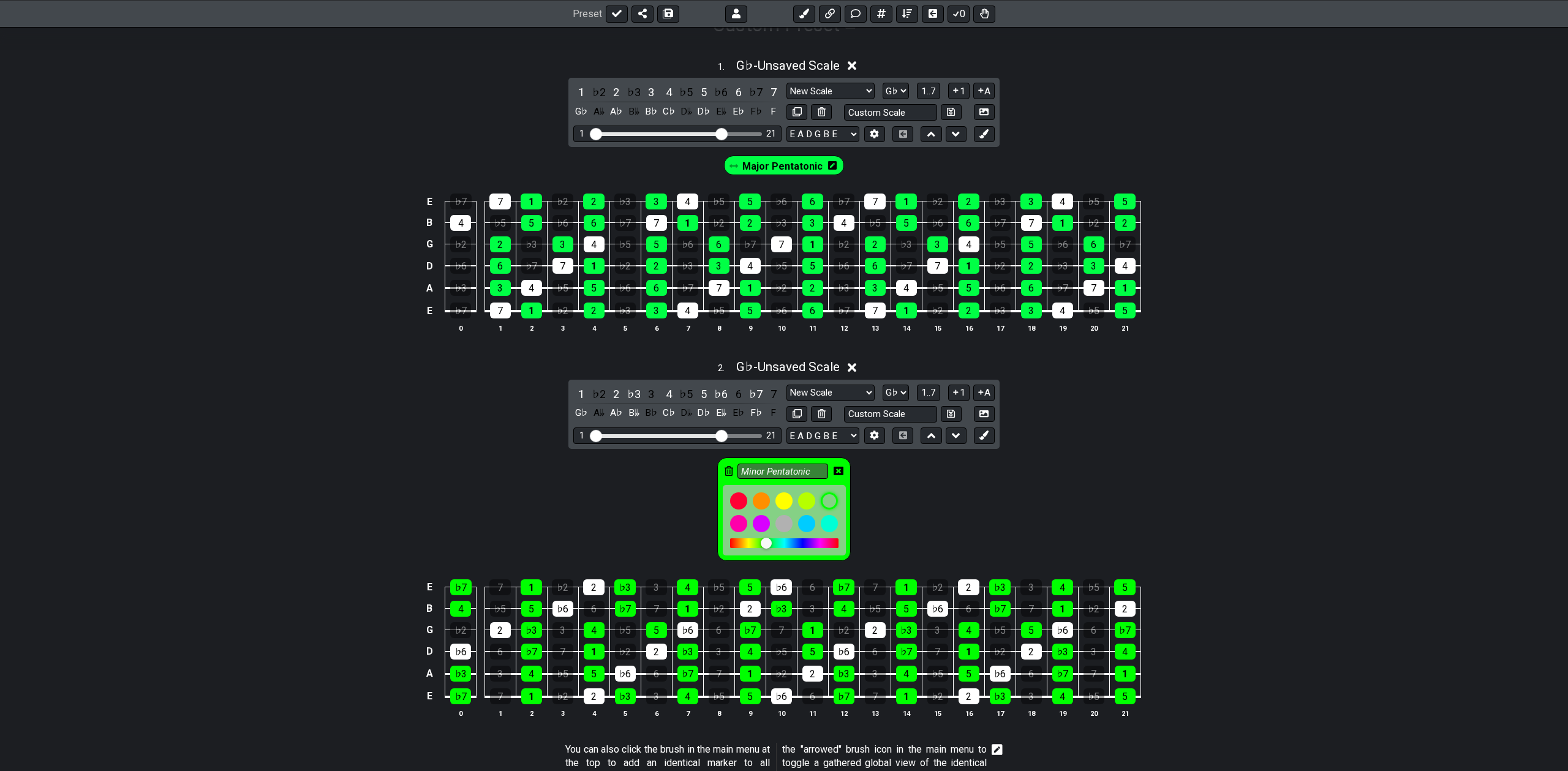
scroll to position [218, 0]
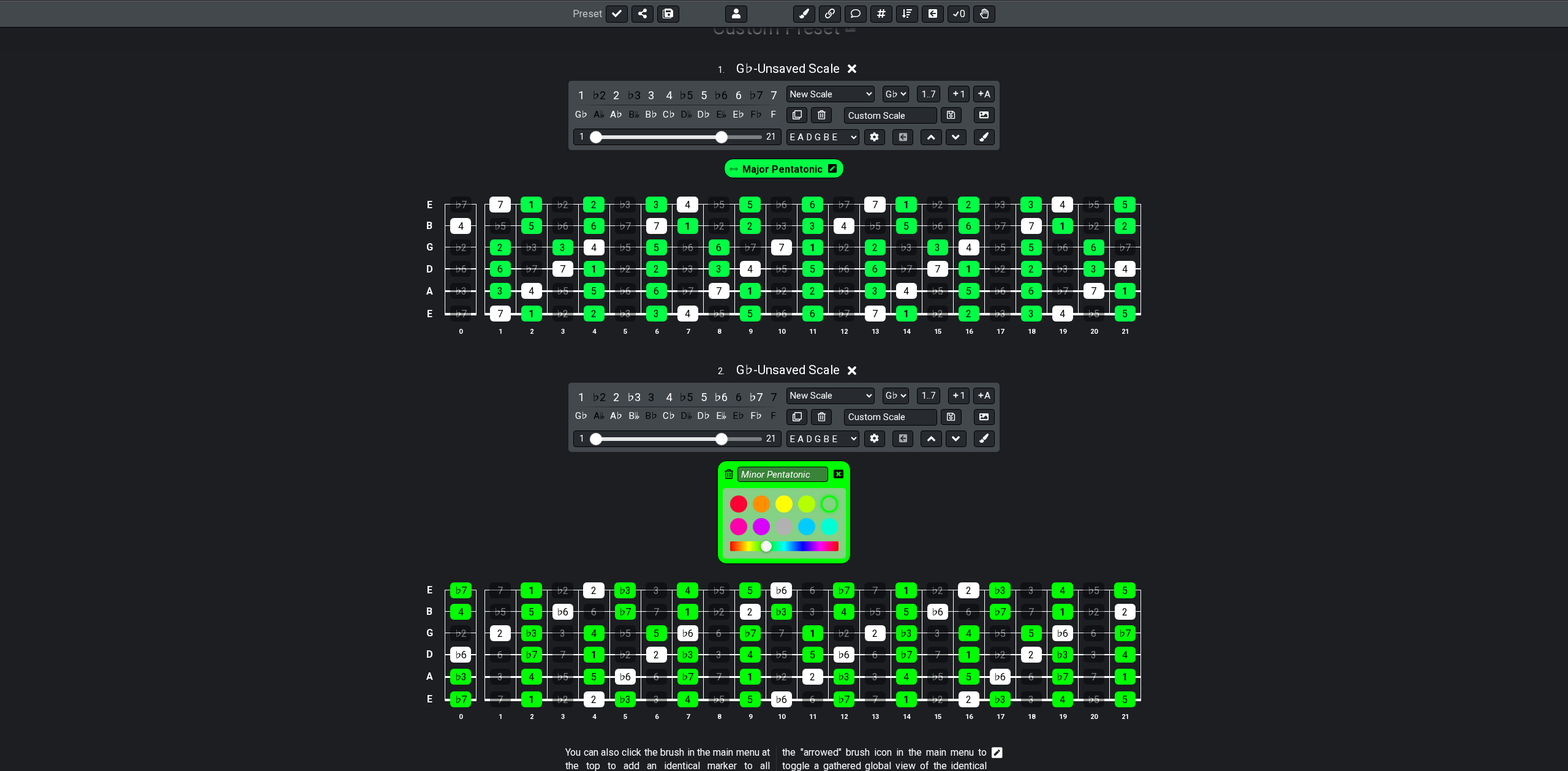
click at [768, 548] on div at bounding box center [766, 546] width 11 height 11
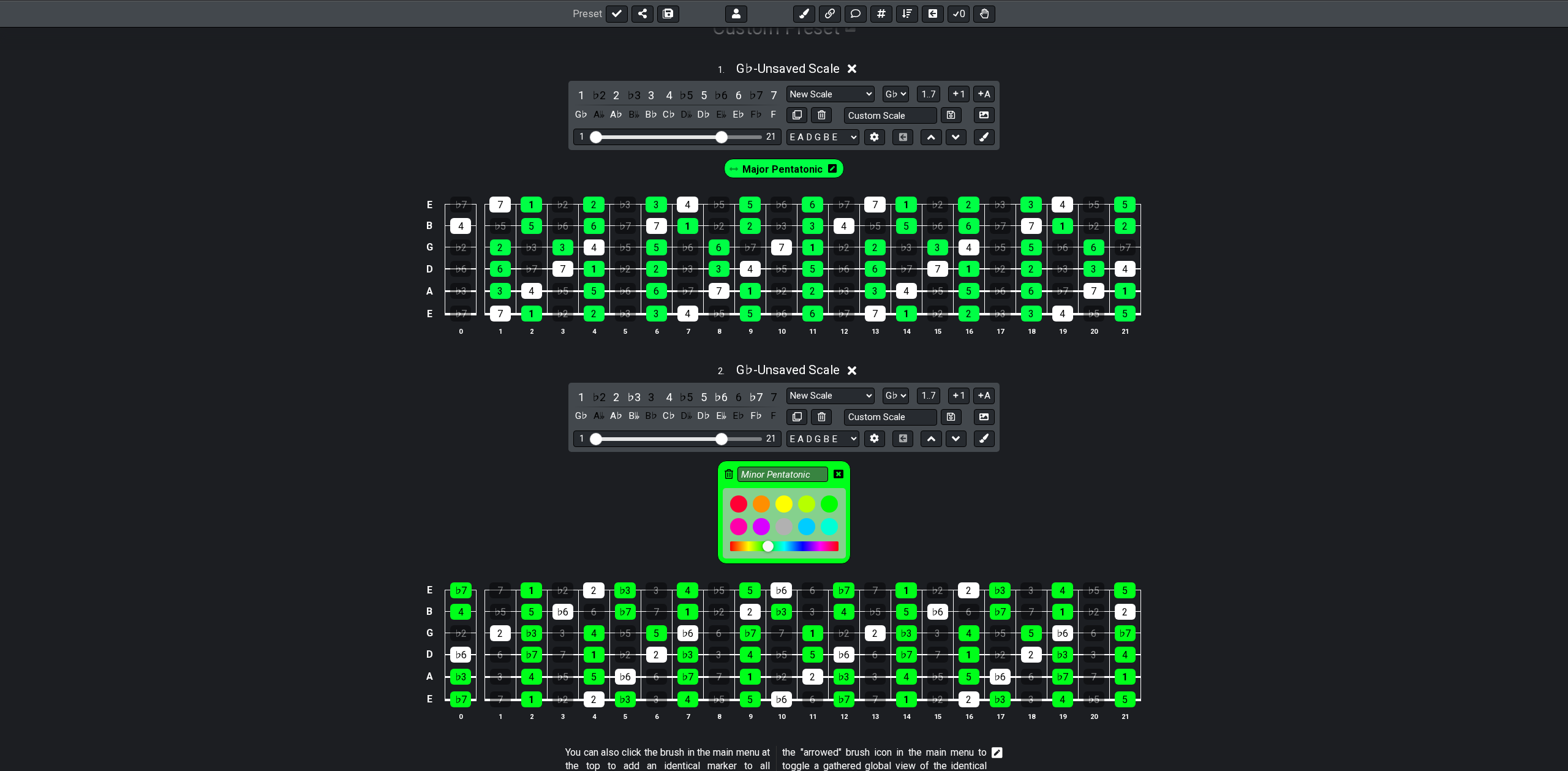
click at [831, 170] on icon at bounding box center [832, 168] width 8 height 8
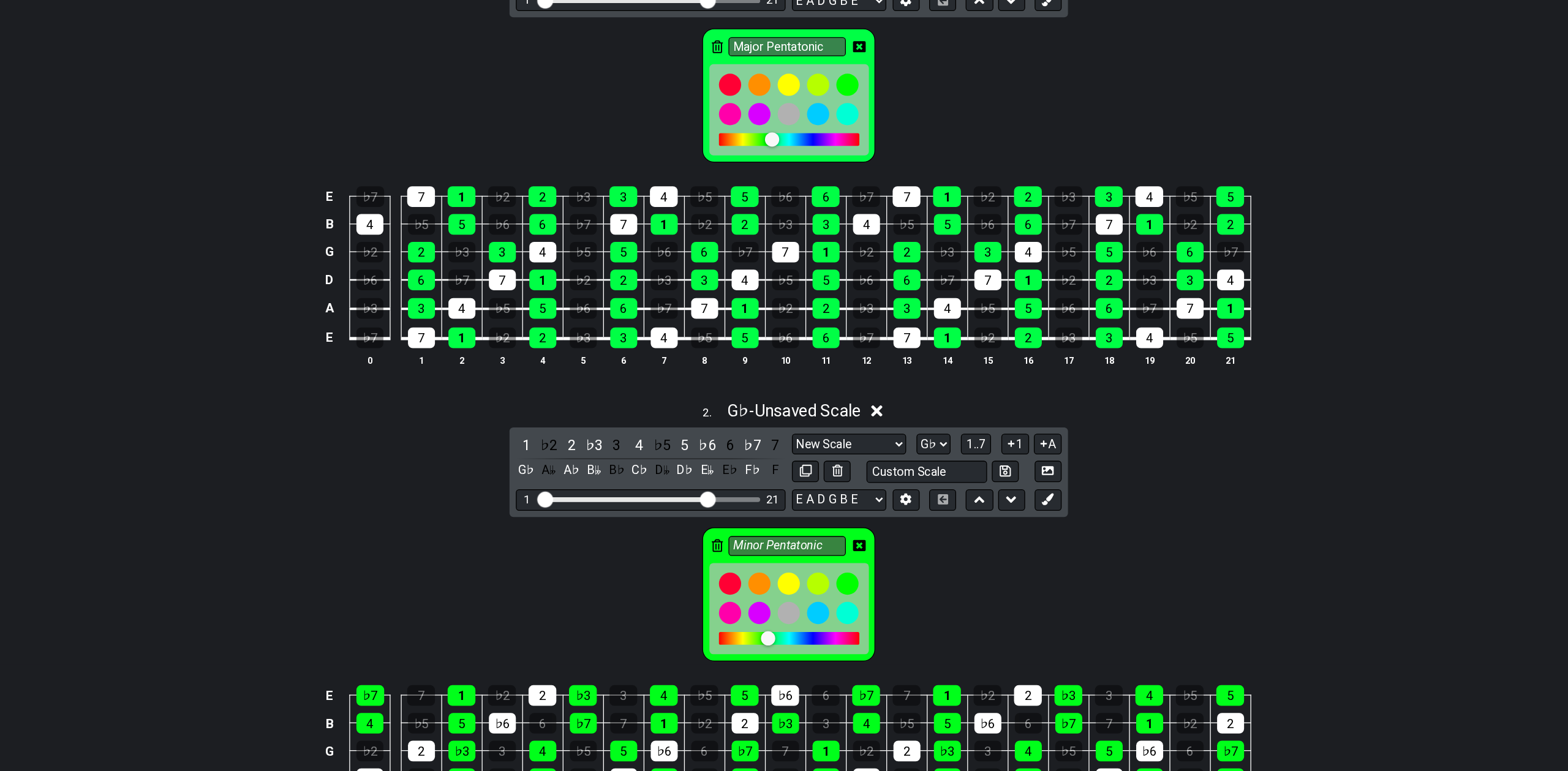
click at [771, 244] on div at bounding box center [771, 244] width 11 height 11
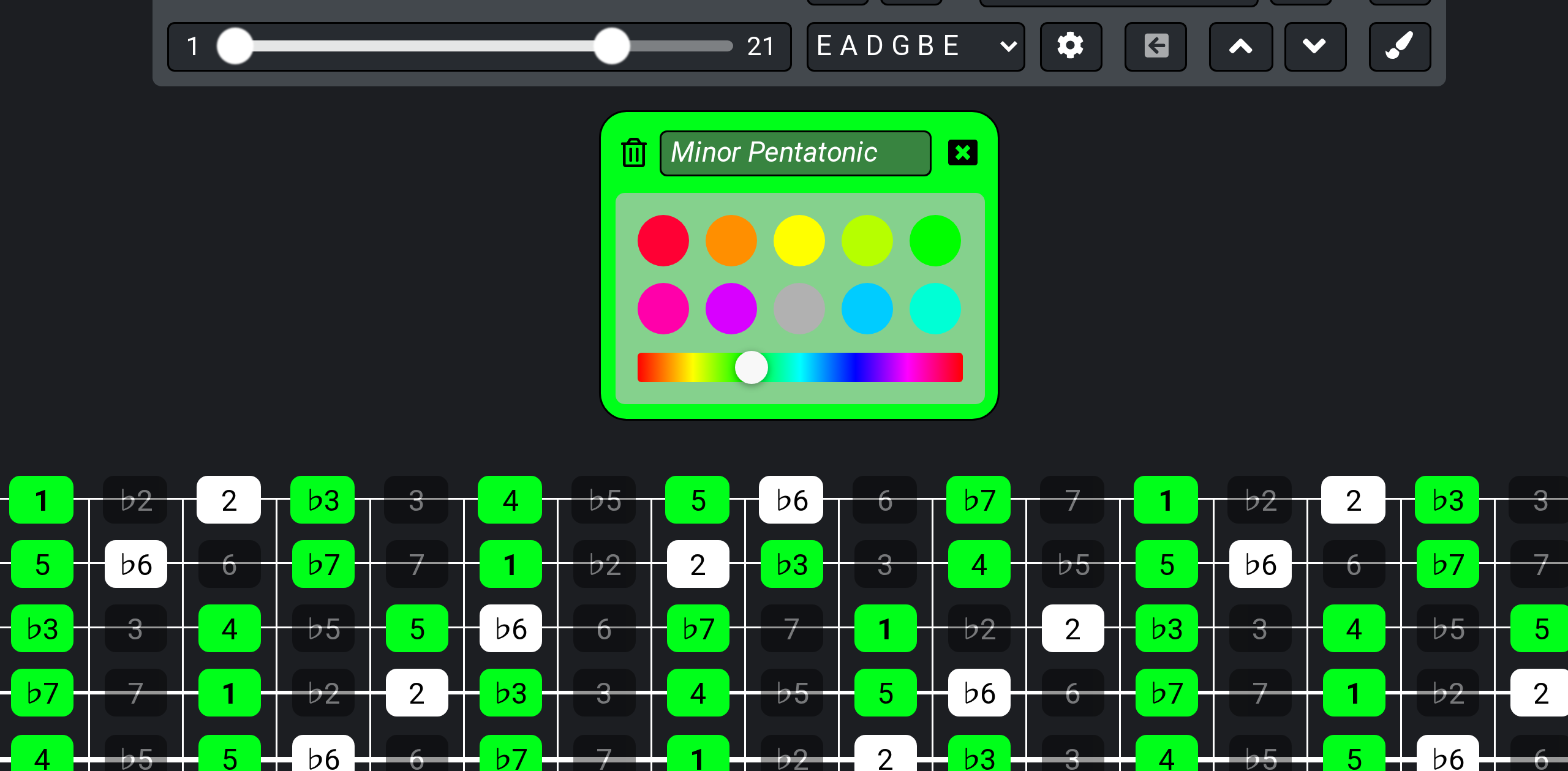
scroll to position [231, 0]
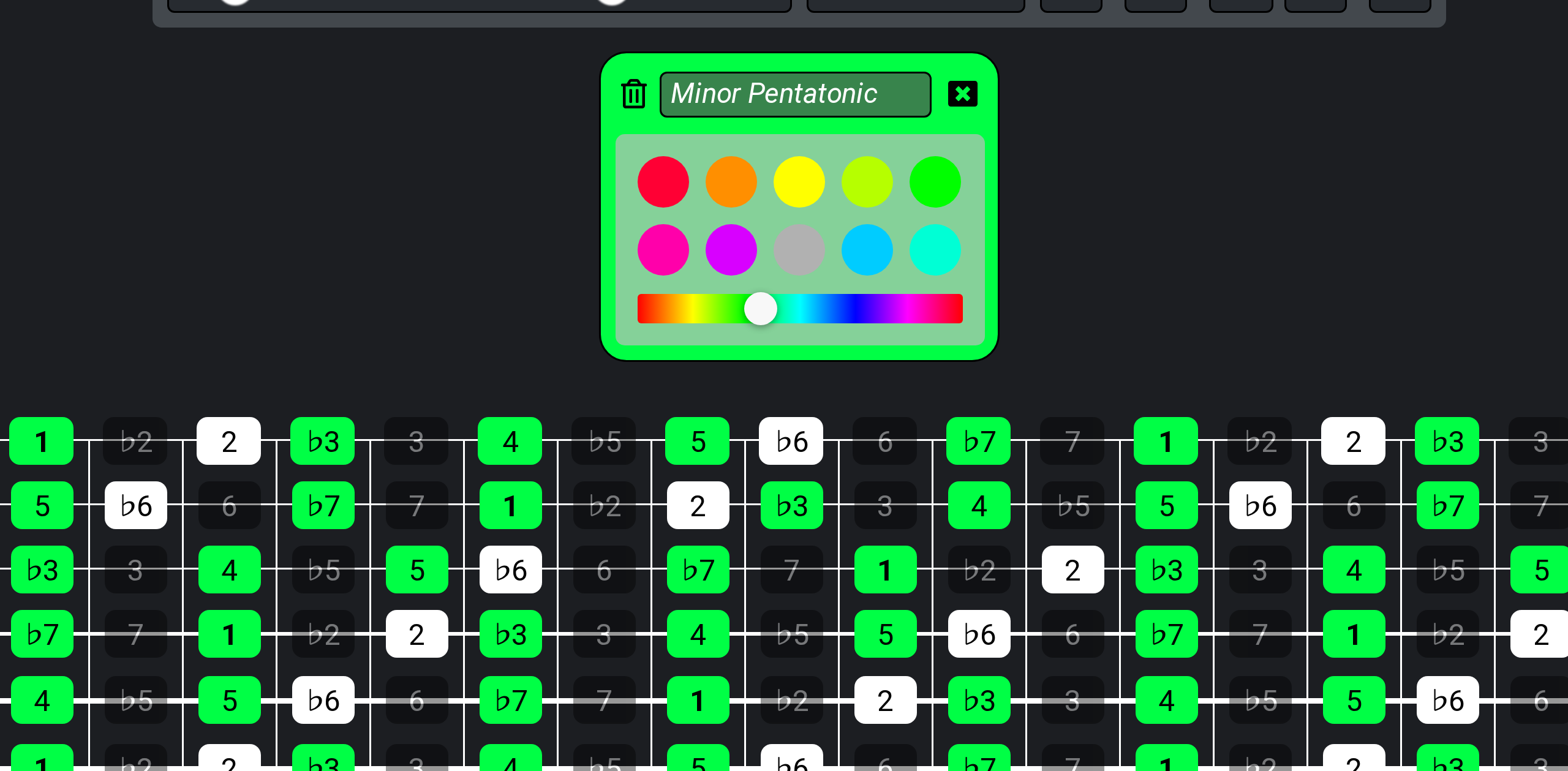
click at [771, 617] on div at bounding box center [771, 616] width 11 height 11
click at [770, 617] on div at bounding box center [771, 616] width 11 height 11
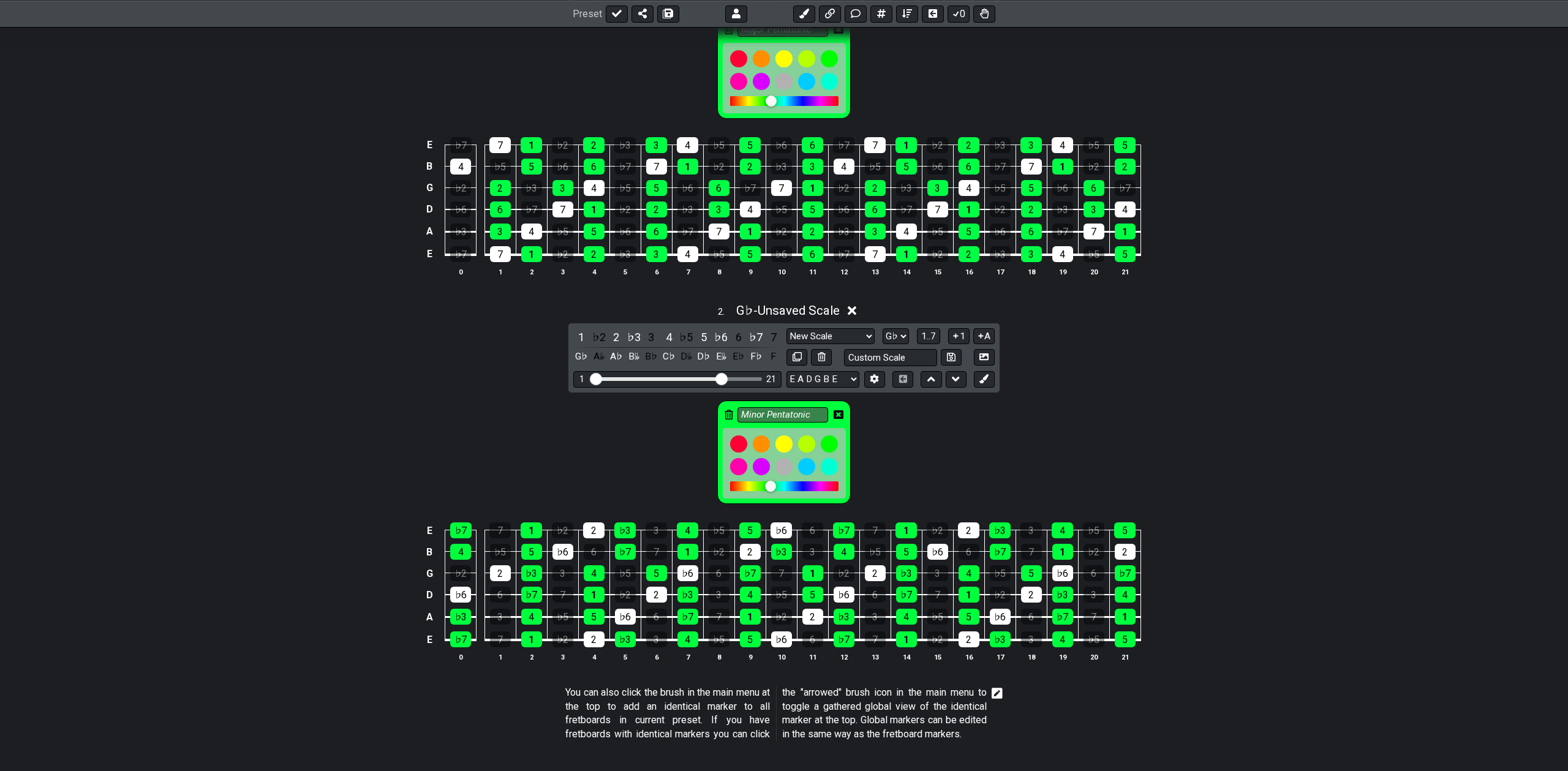
scroll to position [485, 0]
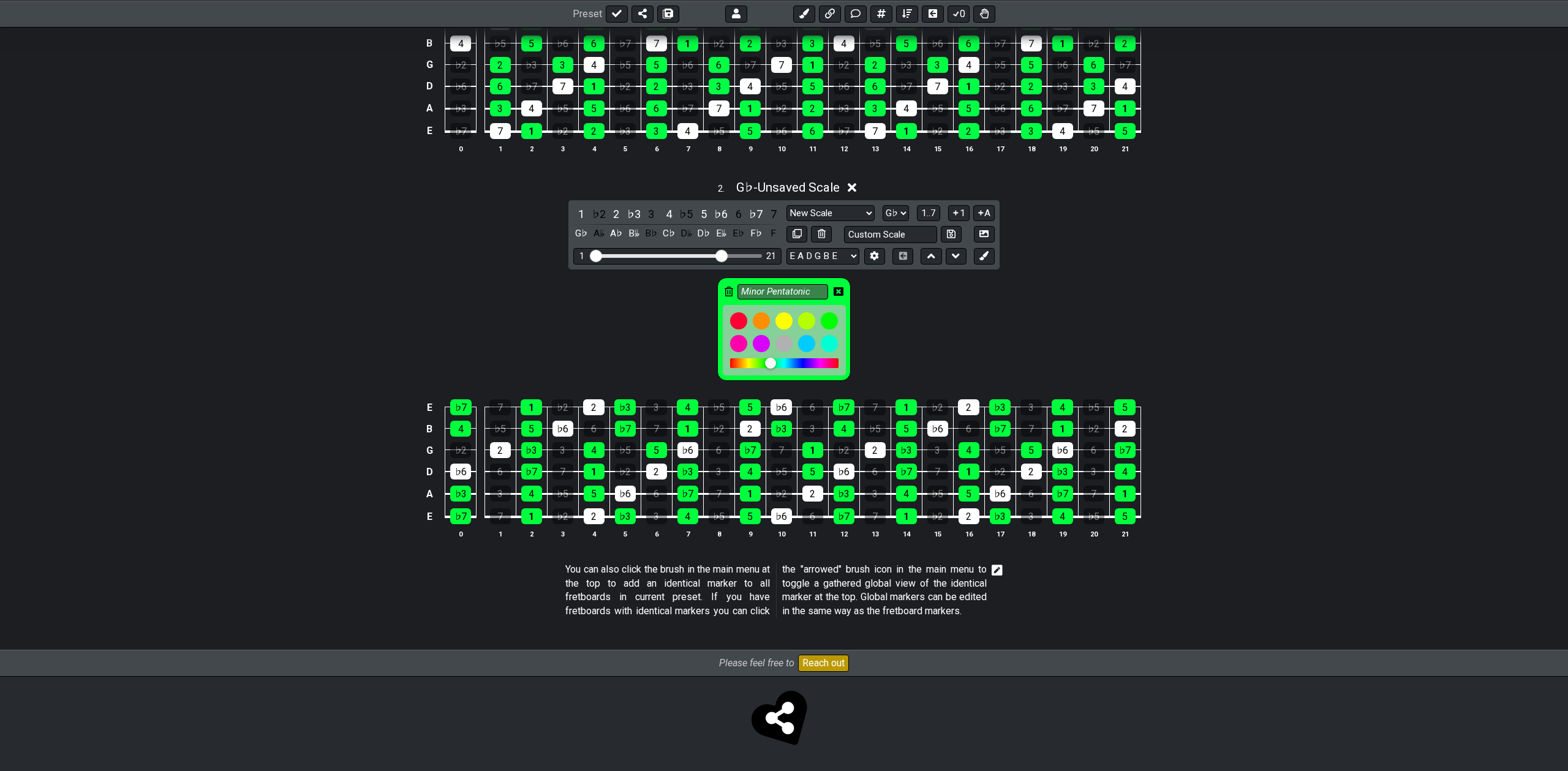
click at [842, 293] on icon at bounding box center [838, 291] width 10 height 8
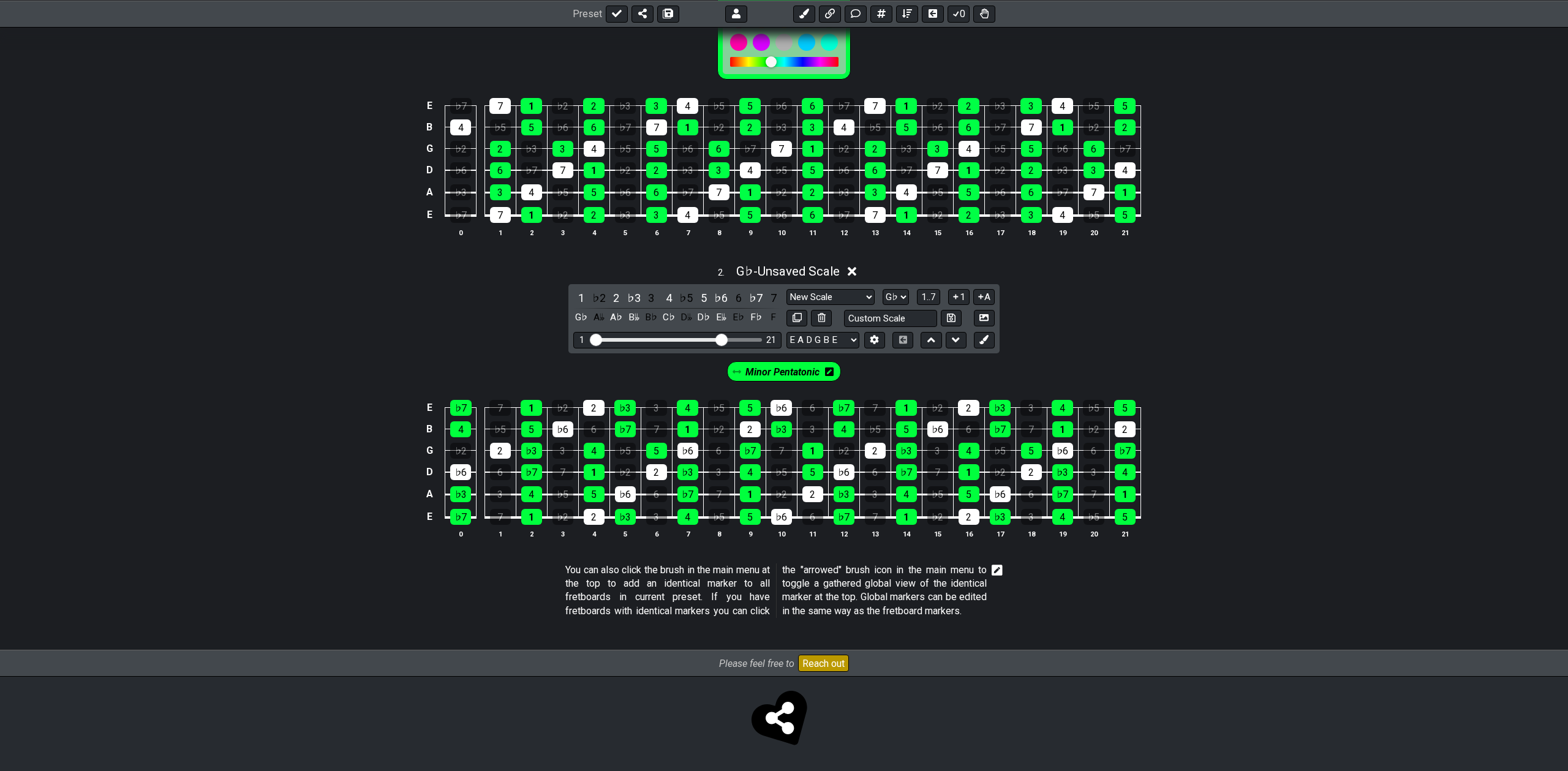
click at [801, 363] on span "Minor Pentatonic" at bounding box center [782, 372] width 74 height 17
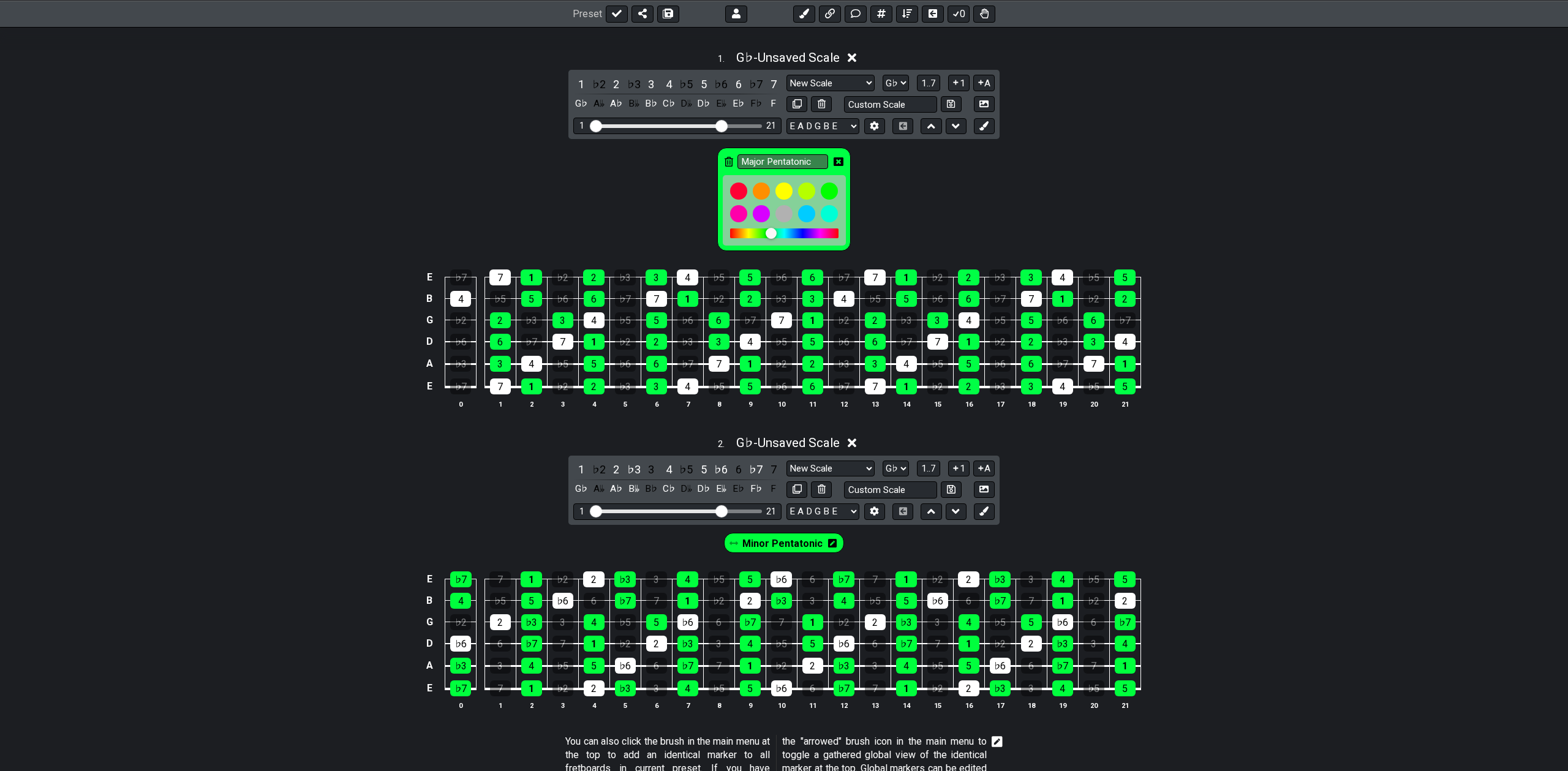
scroll to position [218, 0]
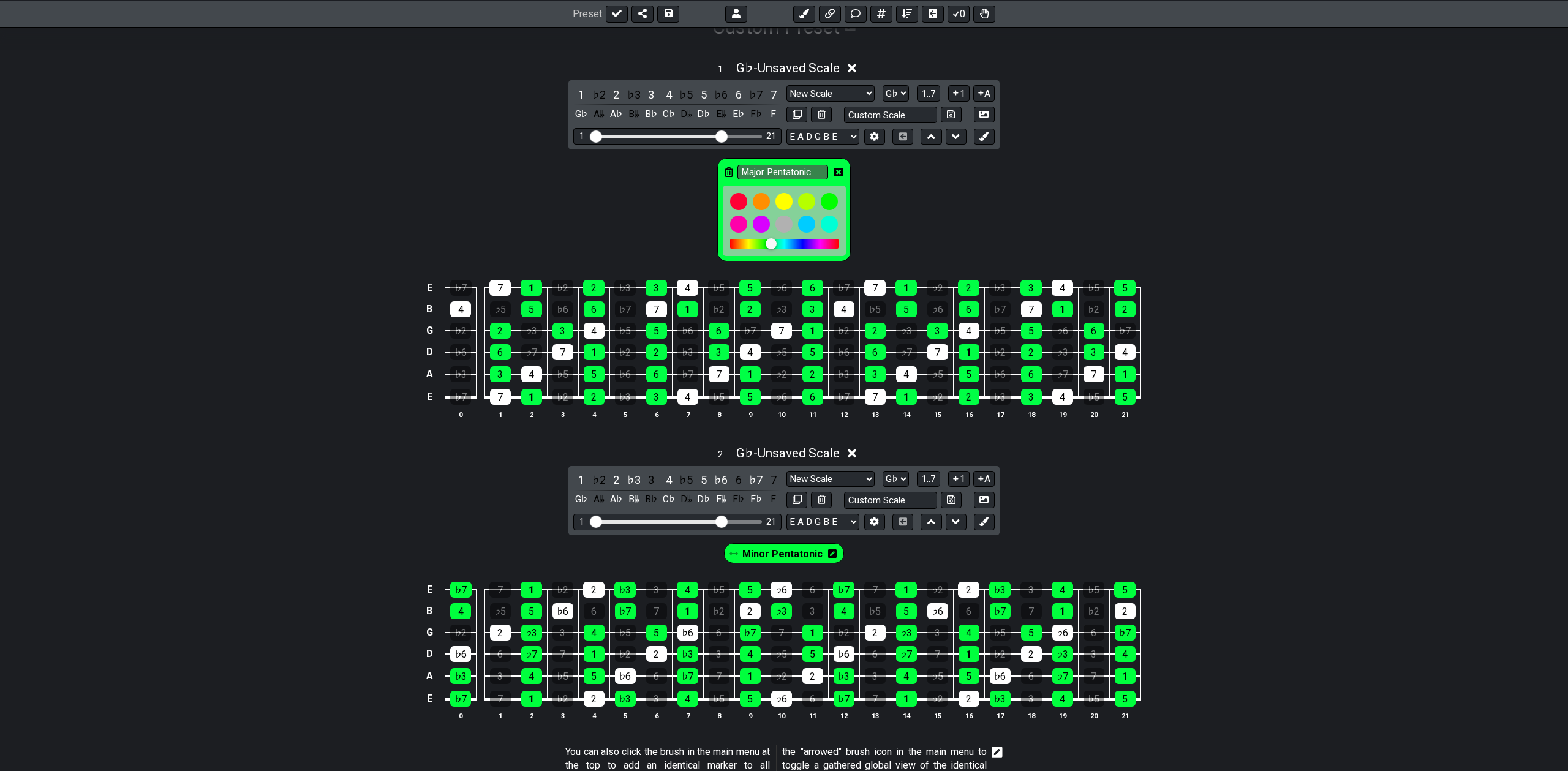
click at [842, 170] on icon at bounding box center [838, 172] width 10 height 8
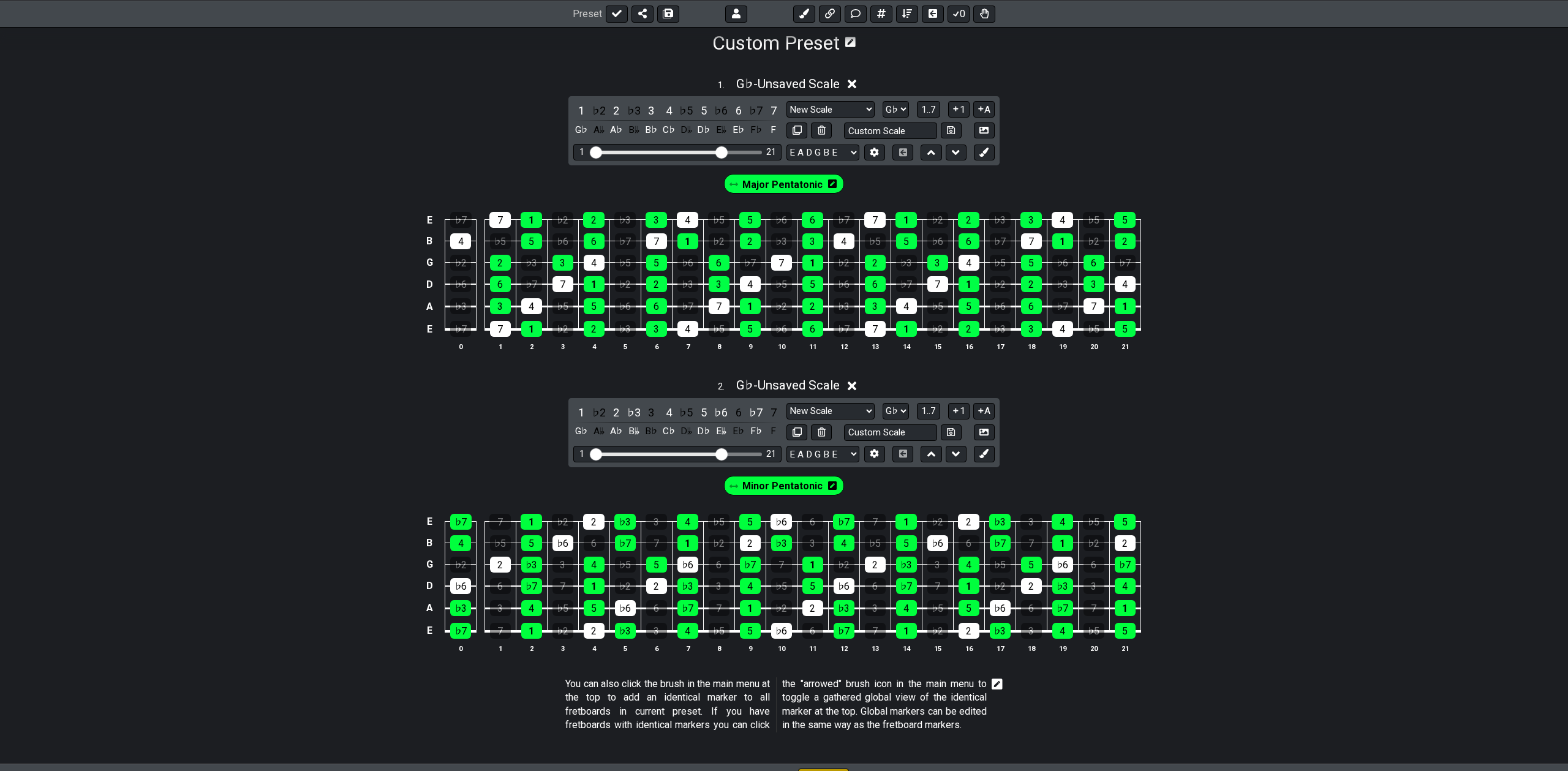
scroll to position [202, 0]
click at [984, 434] on icon at bounding box center [984, 433] width 9 height 9
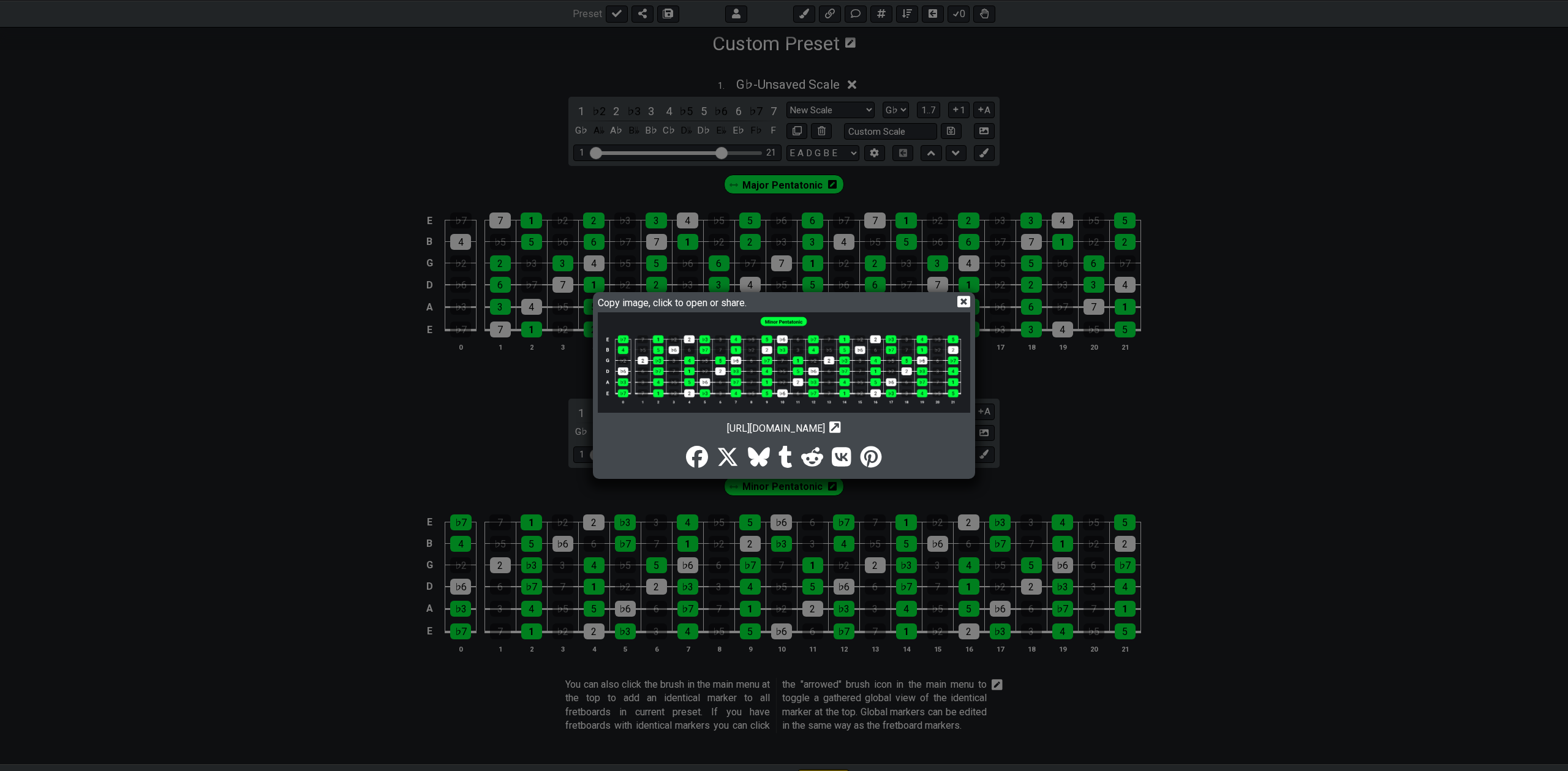
click at [964, 303] on icon at bounding box center [964, 302] width 13 height 13
